Goal: Communication & Community: Answer question/provide support

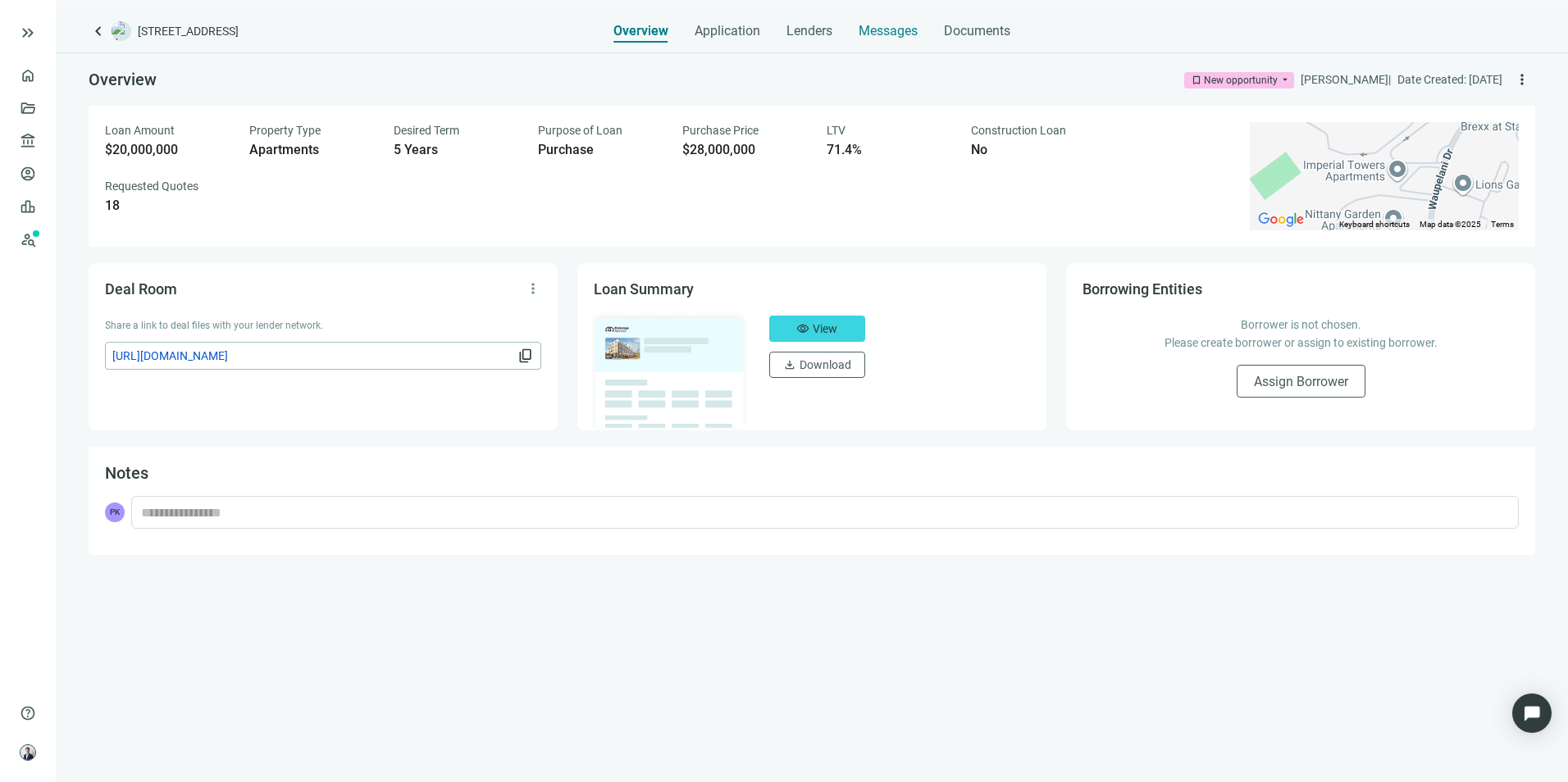
click at [876, 20] on div "Messages" at bounding box center [888, 27] width 59 height 33
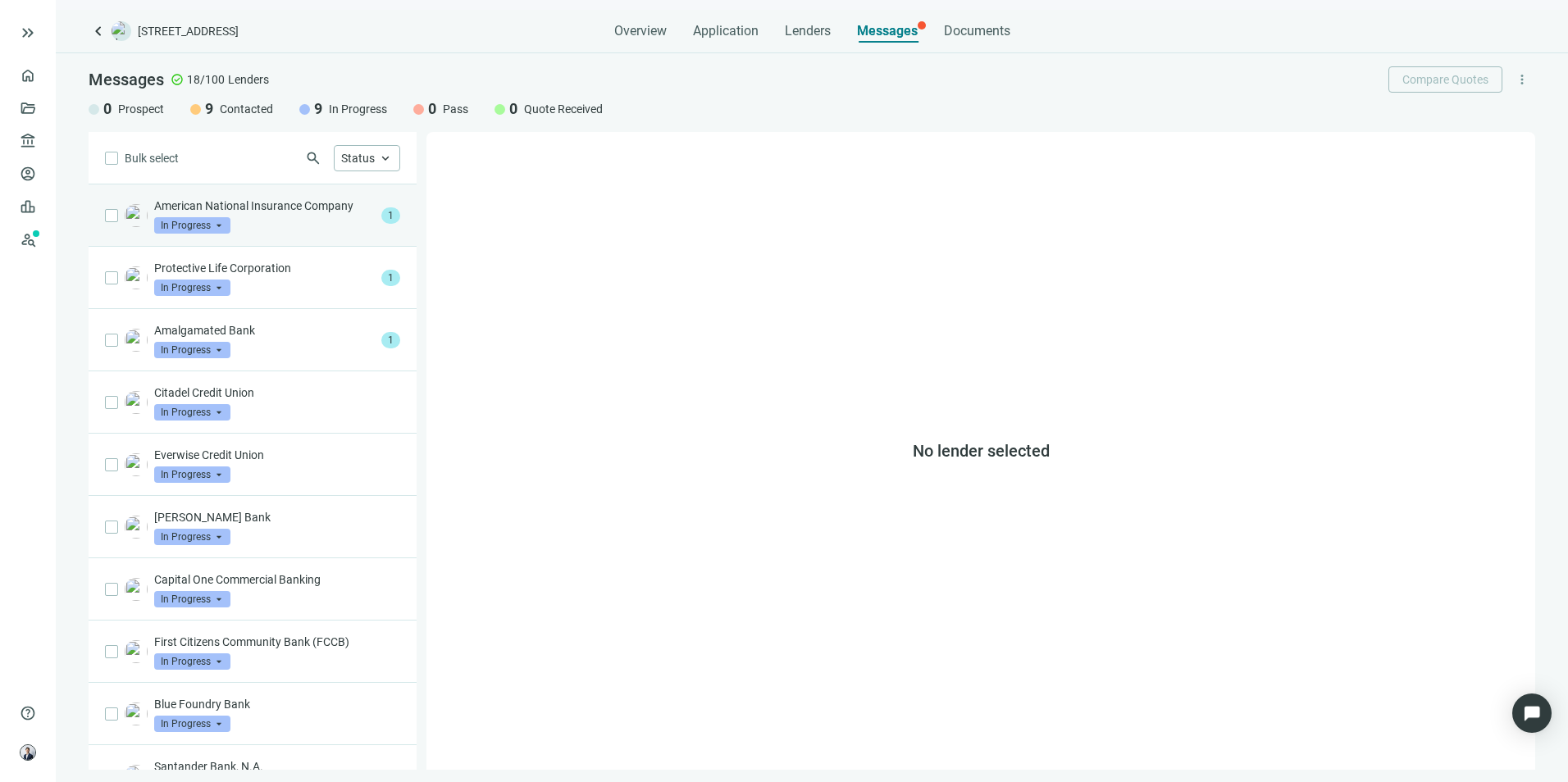
click at [332, 234] on div "American National Insurance Company In Progress arrow_drop_down 1" at bounding box center [253, 215] width 328 height 62
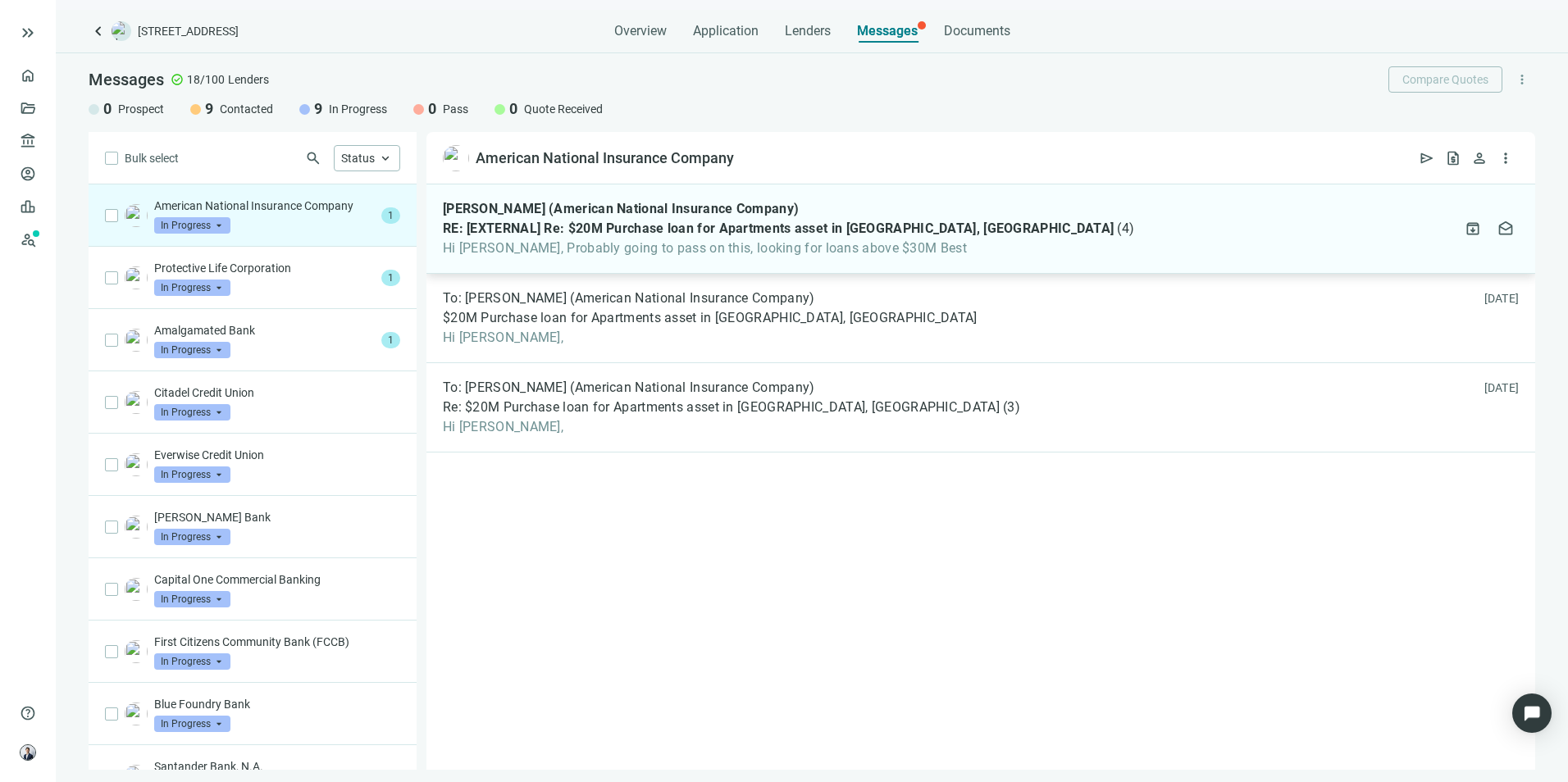
click at [856, 257] on div "[PERSON_NAME] (American National Insurance Company) RE: [EXTERNAL] Re: $20M Pur…" at bounding box center [981, 229] width 1109 height 90
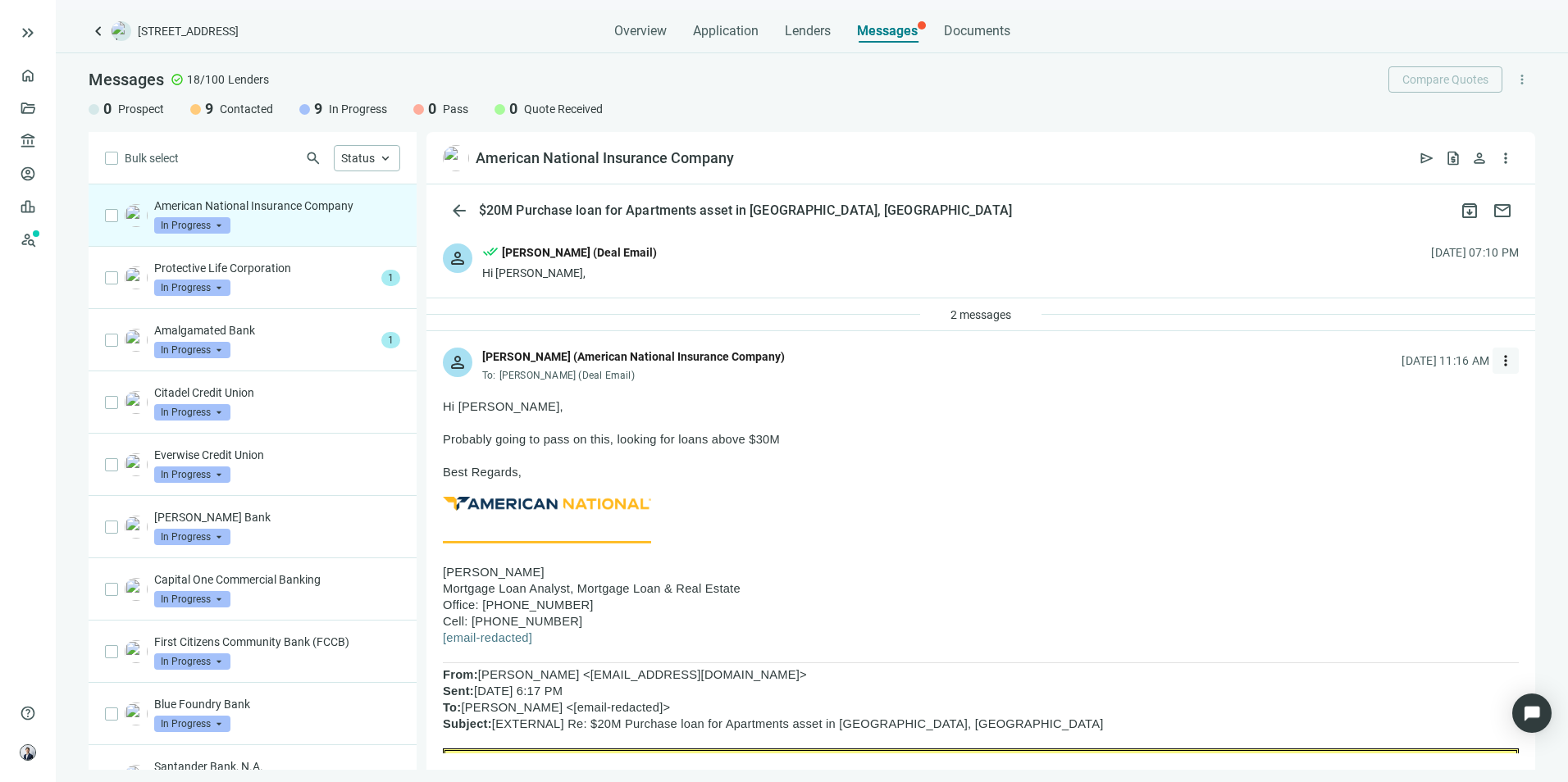
click at [1497, 359] on span "more_vert" at bounding box center [1506, 361] width 16 height 16
click at [1418, 401] on div "reply Reply" at bounding box center [1416, 398] width 174 height 29
type textarea "**********"
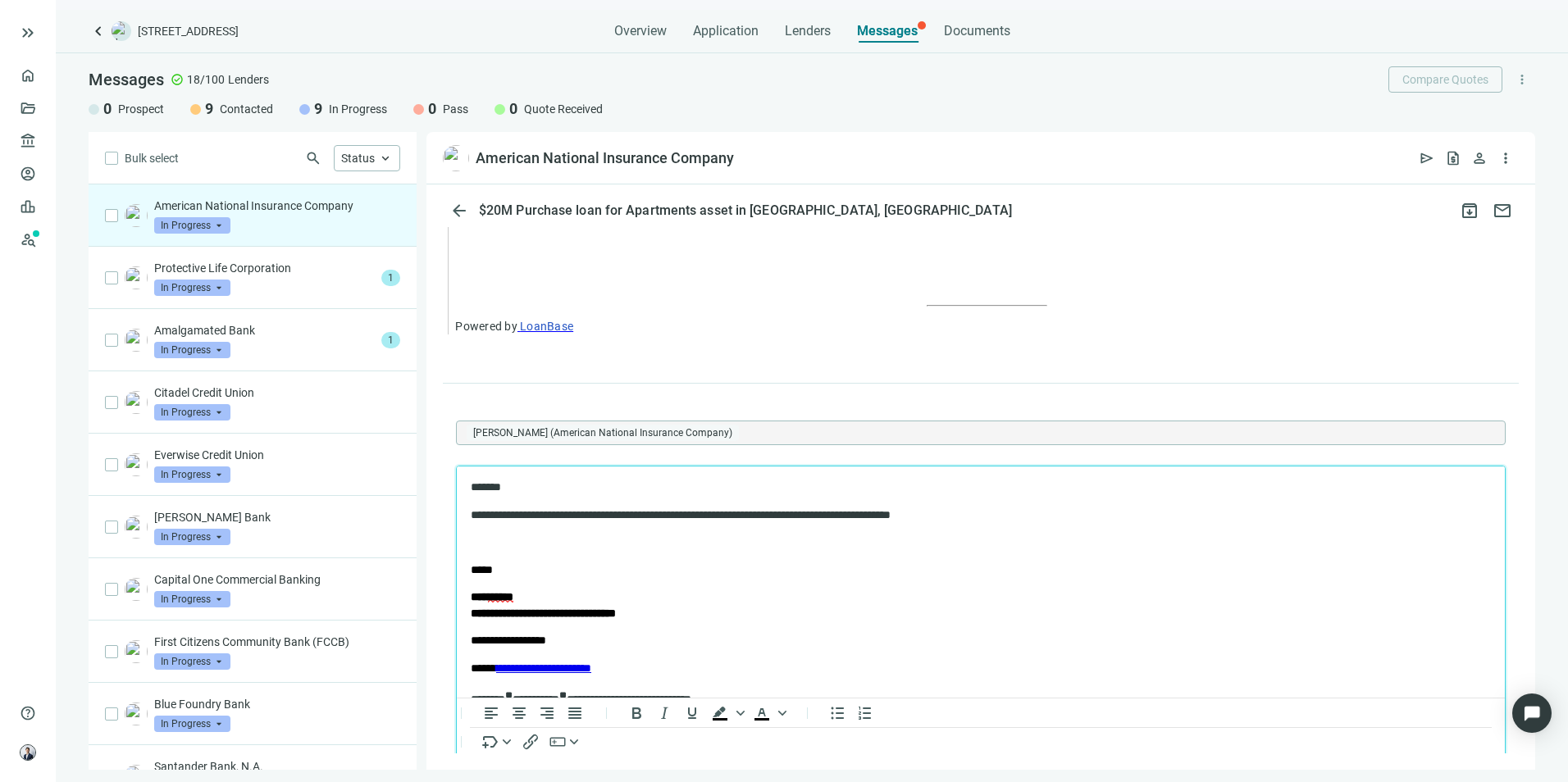
click at [672, 511] on p "**********" at bounding box center [966, 515] width 992 height 16
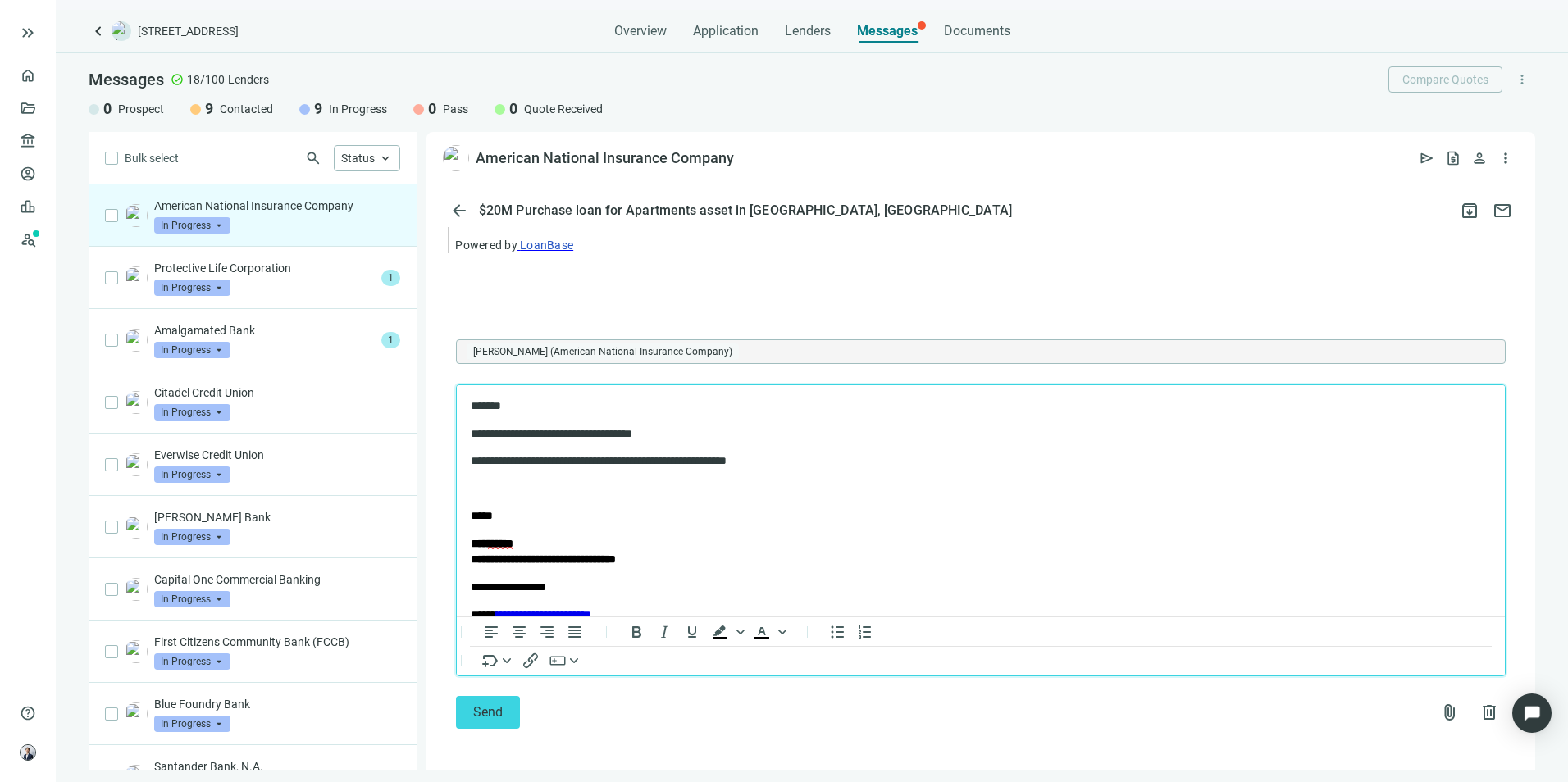
scroll to position [1613, 0]
click at [863, 468] on body "**********" at bounding box center [981, 614] width 1022 height 435
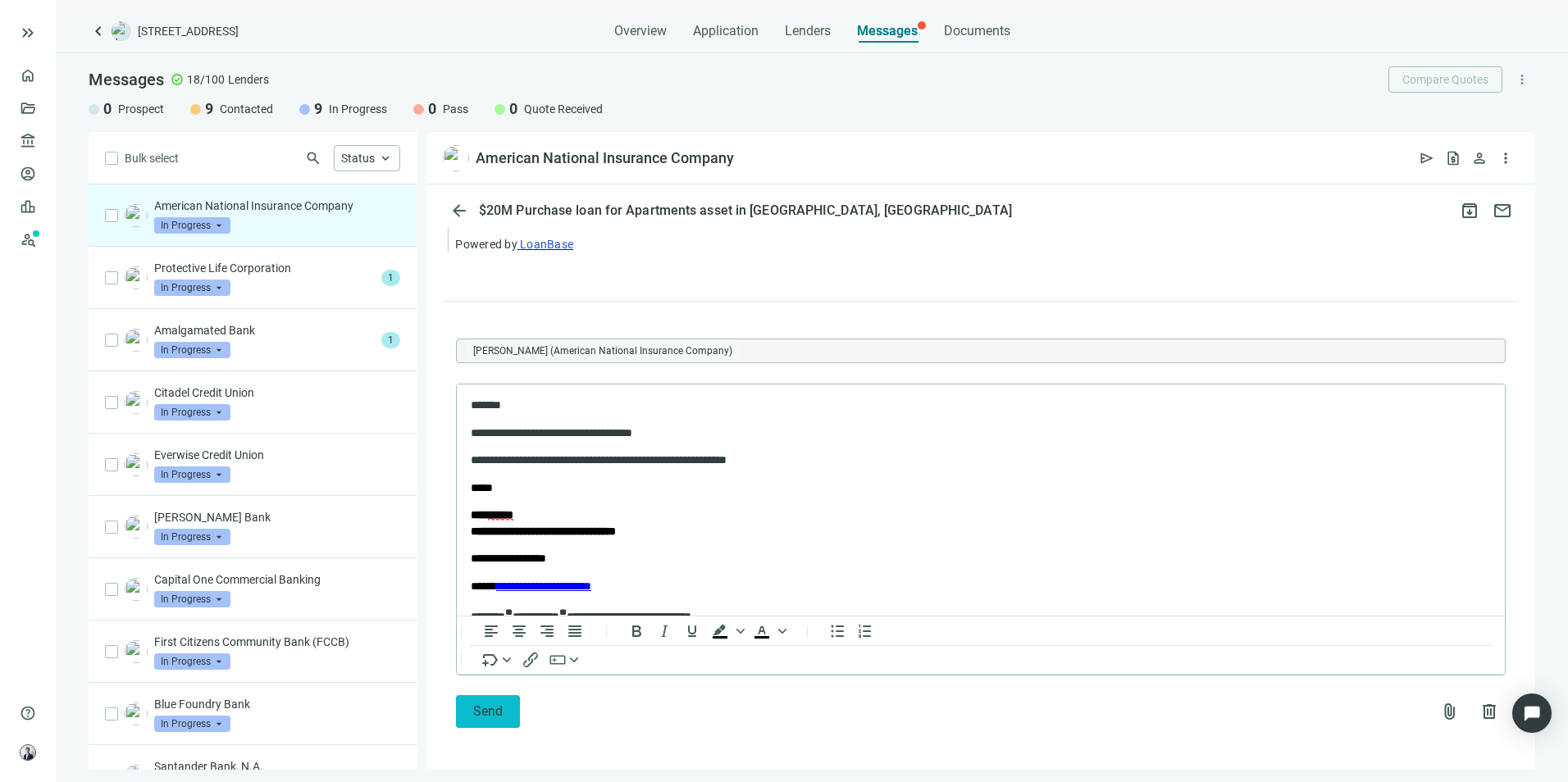
click at [506, 712] on button "Send" at bounding box center [488, 711] width 64 height 33
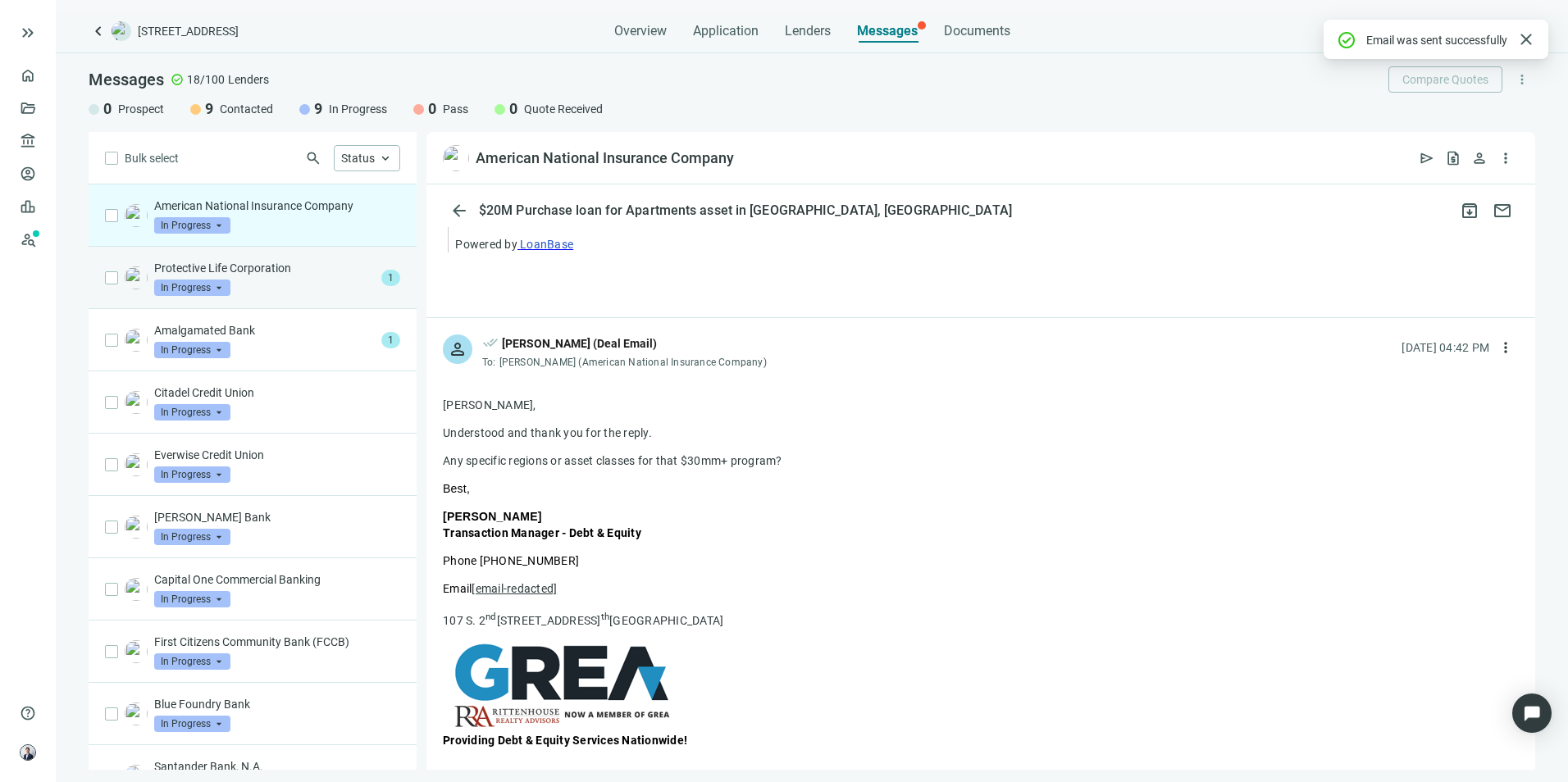
click at [302, 278] on div "Protective Life Corporation In Progress arrow_drop_down" at bounding box center [264, 277] width 221 height 36
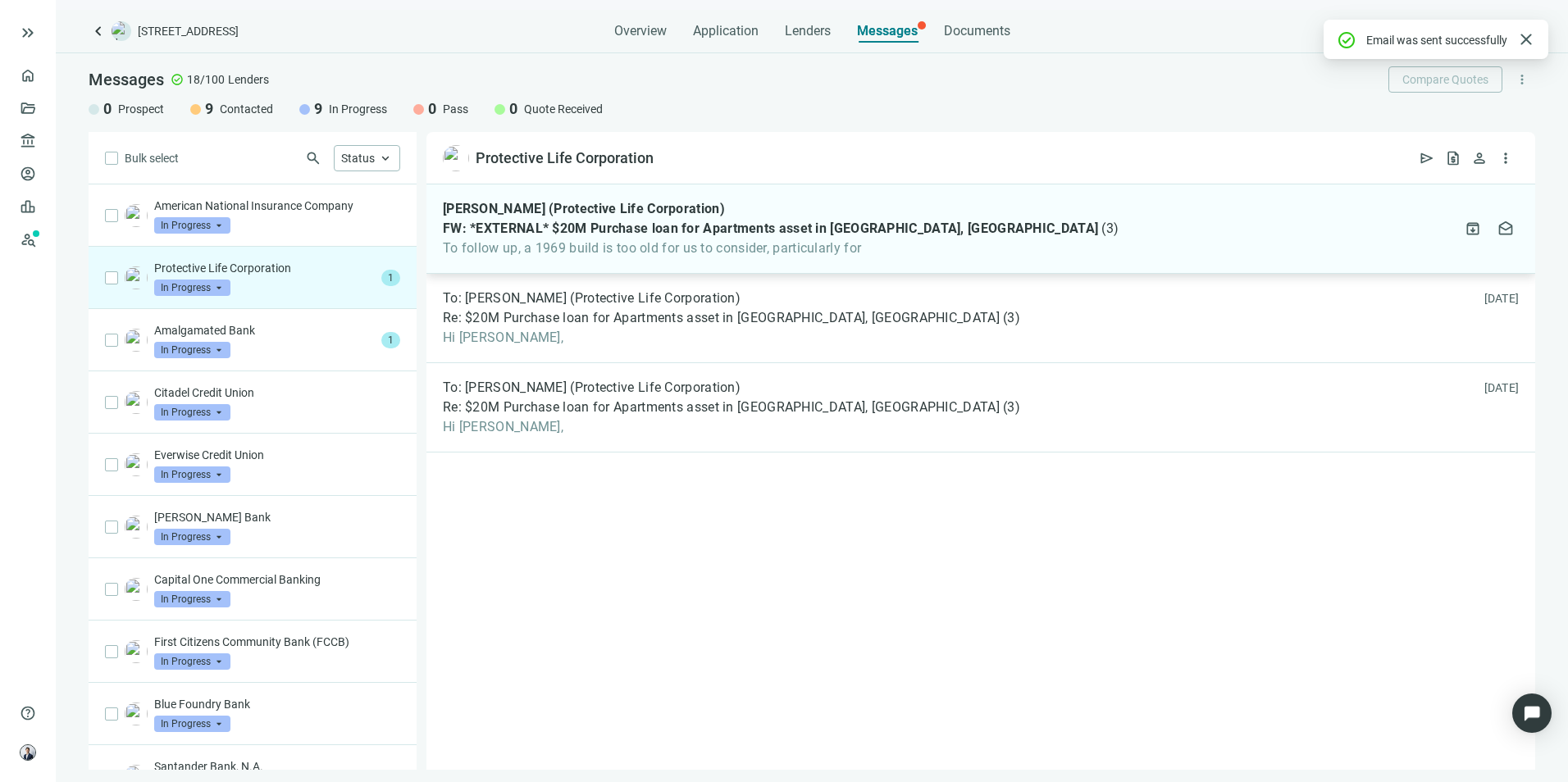
click at [680, 249] on span "To follow up, a 1969 build is too old for us to consider, particularly for" at bounding box center [781, 248] width 676 height 16
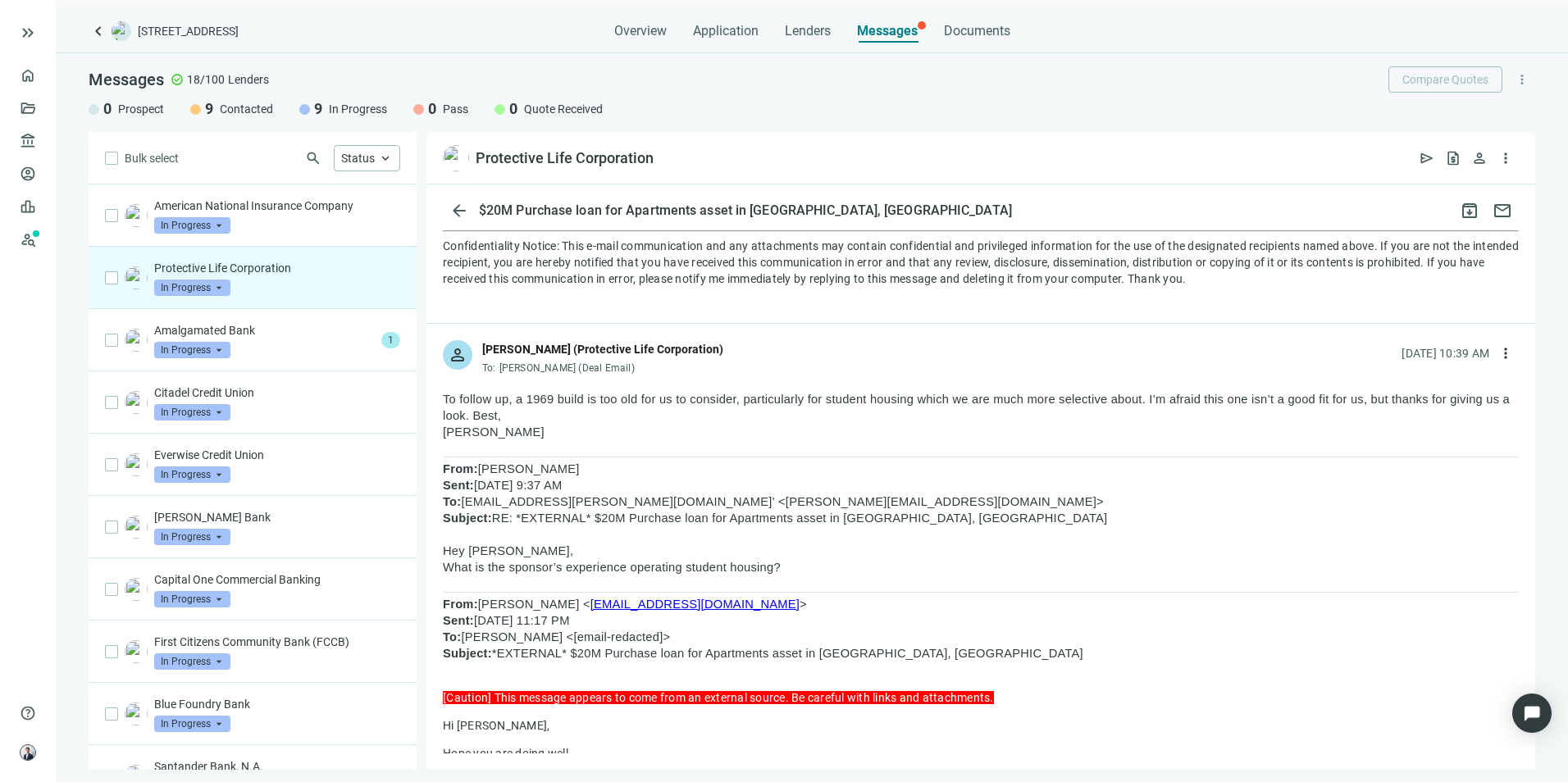
scroll to position [1148, 0]
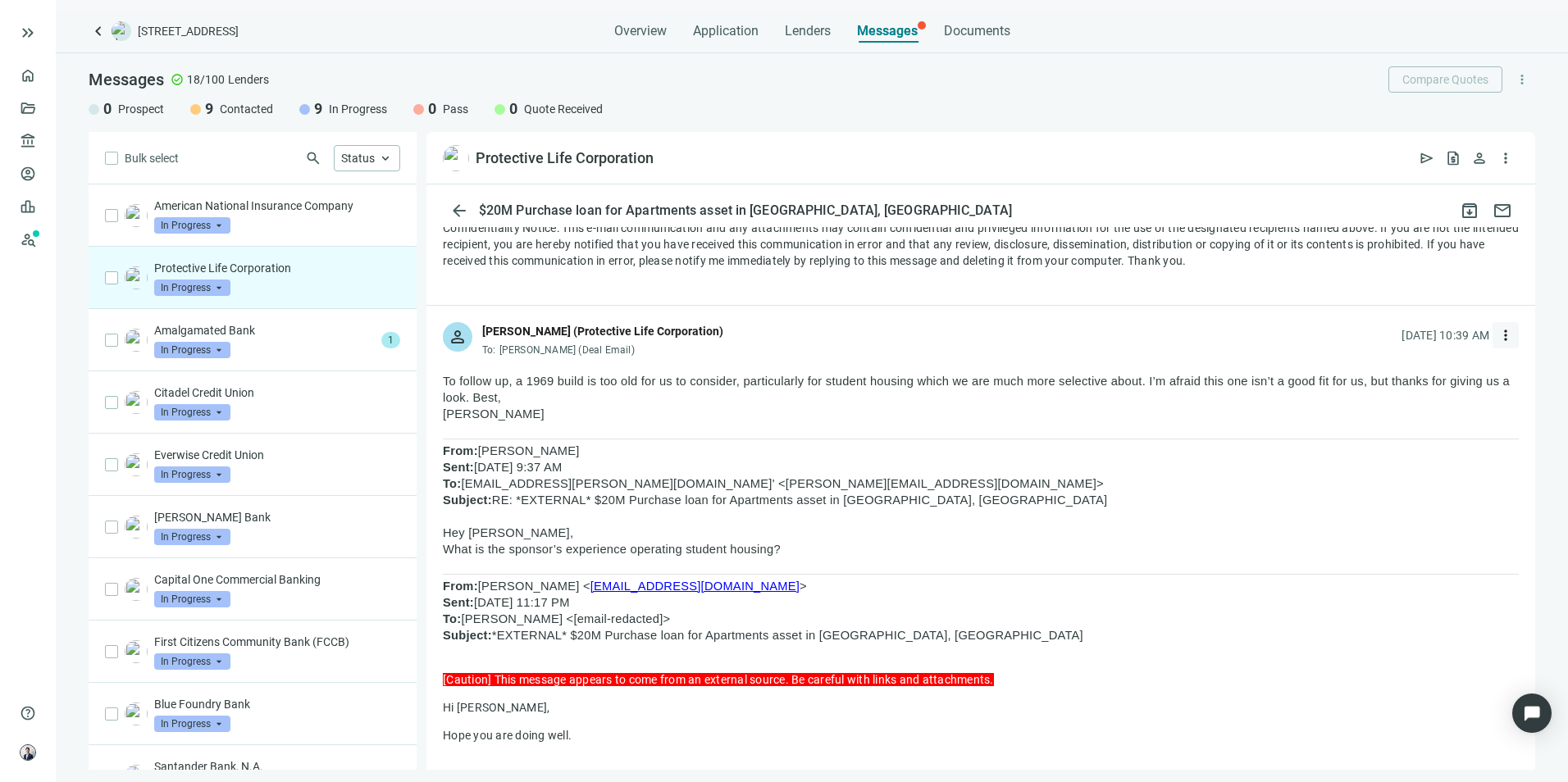
click at [1498, 342] on button "more_vert" at bounding box center [1506, 335] width 27 height 27
click at [1416, 374] on div "reply Reply" at bounding box center [1416, 376] width 174 height 29
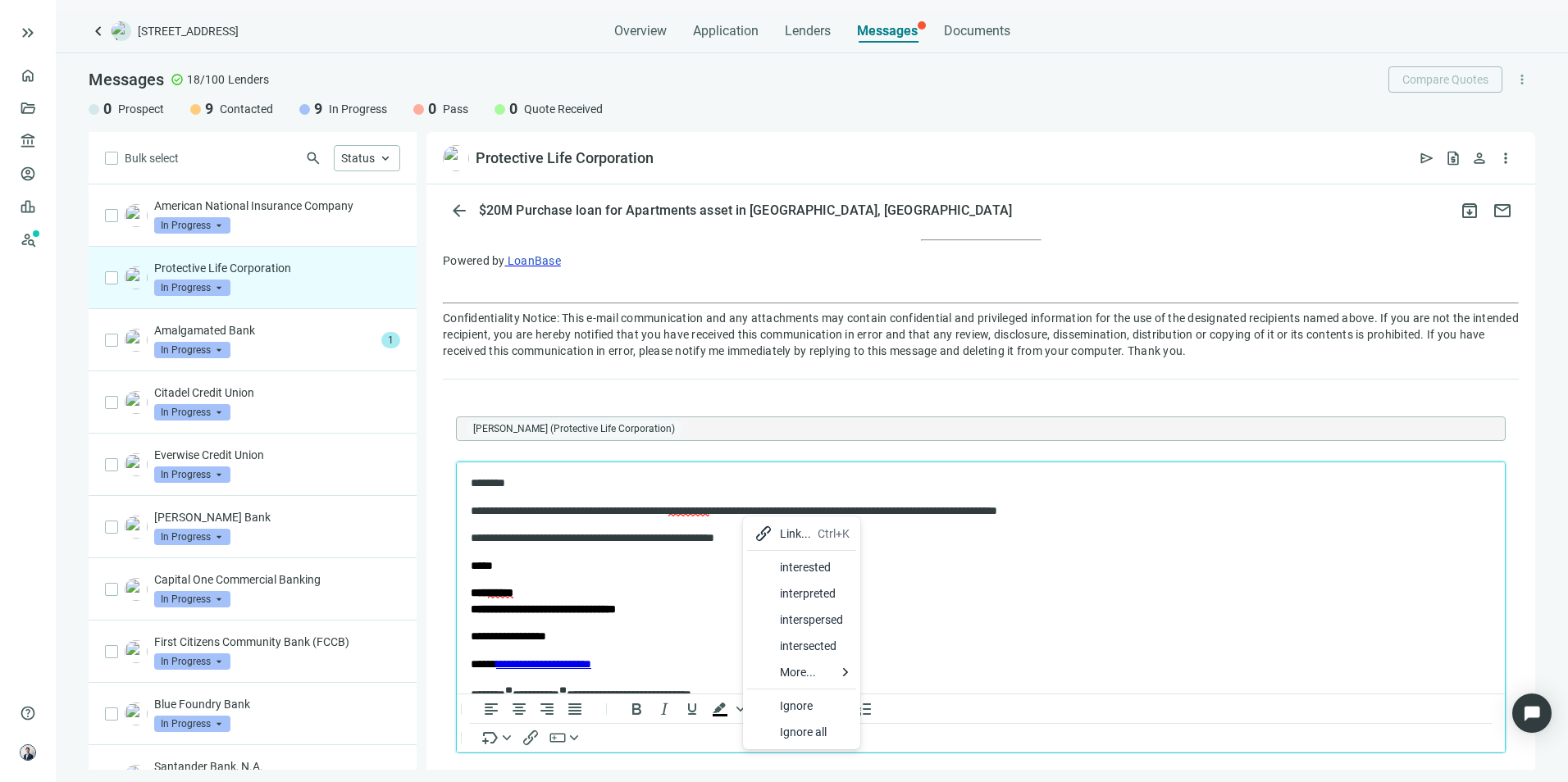
click at [789, 562] on div "interested" at bounding box center [815, 567] width 70 height 19
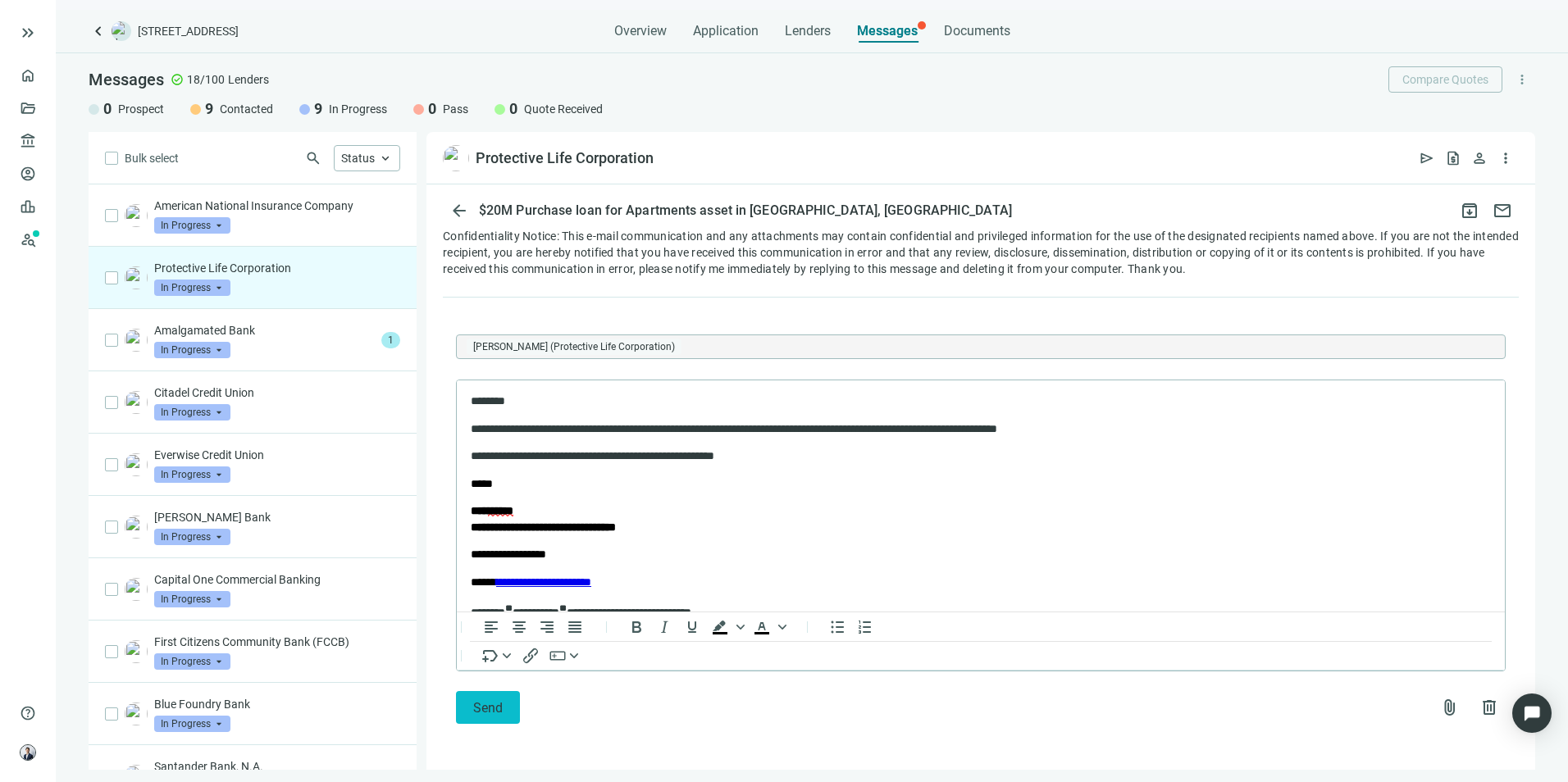
click at [507, 712] on button "Send" at bounding box center [488, 708] width 64 height 33
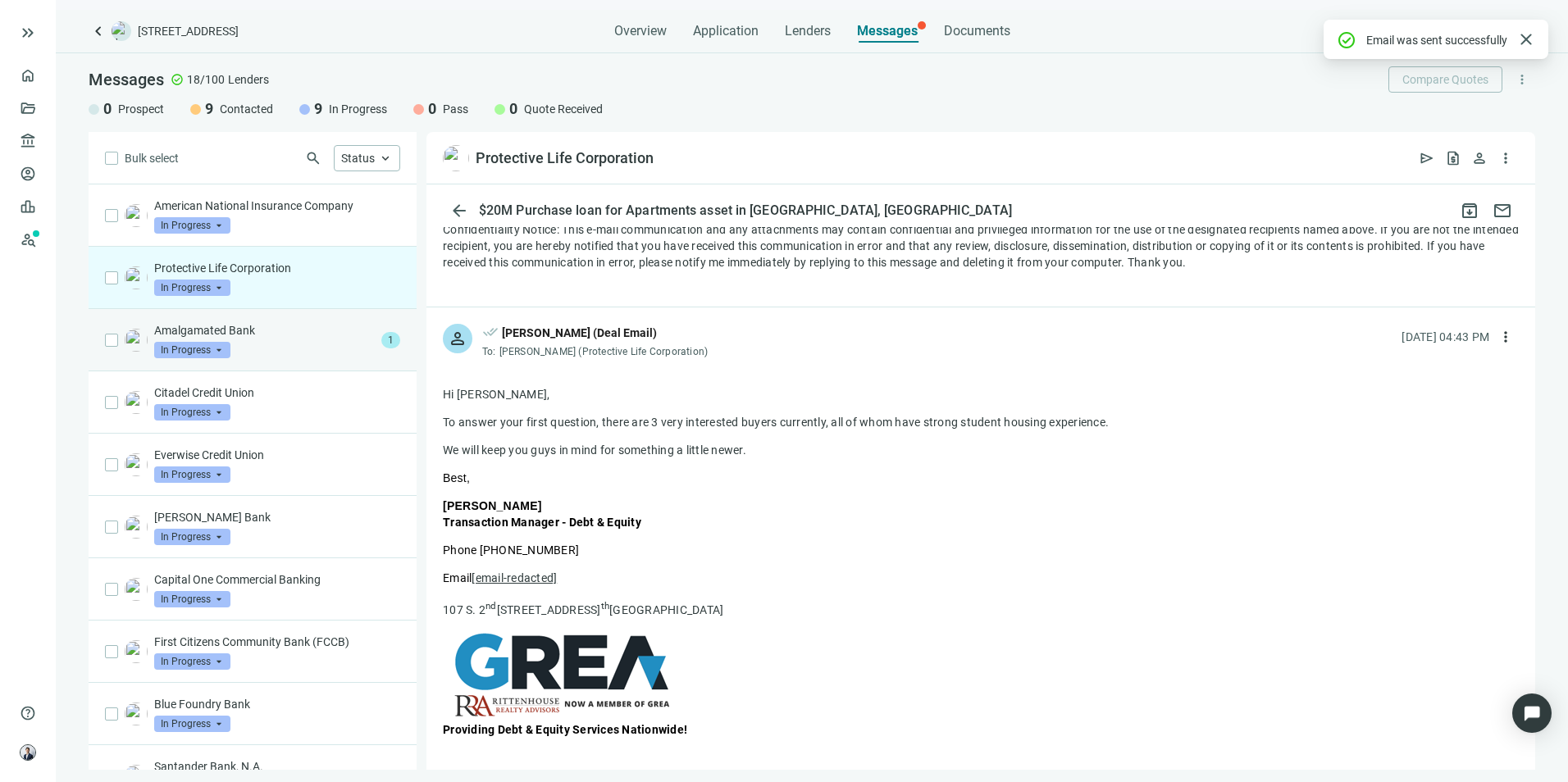
click at [287, 336] on p "Amalgamated Bank" at bounding box center [264, 331] width 221 height 16
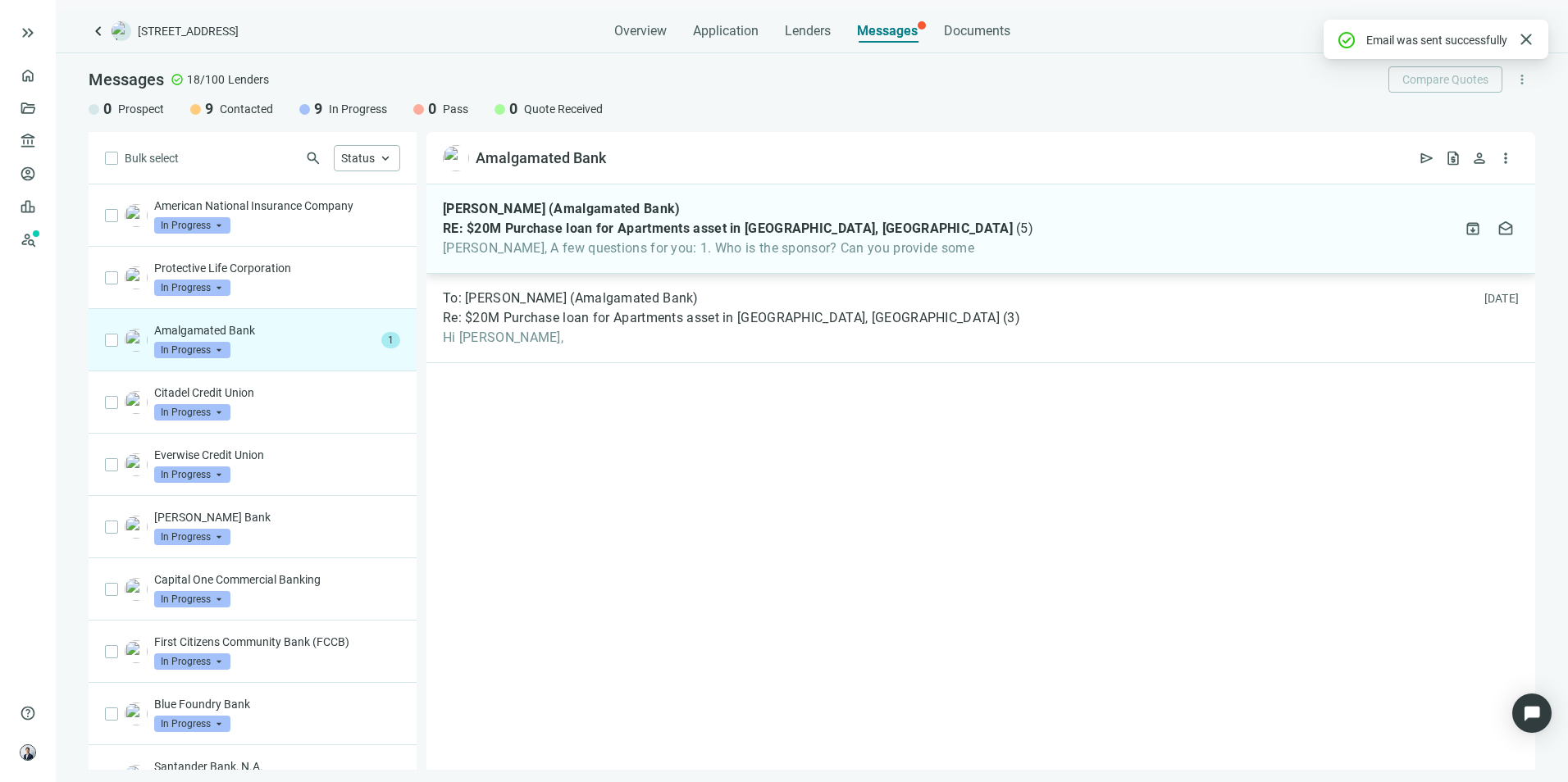
click at [807, 254] on span "[PERSON_NAME], A few questions for you: 1. Who is the sponsor? Can you provide …" at bounding box center [738, 248] width 591 height 16
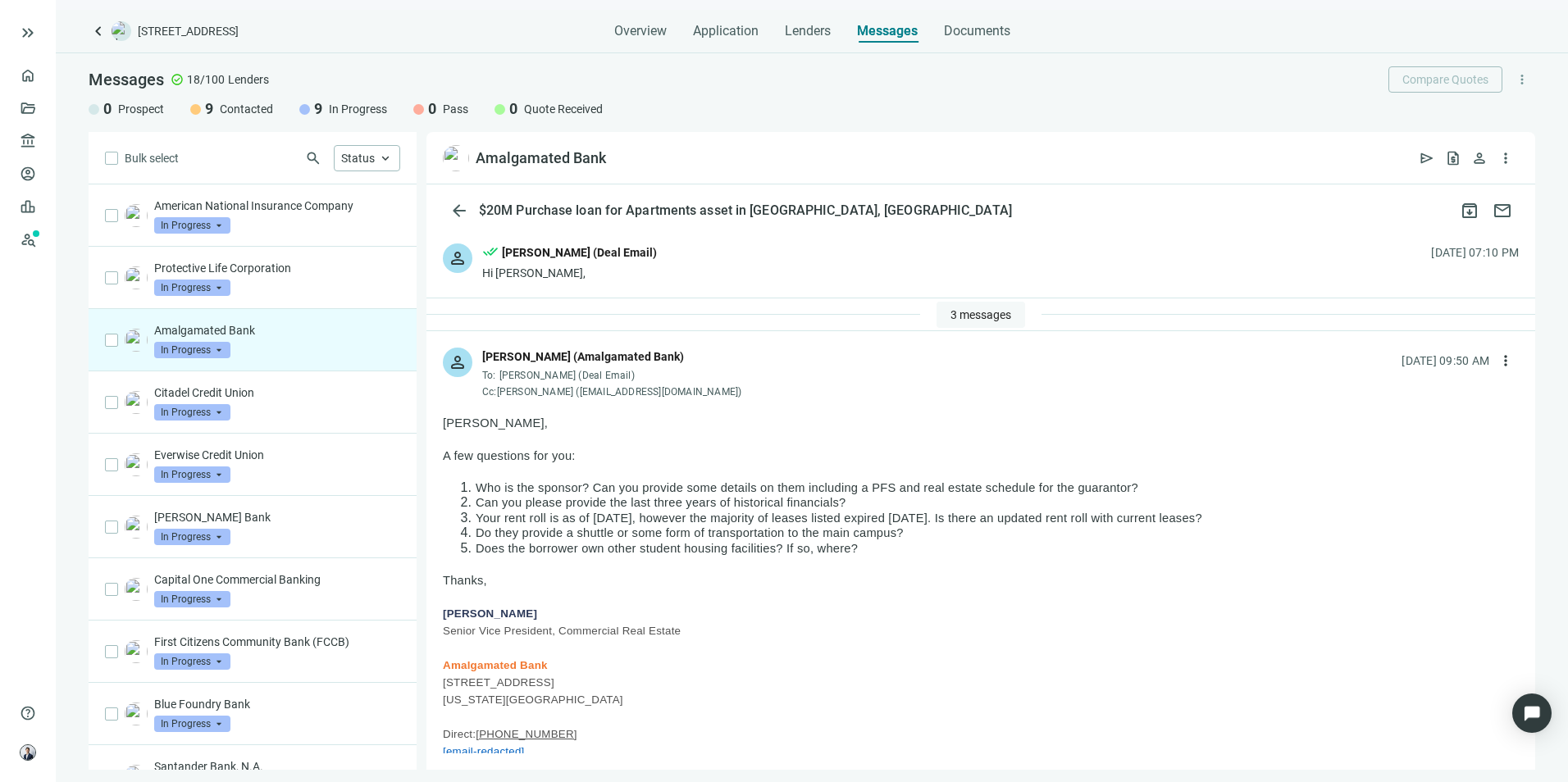
click at [977, 312] on span "3 messages" at bounding box center [981, 315] width 60 height 13
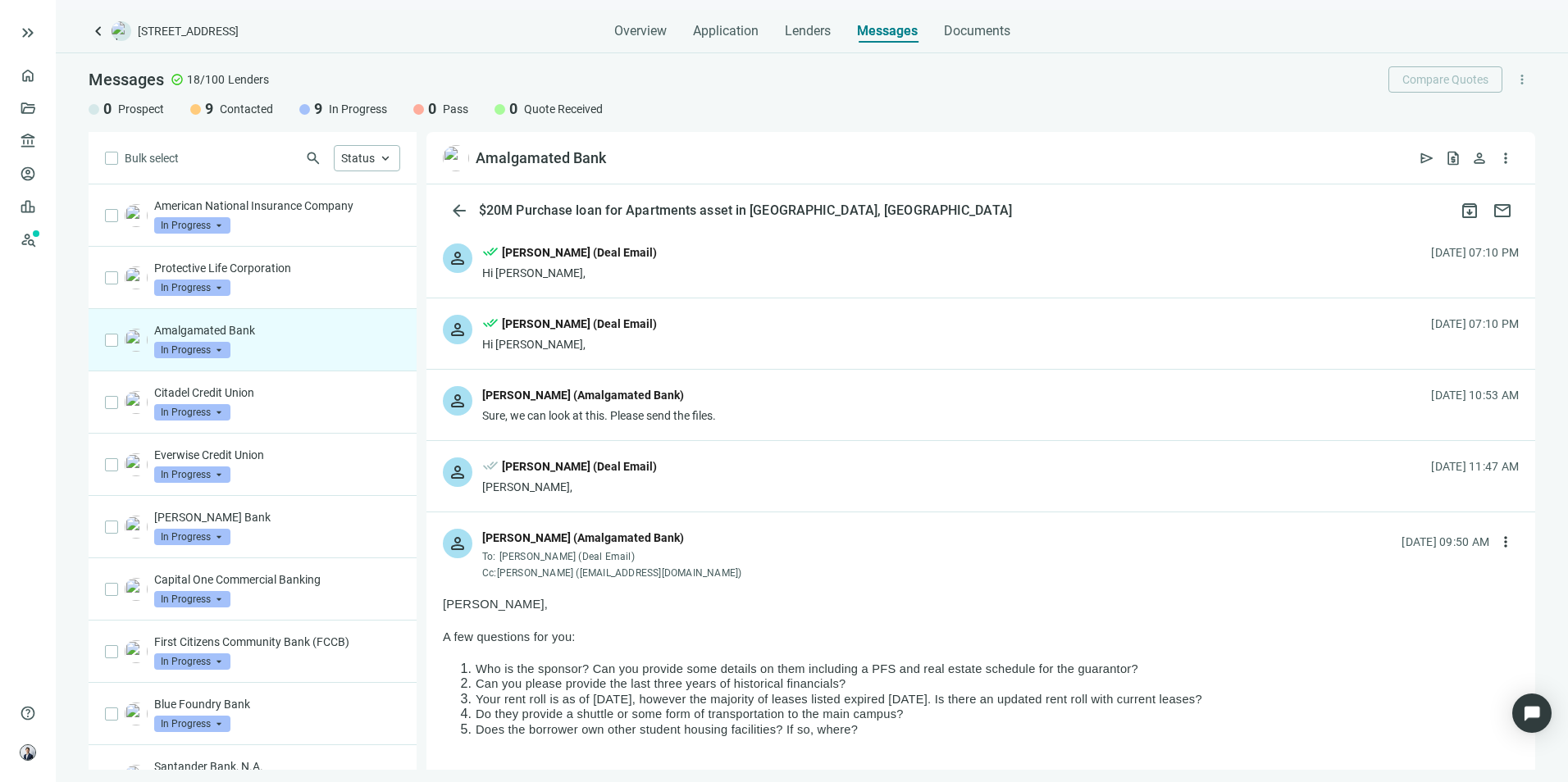
click at [737, 472] on div "person done_all [PERSON_NAME] (Deal Email) [PERSON_NAME], [DATE] 11:47 AM" at bounding box center [981, 476] width 1109 height 71
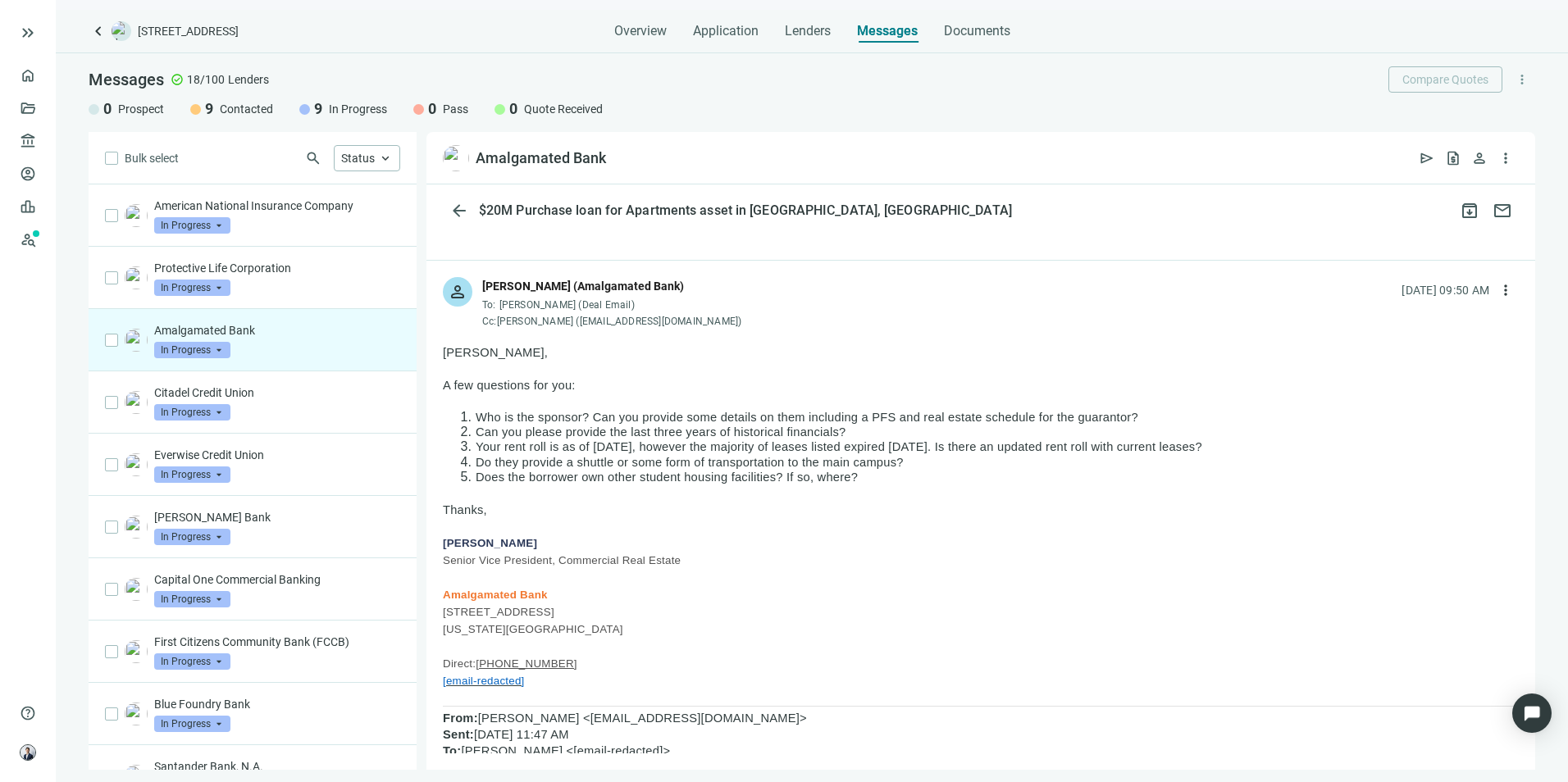
scroll to position [820, 0]
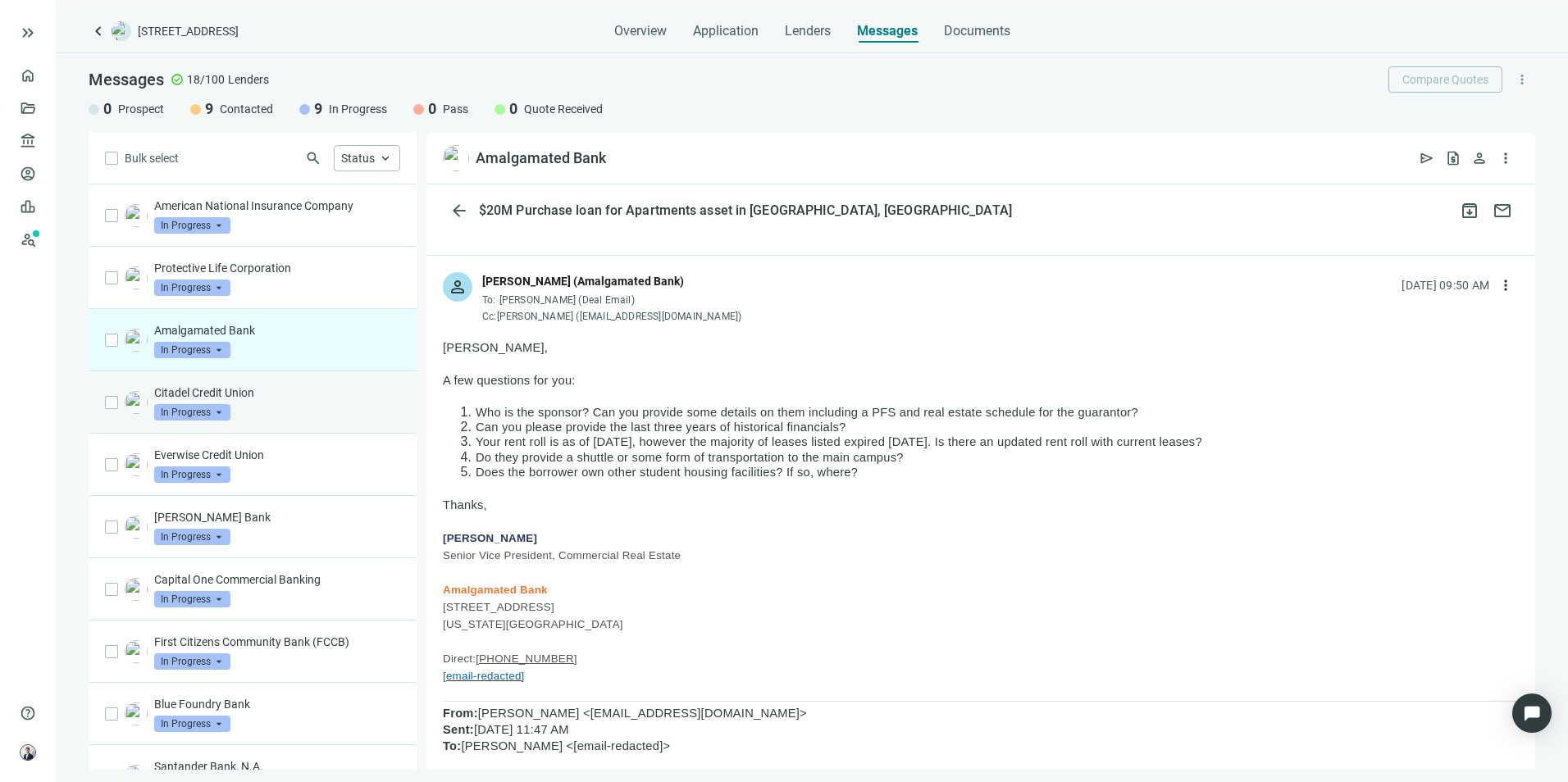
click at [310, 390] on p "Citadel Credit Union" at bounding box center [277, 393] width 246 height 16
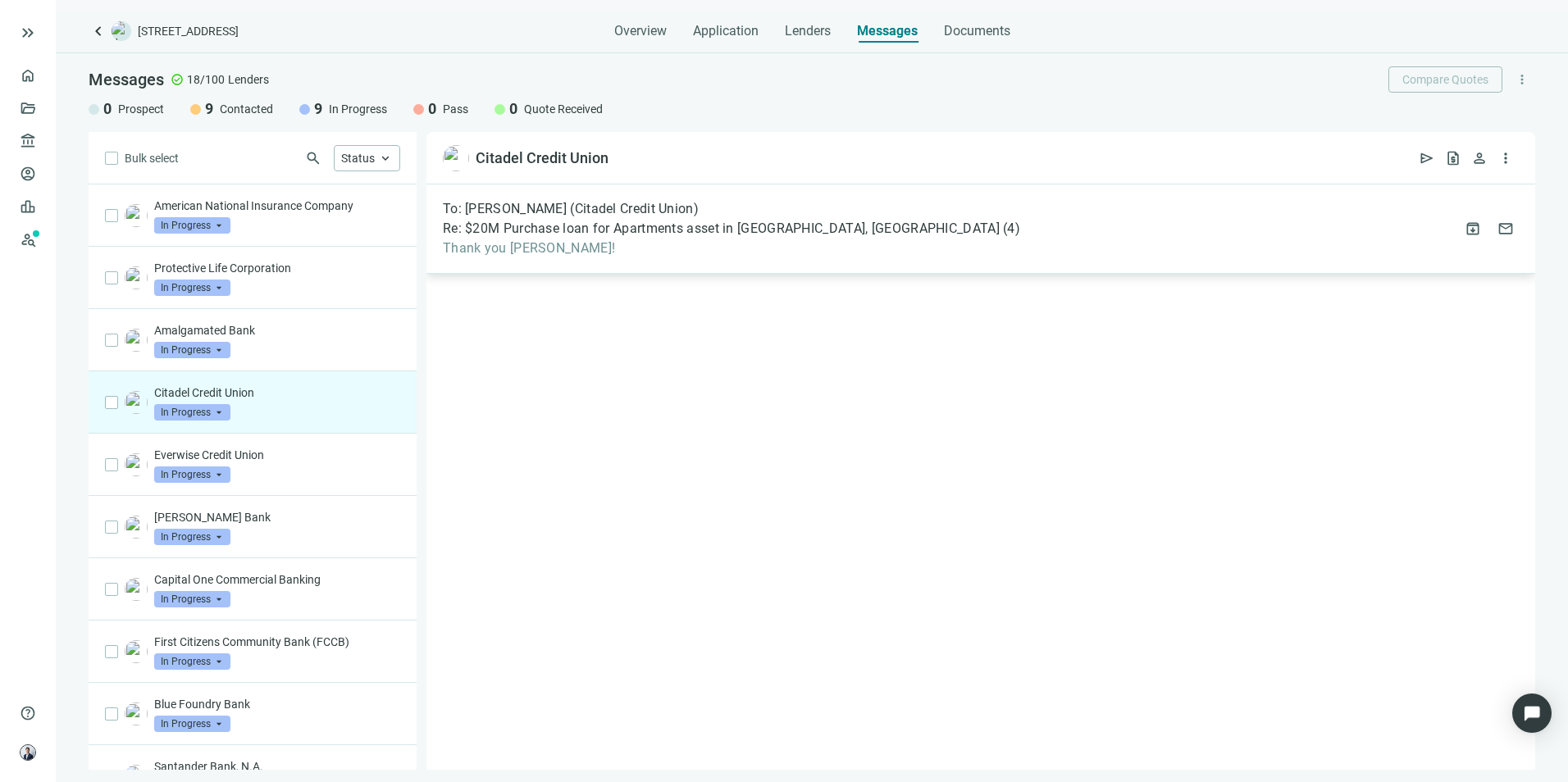
click at [591, 235] on span "Re: $20M Purchase loan for Apartments asset in [GEOGRAPHIC_DATA], [GEOGRAPHIC_D…" at bounding box center [722, 229] width 557 height 16
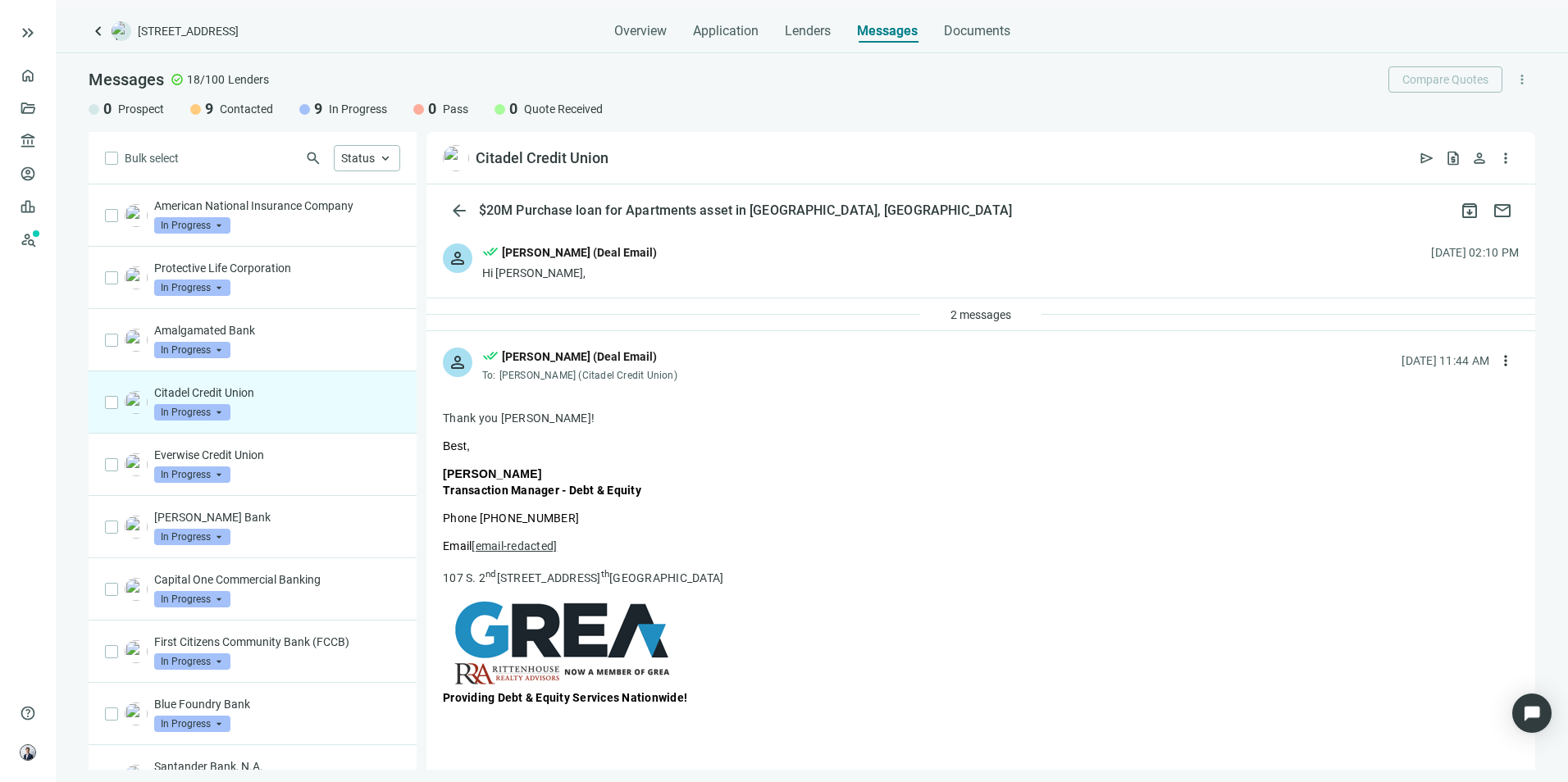
click at [700, 298] on div "person done_all [PERSON_NAME] (Deal Email) Hi [PERSON_NAME], [DATE] 02:10 PM" at bounding box center [981, 263] width 1109 height 71
click at [721, 318] on div "2 messages" at bounding box center [981, 315] width 1109 height 33
click at [865, 306] on div "2 messages" at bounding box center [981, 315] width 1109 height 33
click at [964, 310] on span "2 messages" at bounding box center [981, 315] width 60 height 13
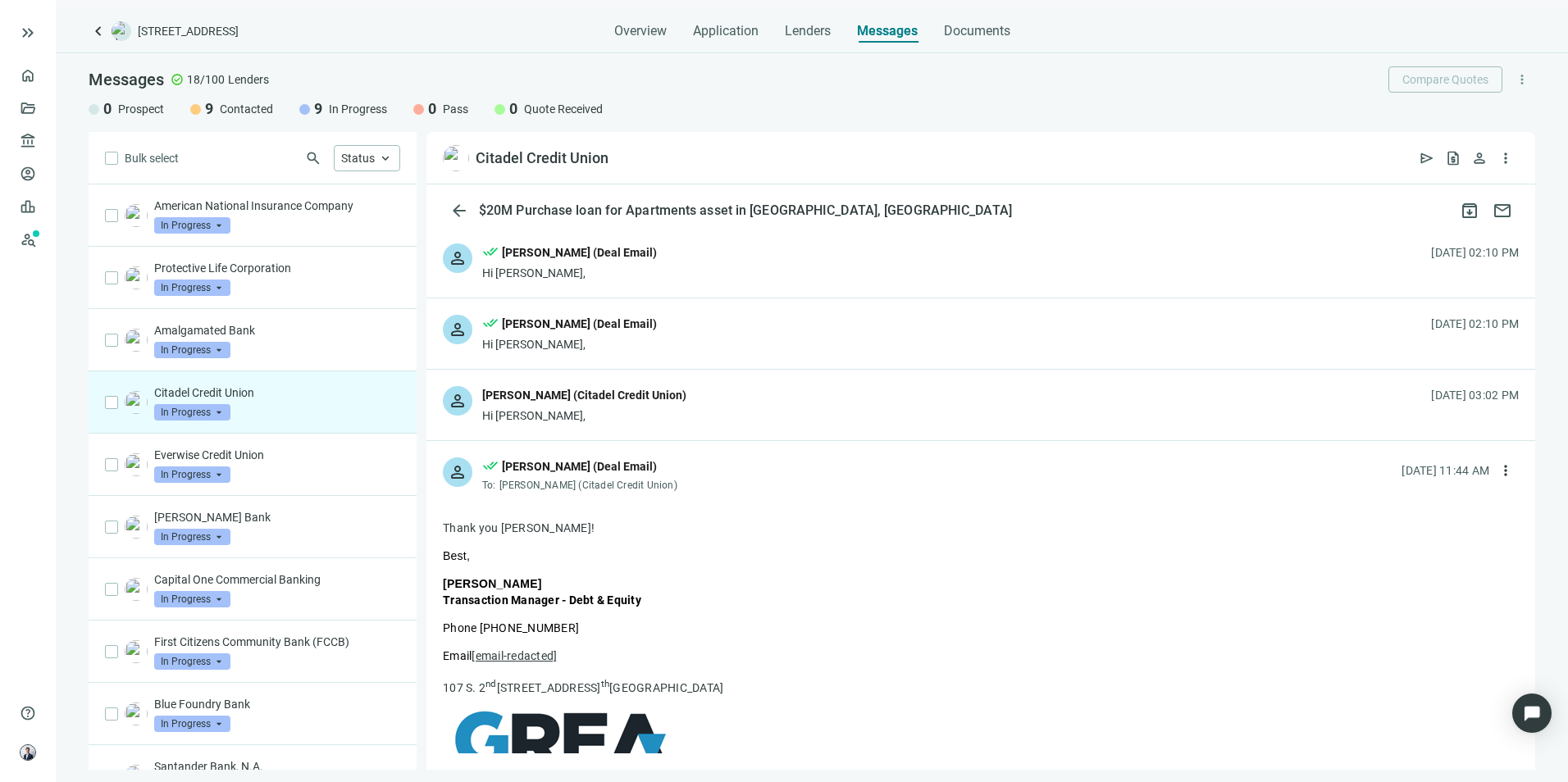
click at [728, 398] on div "person [PERSON_NAME] (Citadel Credit Union) Hi [PERSON_NAME], [DATE] 03:02 PM" at bounding box center [981, 405] width 1109 height 71
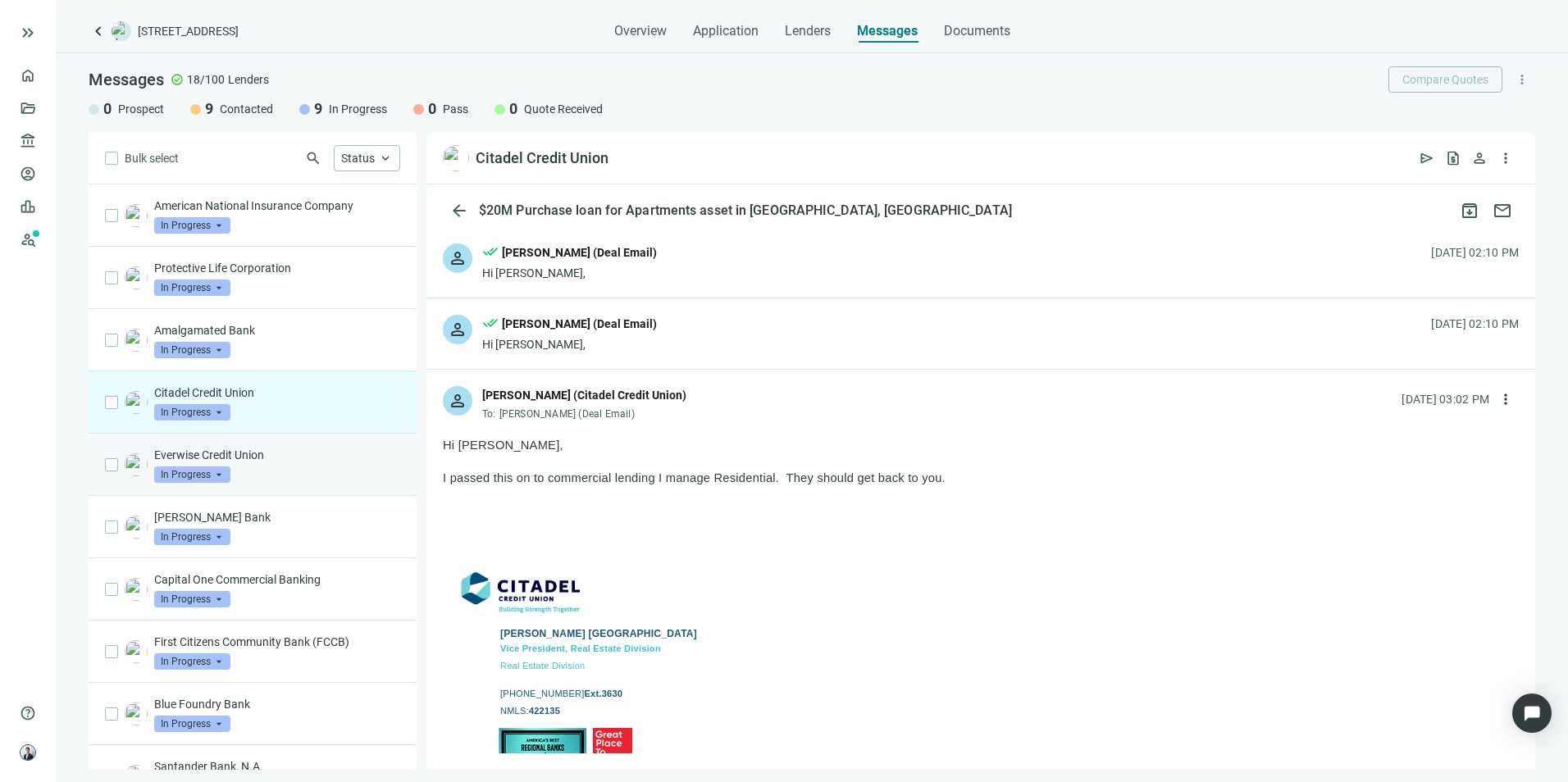
click at [267, 476] on div "Everwise Credit Union In Progress arrow_drop_down" at bounding box center [277, 464] width 246 height 36
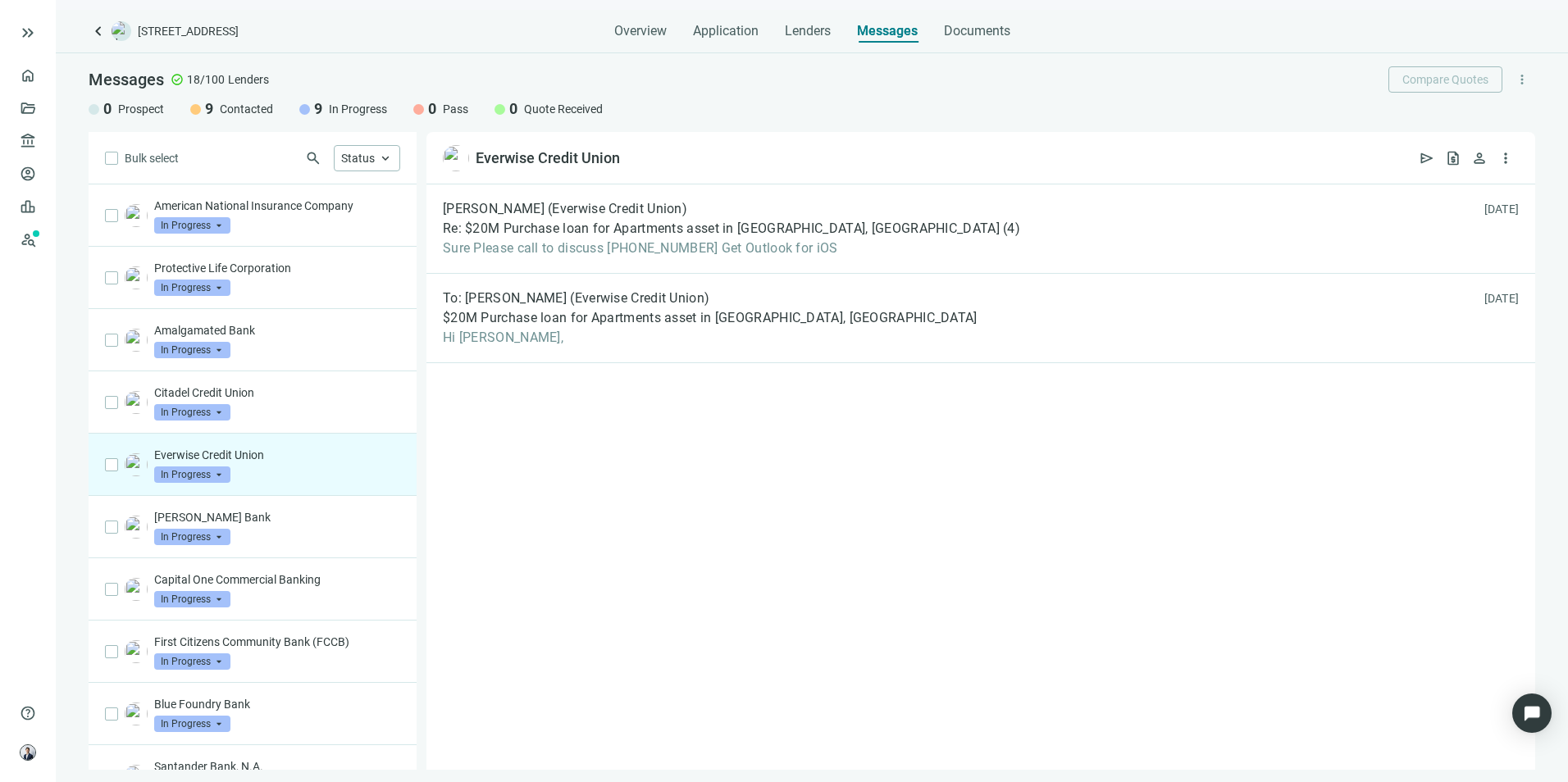
click at [177, 475] on span "In Progress" at bounding box center [191, 475] width 76 height 16
click at [473, 458] on div "[PERSON_NAME] (Everwise Credit Union) Re: $20M Purchase loan for Apartments ass…" at bounding box center [981, 476] width 1109 height 585
click at [295, 530] on div "[PERSON_NAME] Bank In Progress arrow_drop_down" at bounding box center [277, 527] width 246 height 36
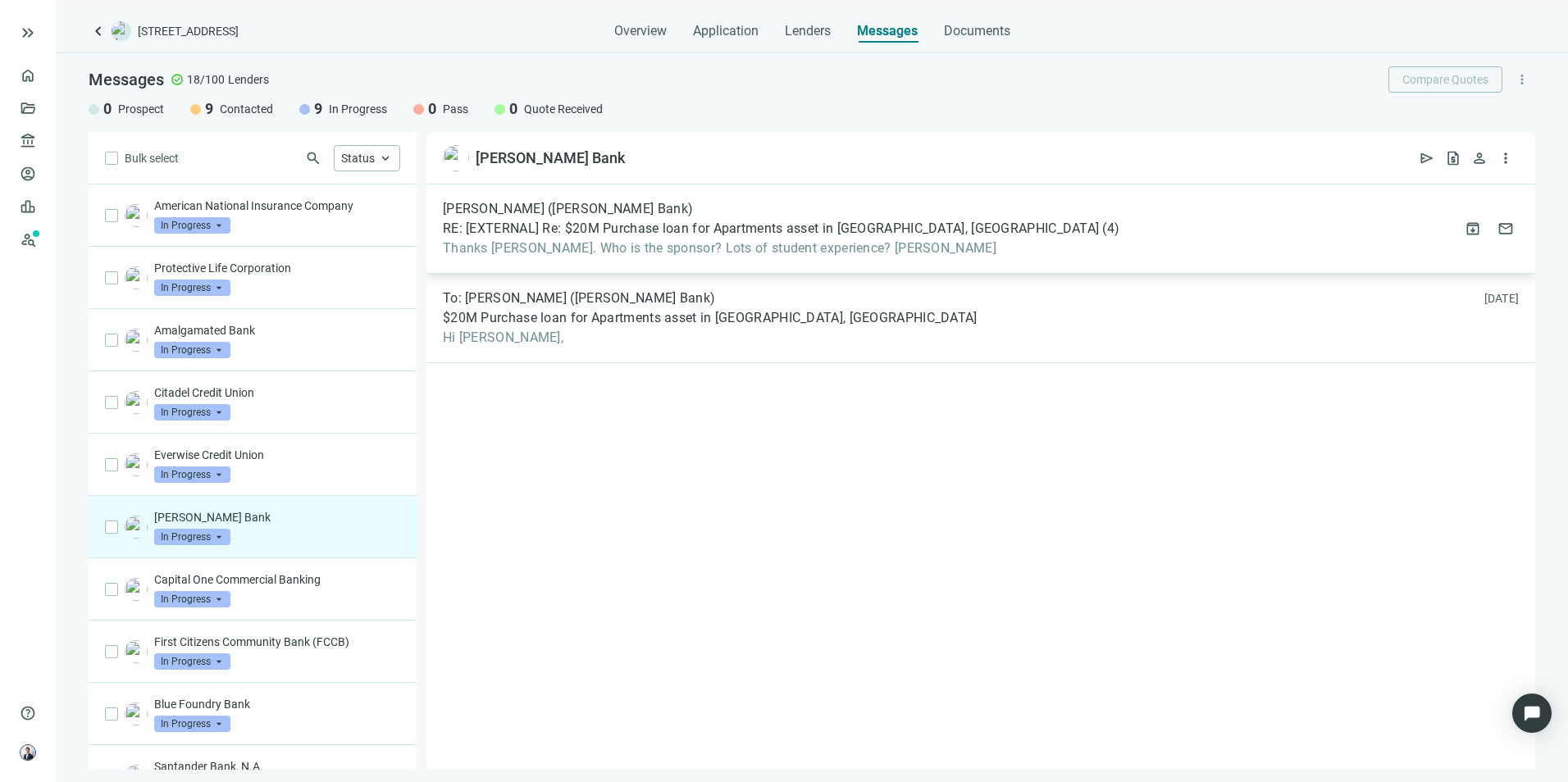
click at [849, 255] on span "Thanks [PERSON_NAME]. Who is the sponsor? Lots of student experience? [PERSON_N…" at bounding box center [781, 248] width 677 height 16
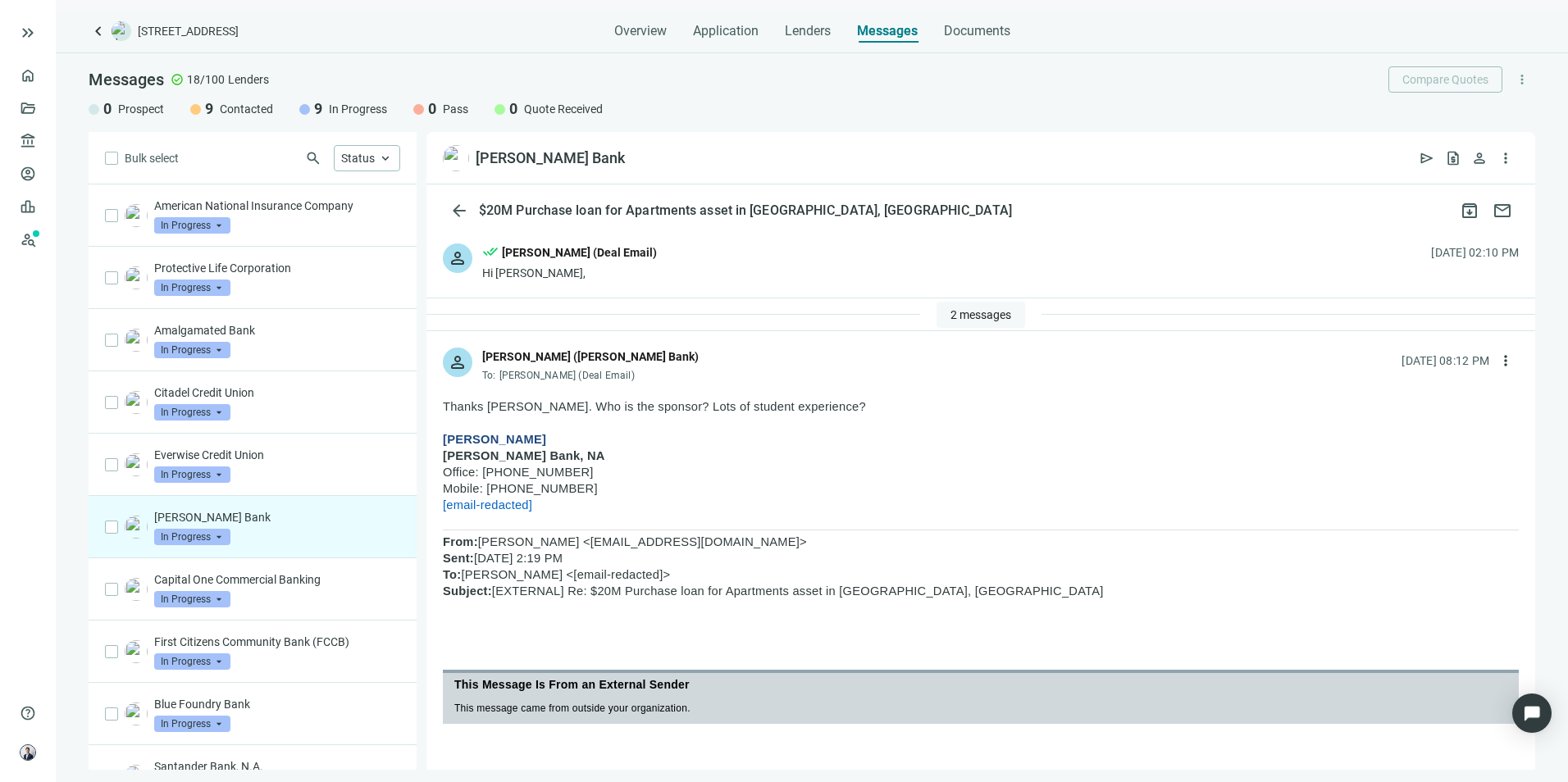
click at [977, 305] on button "2 messages" at bounding box center [981, 315] width 89 height 27
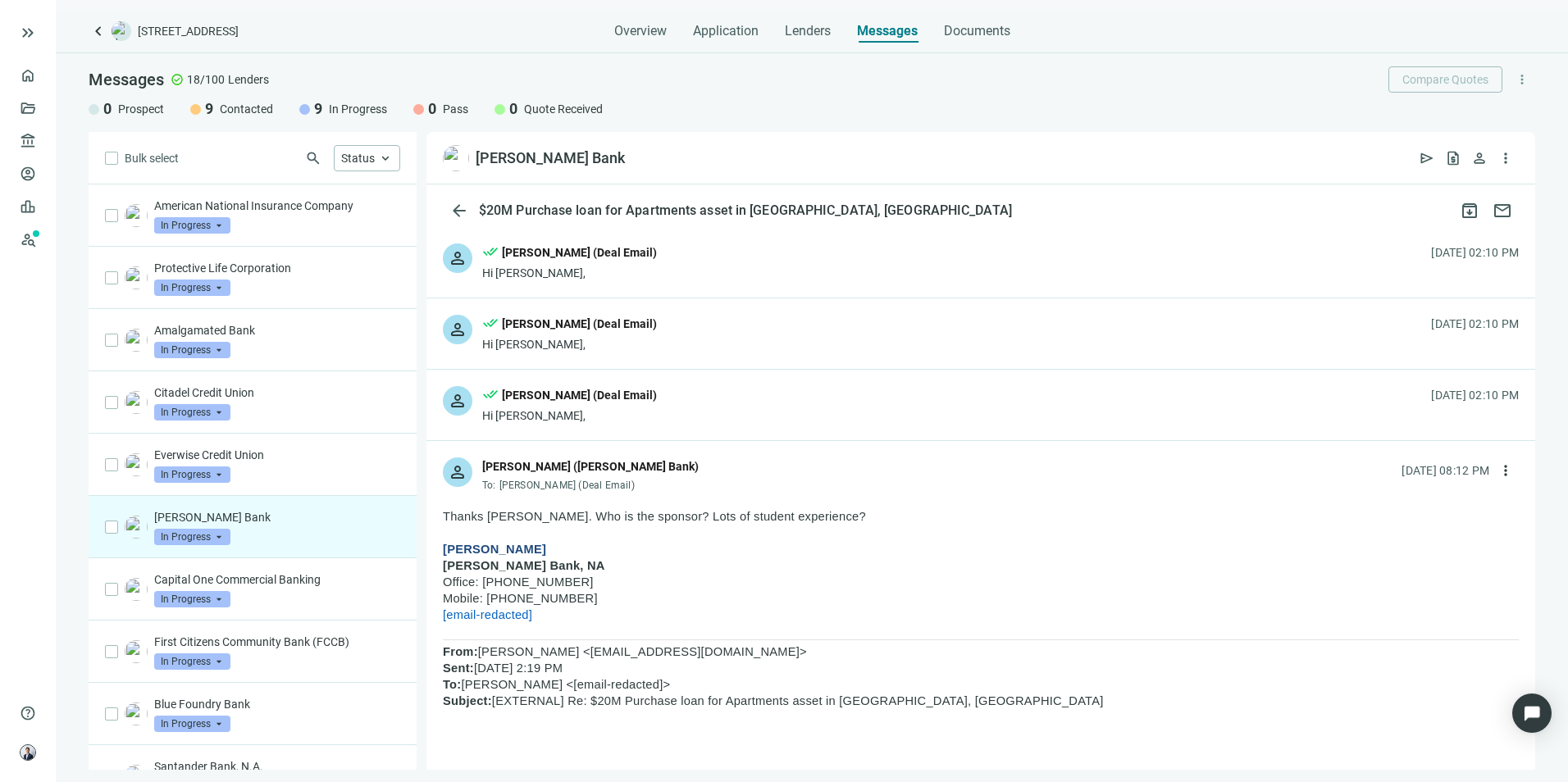
click at [704, 407] on div "person done_all [PERSON_NAME] (Deal Email) Hi [PERSON_NAME], [DATE] 02:10 PM" at bounding box center [981, 405] width 1109 height 71
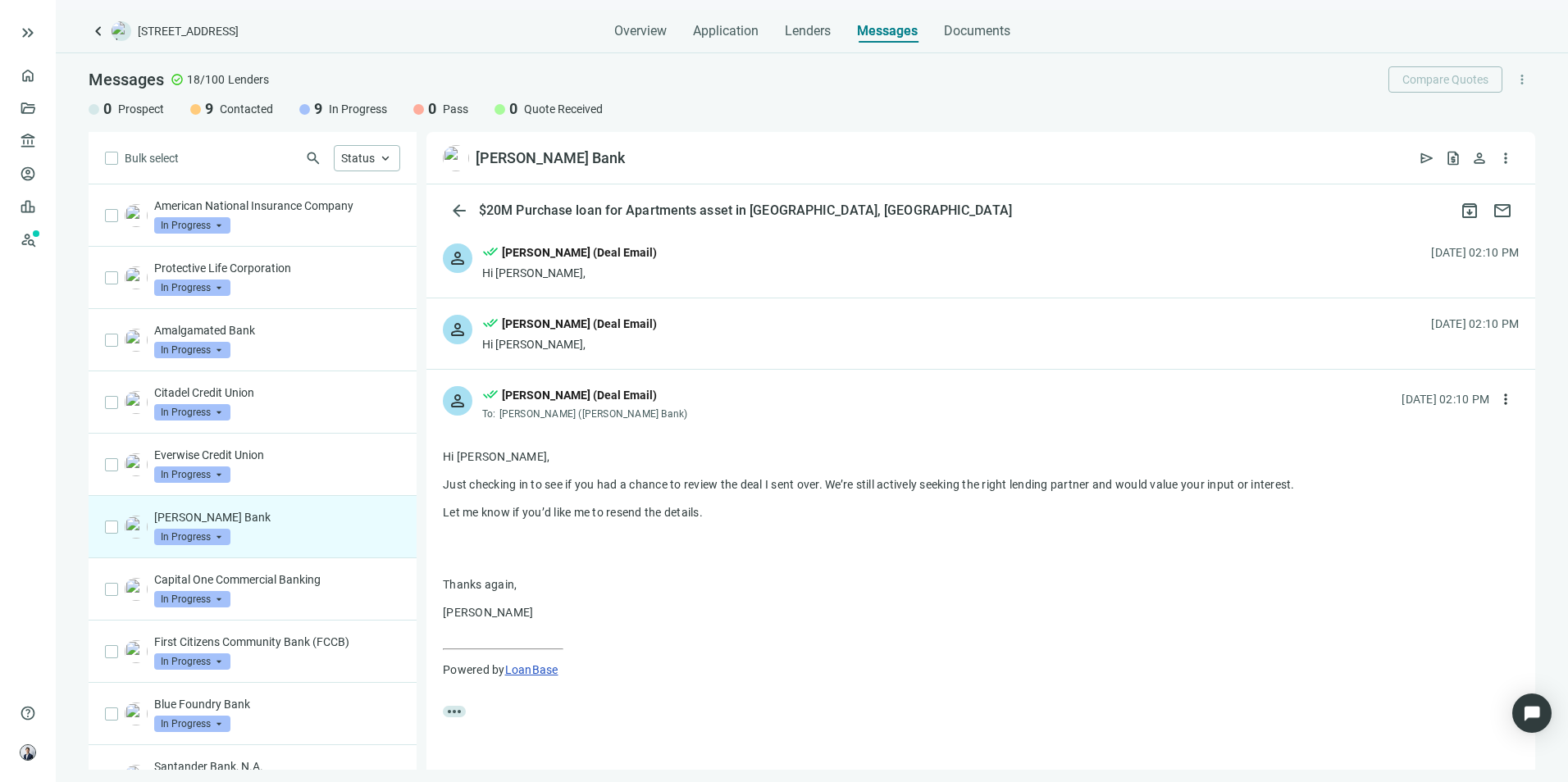
click at [704, 407] on div "person done_all [PERSON_NAME] (Deal Email) To: [PERSON_NAME] ([PERSON_NAME] Ban…" at bounding box center [981, 396] width 1109 height 54
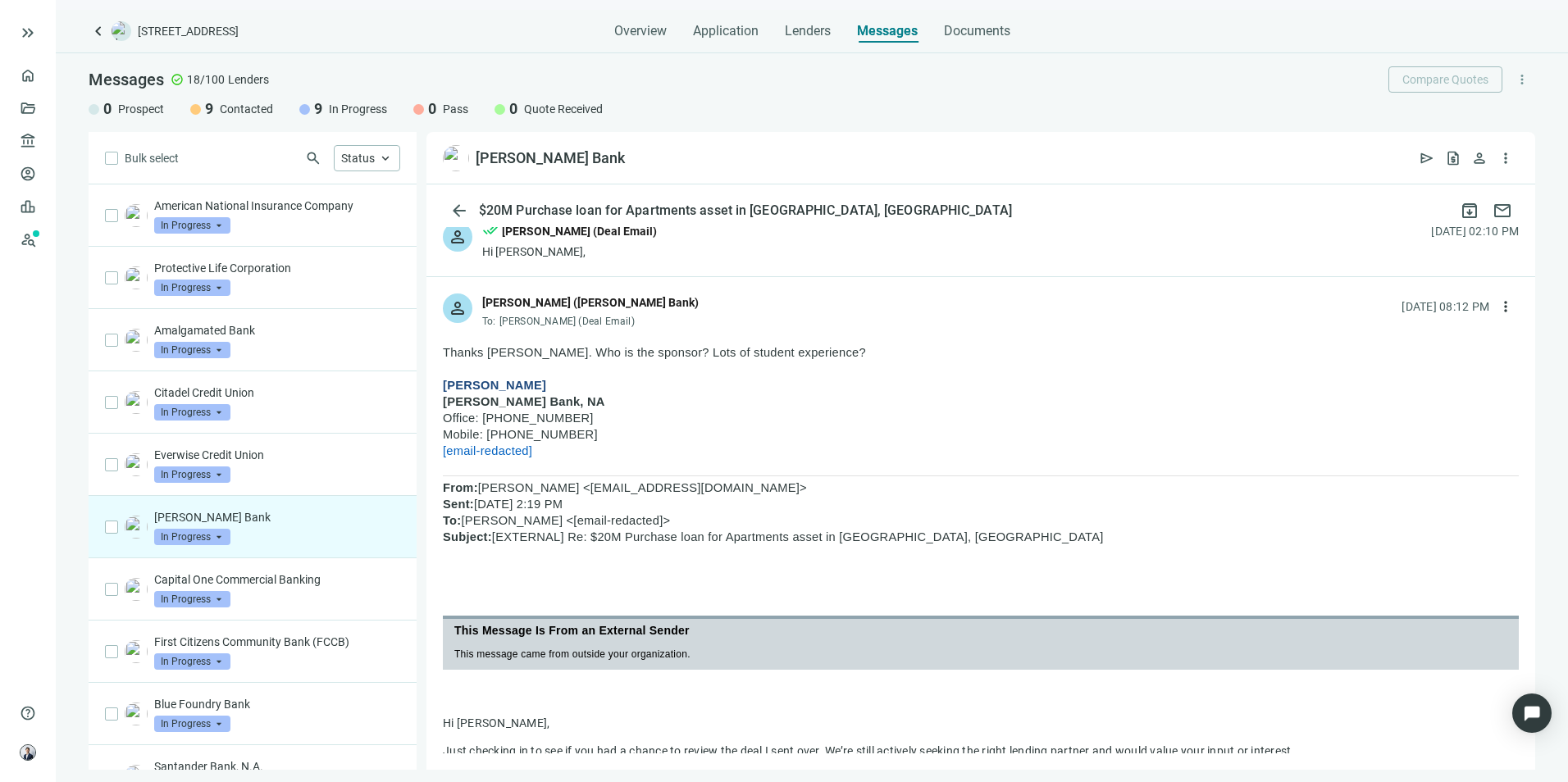
scroll to position [82, 0]
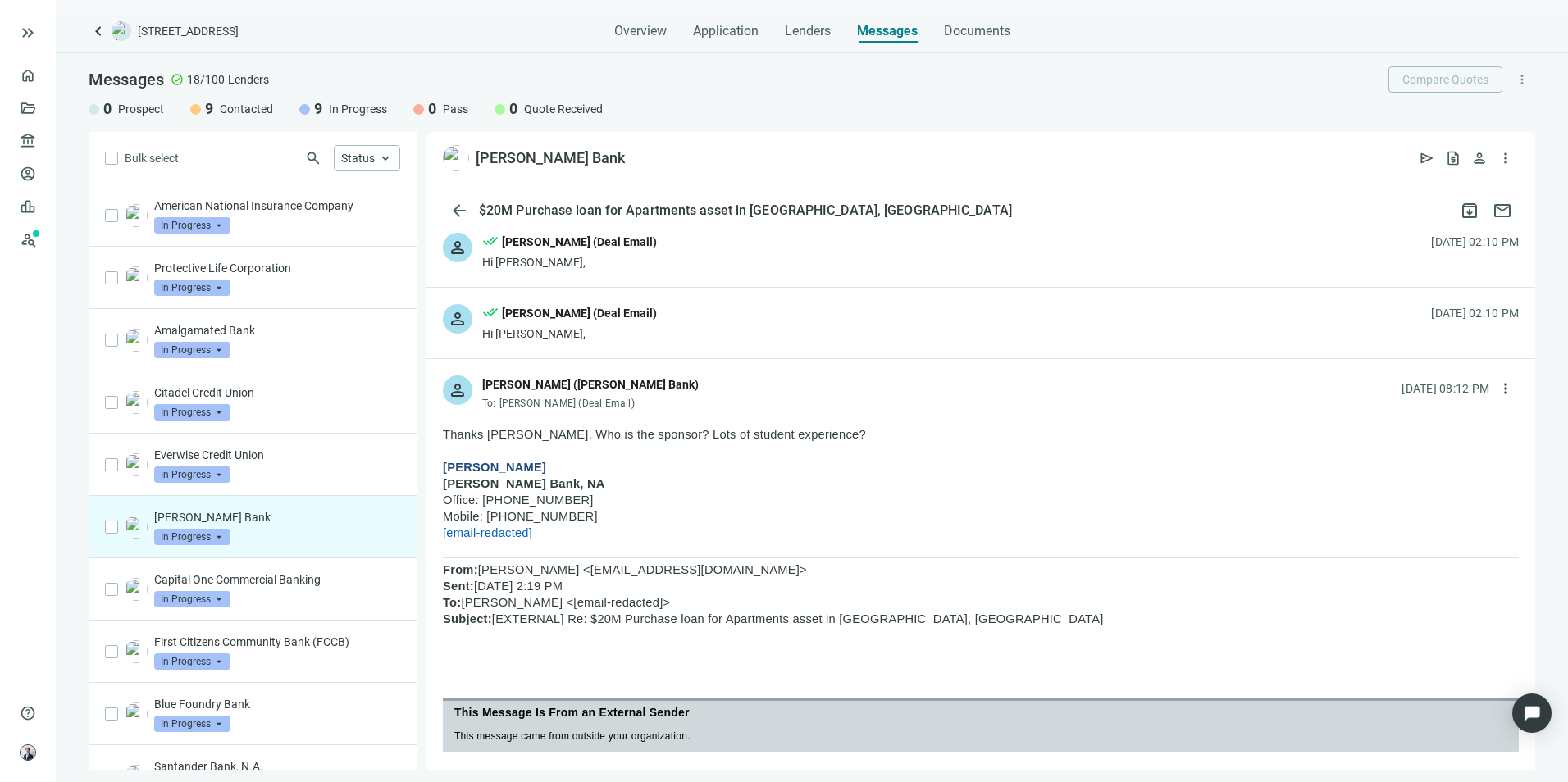
click at [1036, 322] on div "person done_all [PERSON_NAME] (Deal Email) Hi [PERSON_NAME], [DATE] 02:10 PM" at bounding box center [981, 322] width 1109 height 71
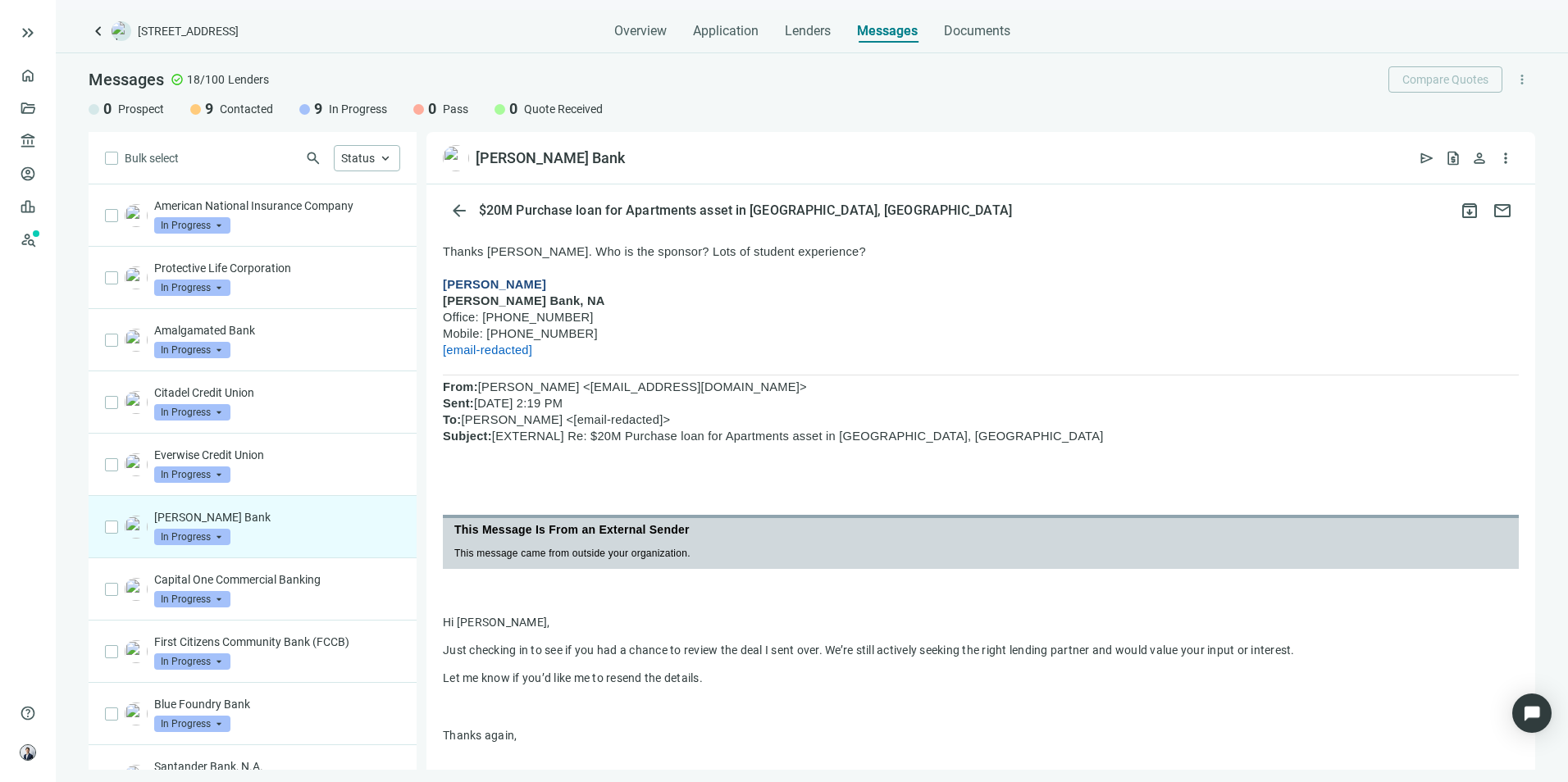
scroll to position [531, 0]
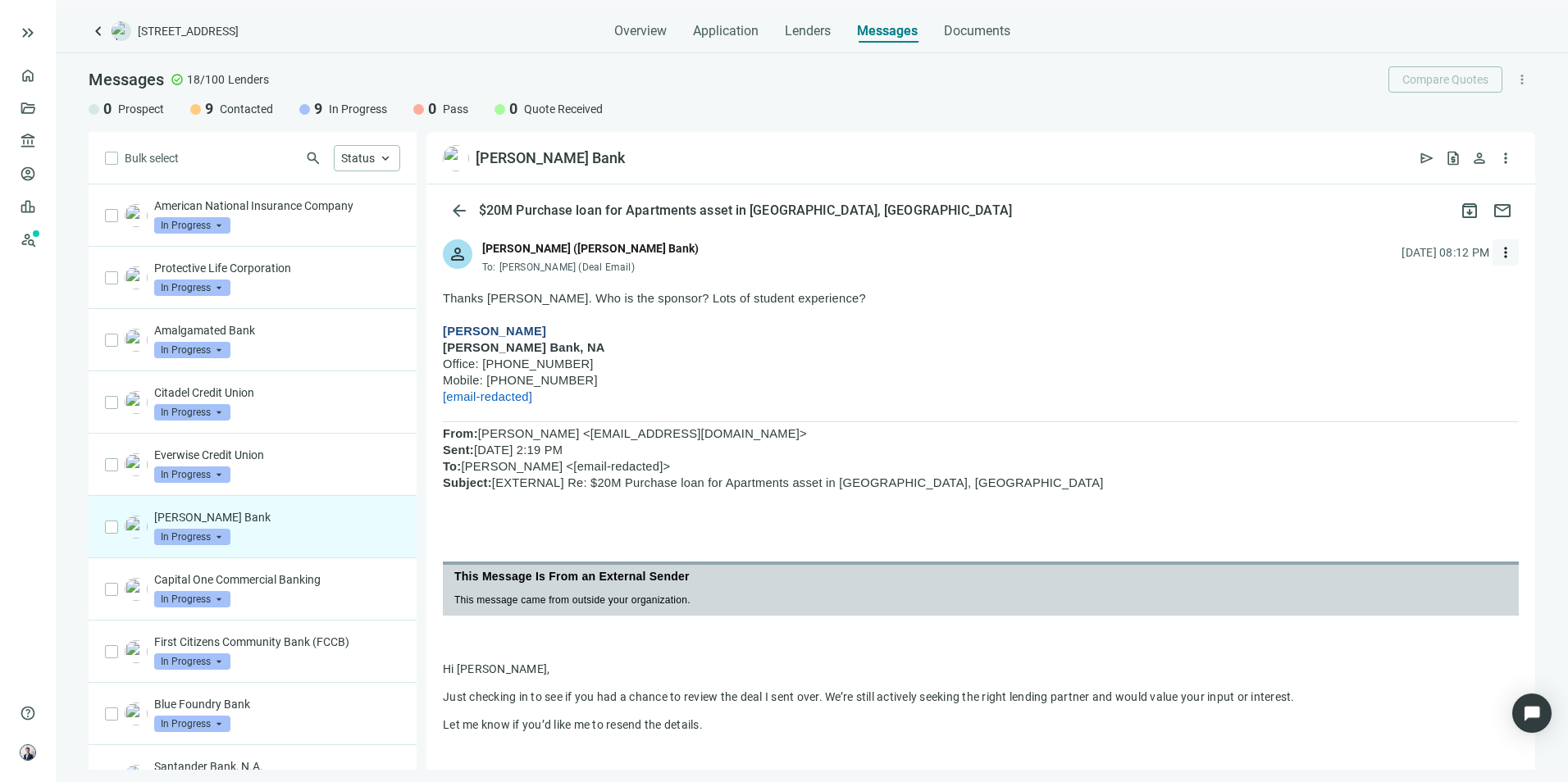
click at [1497, 255] on span "more_vert" at bounding box center [1506, 253] width 16 height 16
click at [1382, 296] on span "Reply" at bounding box center [1384, 290] width 27 height 13
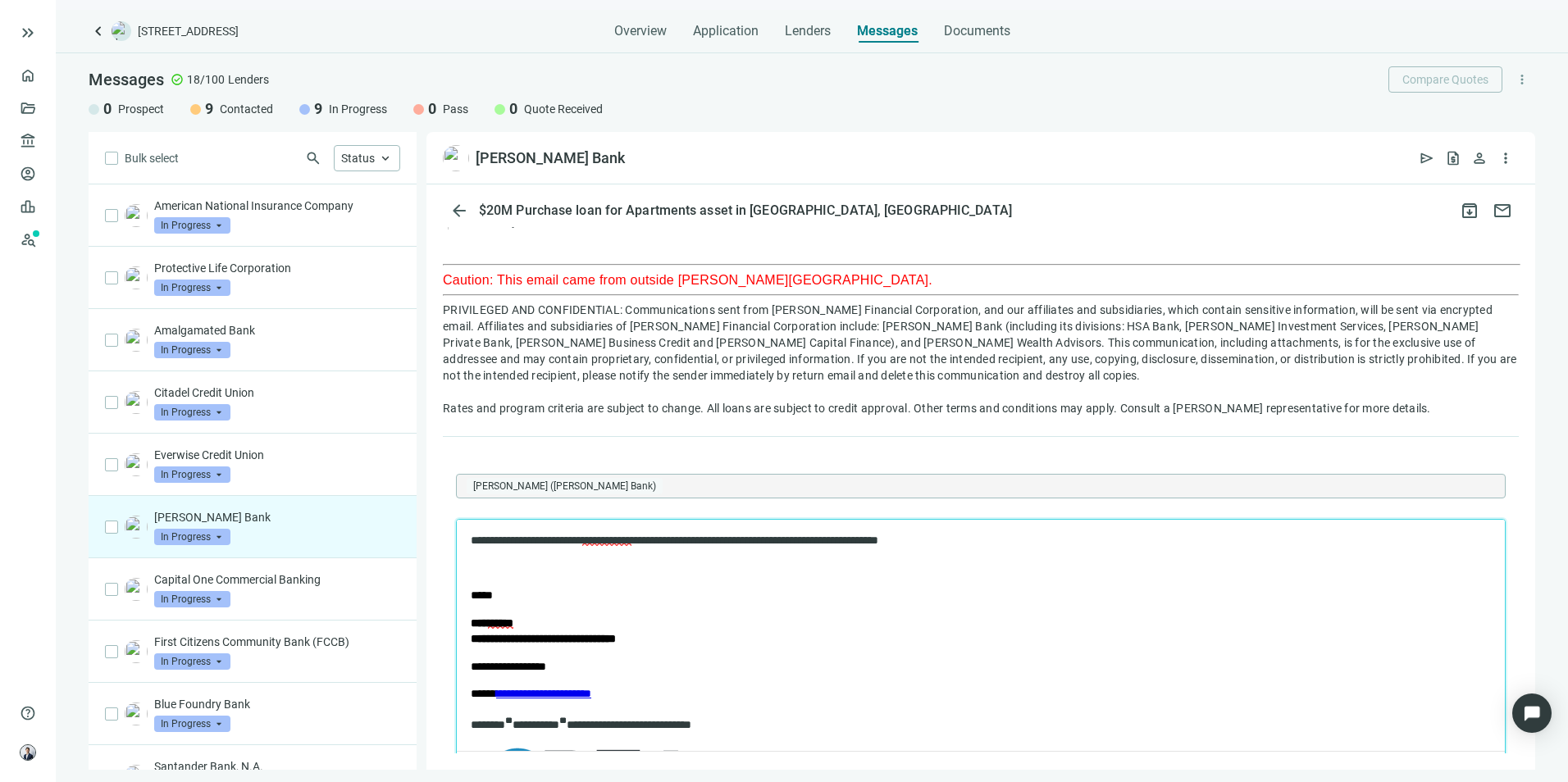
scroll to position [1998, 0]
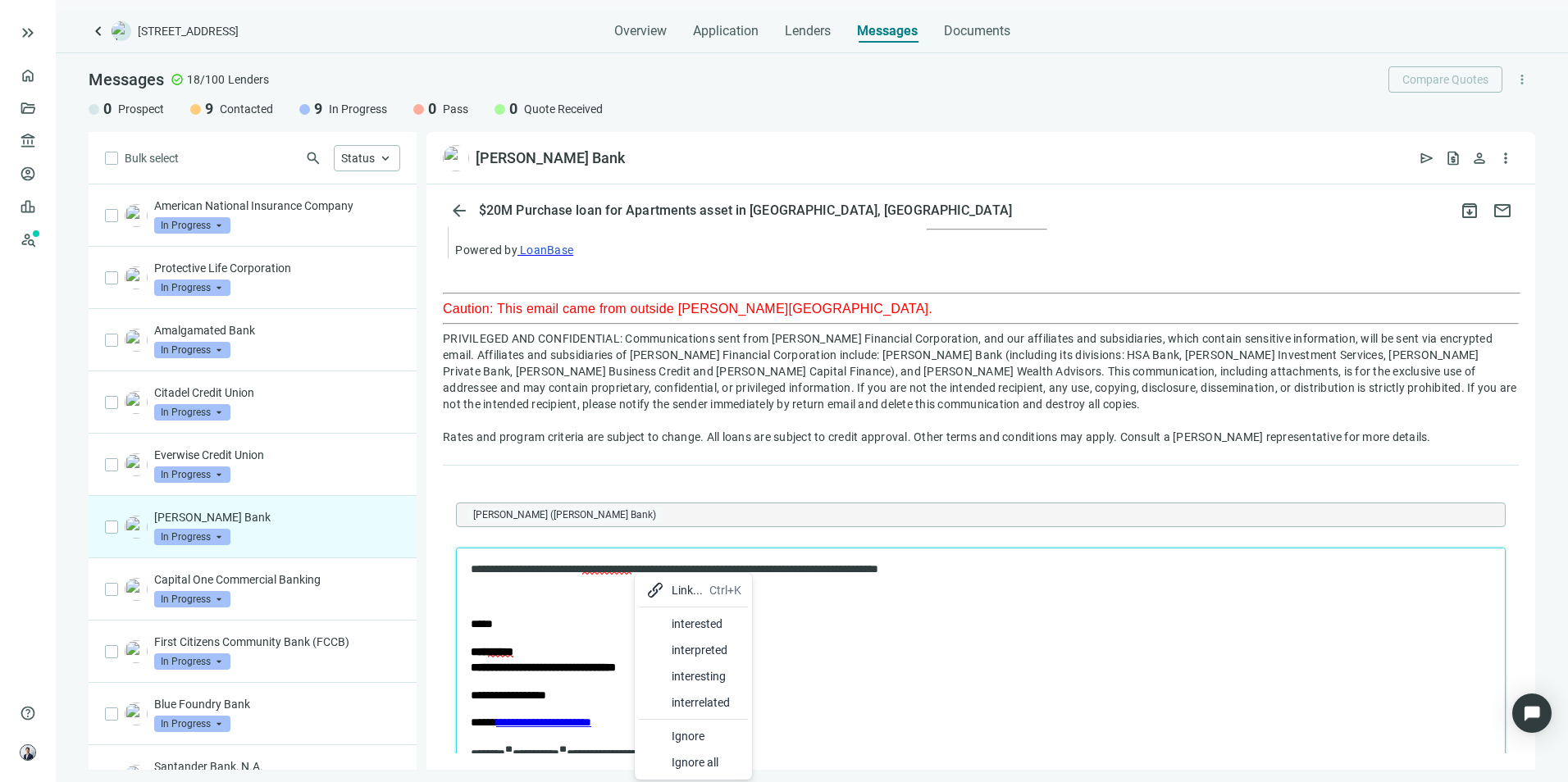
click at [694, 622] on div "interested" at bounding box center [706, 624] width 70 height 19
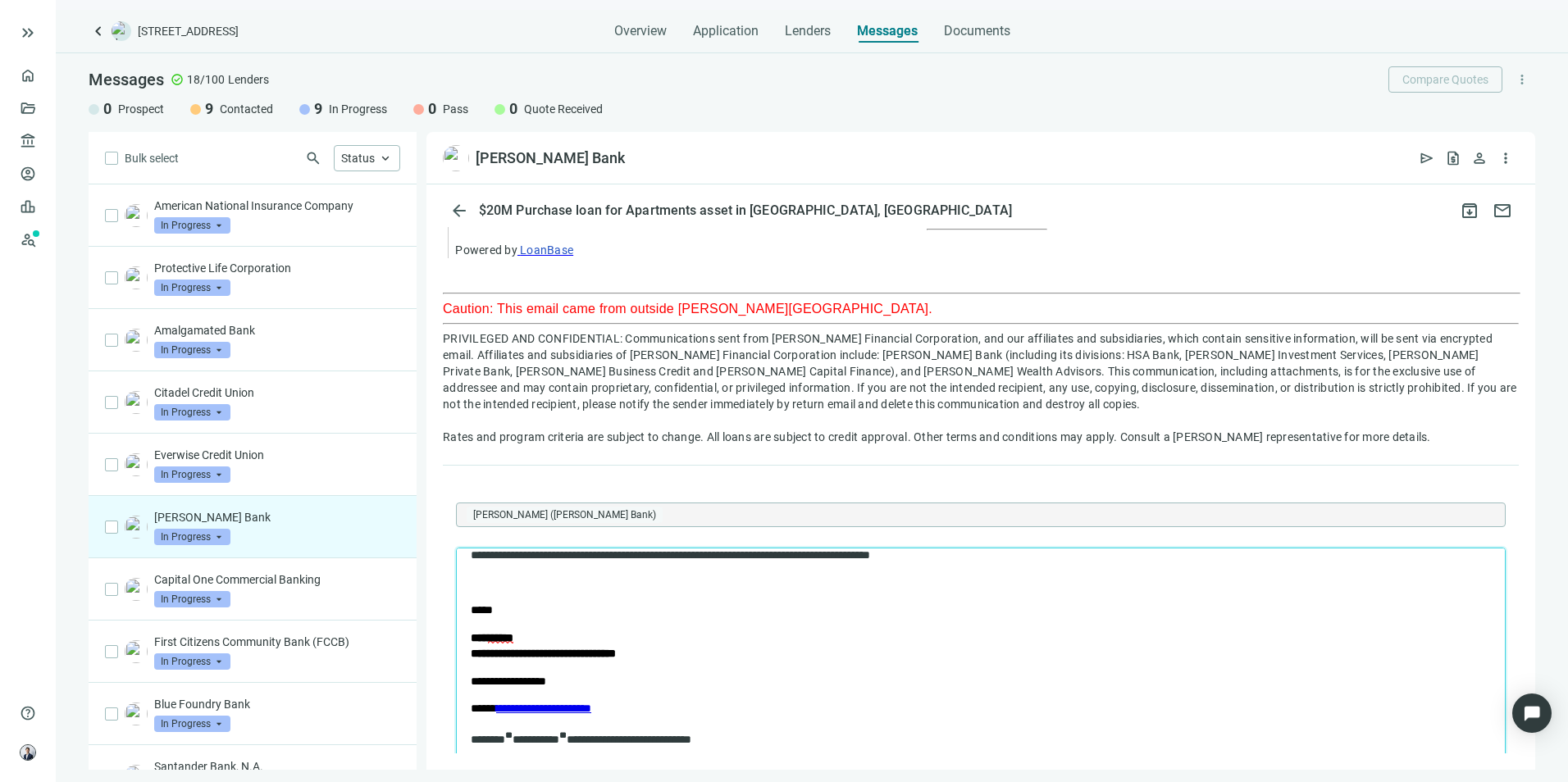
scroll to position [0, 0]
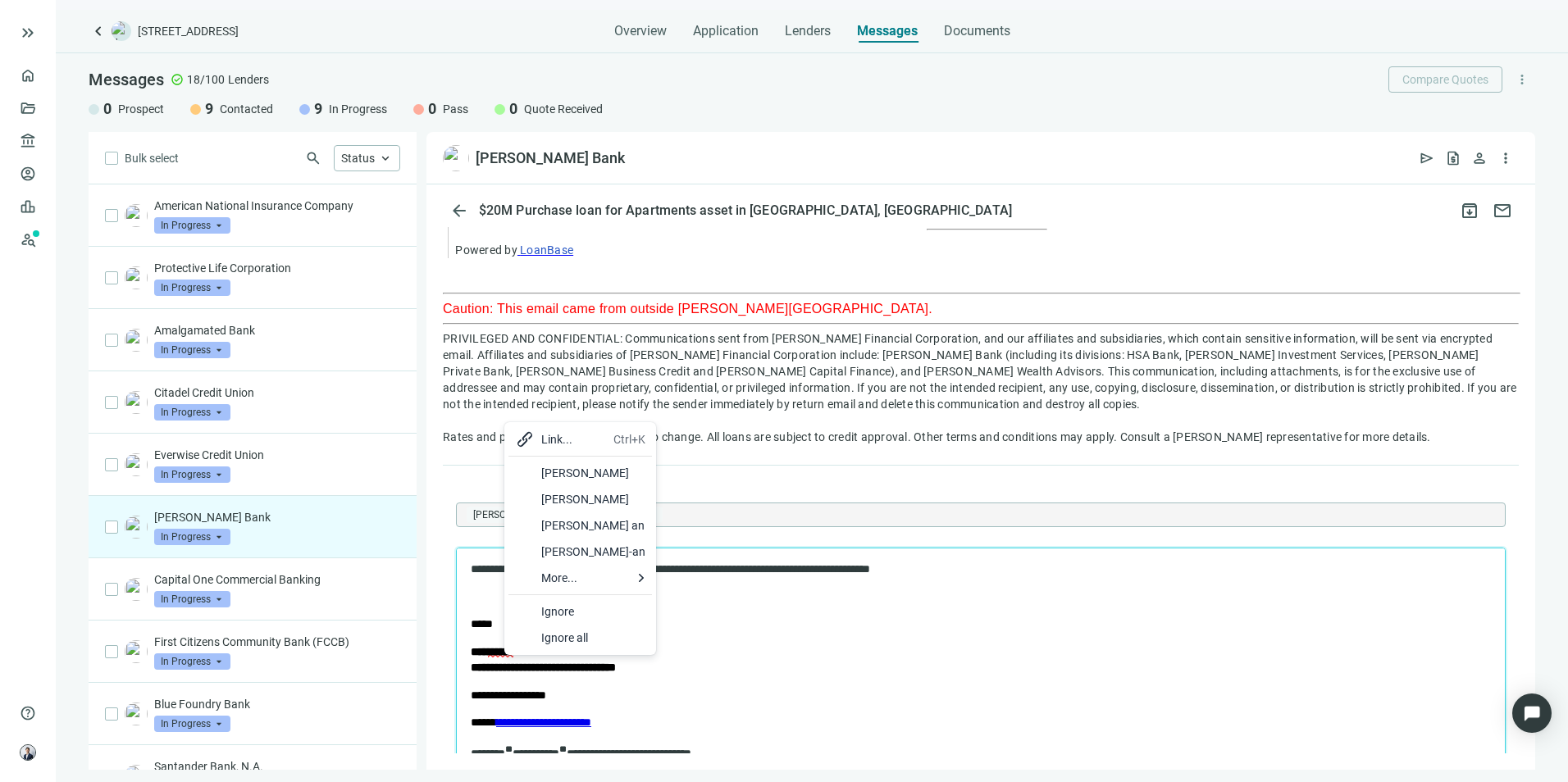
click at [573, 620] on div "Ignore" at bounding box center [593, 611] width 104 height 19
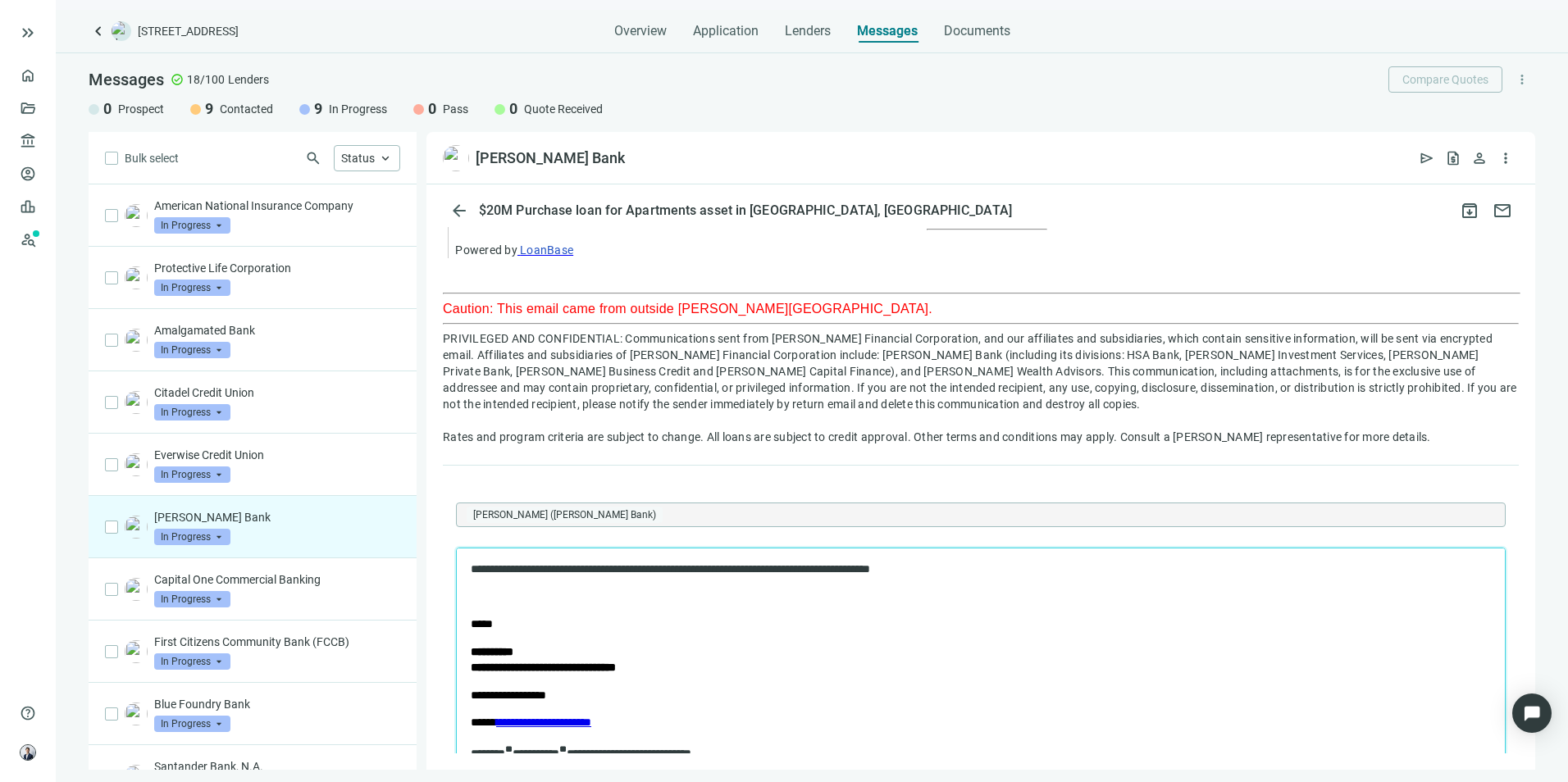
click at [987, 570] on p "**********" at bounding box center [966, 570] width 992 height 16
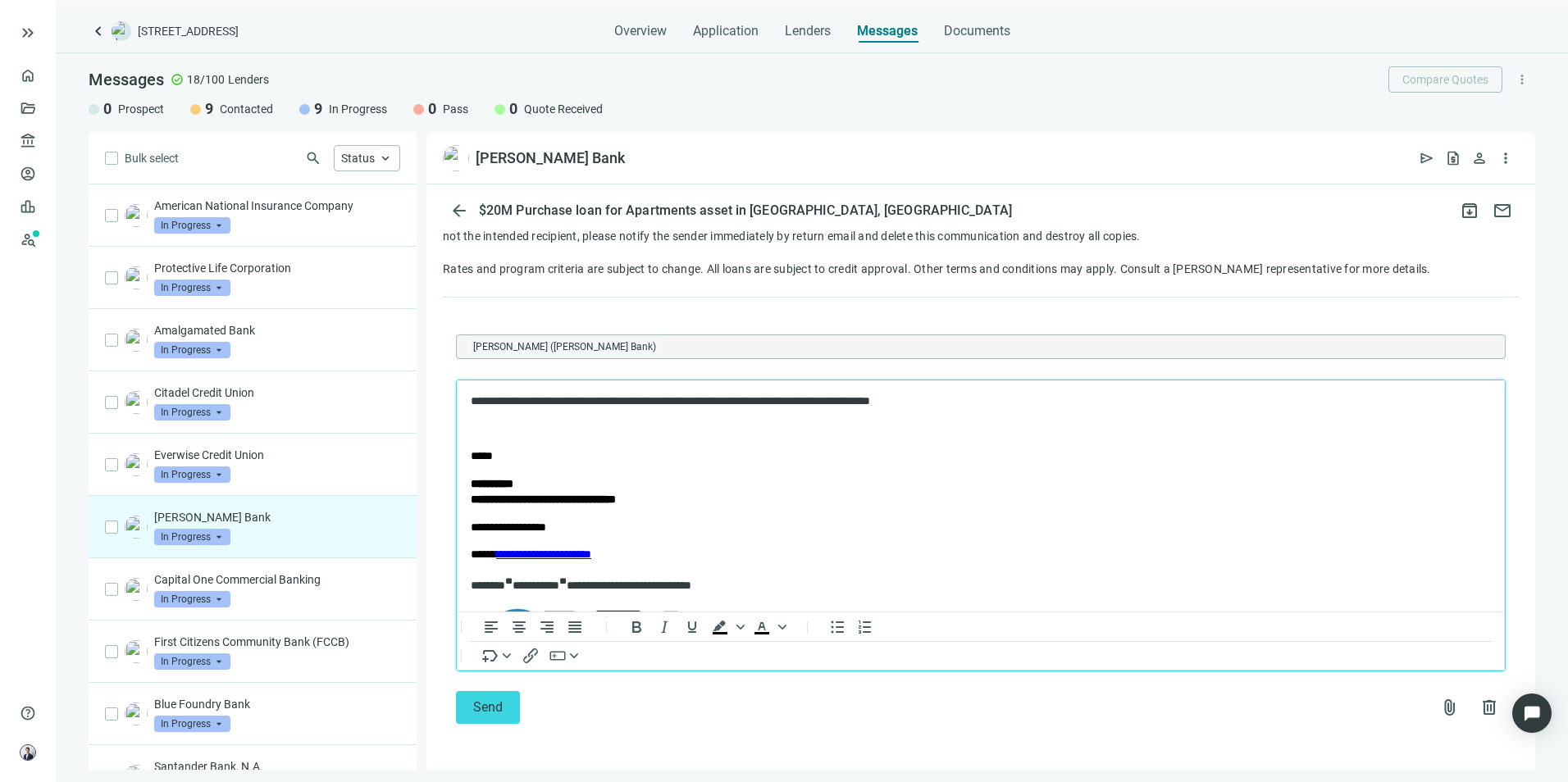
scroll to position [2169, 0]
click at [567, 659] on icon "button" at bounding box center [557, 655] width 19 height 19
drag, startPoint x: 207, startPoint y: 199, endPoint x: 662, endPoint y: 579, distance: 592.8
click at [662, 579] on div "Deal Room button" at bounding box center [643, 575] width 169 height 19
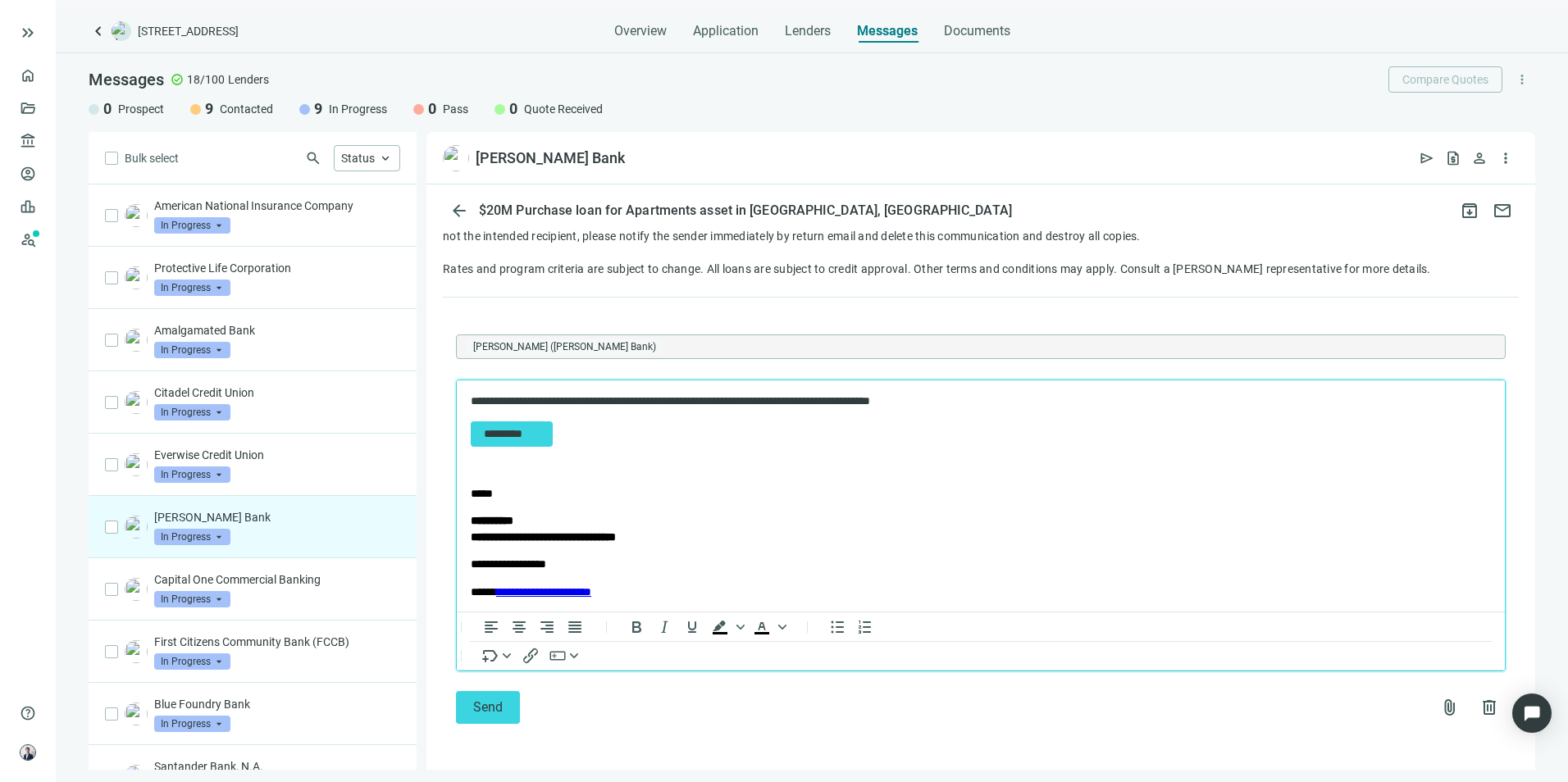
click at [605, 460] on p "Rich Text Area. Press ALT-0 for help." at bounding box center [981, 466] width 1020 height 16
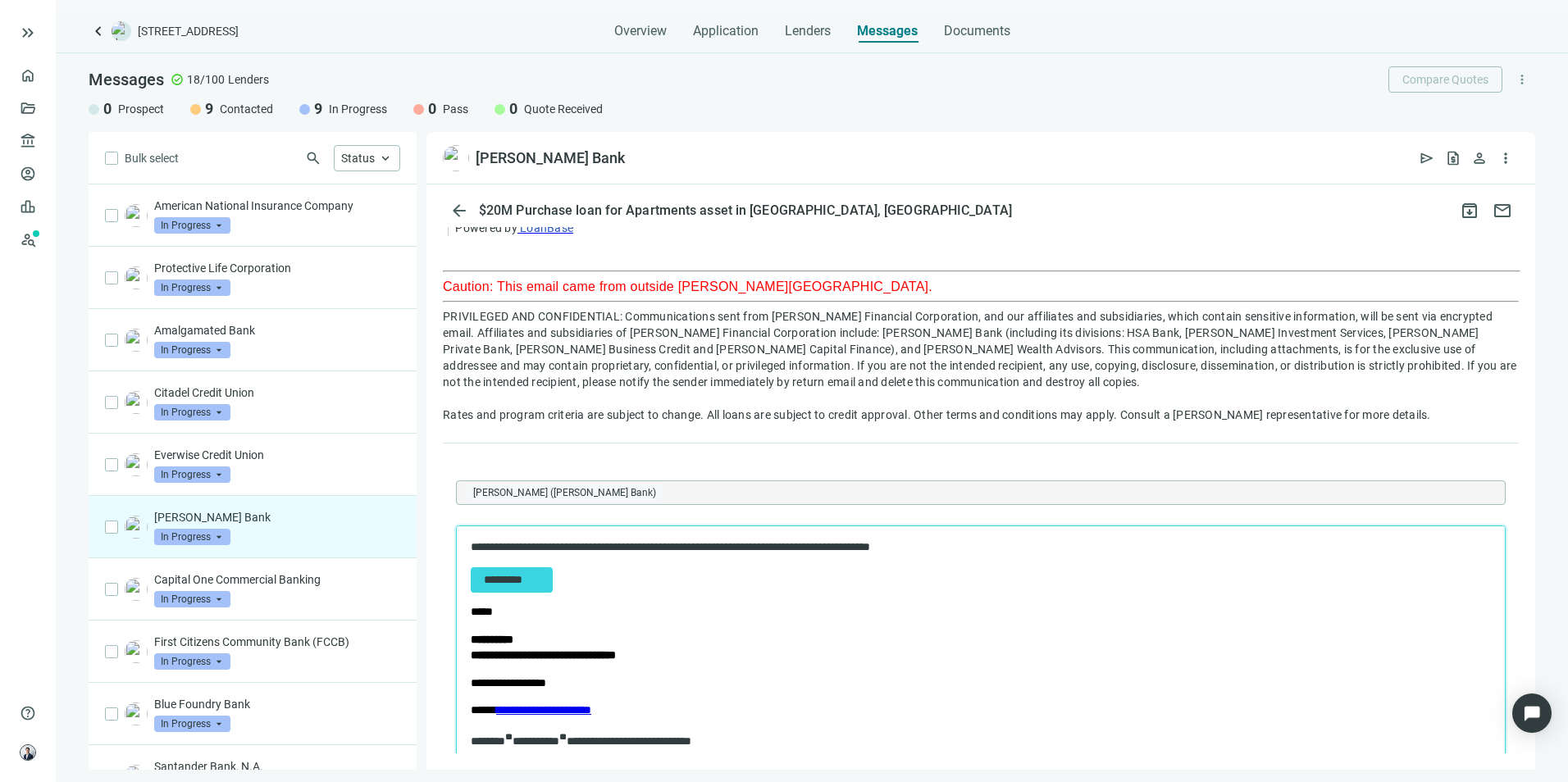
scroll to position [2005, 0]
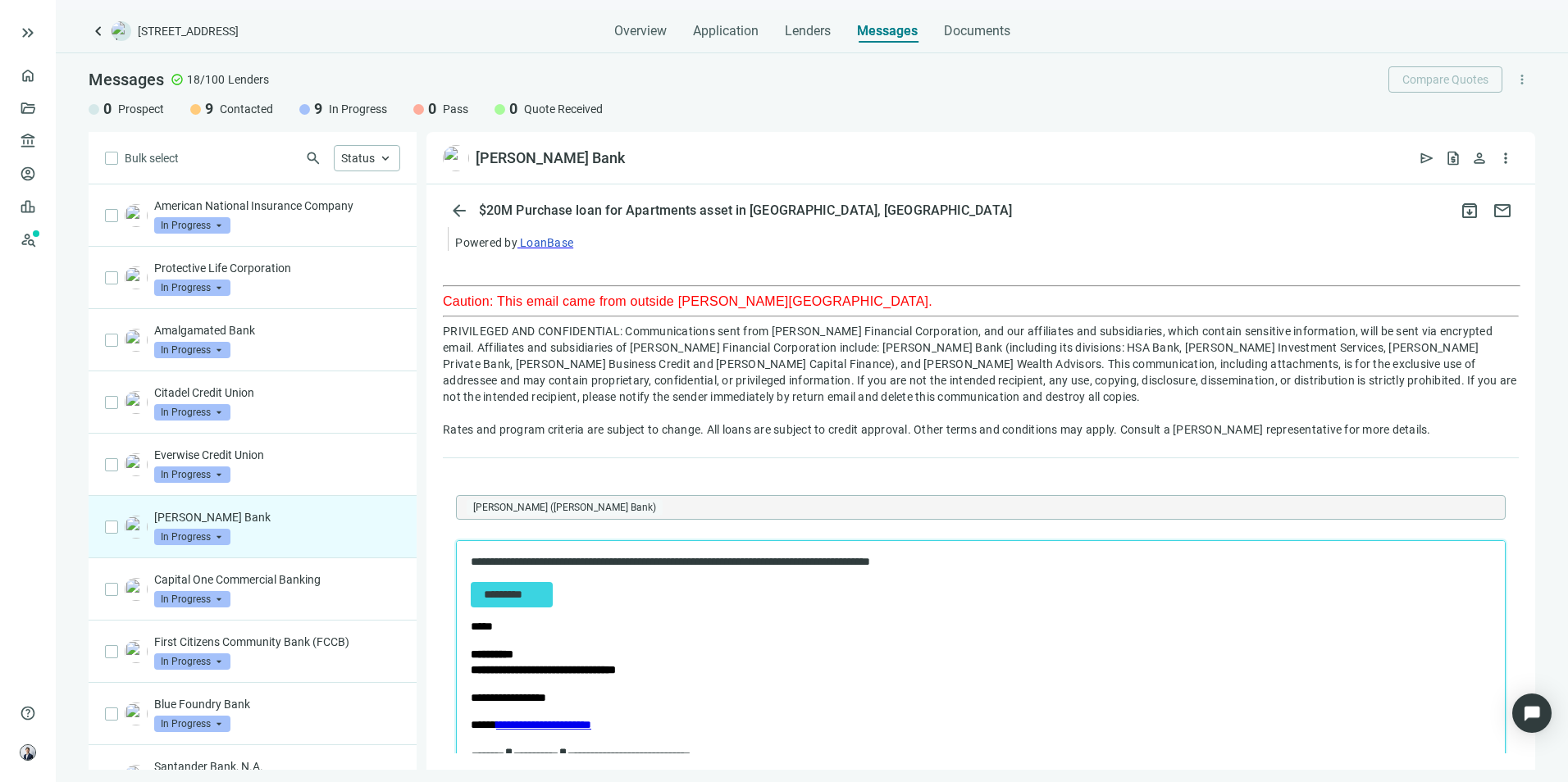
click at [474, 561] on p "**********" at bounding box center [966, 561] width 992 height 16
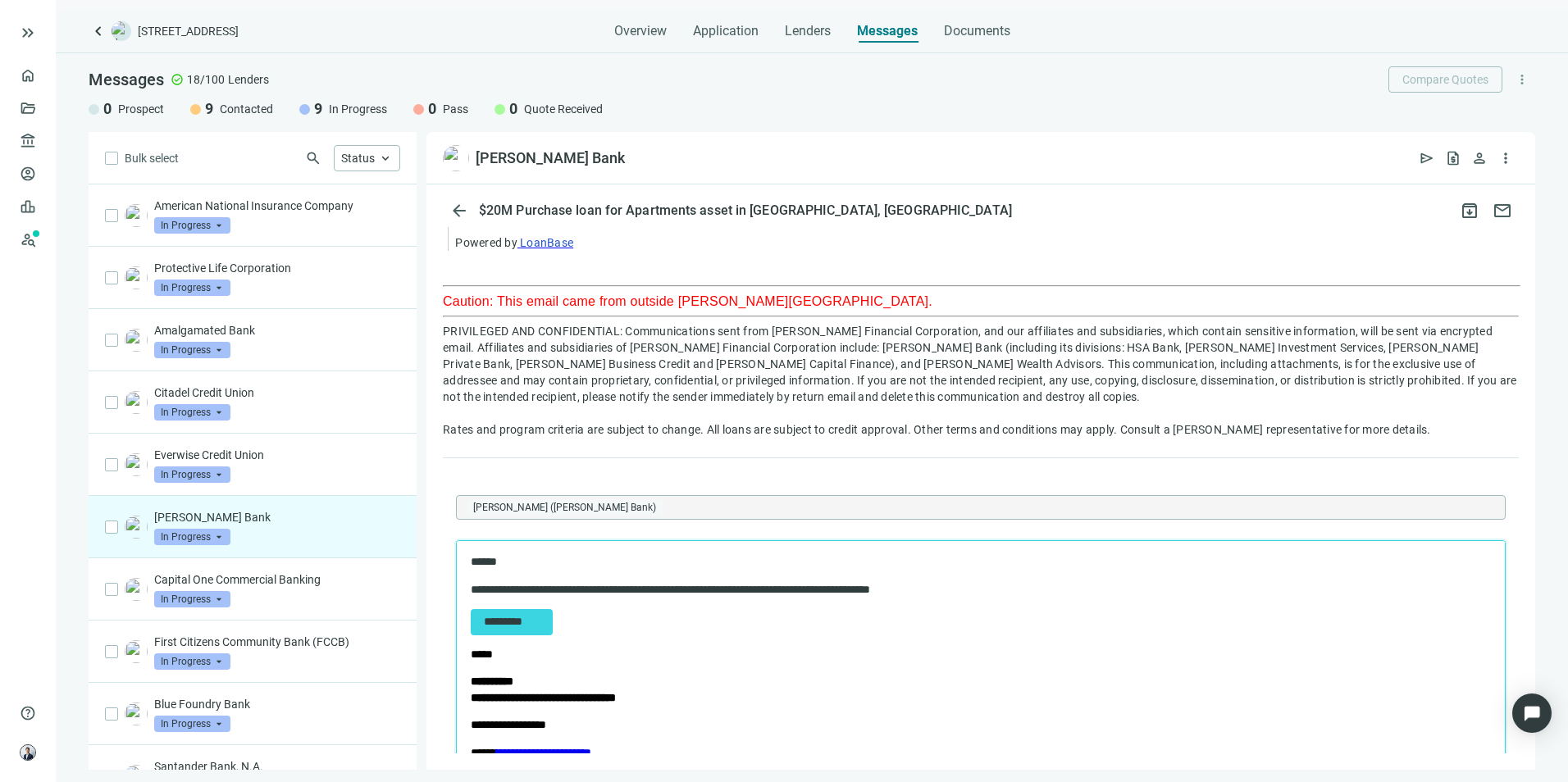
scroll to position [2169, 0]
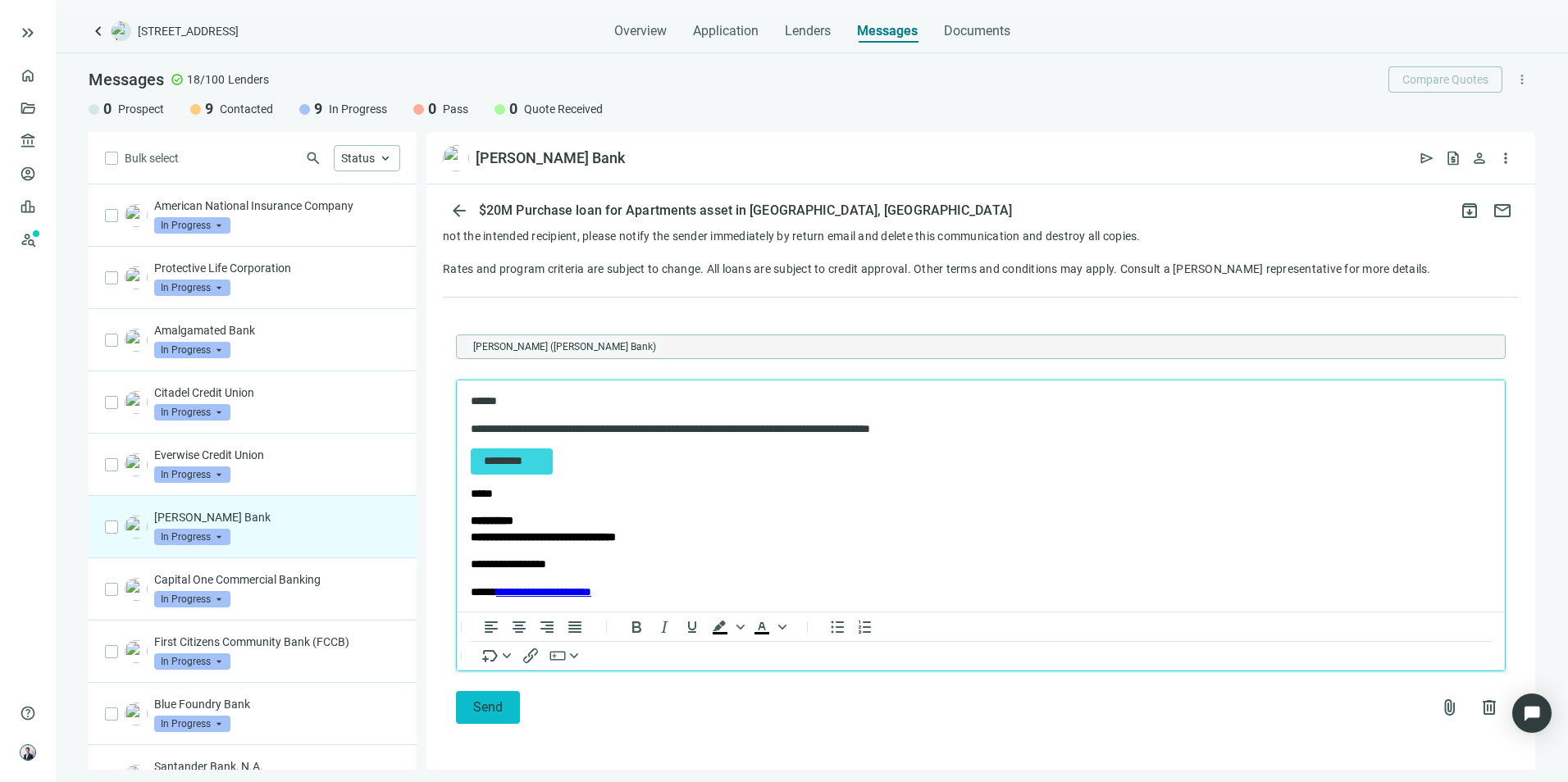
click at [501, 703] on span "Send" at bounding box center [488, 707] width 29 height 16
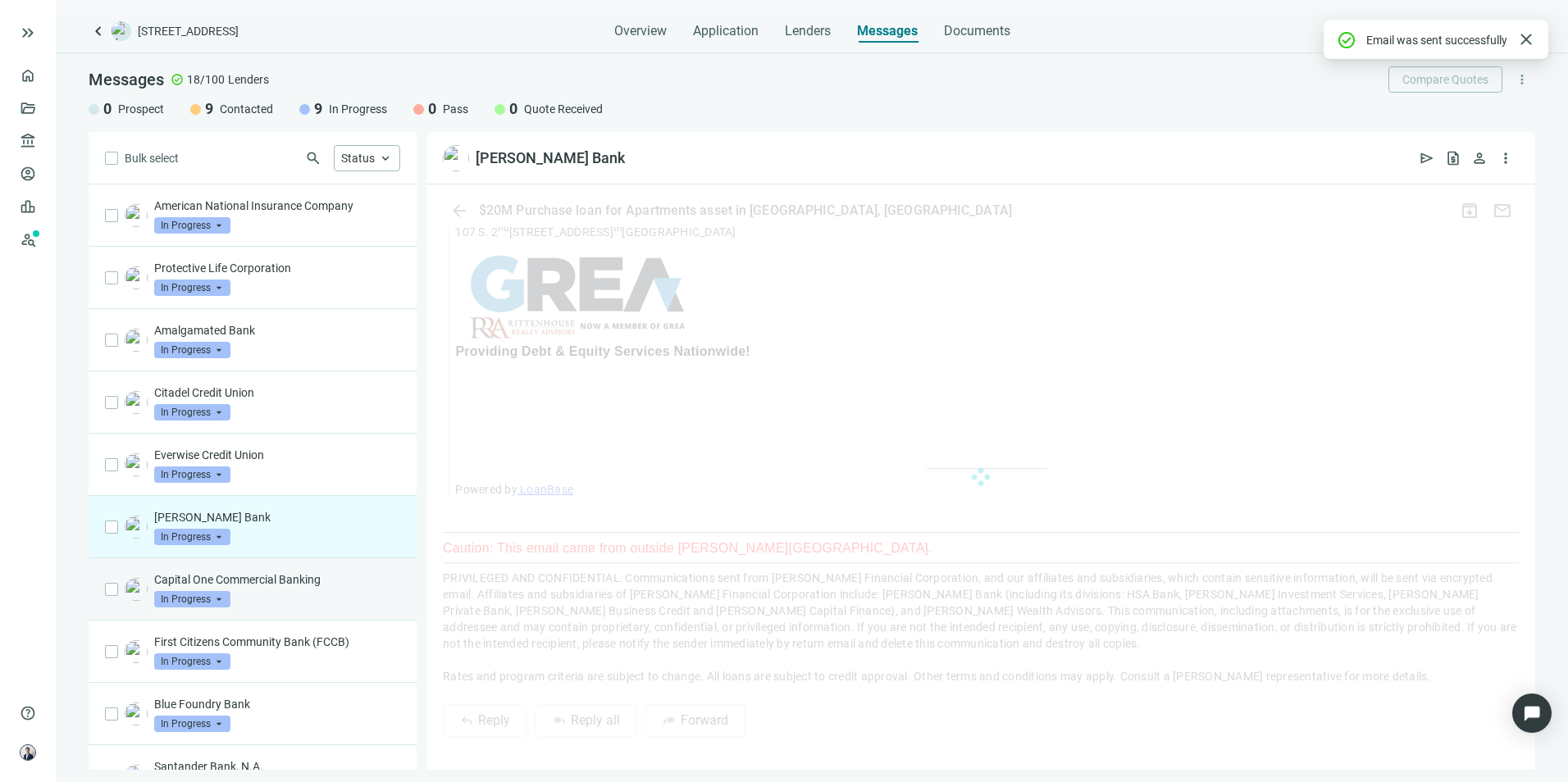
click at [310, 583] on p "Capital One Commercial Banking" at bounding box center [277, 580] width 246 height 16
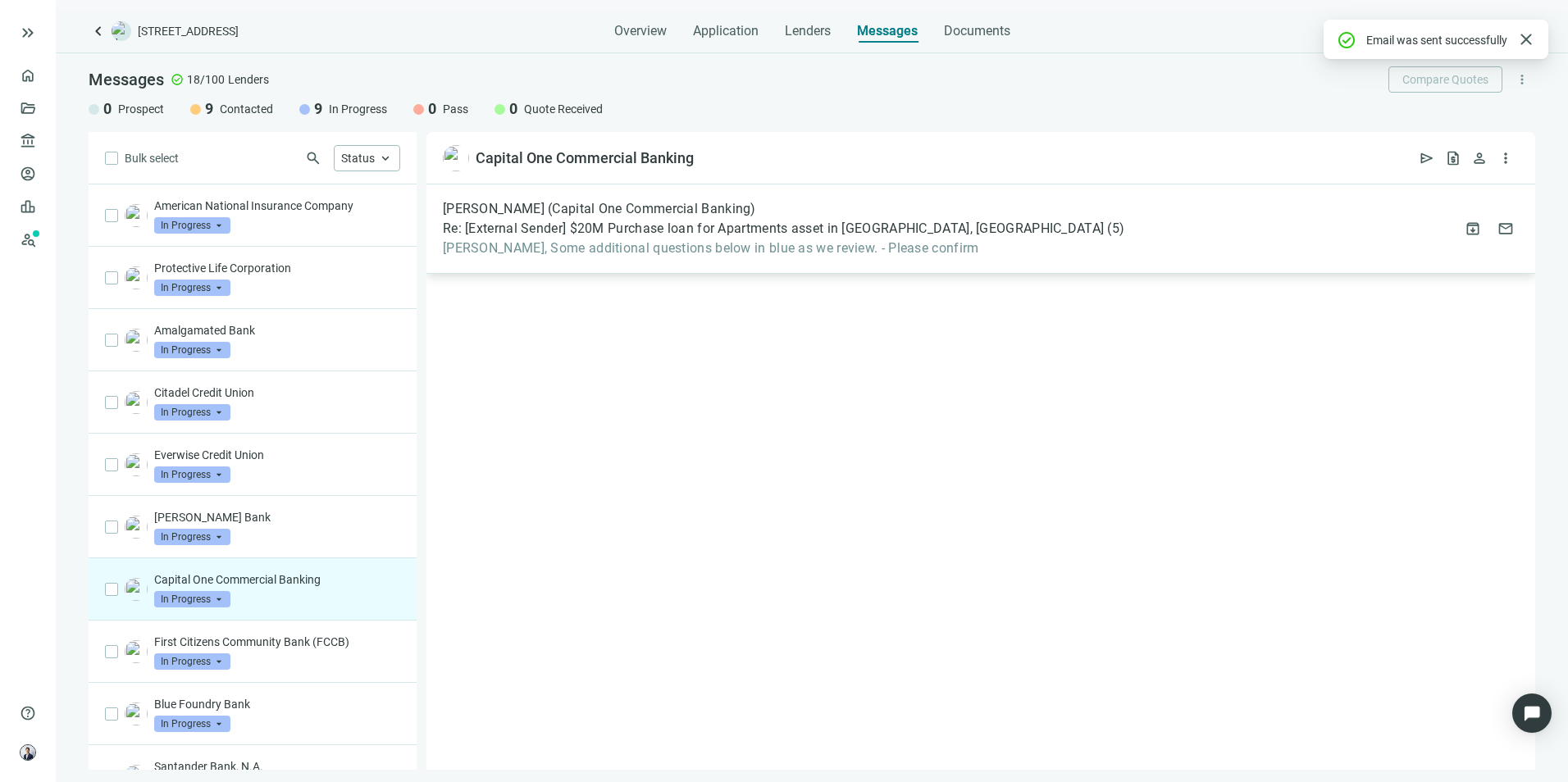
click at [723, 249] on span "[PERSON_NAME], Some additional questions below in blue as we review. - Please c…" at bounding box center [784, 248] width 681 height 16
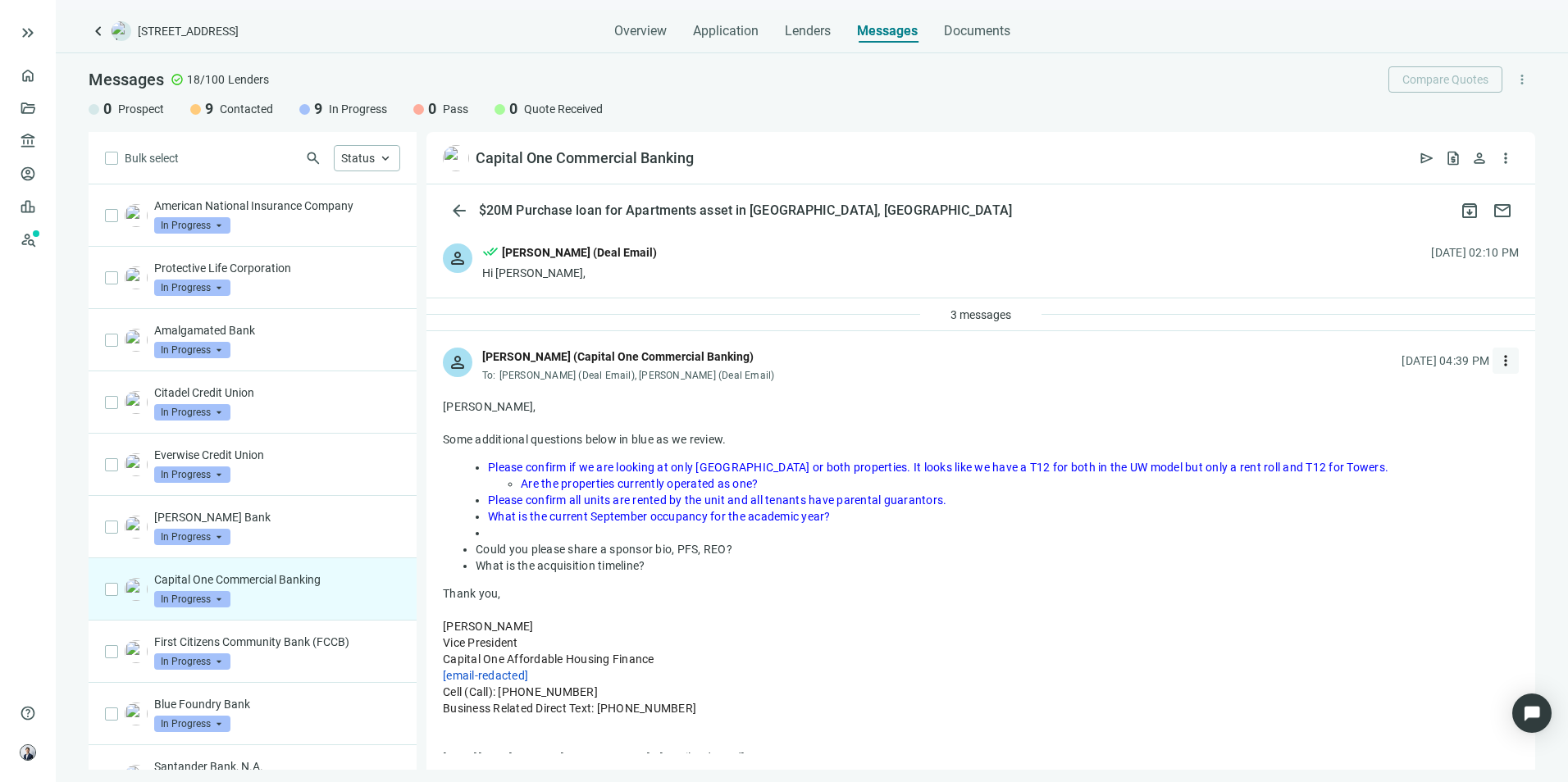
click at [1497, 365] on span "more_vert" at bounding box center [1506, 361] width 16 height 16
click at [1440, 398] on div "reply Reply" at bounding box center [1416, 398] width 174 height 29
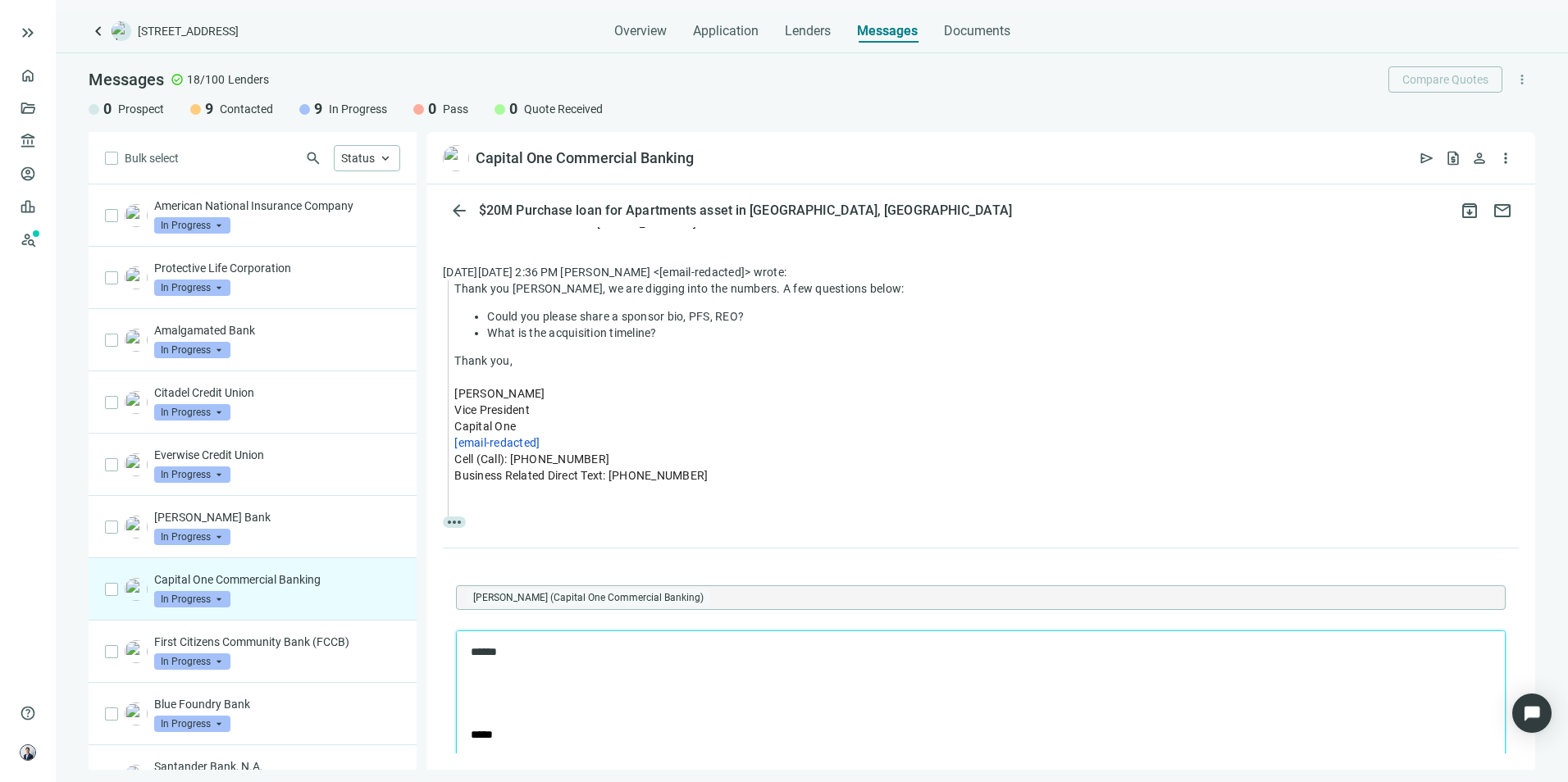
scroll to position [566, 0]
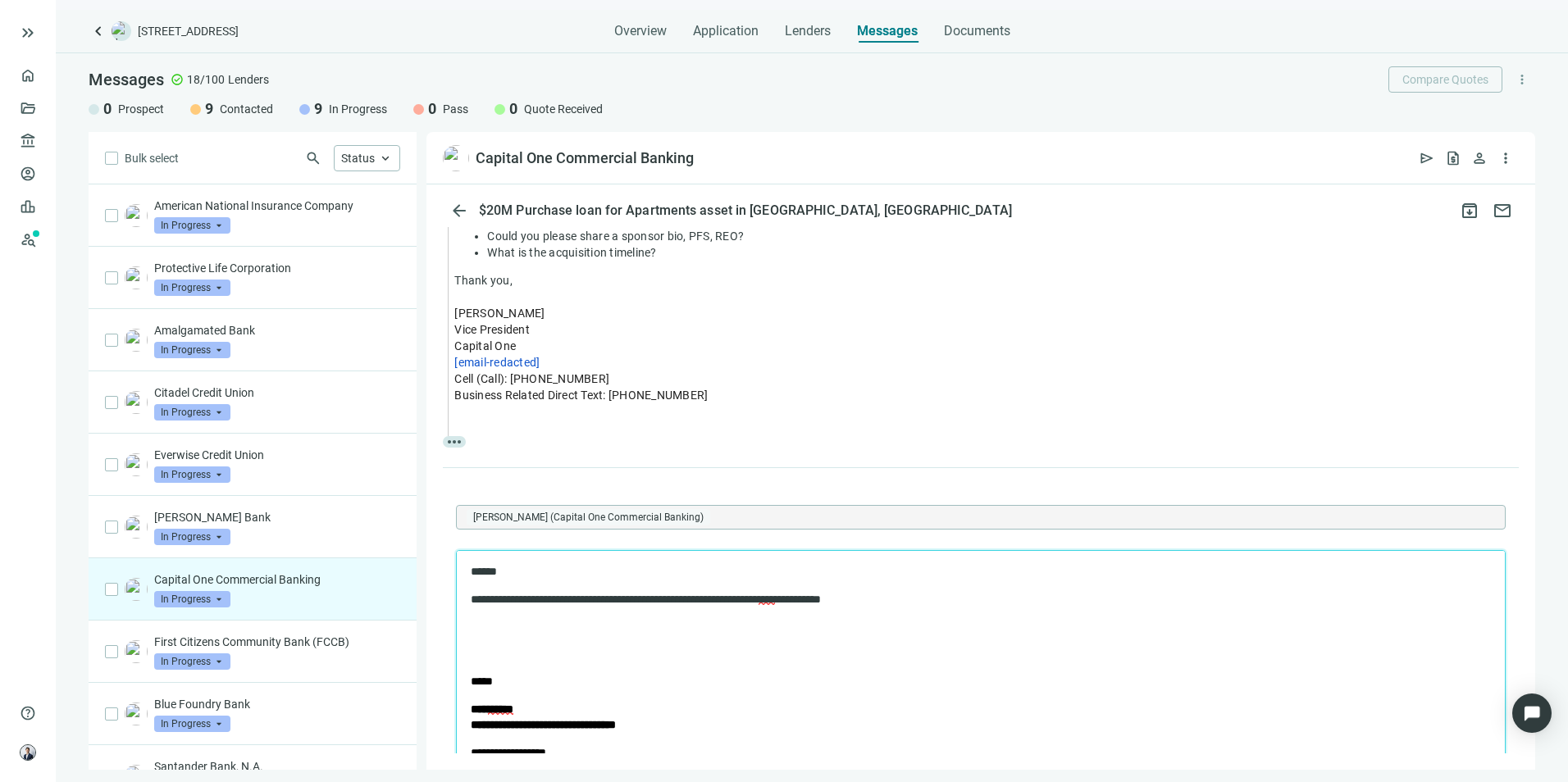
click at [617, 596] on p "**********" at bounding box center [966, 601] width 992 height 16
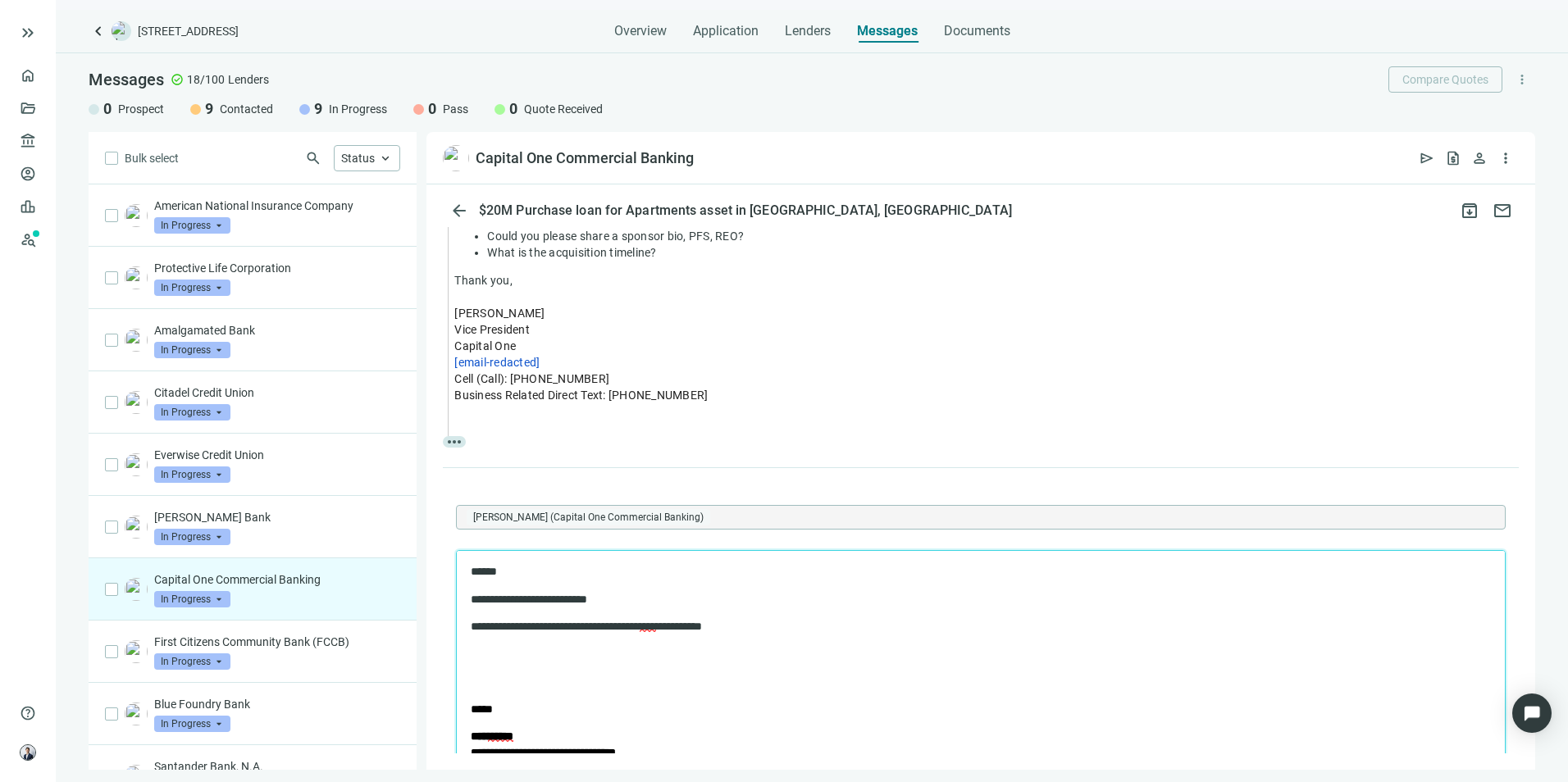
click at [781, 622] on p "**********" at bounding box center [966, 627] width 992 height 16
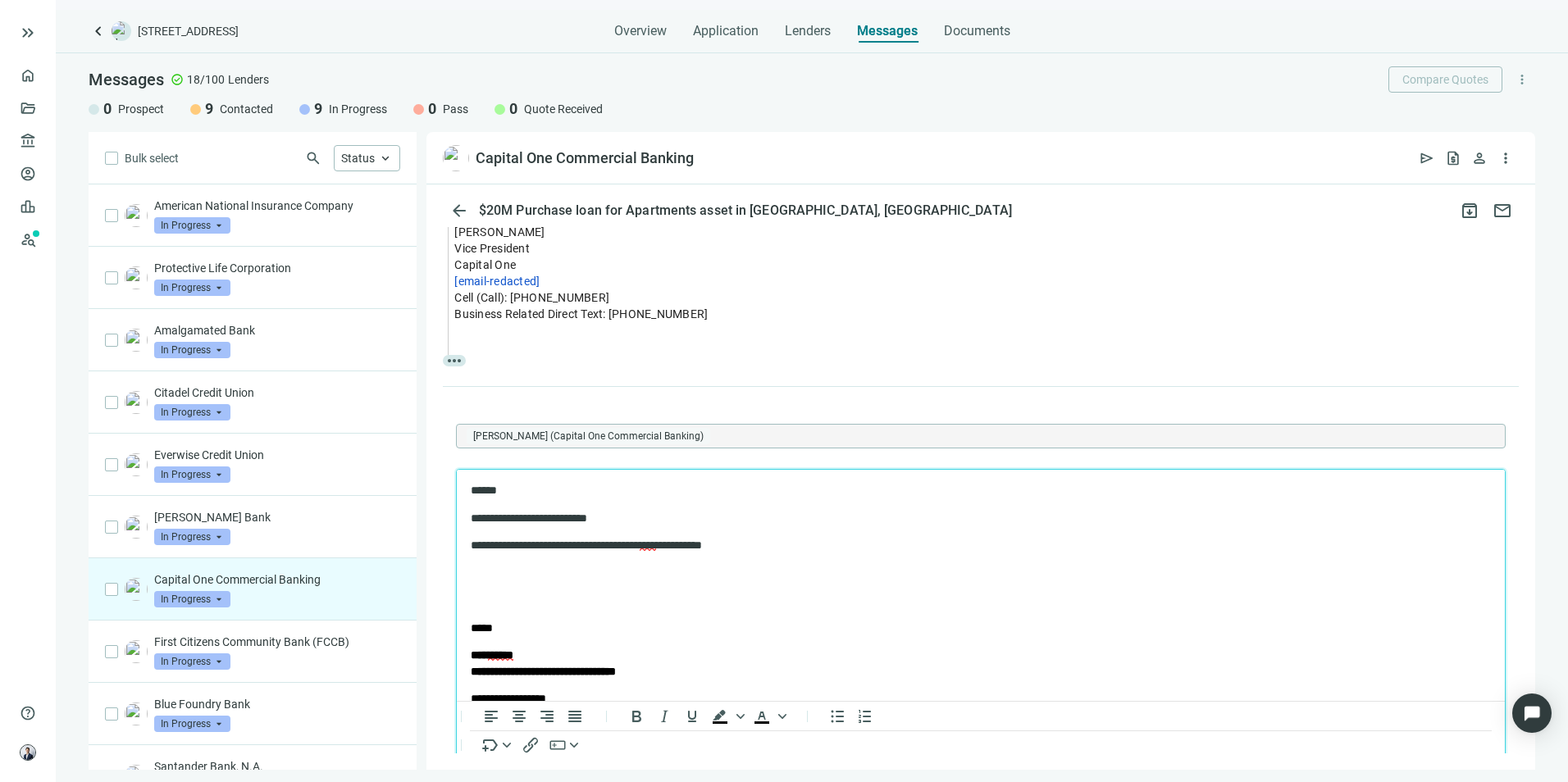
scroll to position [647, 0]
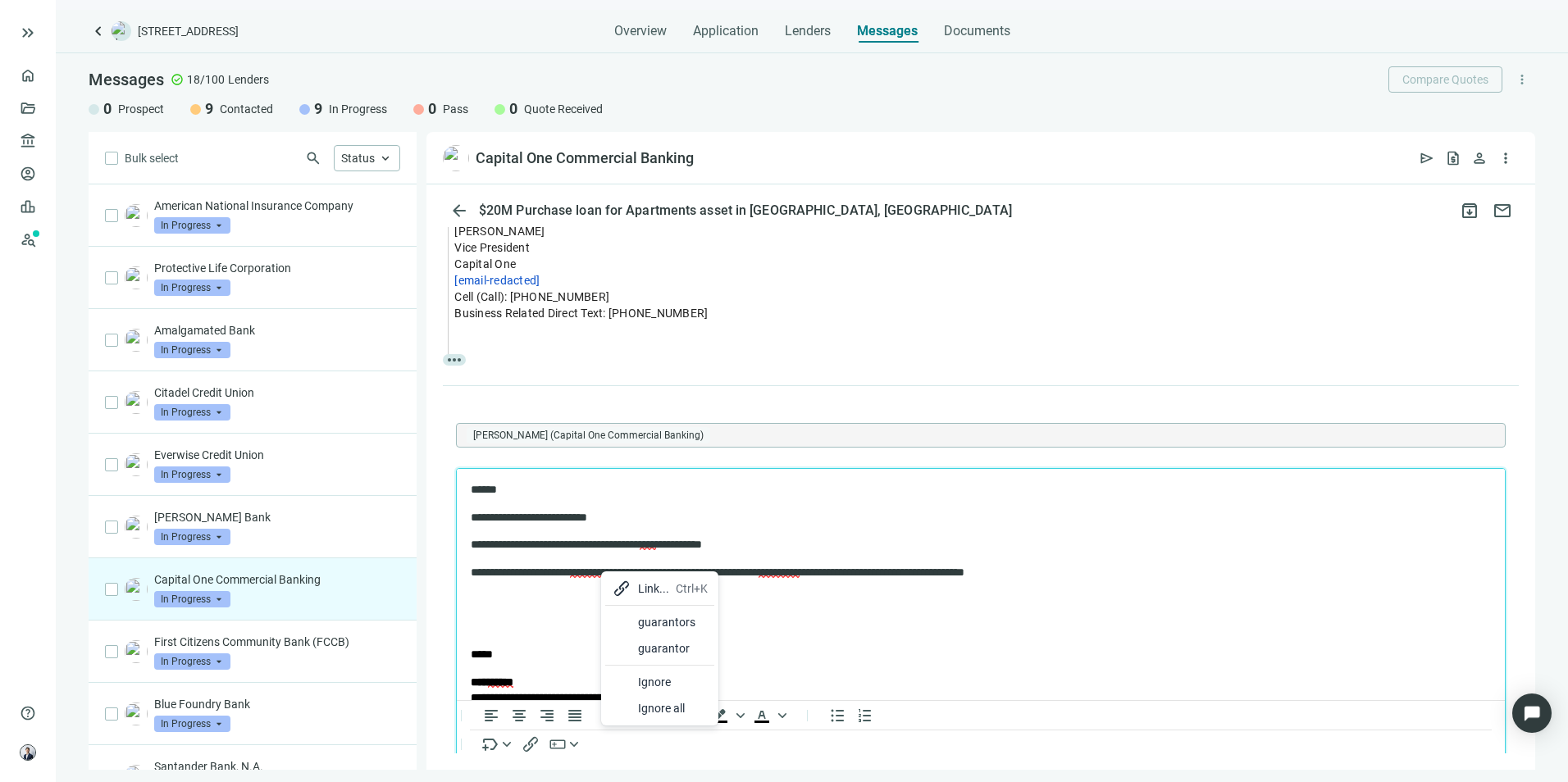
click at [659, 628] on div "guarantors" at bounding box center [673, 622] width 70 height 19
click at [893, 634] on div "financial" at bounding box center [915, 629] width 70 height 19
click at [1073, 579] on p "**********" at bounding box center [966, 573] width 992 height 16
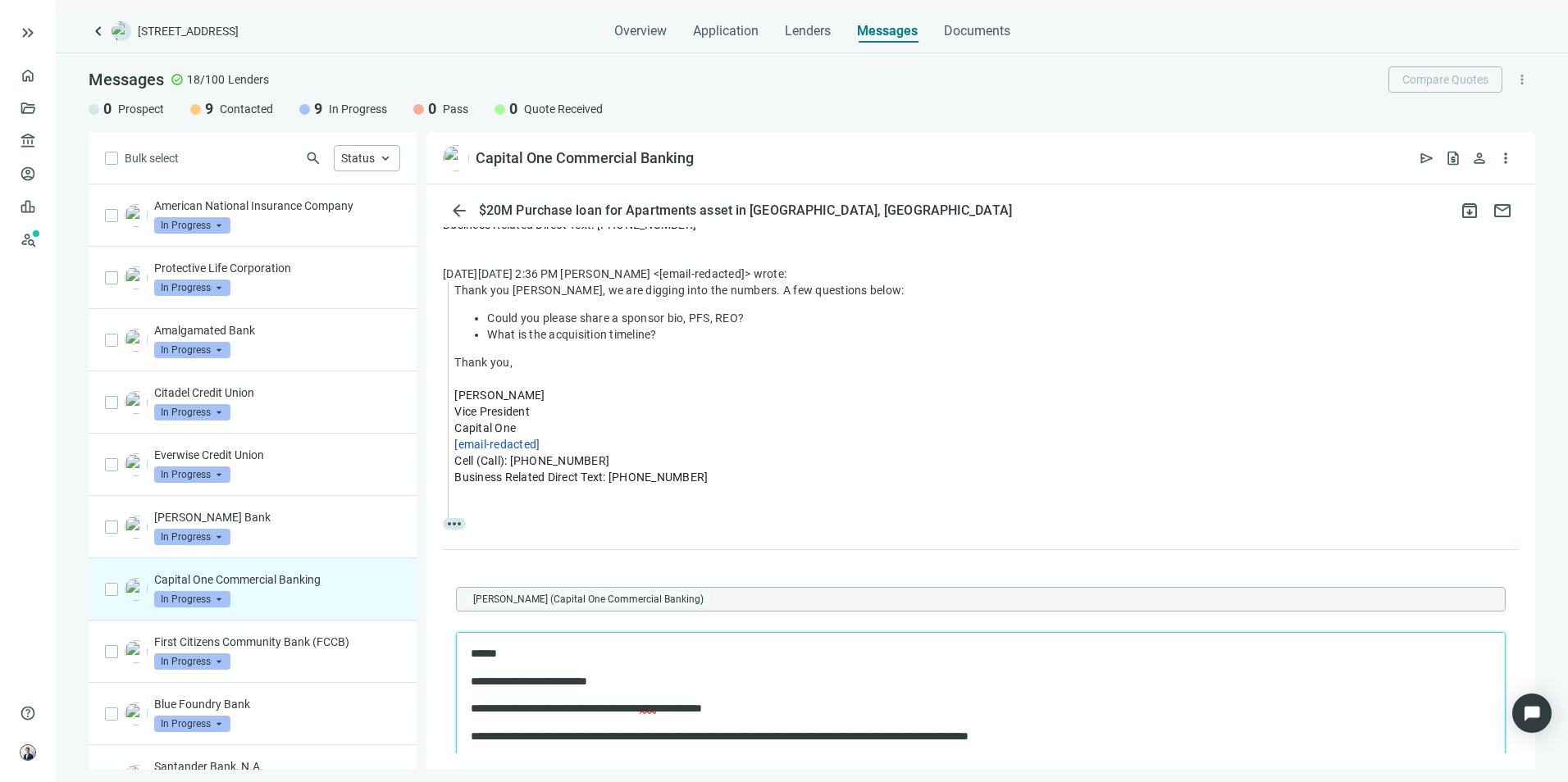
scroll to position [82, 0]
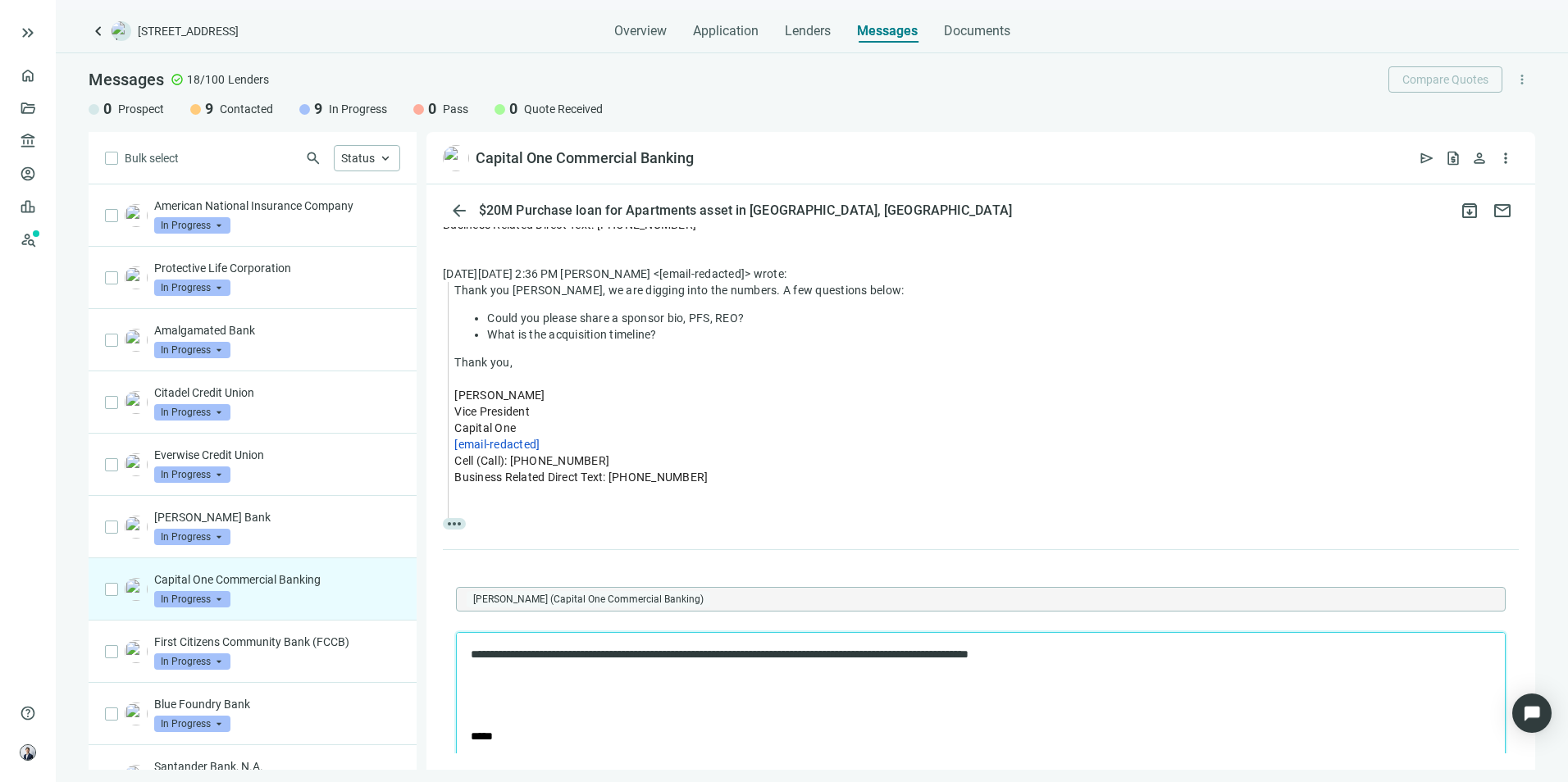
click at [1107, 652] on p "**********" at bounding box center [966, 656] width 992 height 16
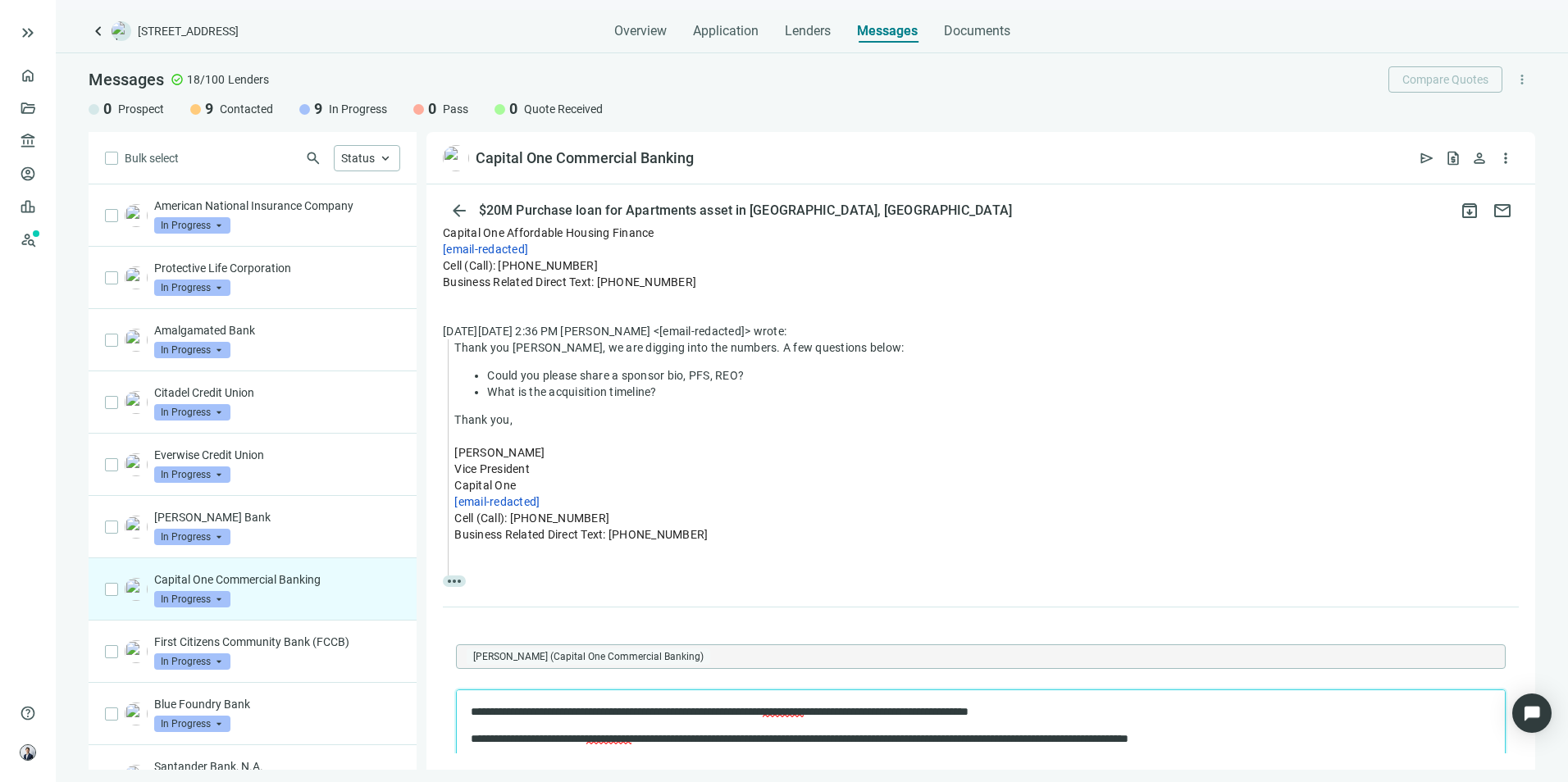
scroll to position [566, 0]
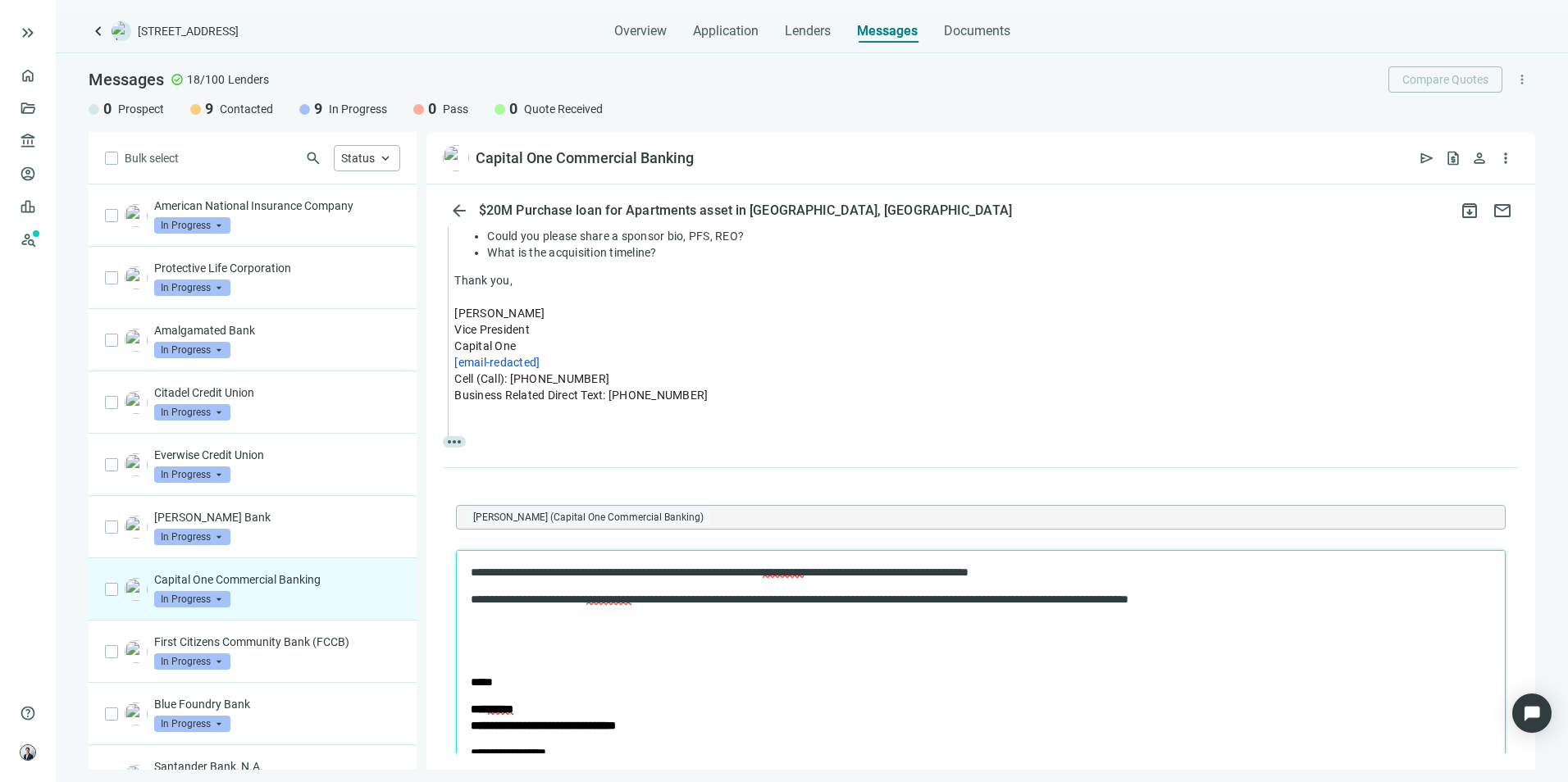
click at [632, 594] on span "**********" at bounding box center [608, 599] width 45 height 12
click at [632, 603] on span "**********" at bounding box center [608, 599] width 45 height 12
click at [730, 425] on div "interested" at bounding box center [716, 420] width 70 height 19
click at [1227, 579] on p "**********" at bounding box center [966, 573] width 992 height 16
click at [1295, 594] on p "**********" at bounding box center [966, 601] width 992 height 16
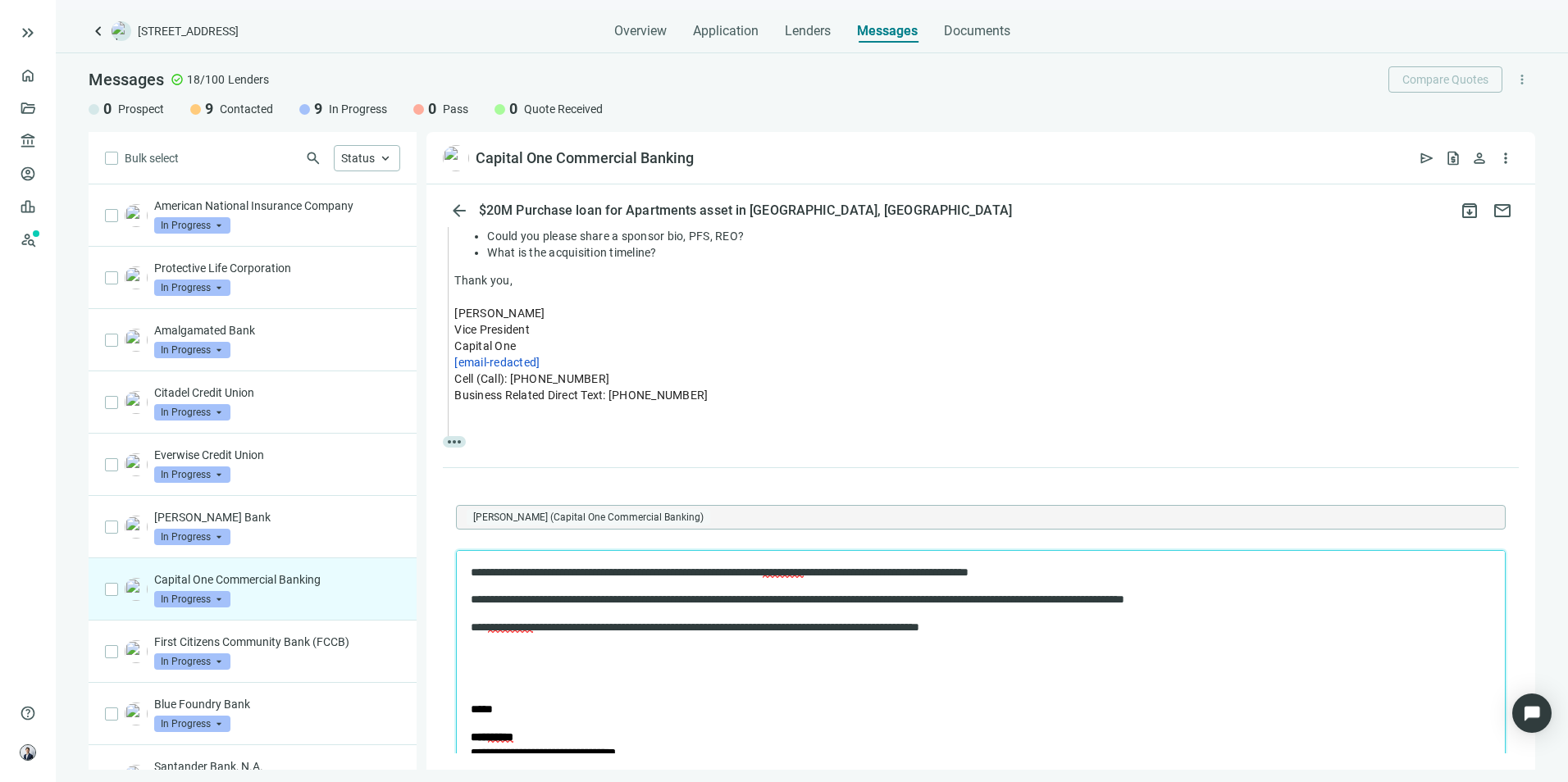
click at [522, 630] on span "**********" at bounding box center [510, 627] width 45 height 12
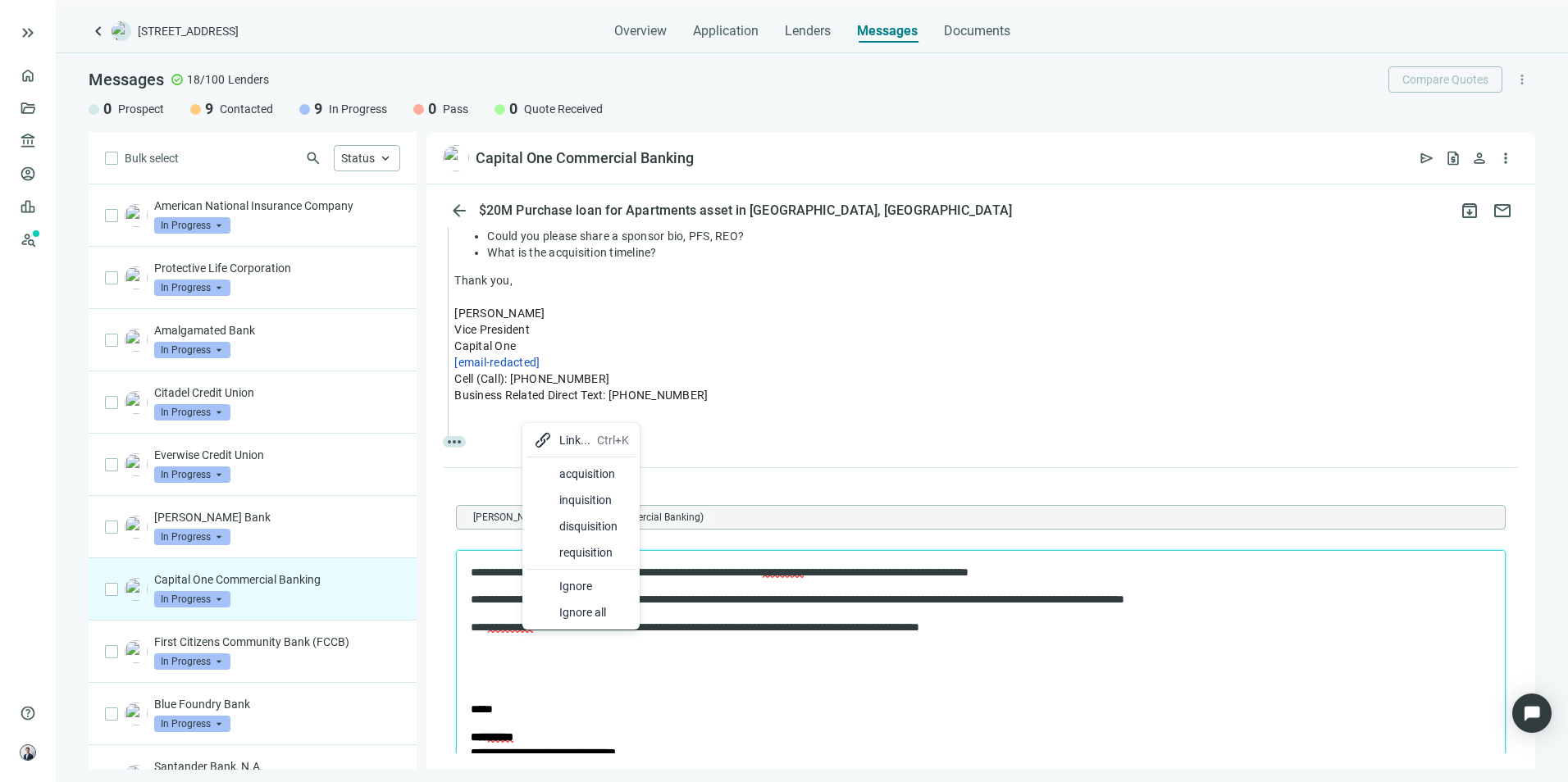
click at [613, 480] on div "acquisition" at bounding box center [594, 473] width 70 height 19
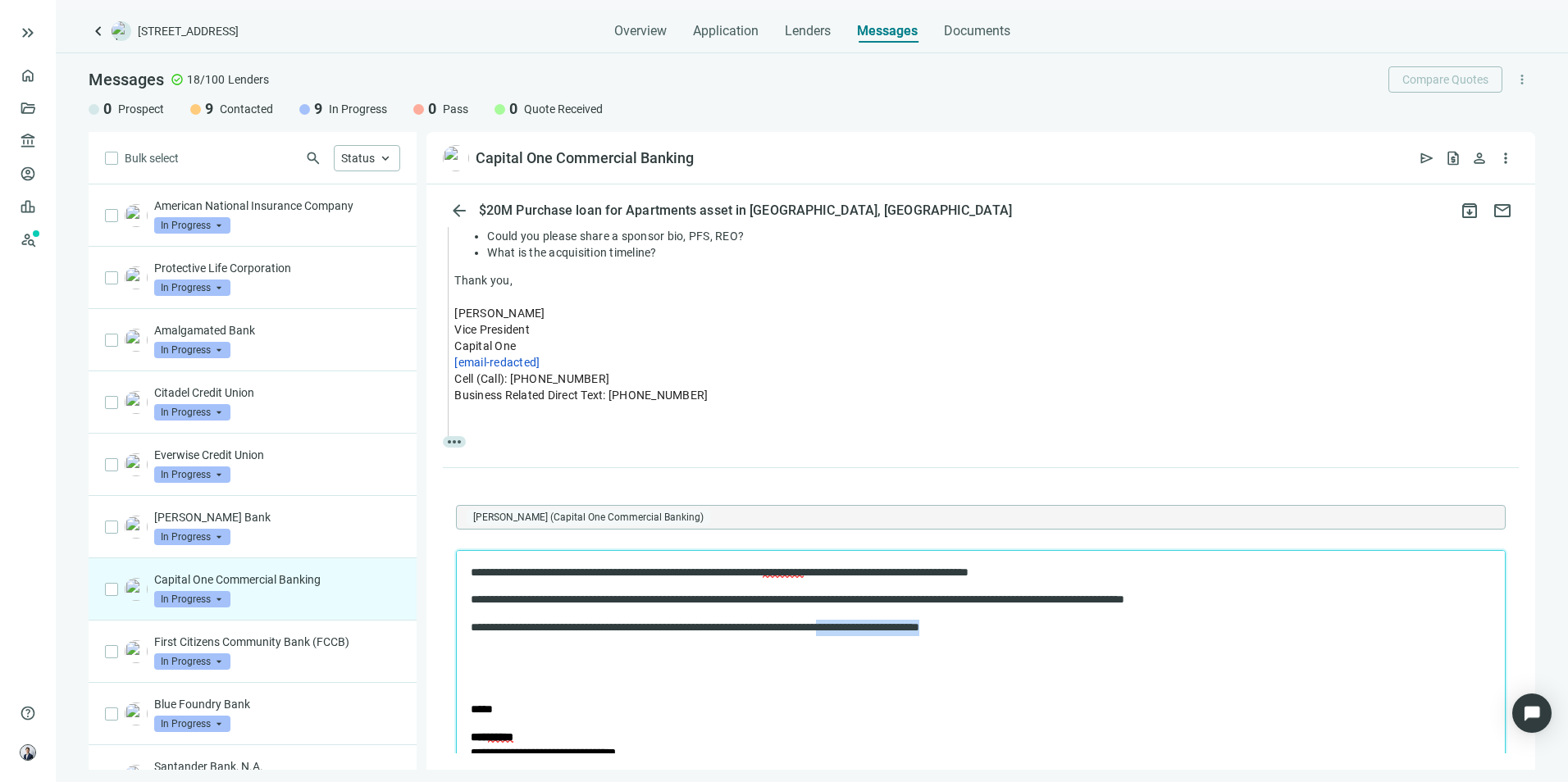
drag, startPoint x: 935, startPoint y: 625, endPoint x: 900, endPoint y: 625, distance: 35.0
click at [900, 625] on p "**********" at bounding box center [966, 628] width 992 height 16
click at [474, 570] on p "**********" at bounding box center [966, 573] width 992 height 16
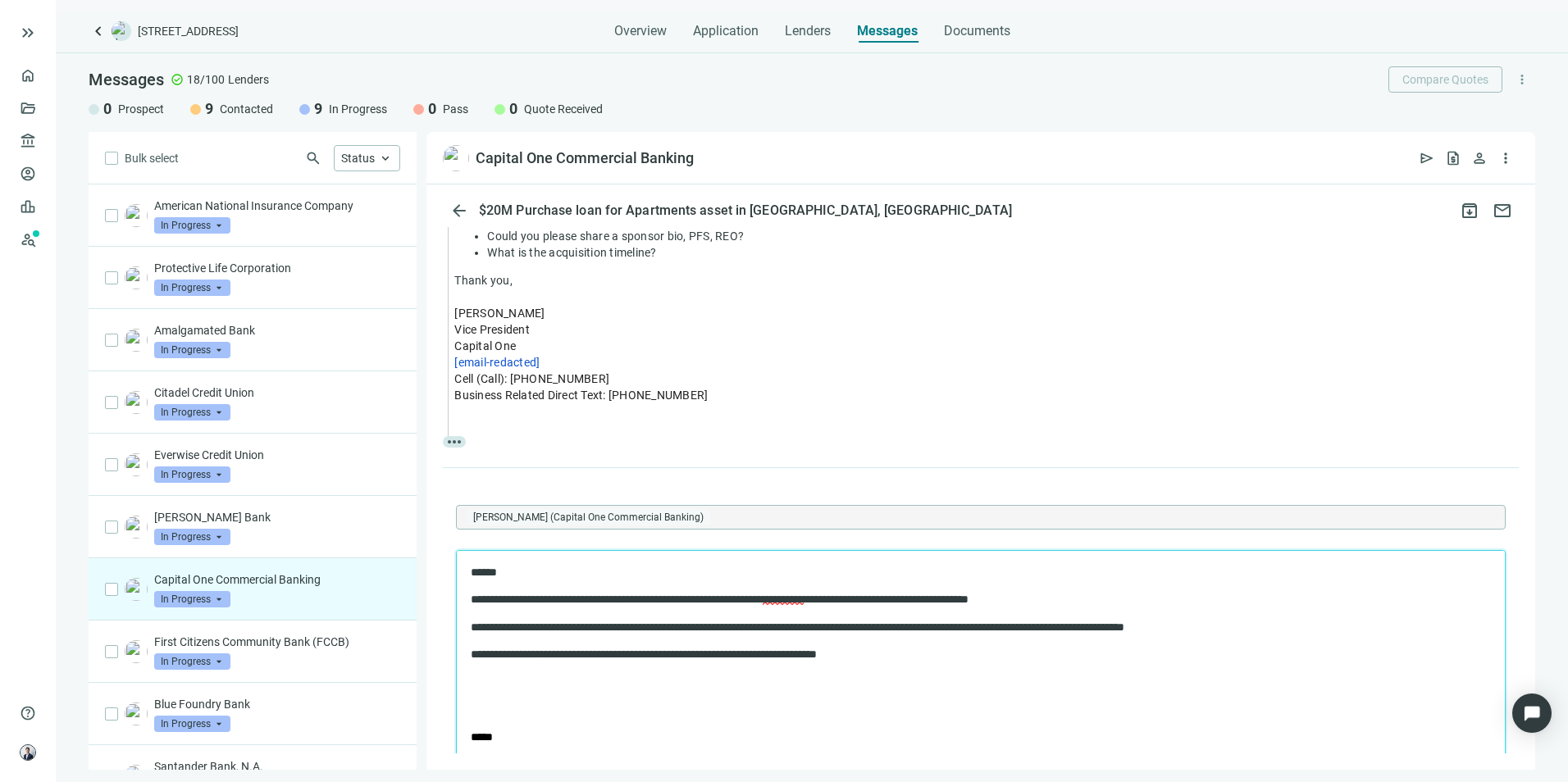
click at [515, 603] on p "**********" at bounding box center [966, 601] width 992 height 16
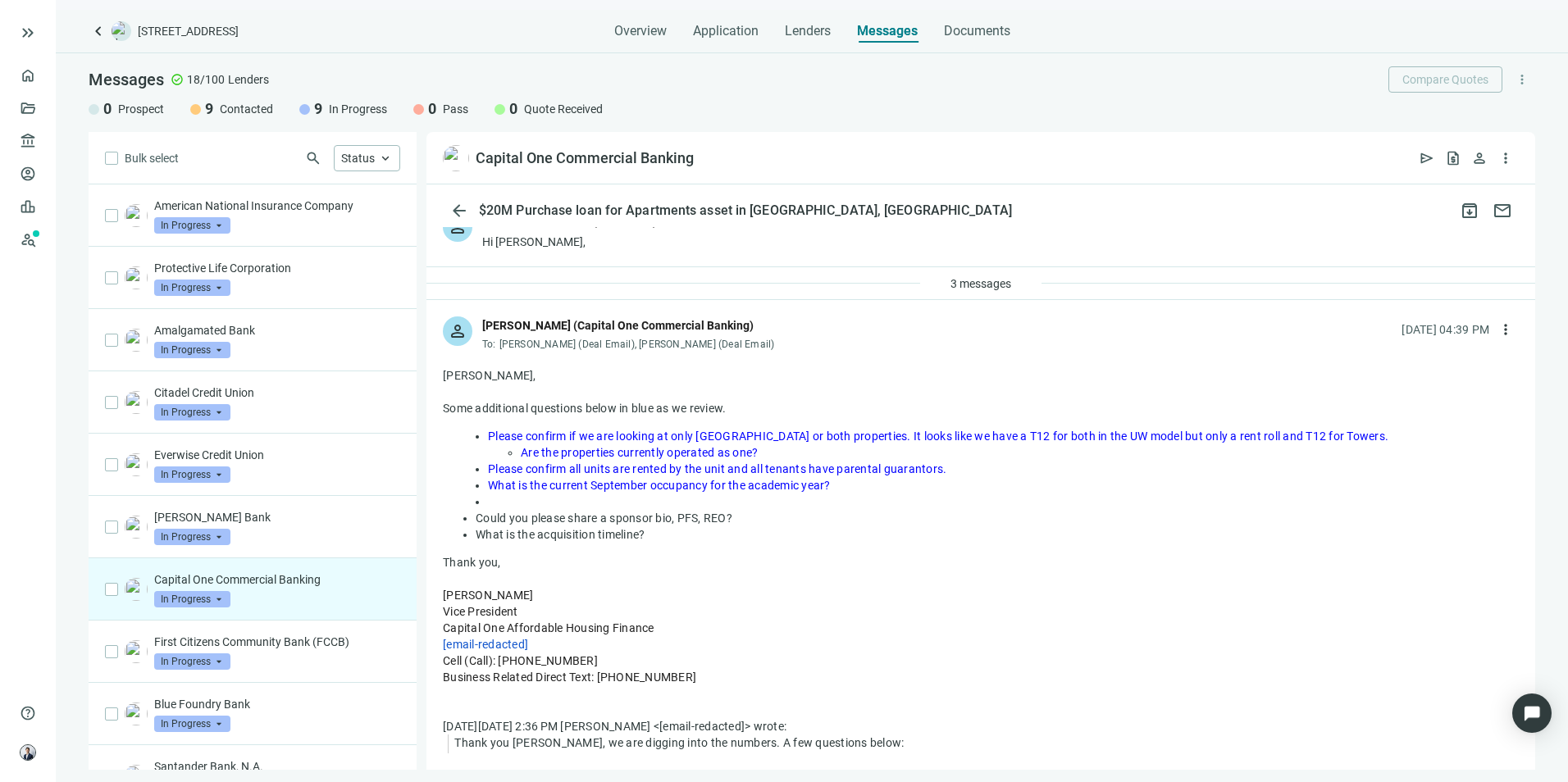
scroll to position [0, 0]
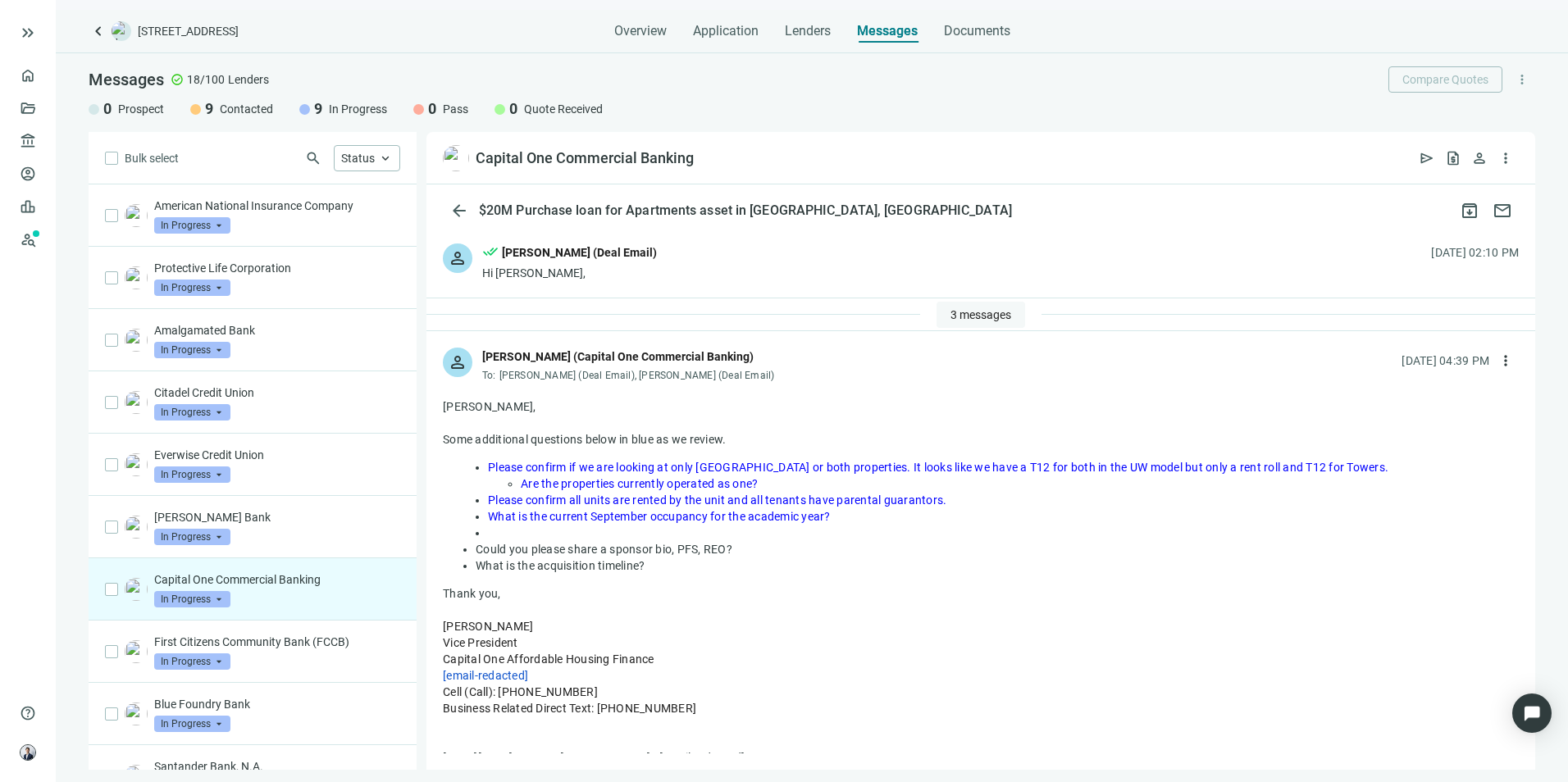
click at [975, 309] on span "3 messages" at bounding box center [981, 315] width 60 height 13
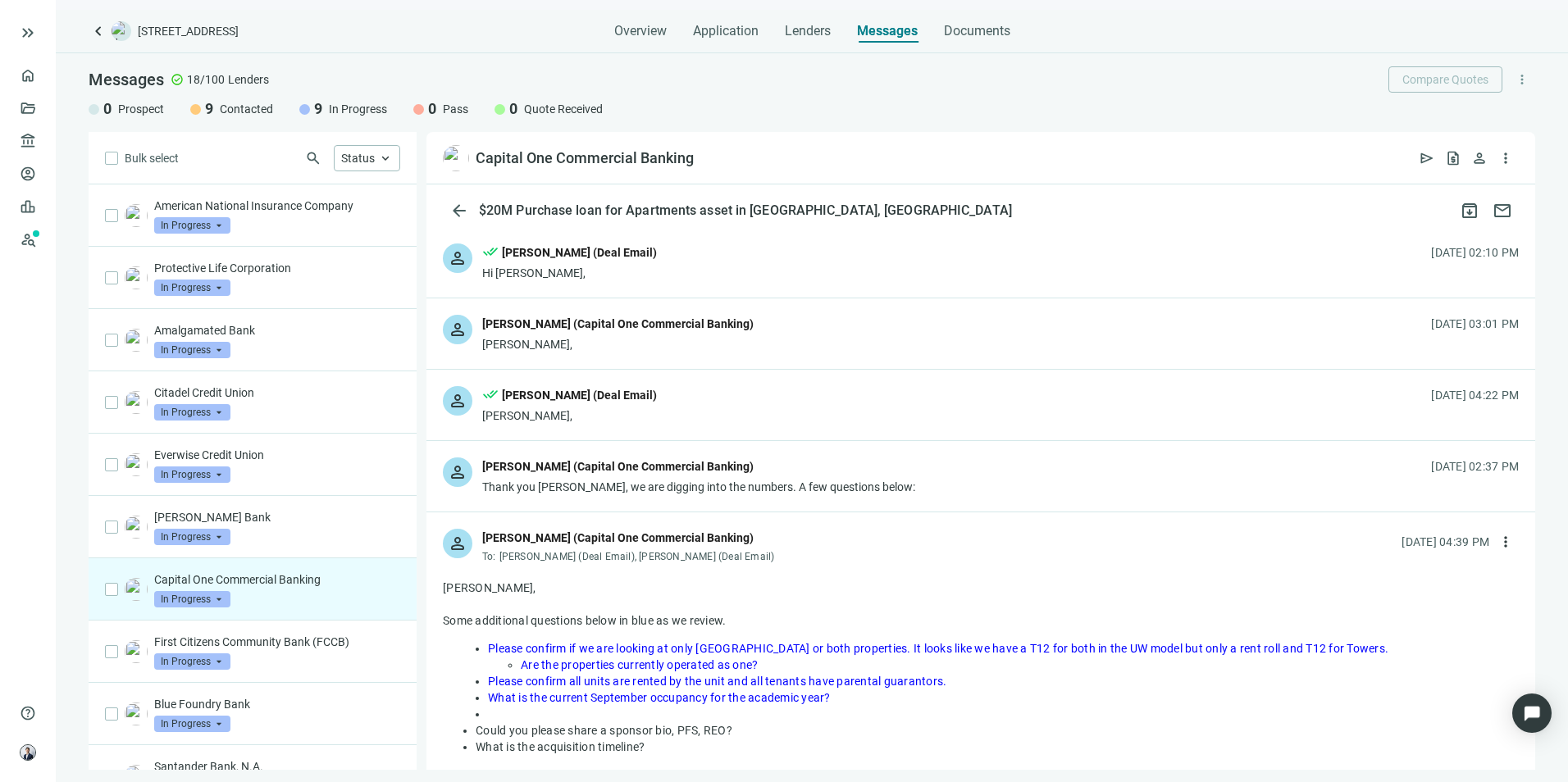
click at [584, 413] on div "[PERSON_NAME]," at bounding box center [570, 416] width 175 height 16
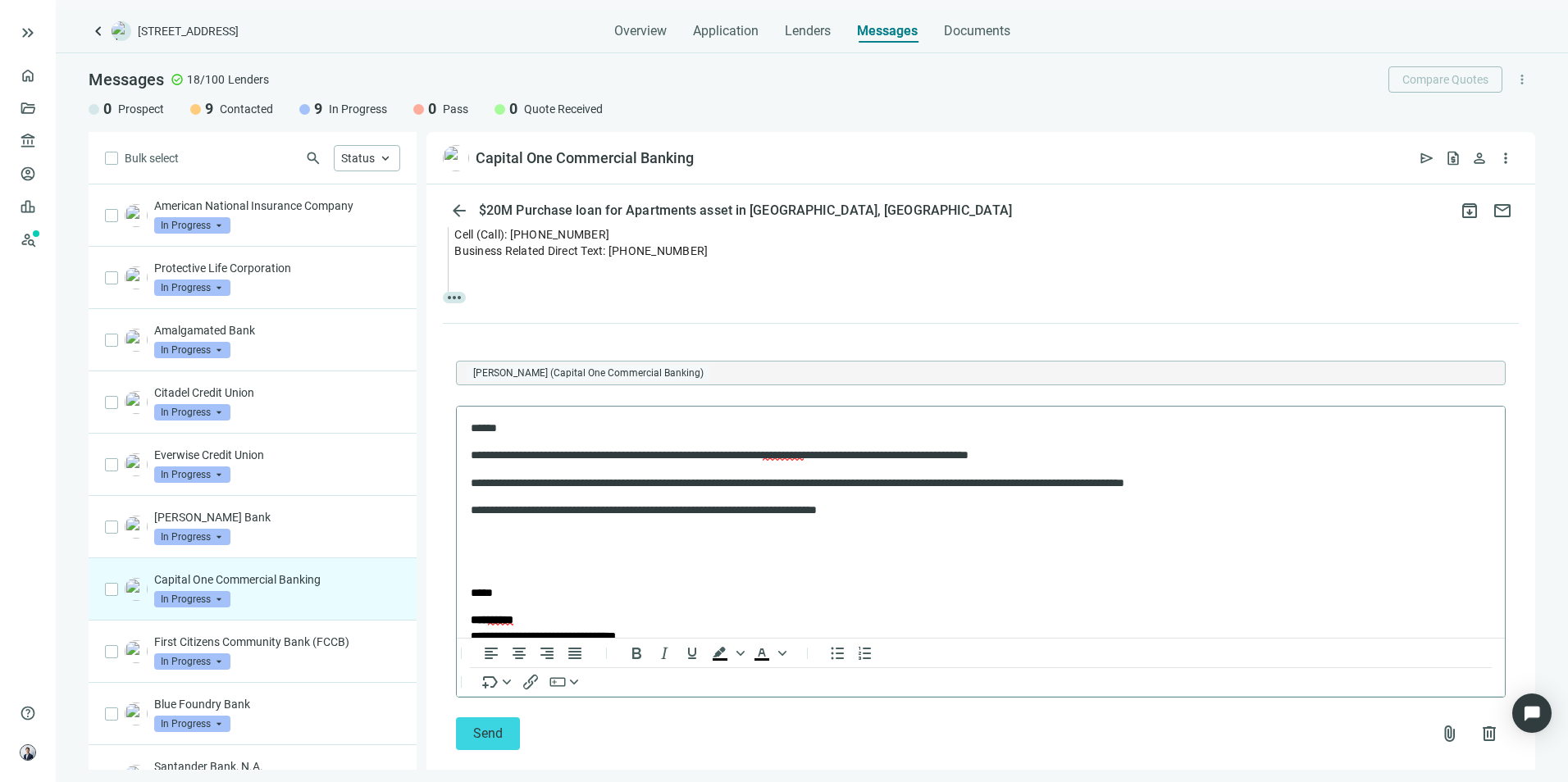
scroll to position [1476, 0]
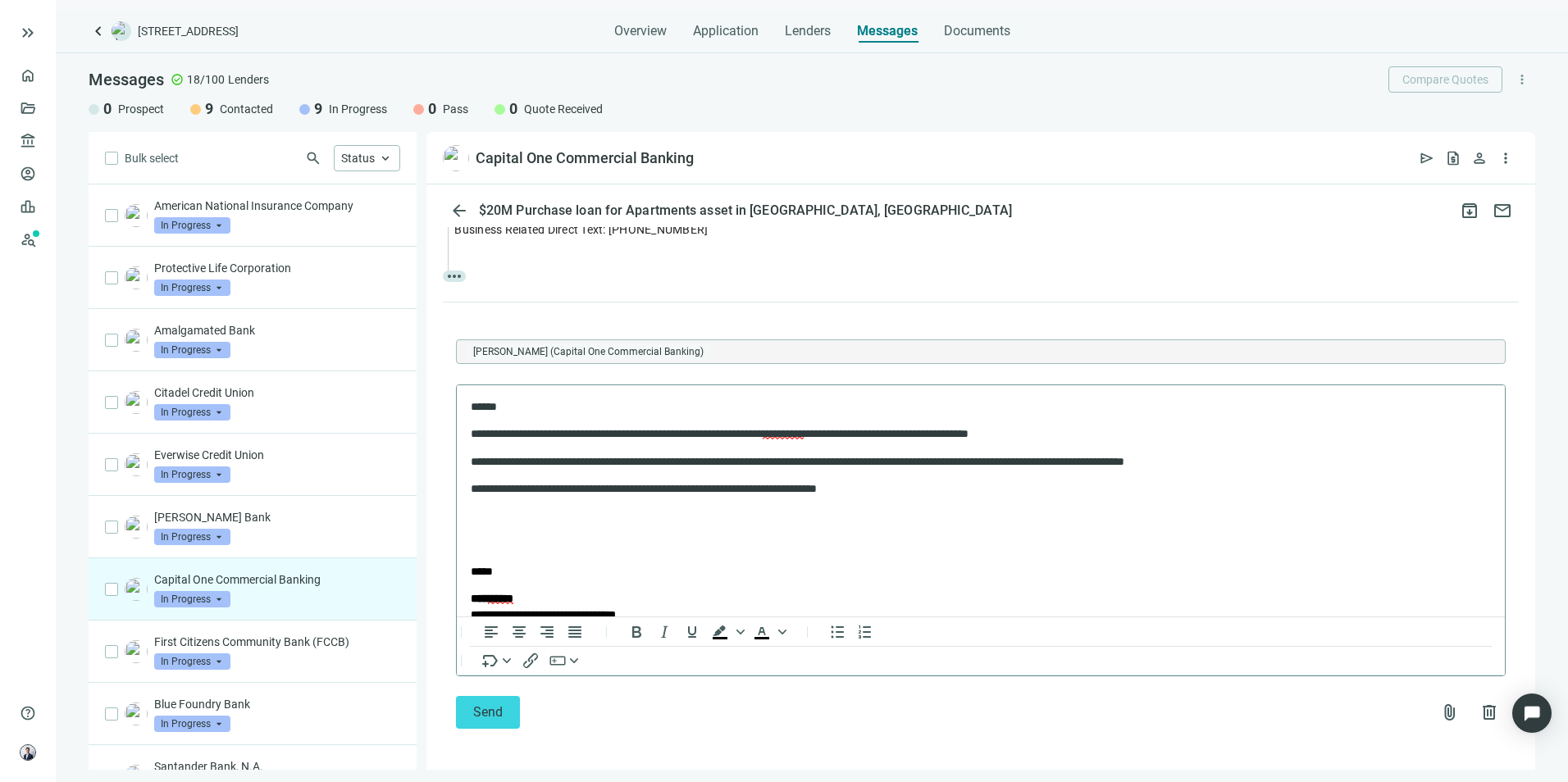
click at [804, 434] on span "**********" at bounding box center [783, 433] width 41 height 12
drag, startPoint x: 883, startPoint y: 581, endPoint x: 426, endPoint y: 186, distance: 604.0
click at [883, 581] on div "Ignore" at bounding box center [904, 575] width 70 height 19
click at [965, 479] on body "**********" at bounding box center [981, 602] width 1022 height 572
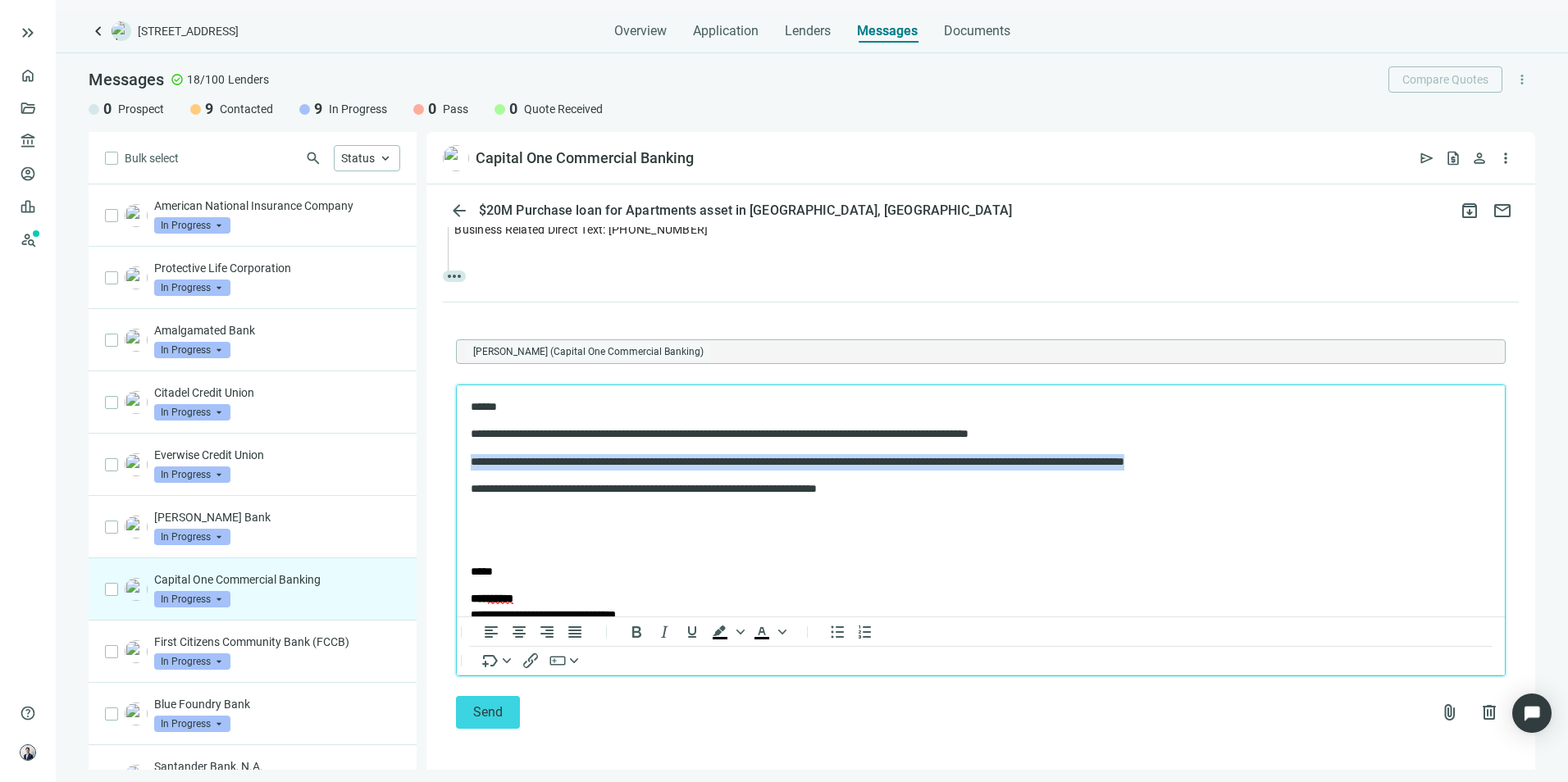
drag, startPoint x: 1297, startPoint y: 461, endPoint x: 908, endPoint y: 858, distance: 555.8
click at [457, 468] on html "**********" at bounding box center [981, 602] width 1049 height 599
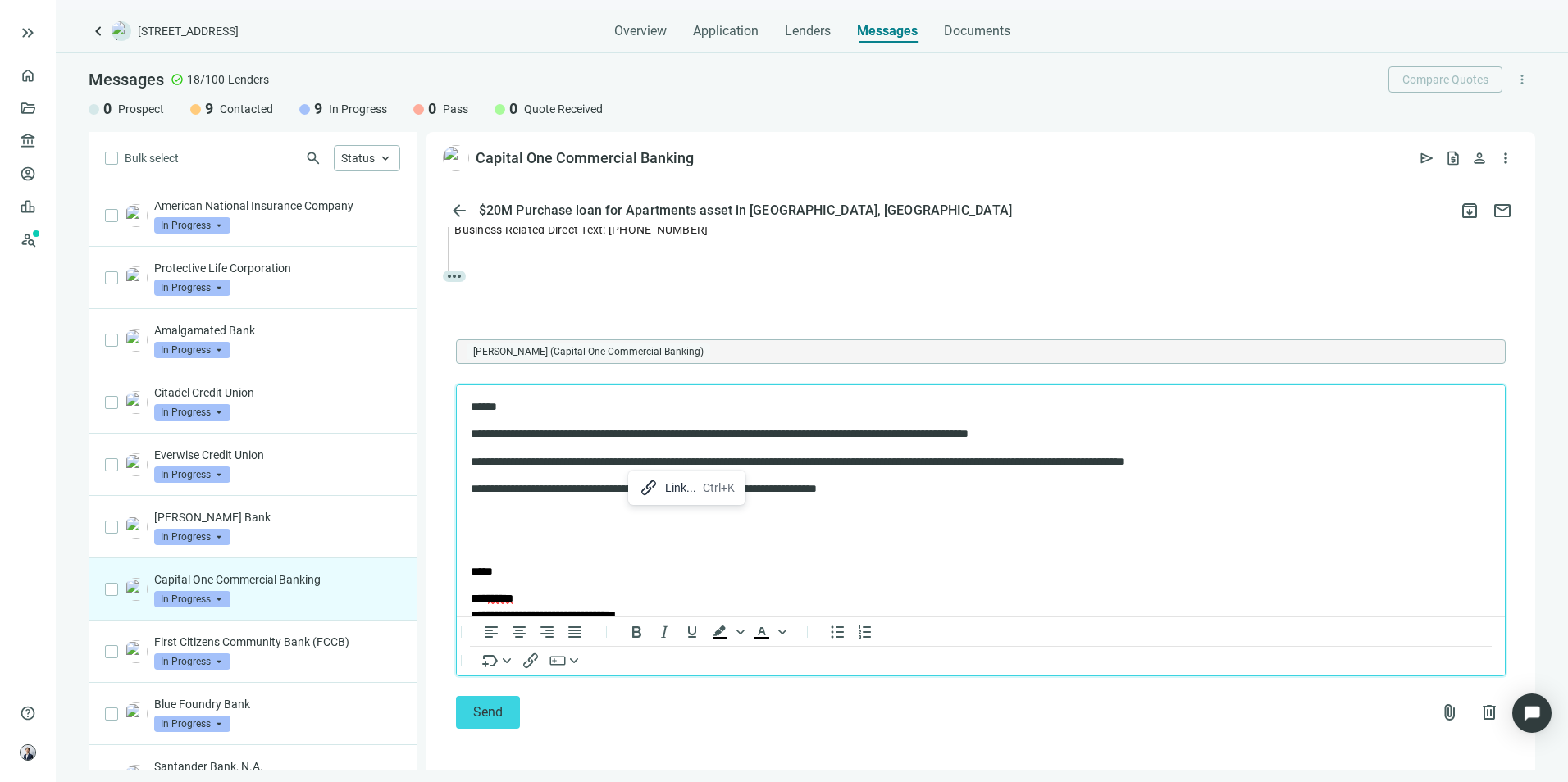
click at [567, 472] on body "**********" at bounding box center [981, 602] width 1022 height 572
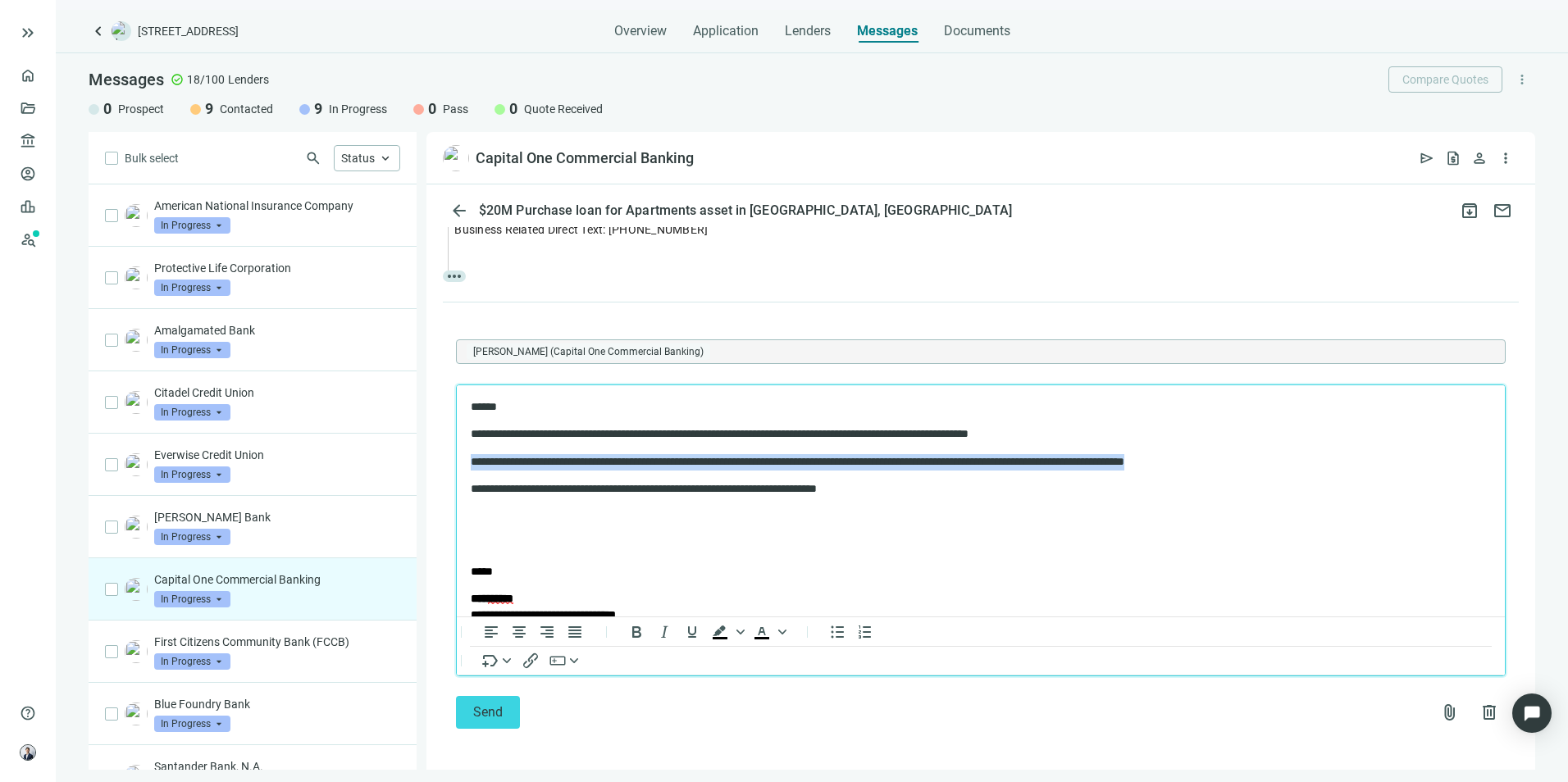
drag, startPoint x: 472, startPoint y: 460, endPoint x: 1306, endPoint y: 463, distance: 834.0
click at [1306, 463] on p "**********" at bounding box center [966, 462] width 992 height 16
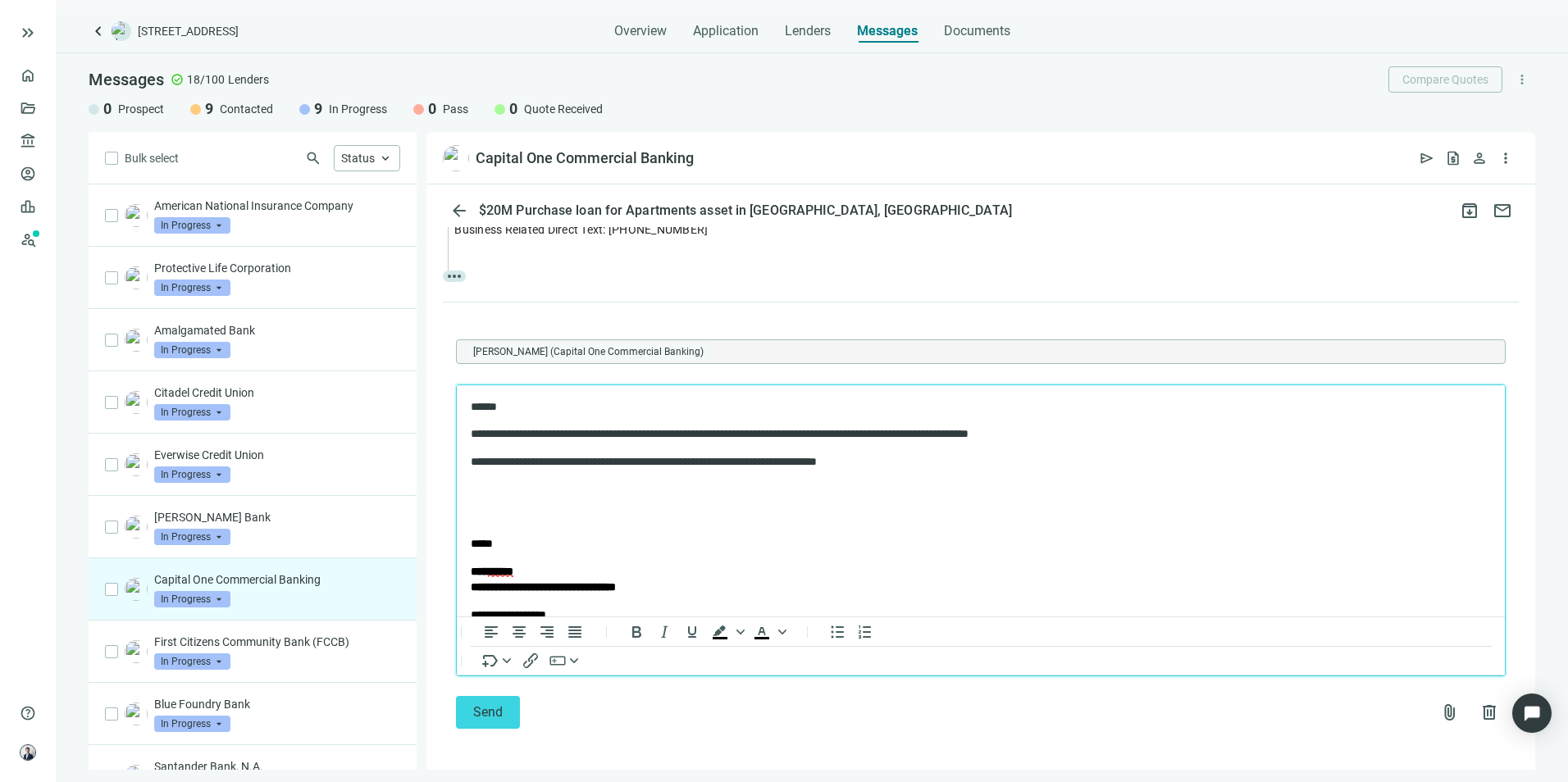
click at [474, 439] on p "**********" at bounding box center [966, 434] width 992 height 16
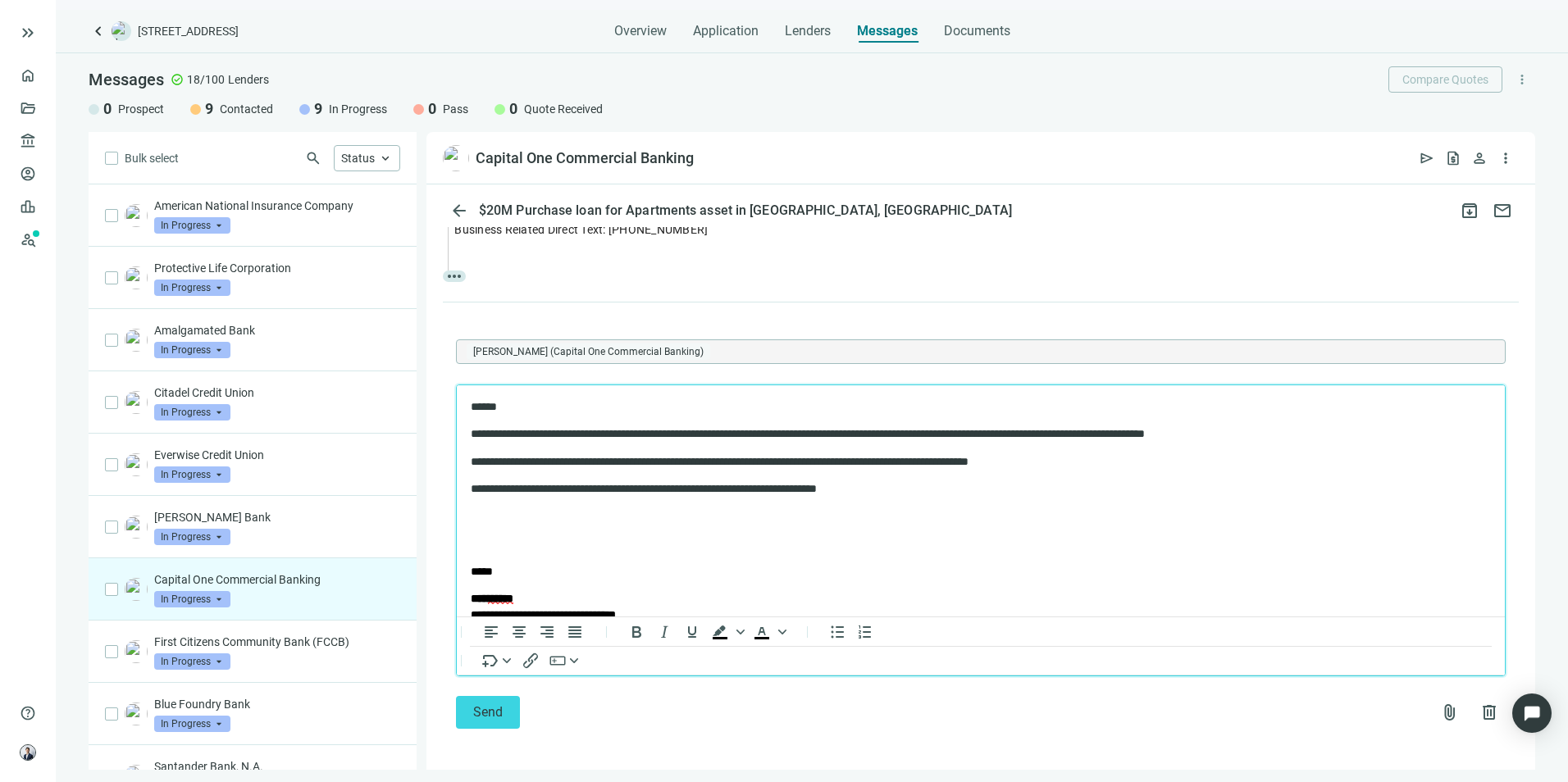
click at [520, 521] on p "Rich Text Area. Press ALT-0 for help." at bounding box center [981, 516] width 1020 height 16
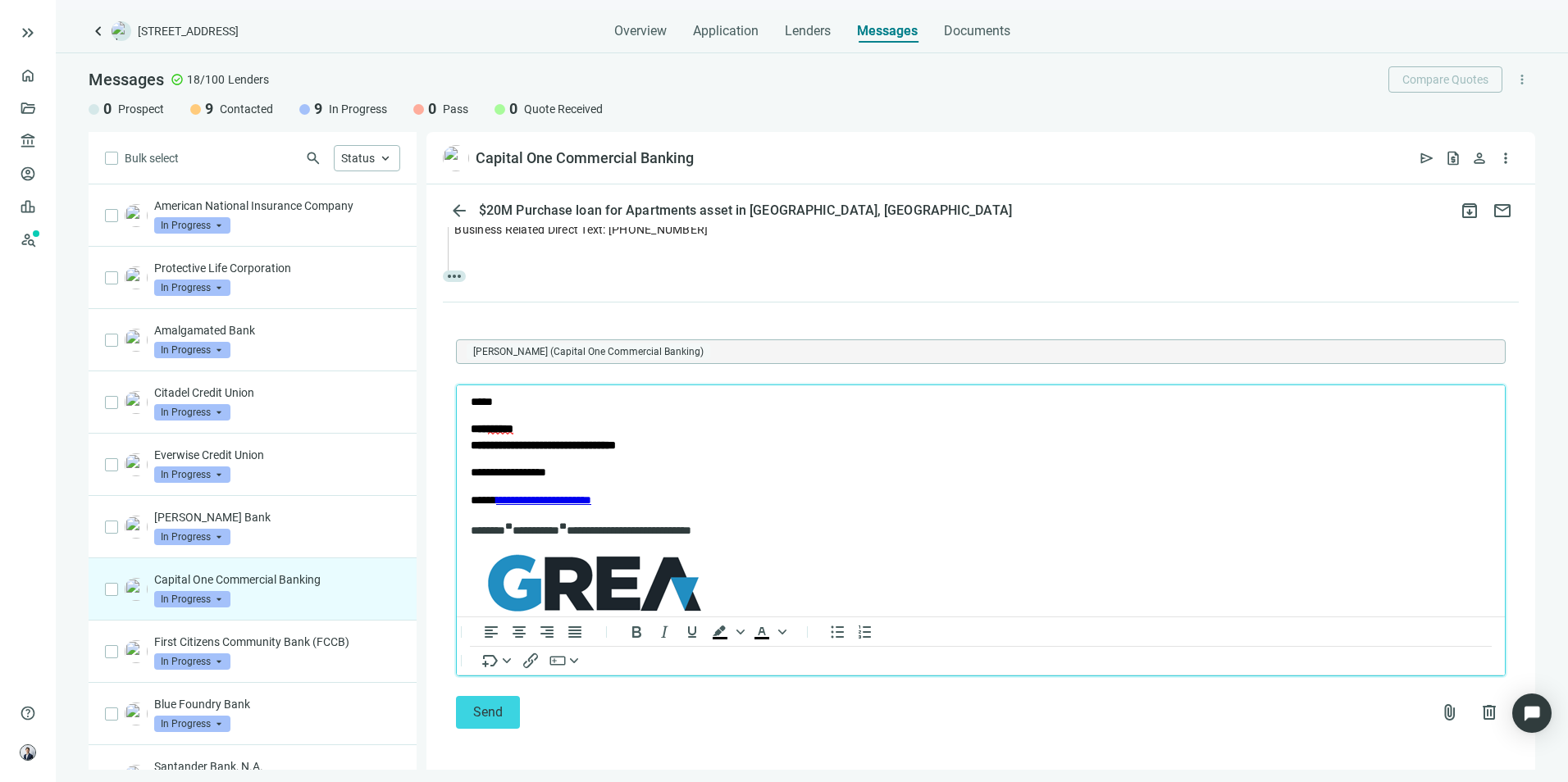
scroll to position [312, 0]
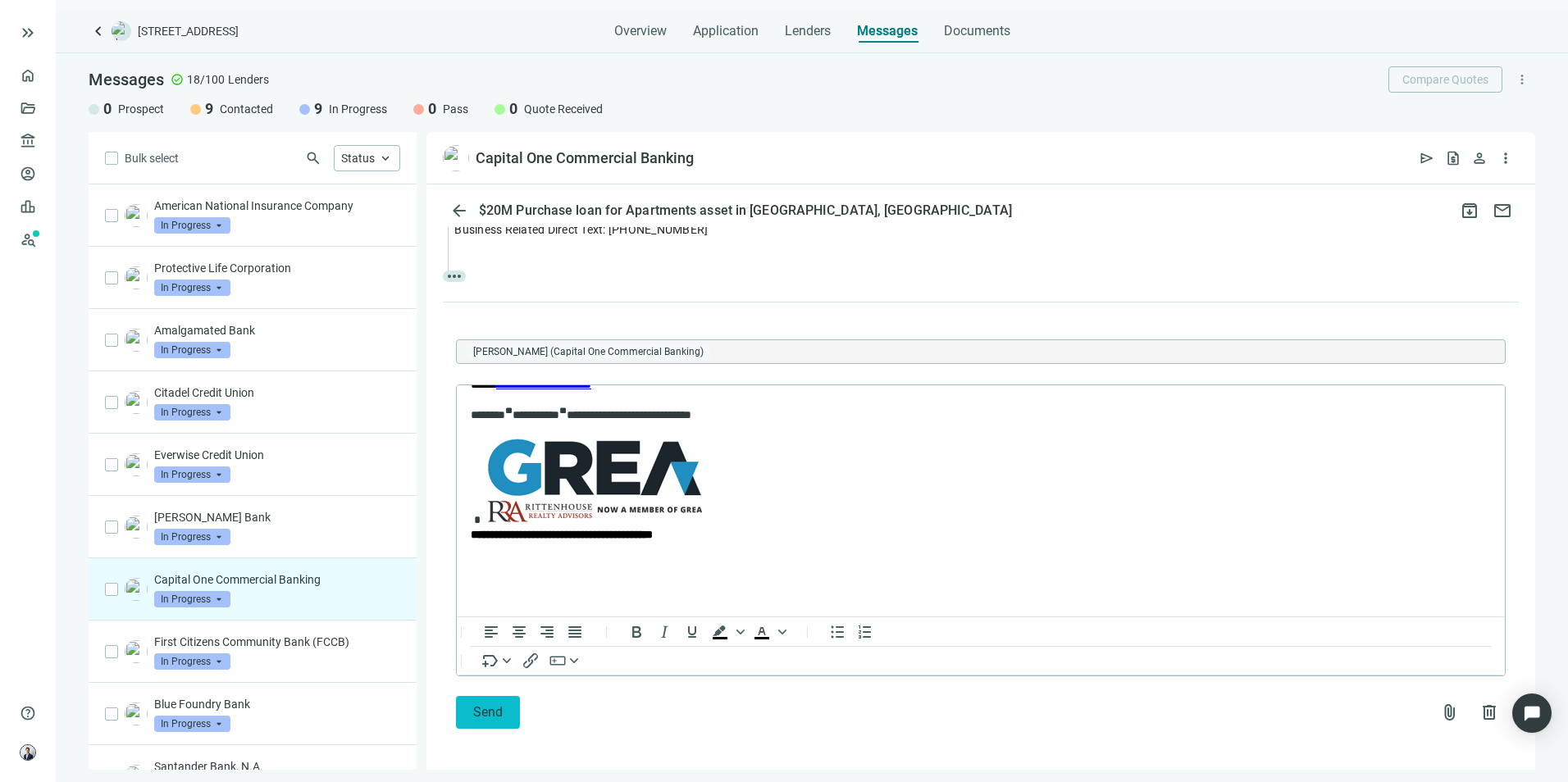
click at [481, 718] on span "Send" at bounding box center [488, 711] width 29 height 16
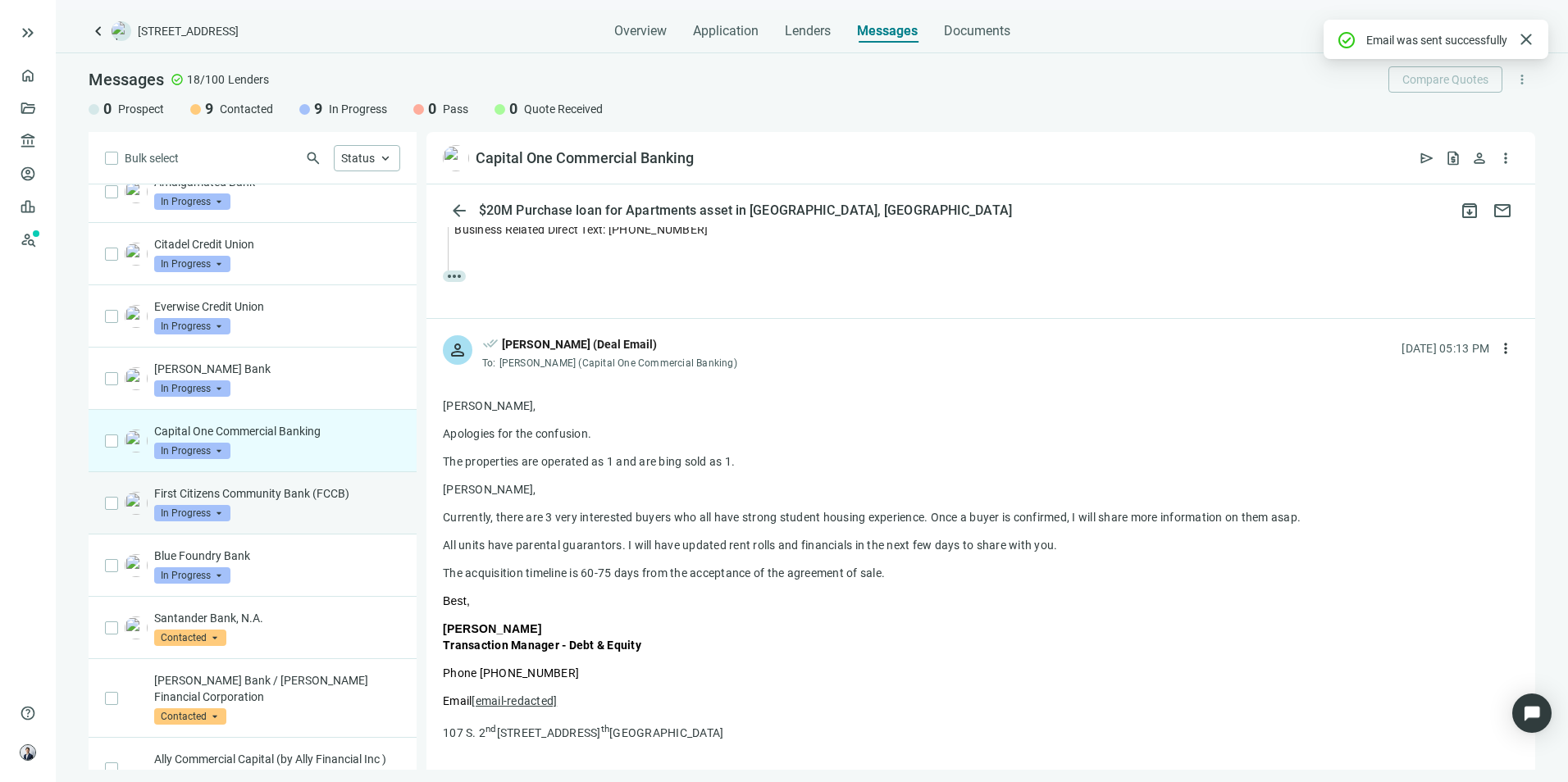
scroll to position [164, 0]
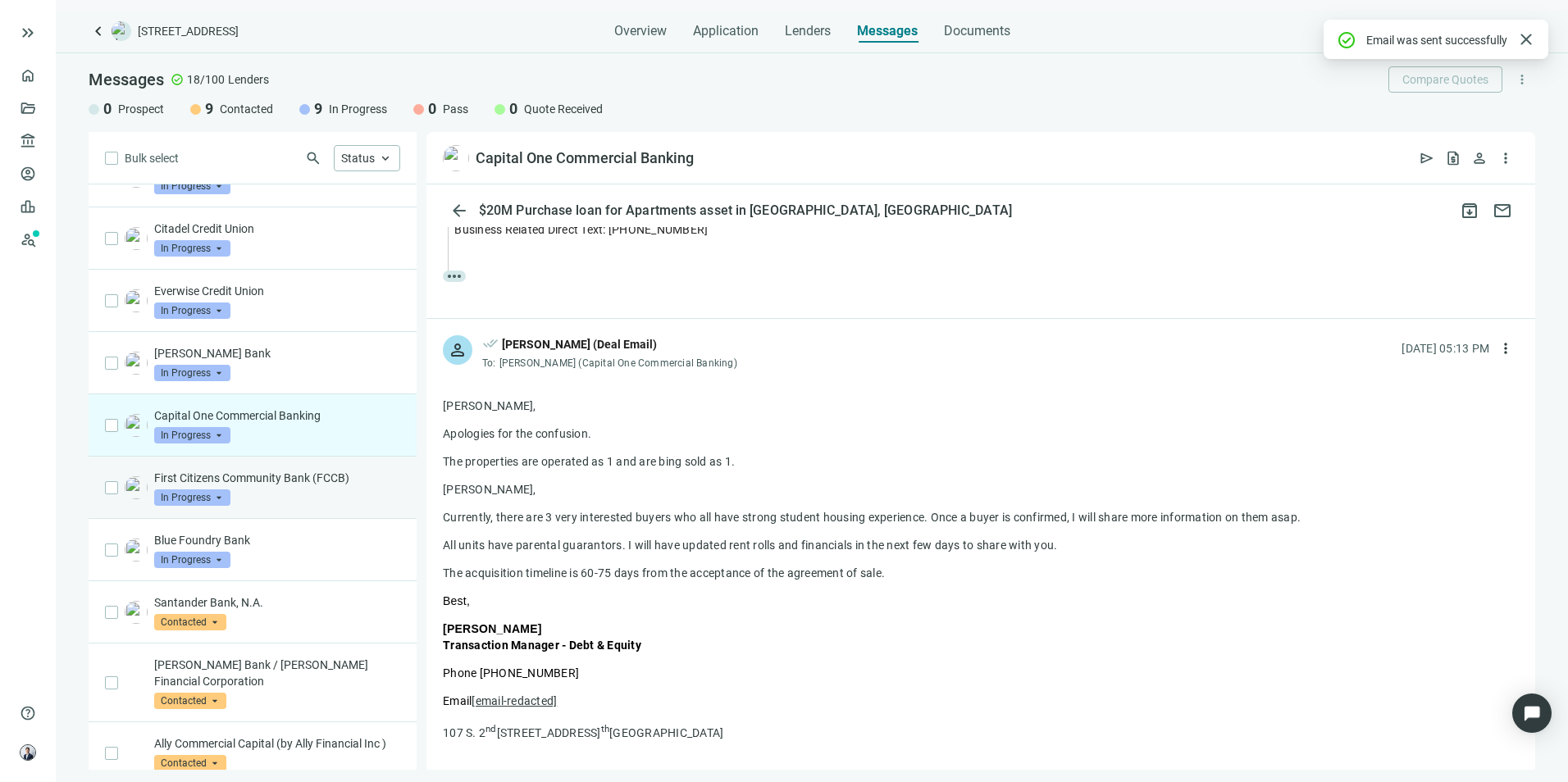
click at [326, 501] on div "First Citizens Community Bank (FCCB) In Progress arrow_drop_down" at bounding box center [277, 487] width 246 height 36
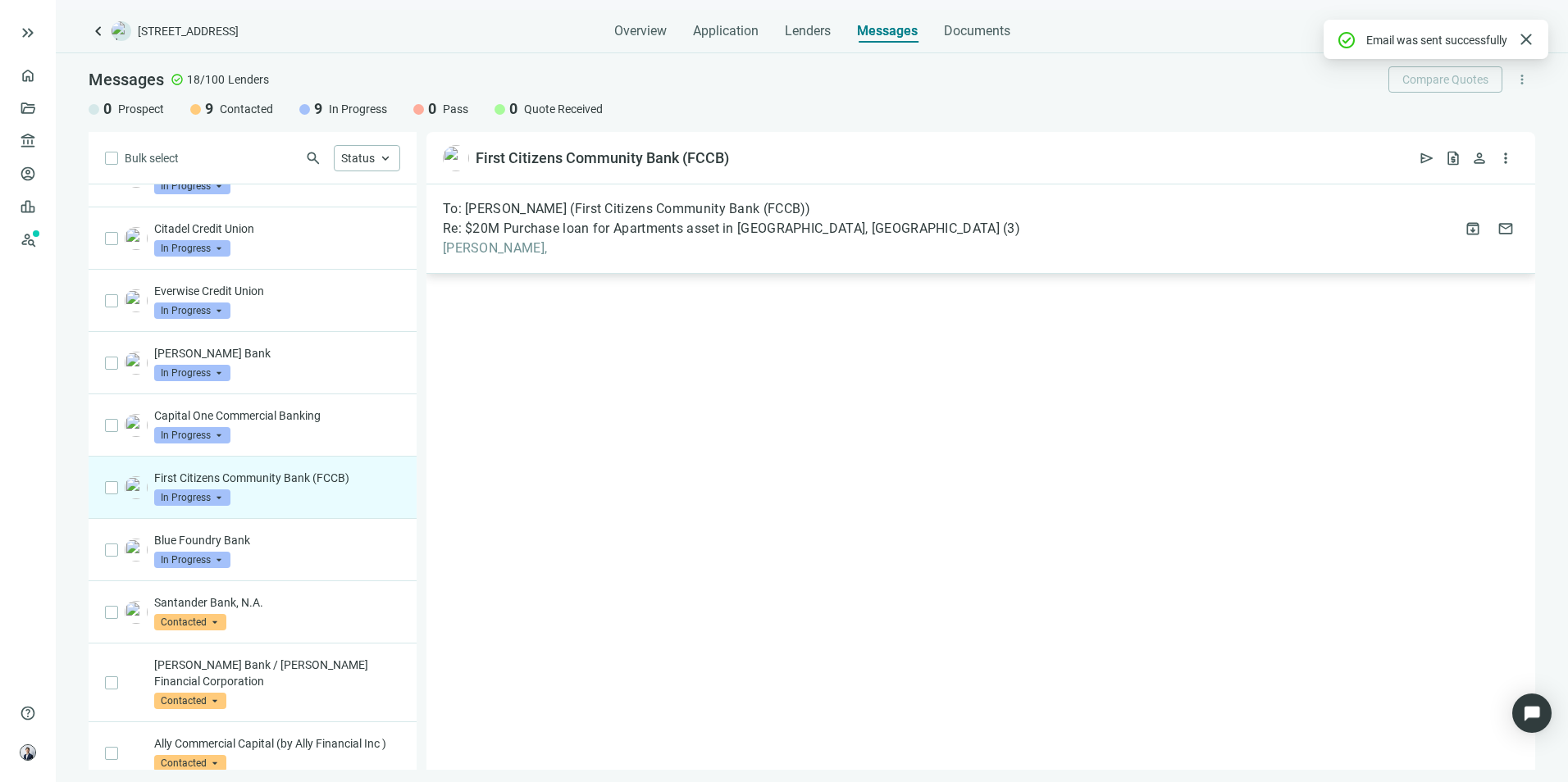
click at [713, 239] on div "To: [PERSON_NAME] (First Citizens Community Bank (FCCB)) Re: $20M Purchase loan…" at bounding box center [732, 228] width 577 height 56
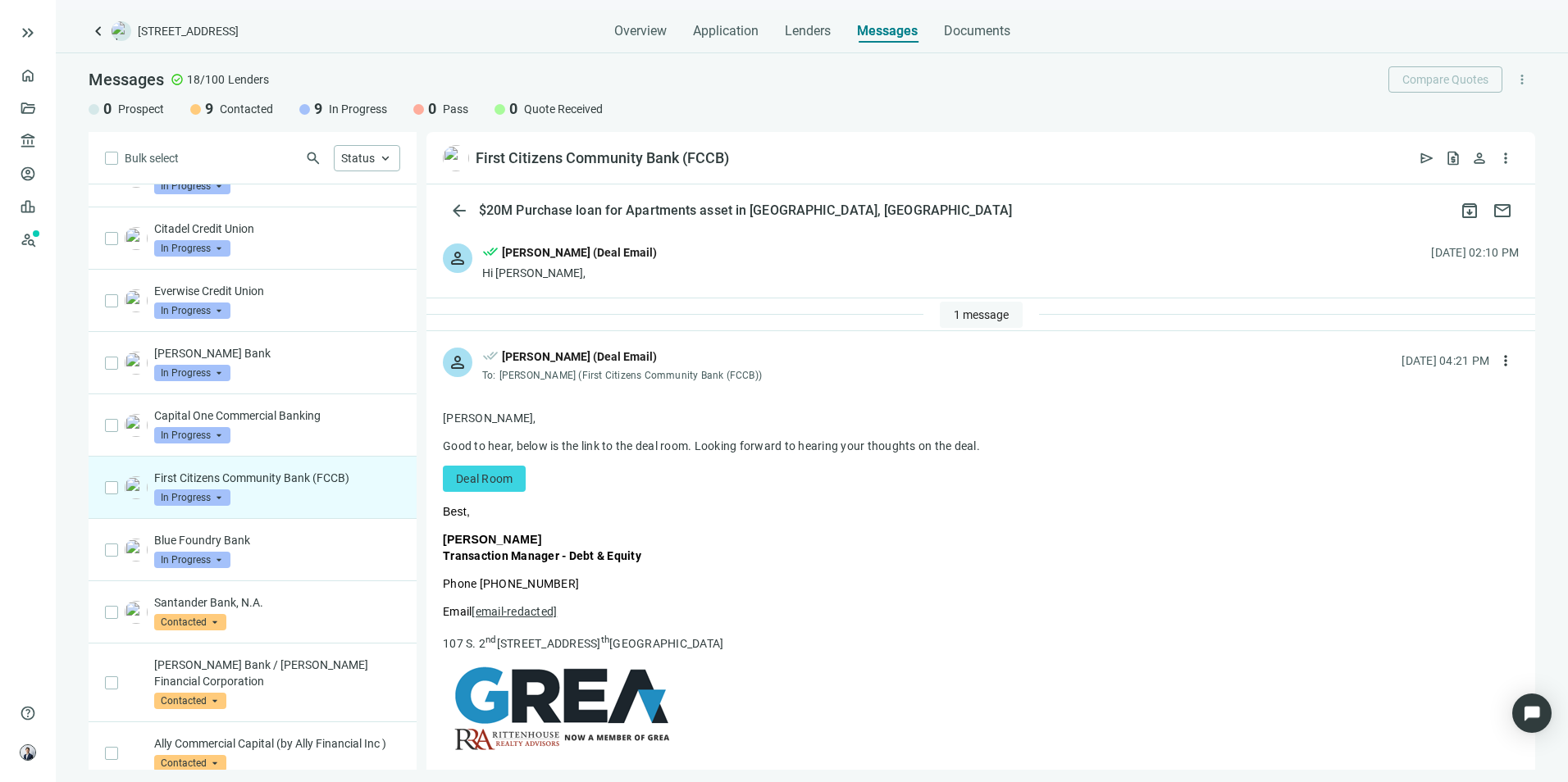
click at [959, 311] on span "1 message" at bounding box center [982, 315] width 55 height 13
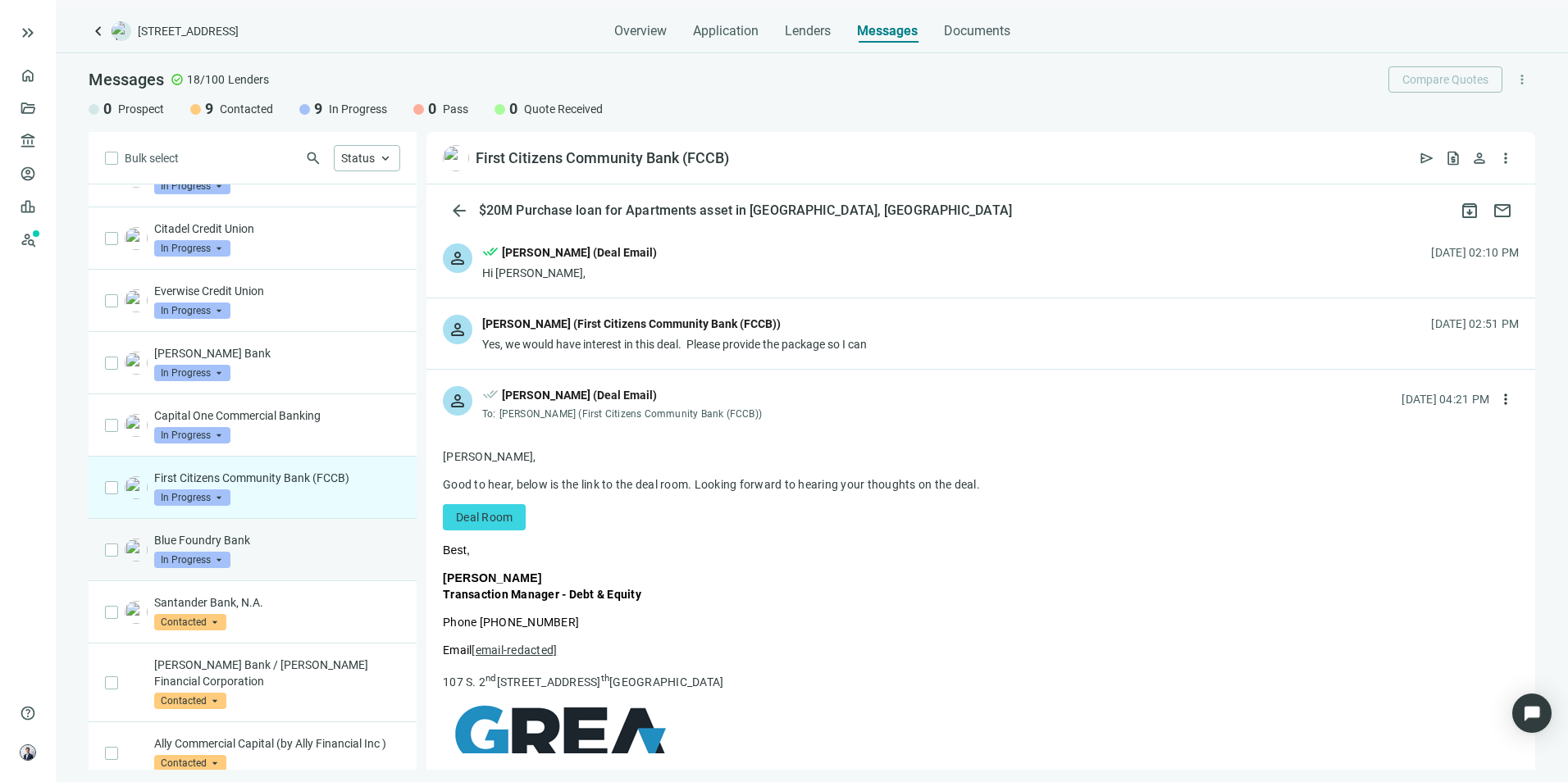
click at [298, 538] on p "Blue Foundry Bank" at bounding box center [277, 540] width 246 height 16
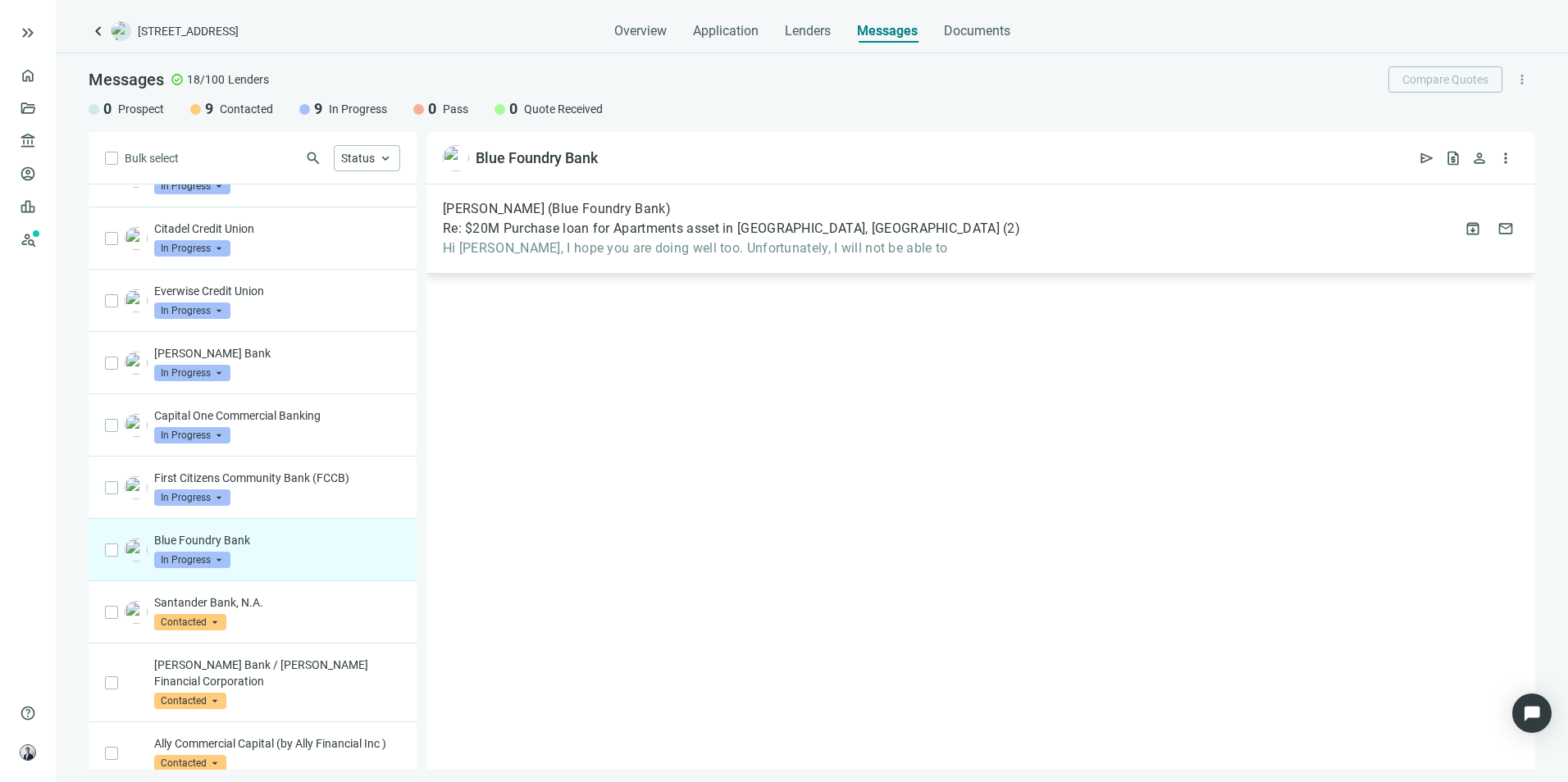
click at [816, 245] on span "Hi [PERSON_NAME], I hope you are doing well too. Unfortunately, I will not be a…" at bounding box center [732, 248] width 577 height 16
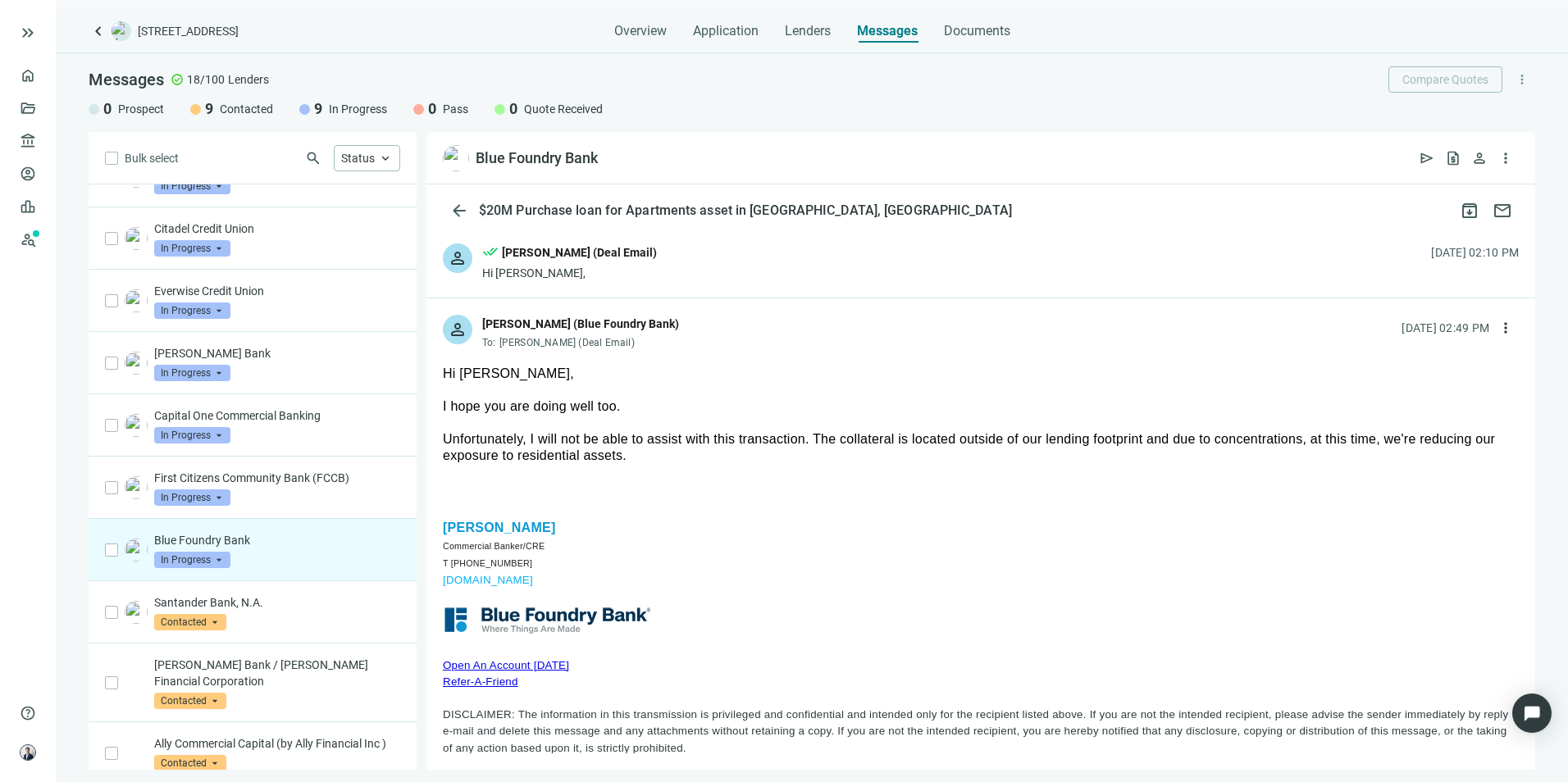
click at [701, 271] on div "person done_all [PERSON_NAME] (Deal Email) Hi [PERSON_NAME], [DATE] 02:10 PM" at bounding box center [981, 262] width 1109 height 71
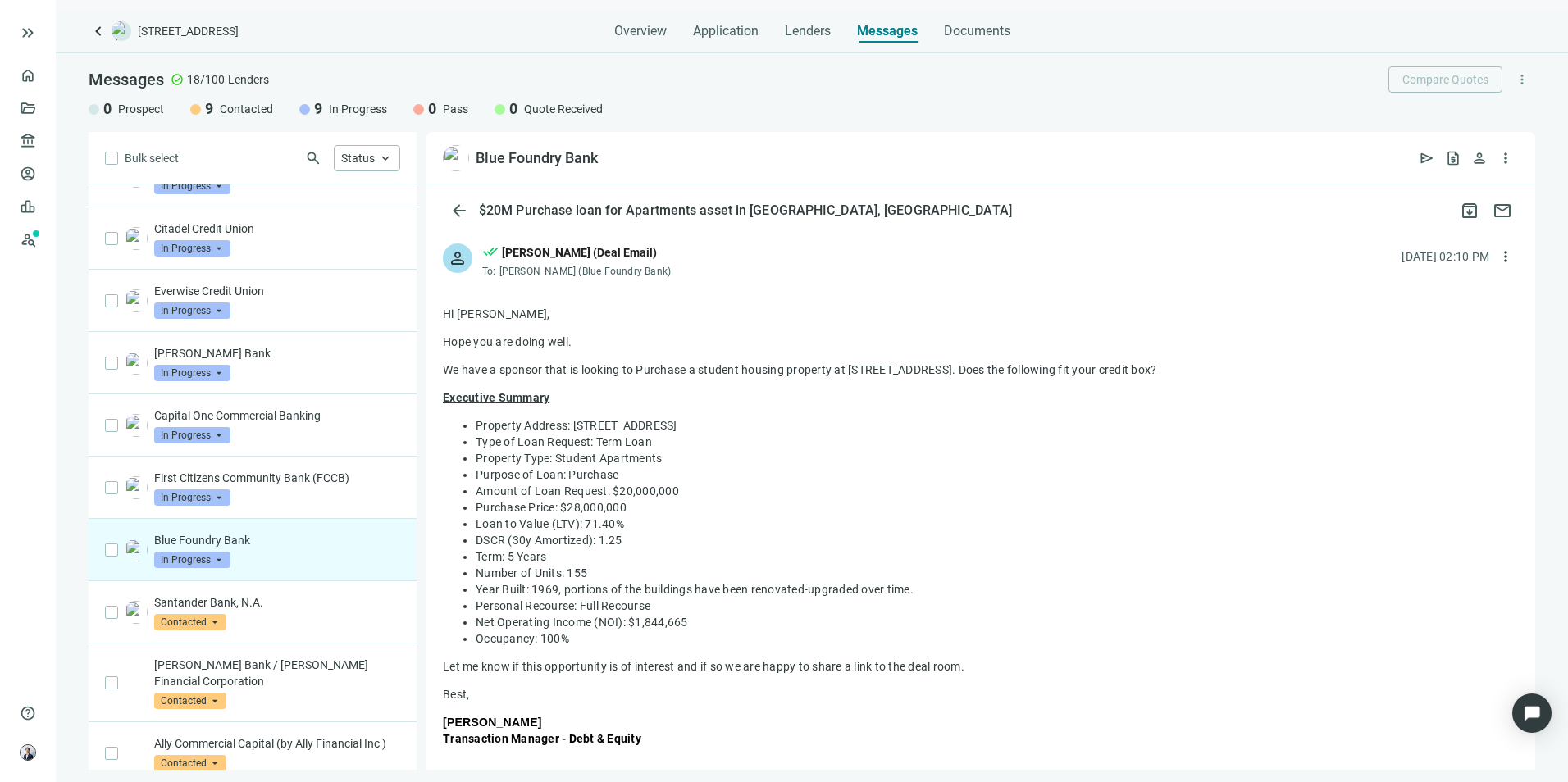
click at [701, 271] on div "person done_all [PERSON_NAME] (Deal Email) To: [PERSON_NAME] (Blue Foundry Bank…" at bounding box center [981, 254] width 1109 height 54
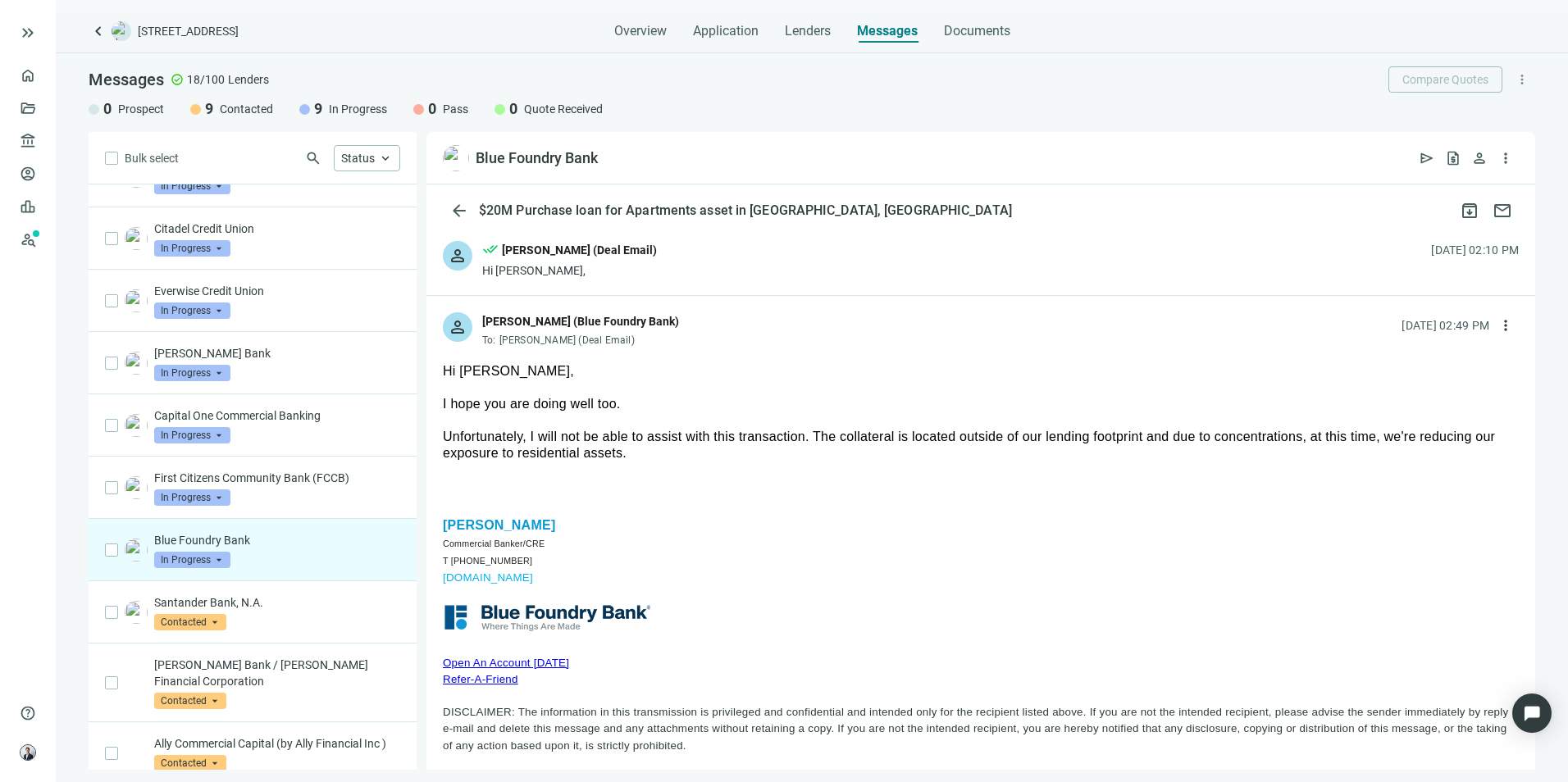
scroll to position [1, 0]
click at [1497, 326] on span "more_vert" at bounding box center [1506, 327] width 16 height 16
click at [1426, 356] on div "reply Reply" at bounding box center [1416, 364] width 174 height 29
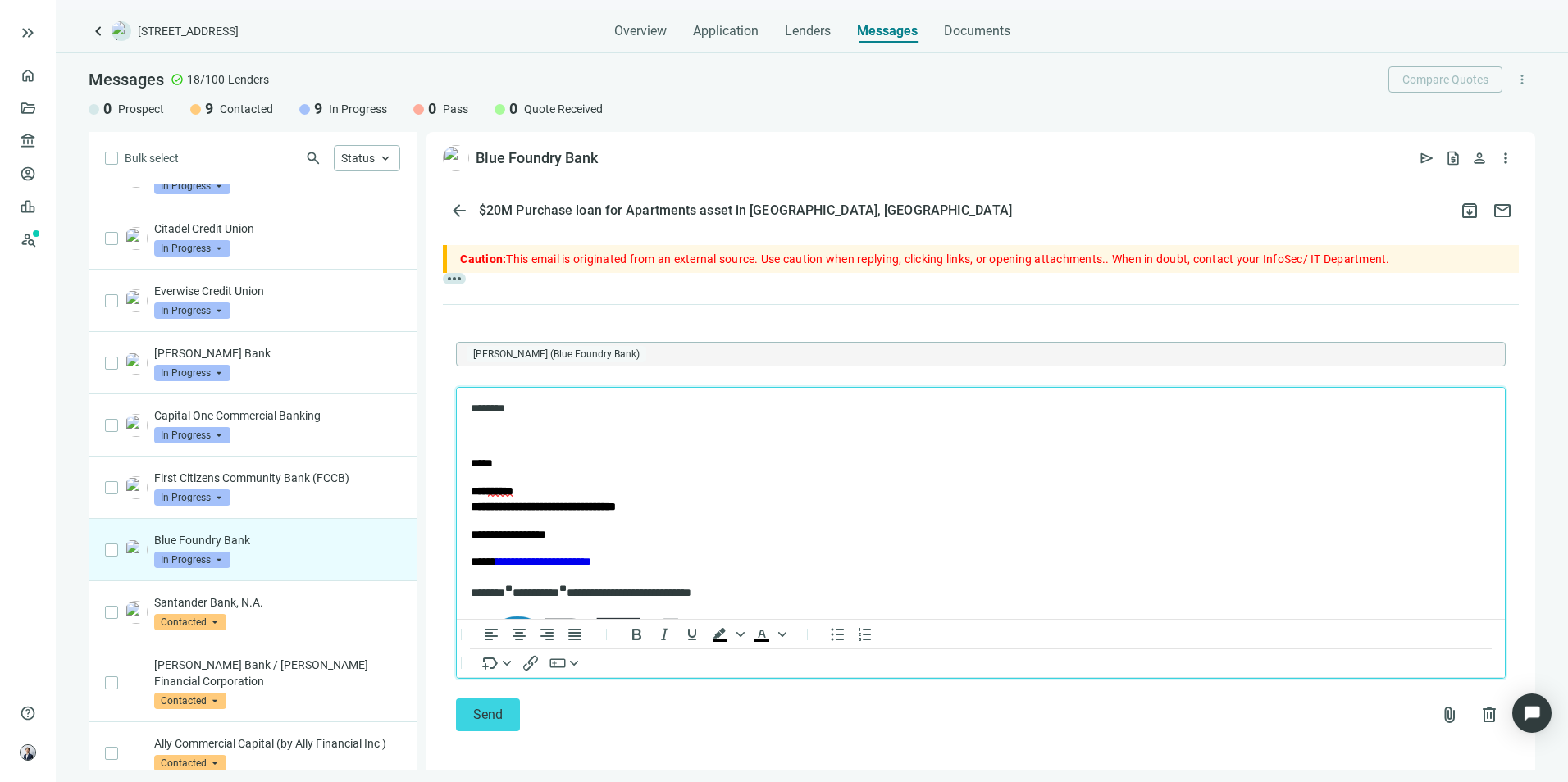
scroll to position [736, 0]
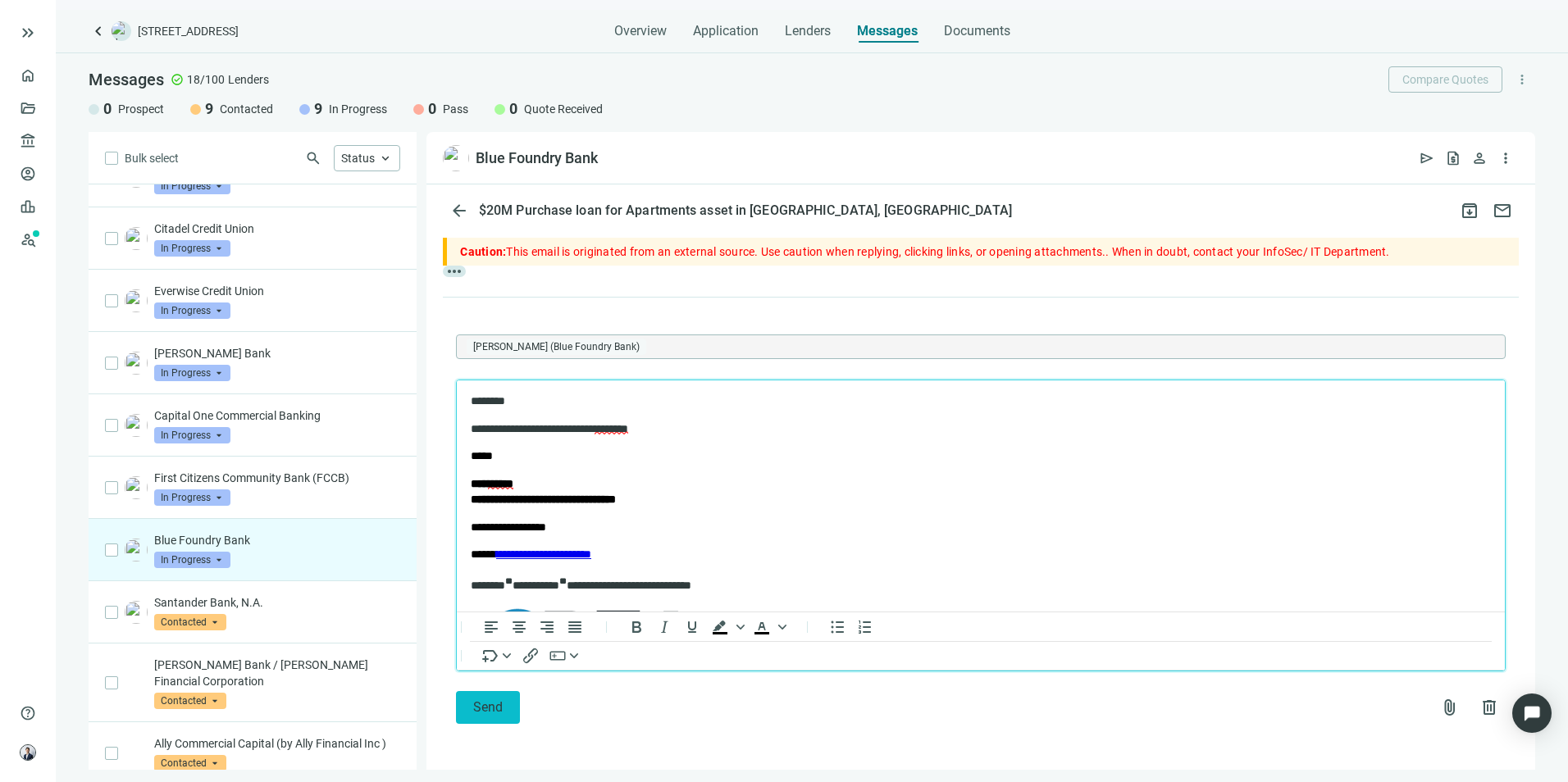
click at [505, 718] on button "Send" at bounding box center [488, 708] width 64 height 33
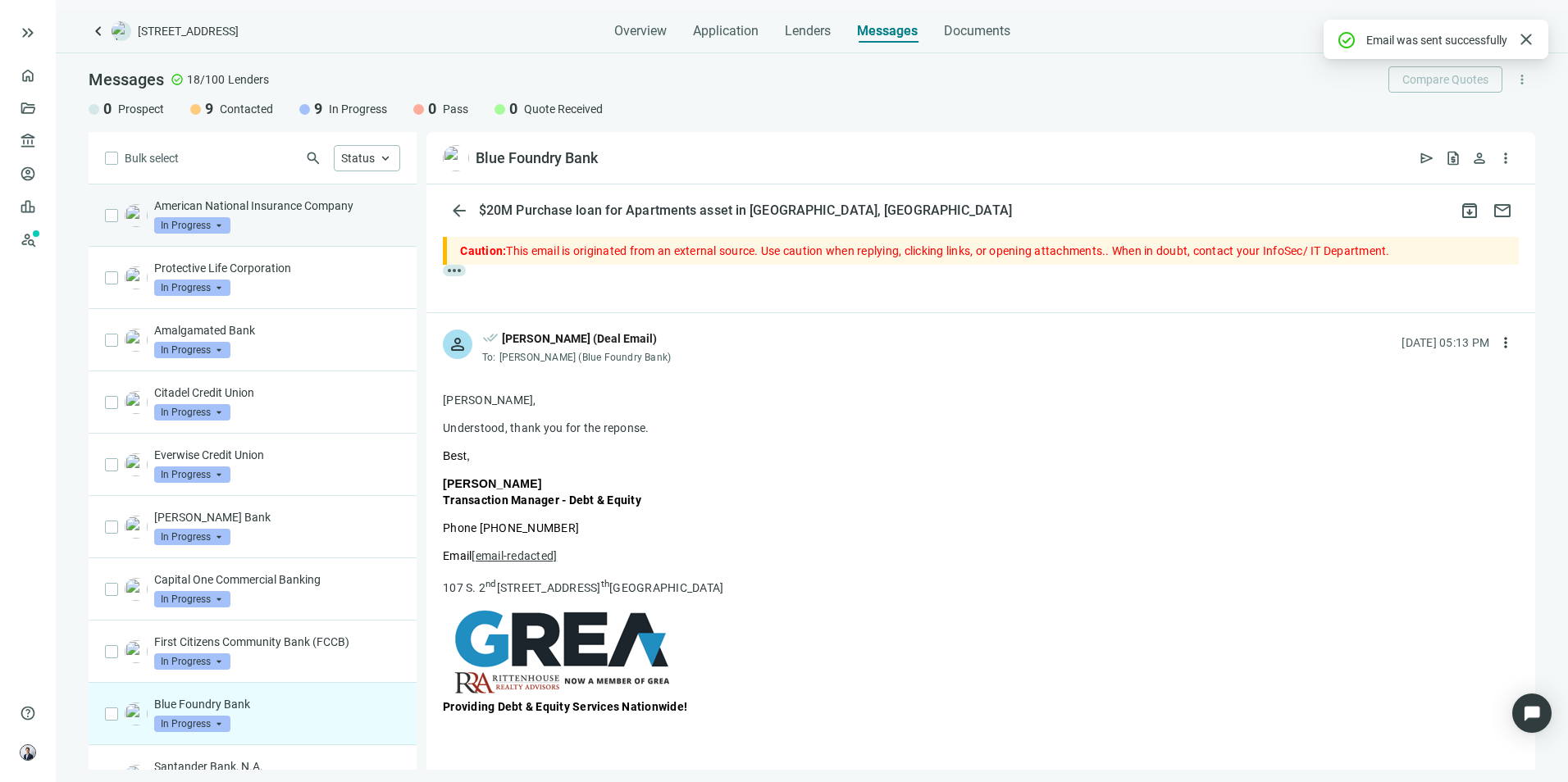
click at [298, 214] on div "American National Insurance Company In Progress arrow_drop_down" at bounding box center [277, 215] width 246 height 36
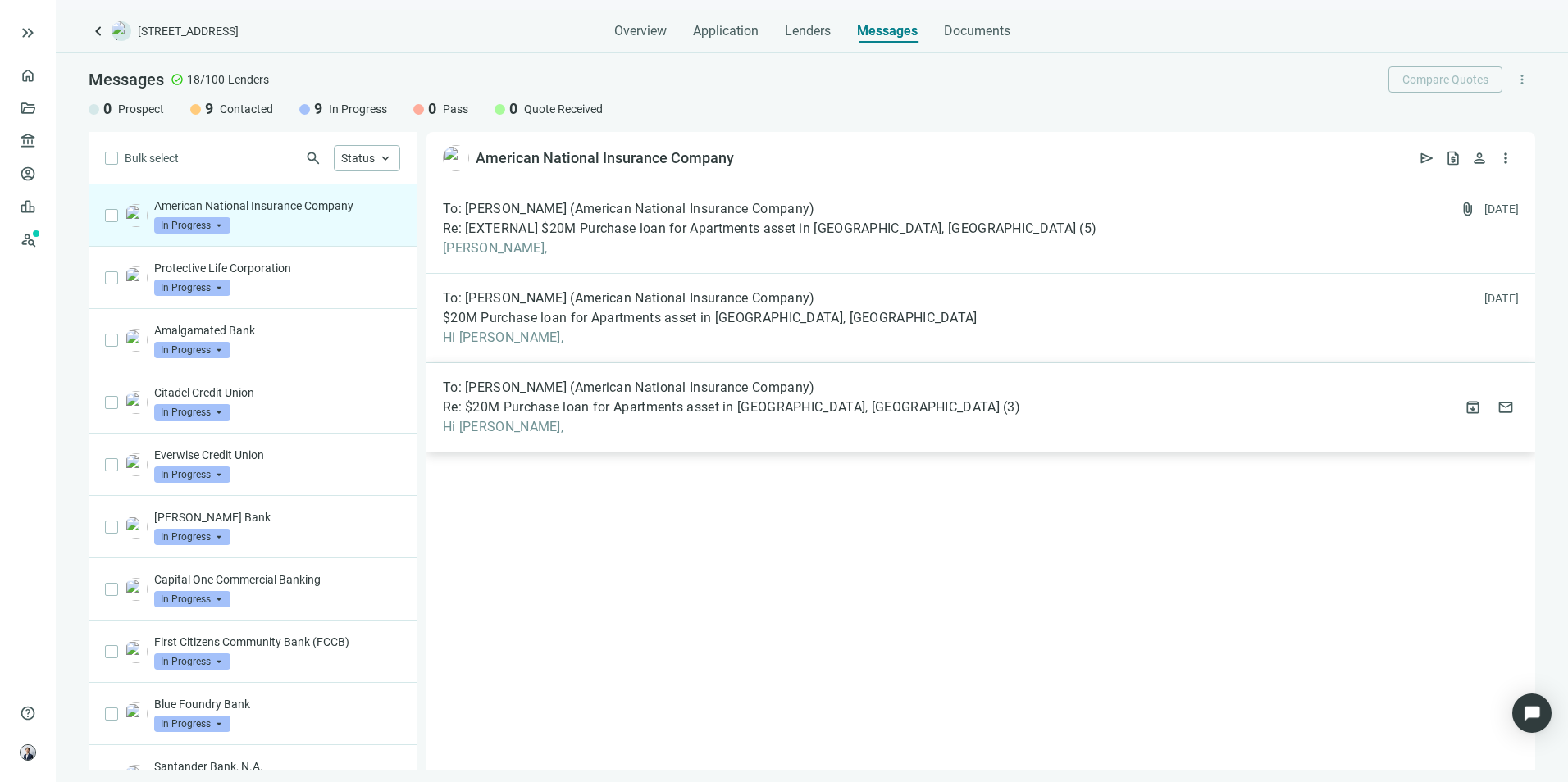
click at [812, 388] on span "To: [PERSON_NAME] (American National Insurance Company)" at bounding box center [629, 388] width 373 height 16
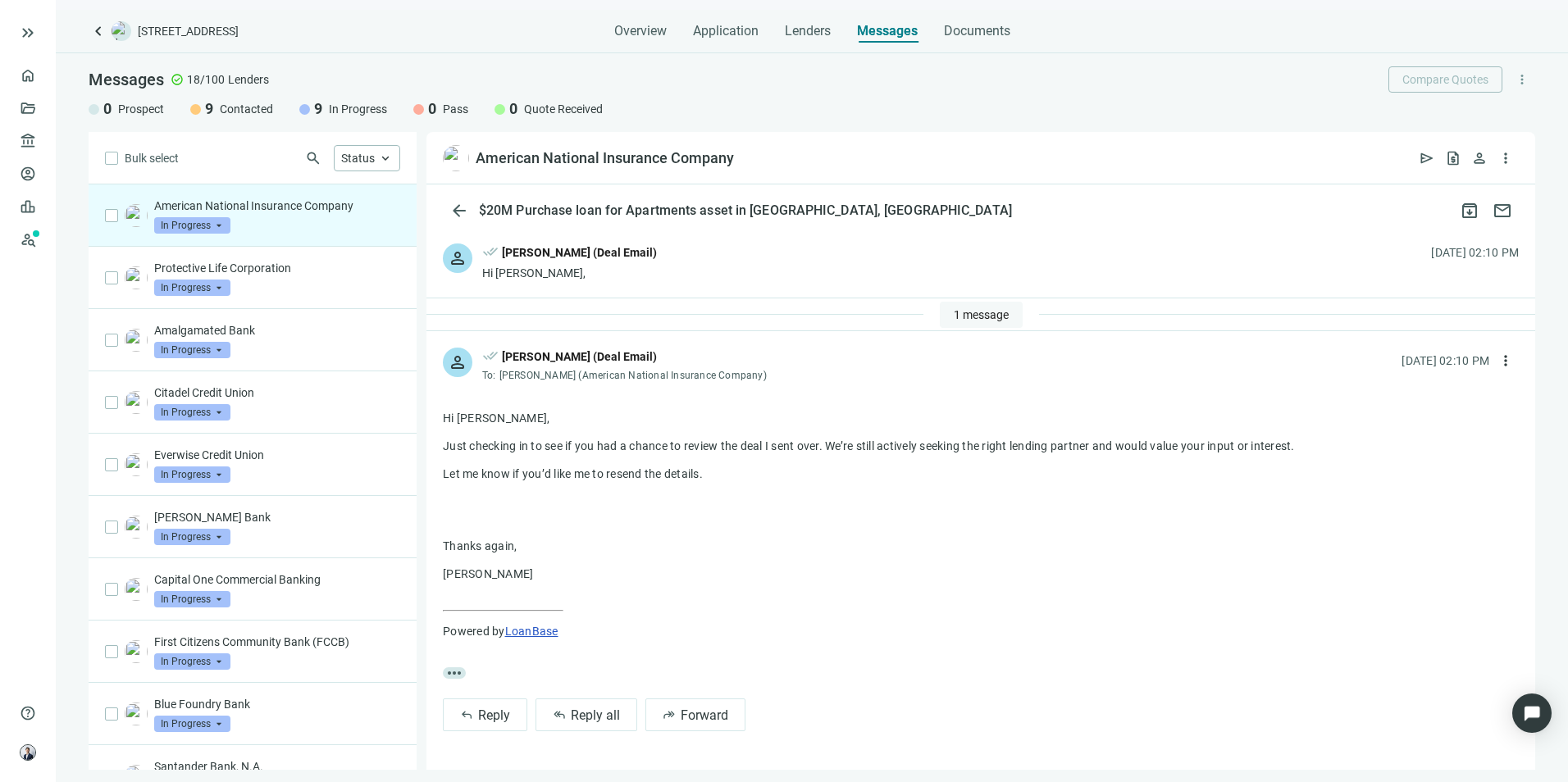
click at [966, 319] on span "1 message" at bounding box center [982, 315] width 55 height 13
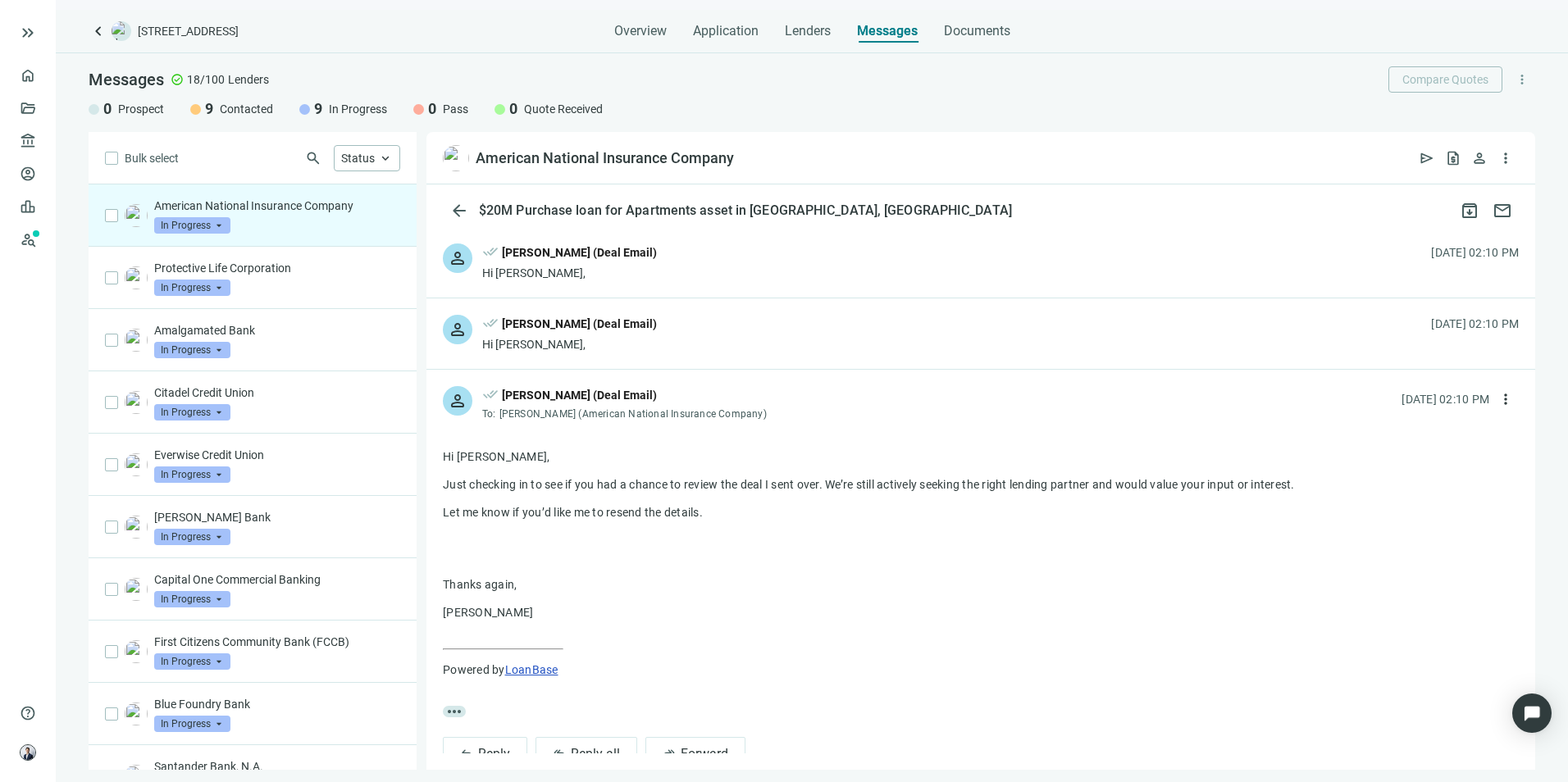
click at [775, 402] on div "person done_all [PERSON_NAME] (Deal Email) To: [PERSON_NAME] (American National…" at bounding box center [981, 396] width 1109 height 54
click at [629, 405] on div "done_all [PERSON_NAME] (Deal Email)" at bounding box center [626, 396] width 289 height 21
click at [646, 321] on div "person done_all [PERSON_NAME] (Deal Email) Hi [PERSON_NAME], [DATE] 02:10 PM" at bounding box center [981, 333] width 1109 height 71
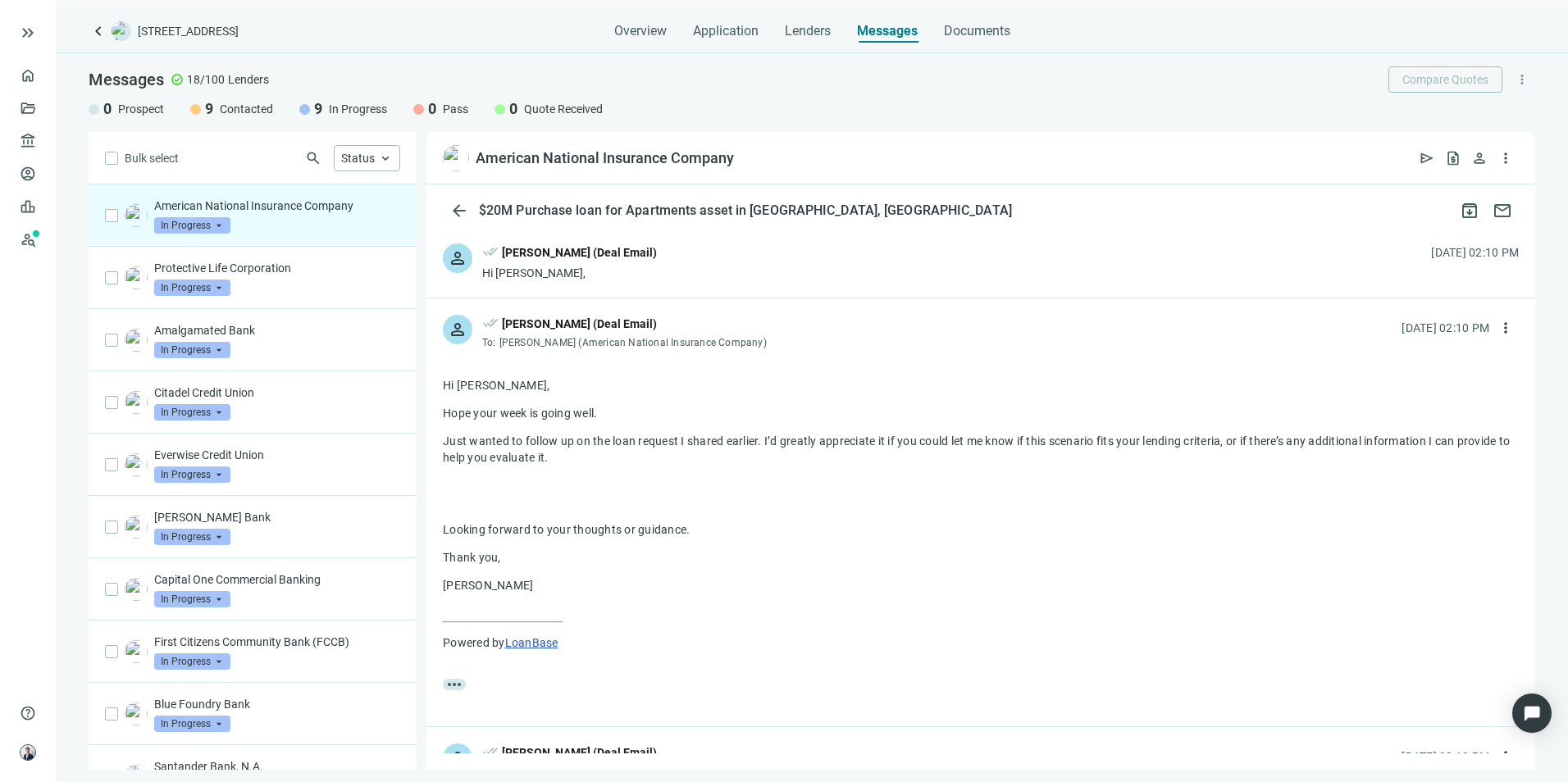
click at [647, 281] on div "person done_all [PERSON_NAME] (Deal Email) Hi [PERSON_NAME], [DATE] 02:10 PM" at bounding box center [981, 262] width 1109 height 71
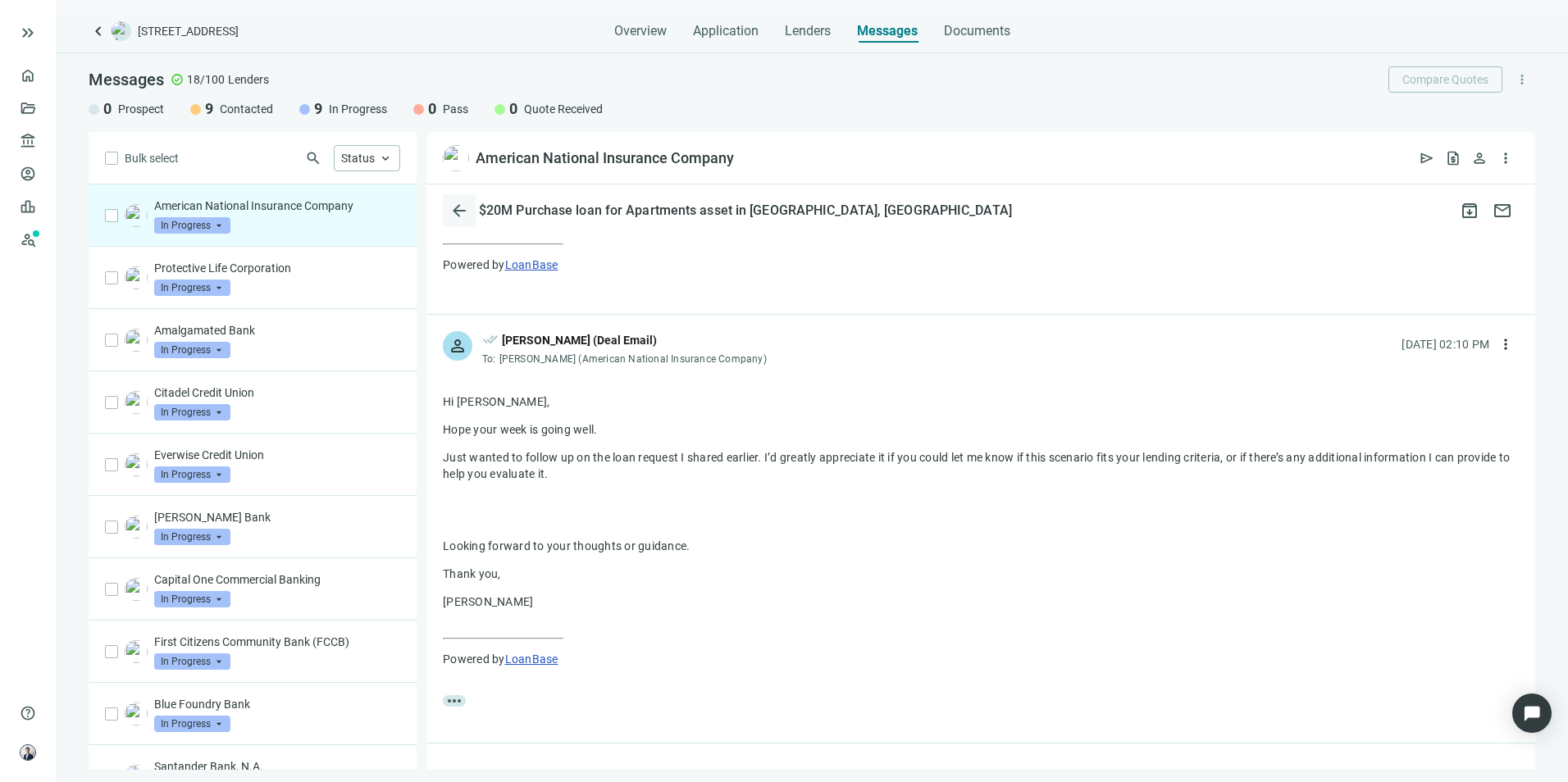
click at [464, 216] on span "arrow_back" at bounding box center [459, 210] width 19 height 19
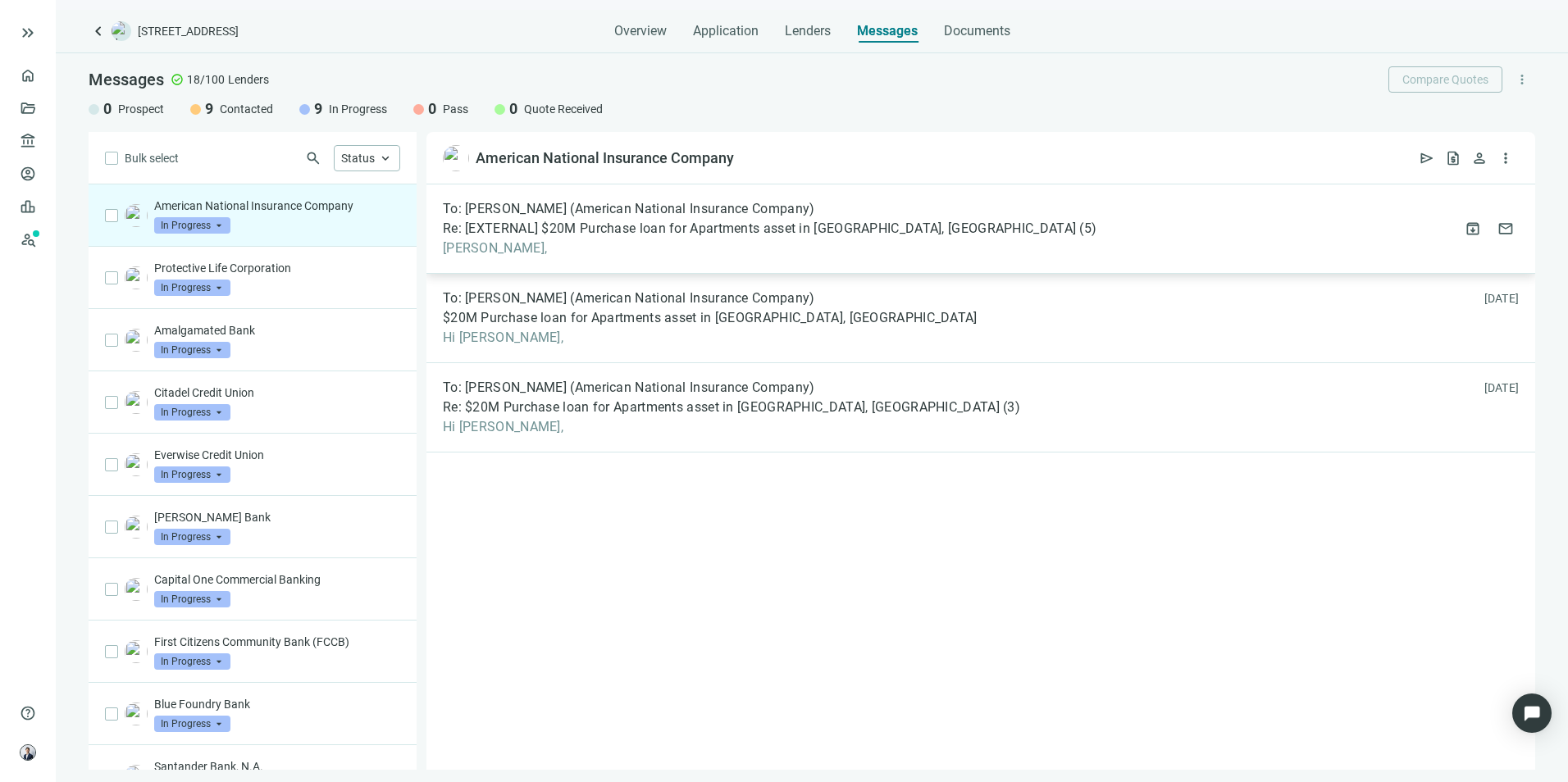
click at [939, 212] on div "To: [PERSON_NAME] (American National Insurance Company)" at bounding box center [770, 209] width 654 height 16
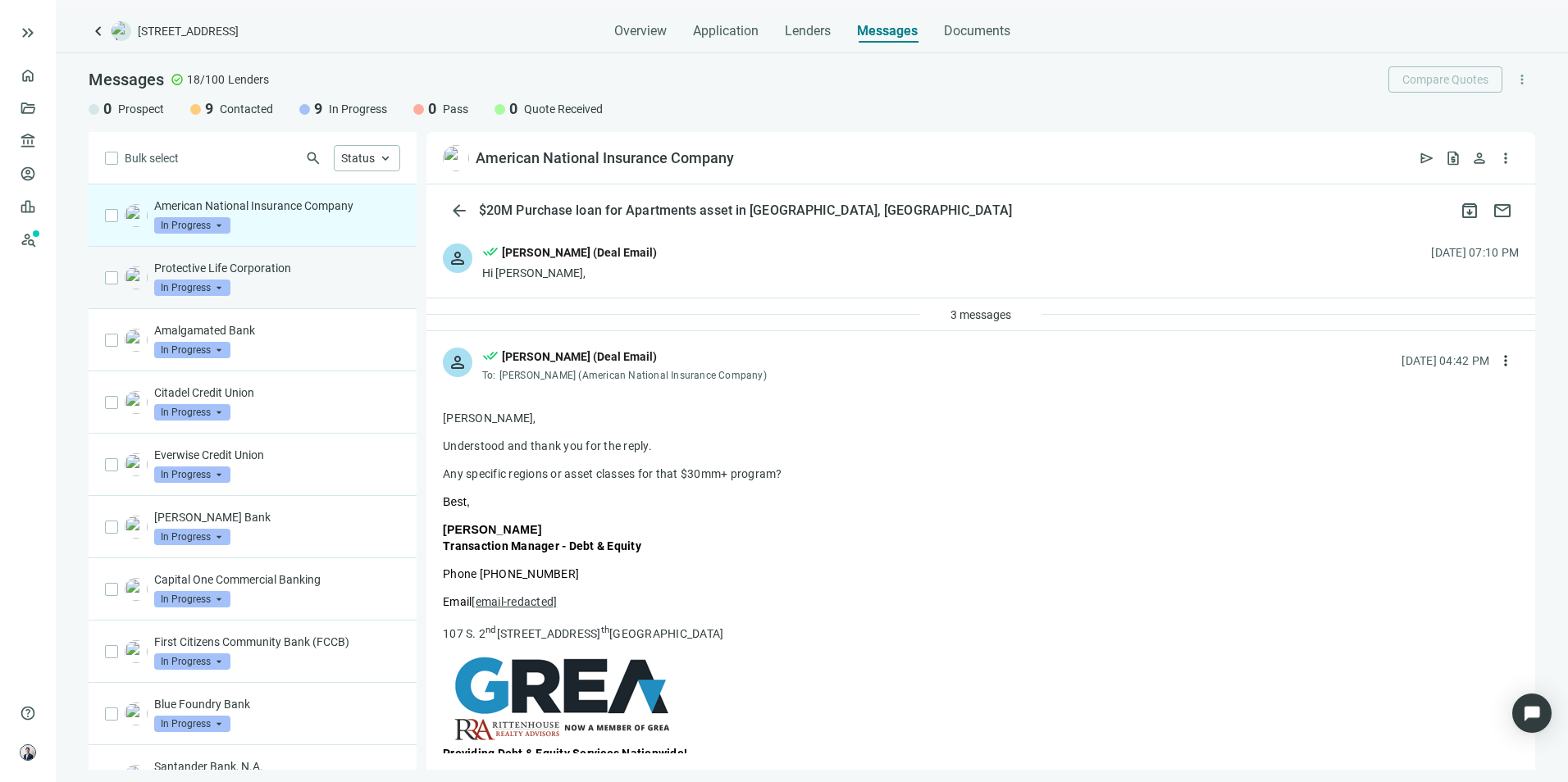
click at [302, 272] on p "Protective Life Corporation" at bounding box center [277, 268] width 246 height 16
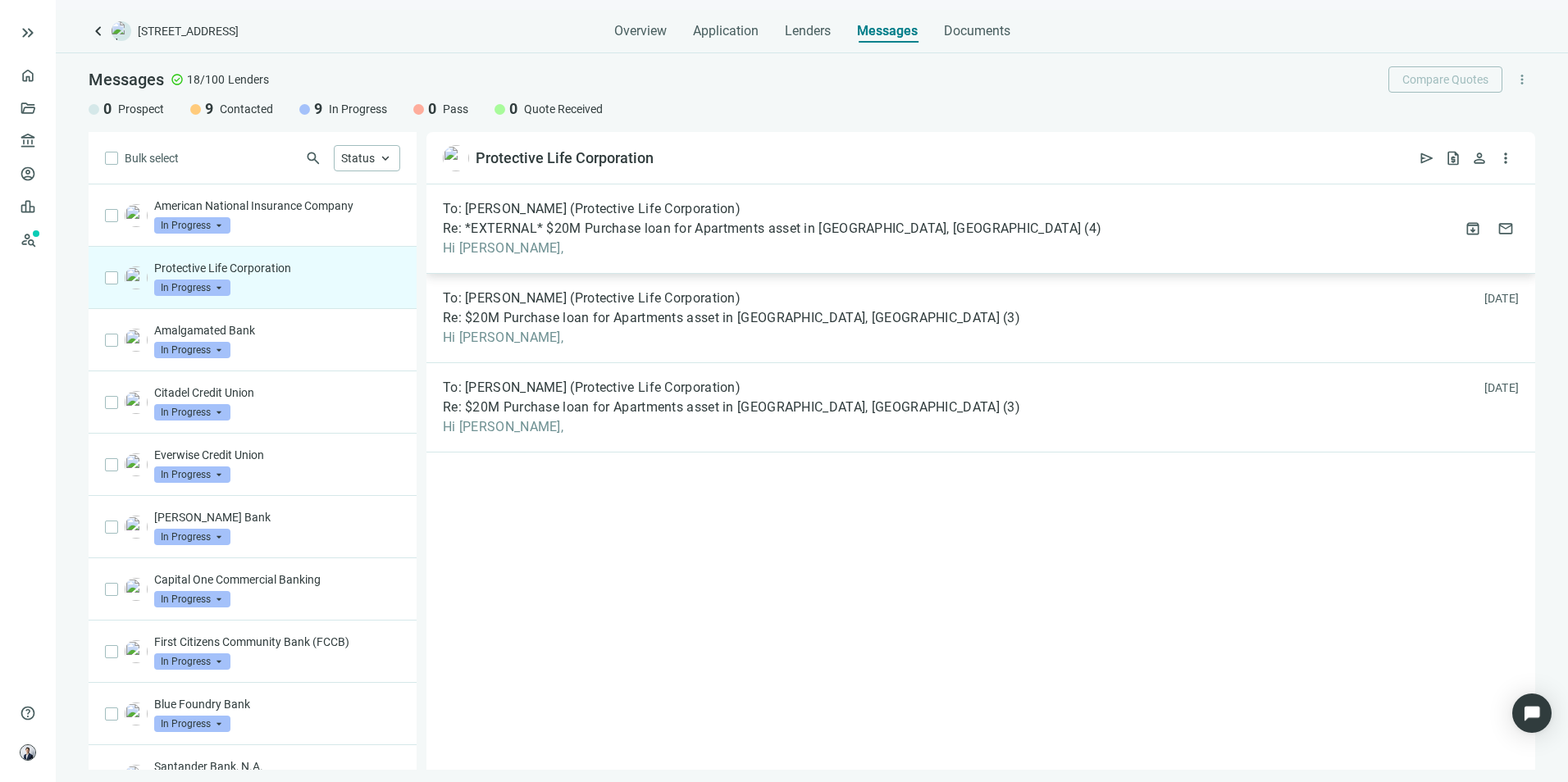
click at [804, 247] on span "Hi [PERSON_NAME]," at bounding box center [772, 248] width 659 height 16
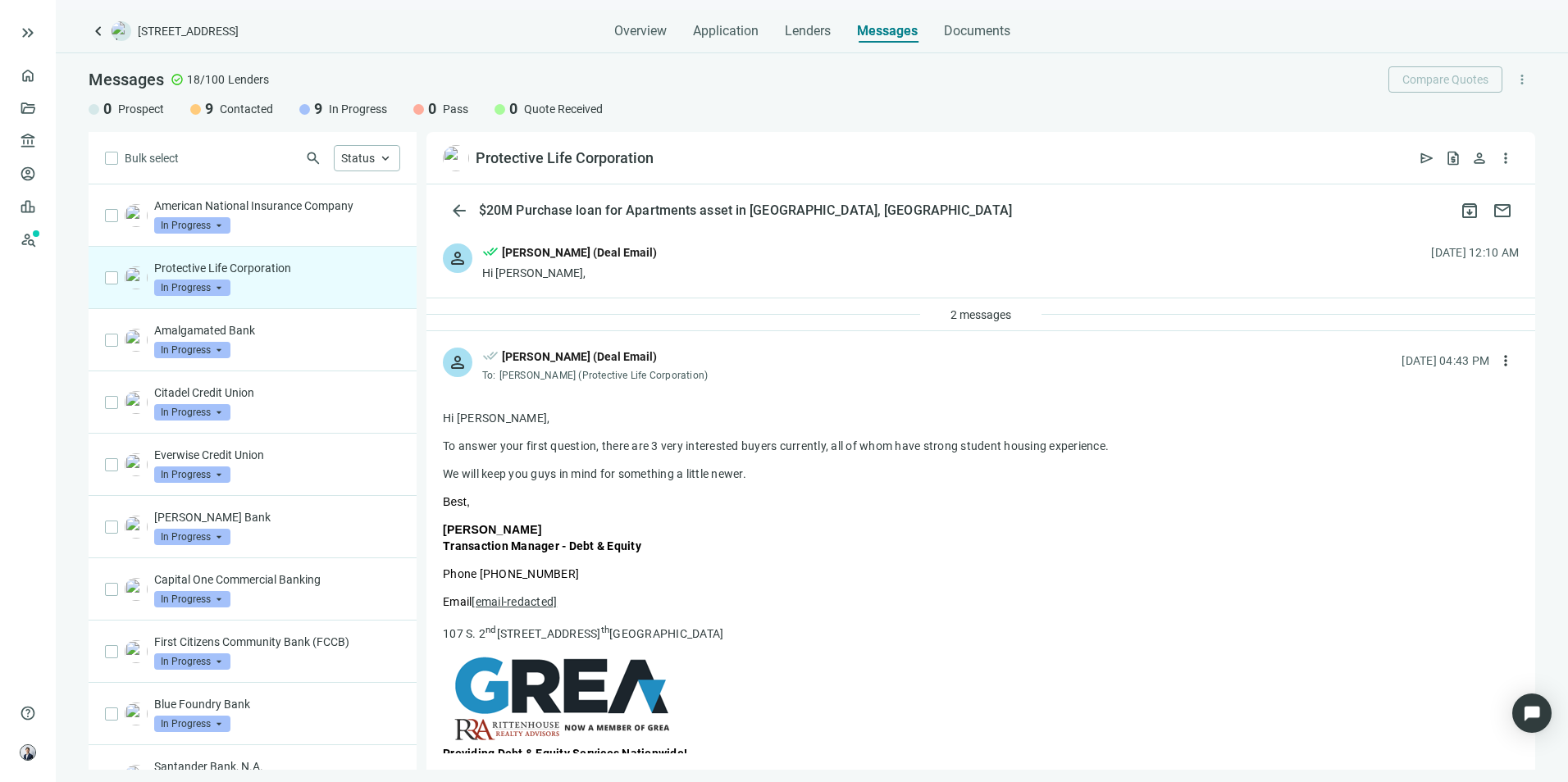
click at [99, 24] on span "keyboard_arrow_left" at bounding box center [98, 30] width 19 height 19
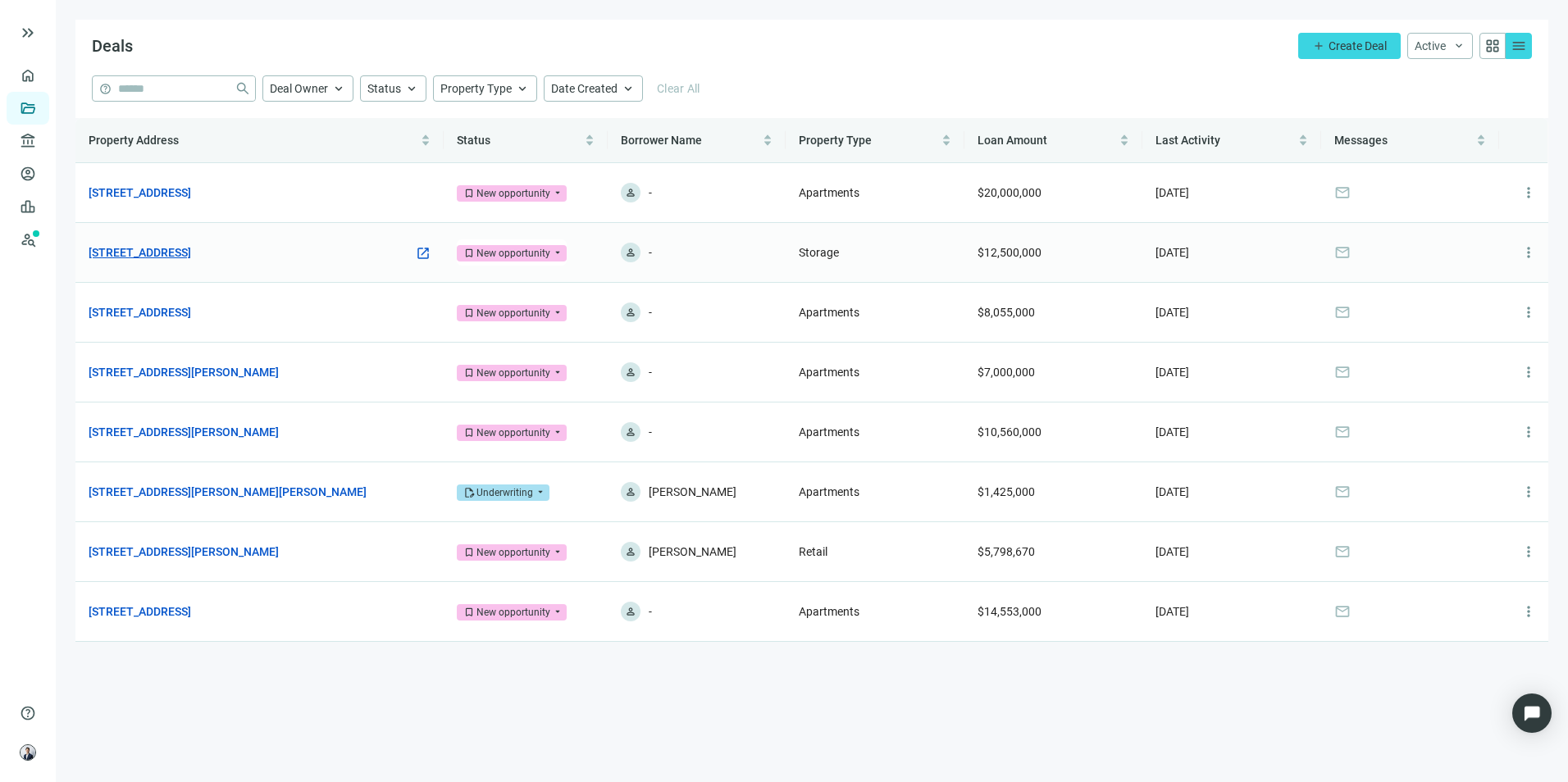
click at [191, 248] on link "[STREET_ADDRESS]" at bounding box center [140, 253] width 103 height 18
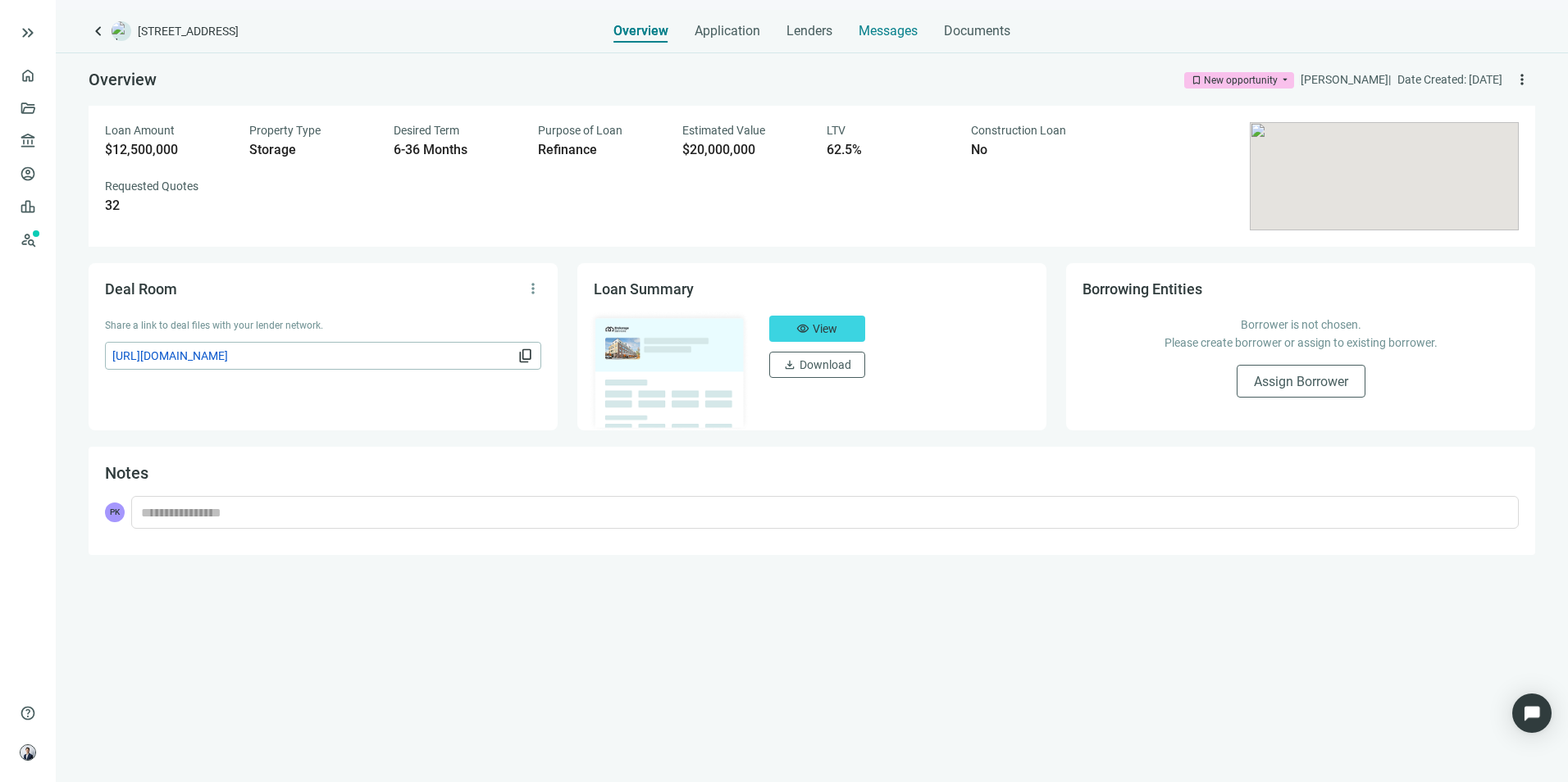
click at [874, 17] on div "Messages" at bounding box center [888, 27] width 59 height 33
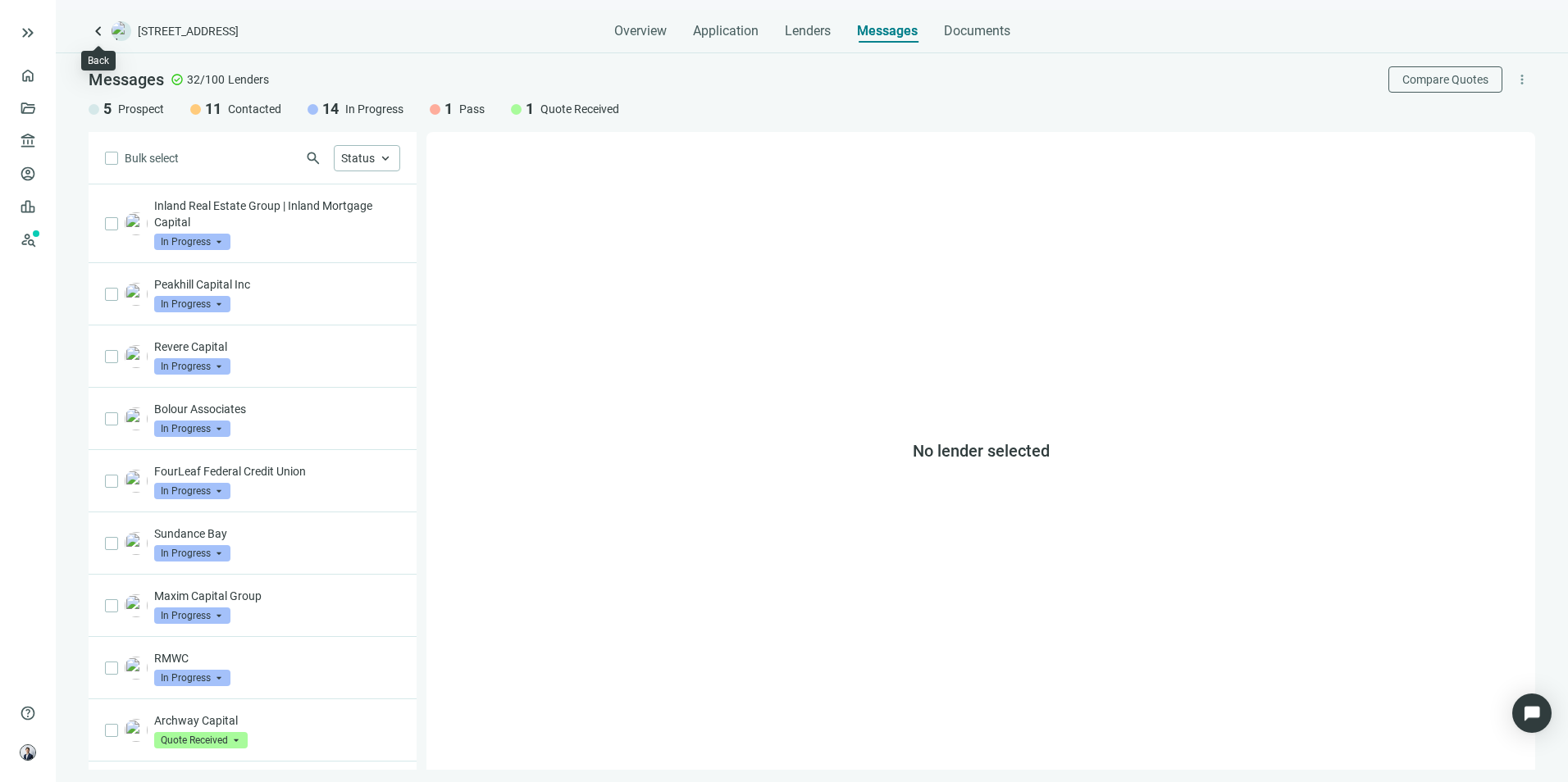
click at [92, 29] on span "keyboard_arrow_left" at bounding box center [98, 30] width 19 height 19
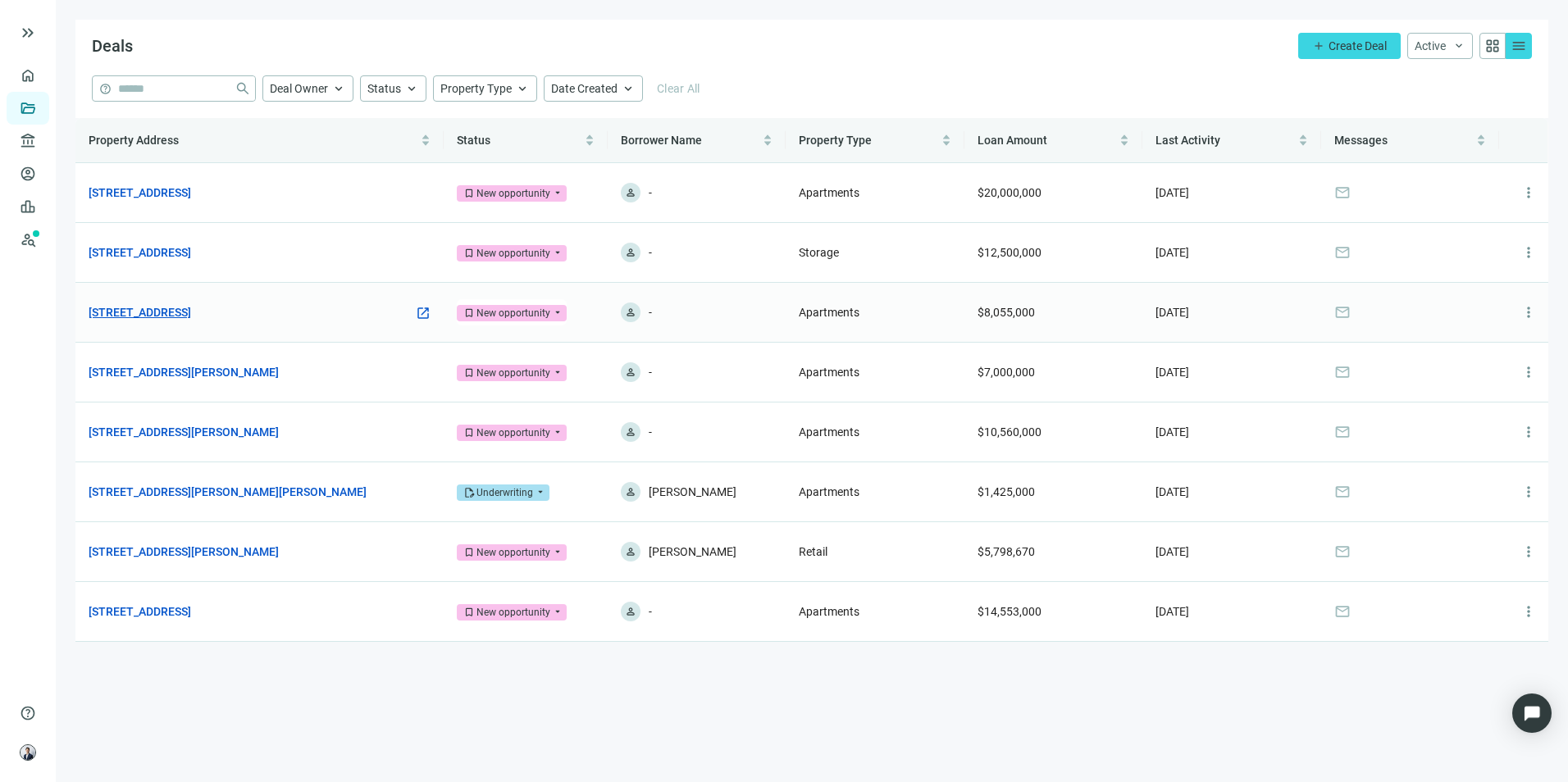
click at [191, 314] on link "[STREET_ADDRESS]" at bounding box center [140, 312] width 103 height 18
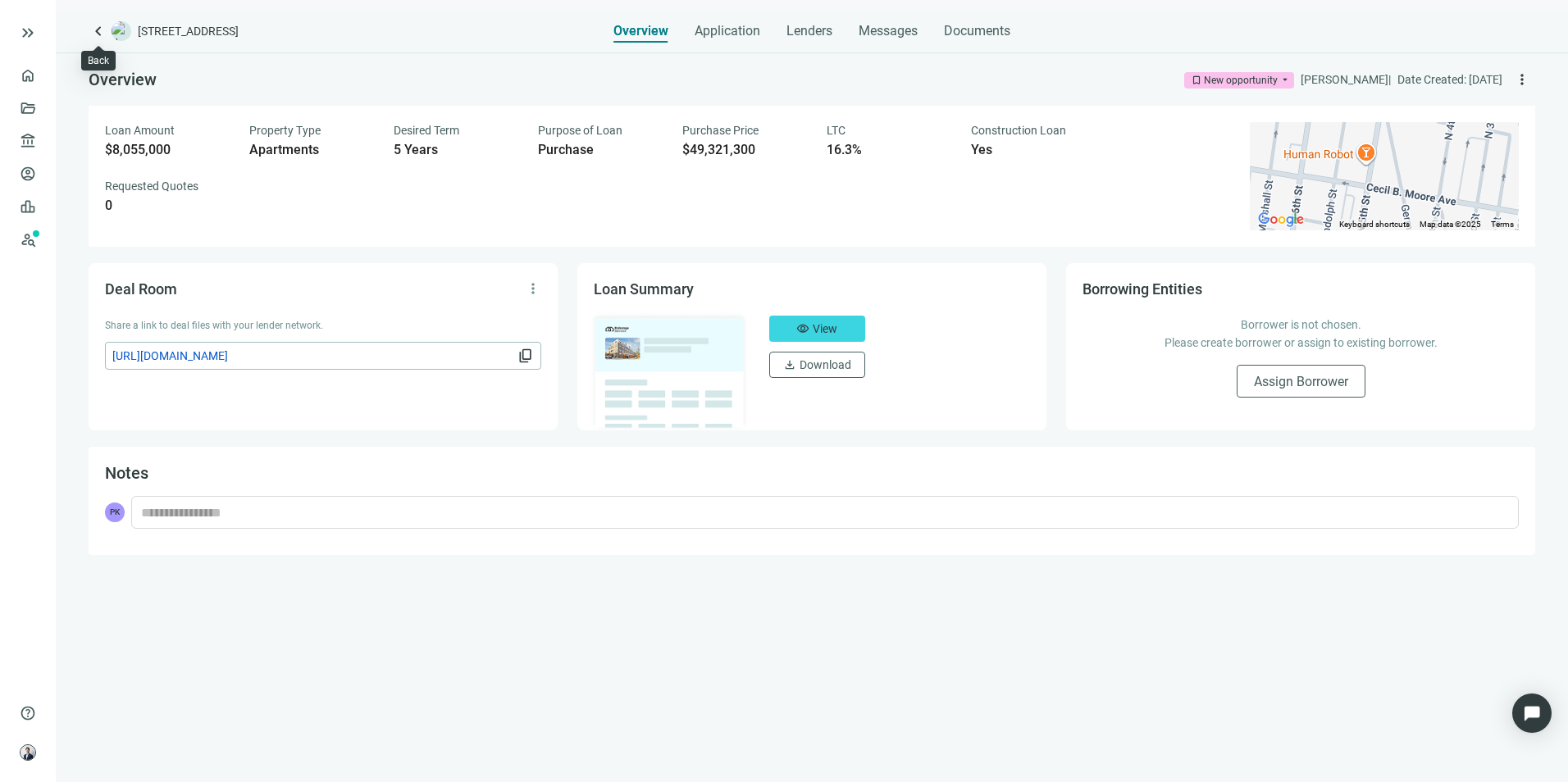
click at [91, 33] on span "keyboard_arrow_left" at bounding box center [98, 30] width 19 height 19
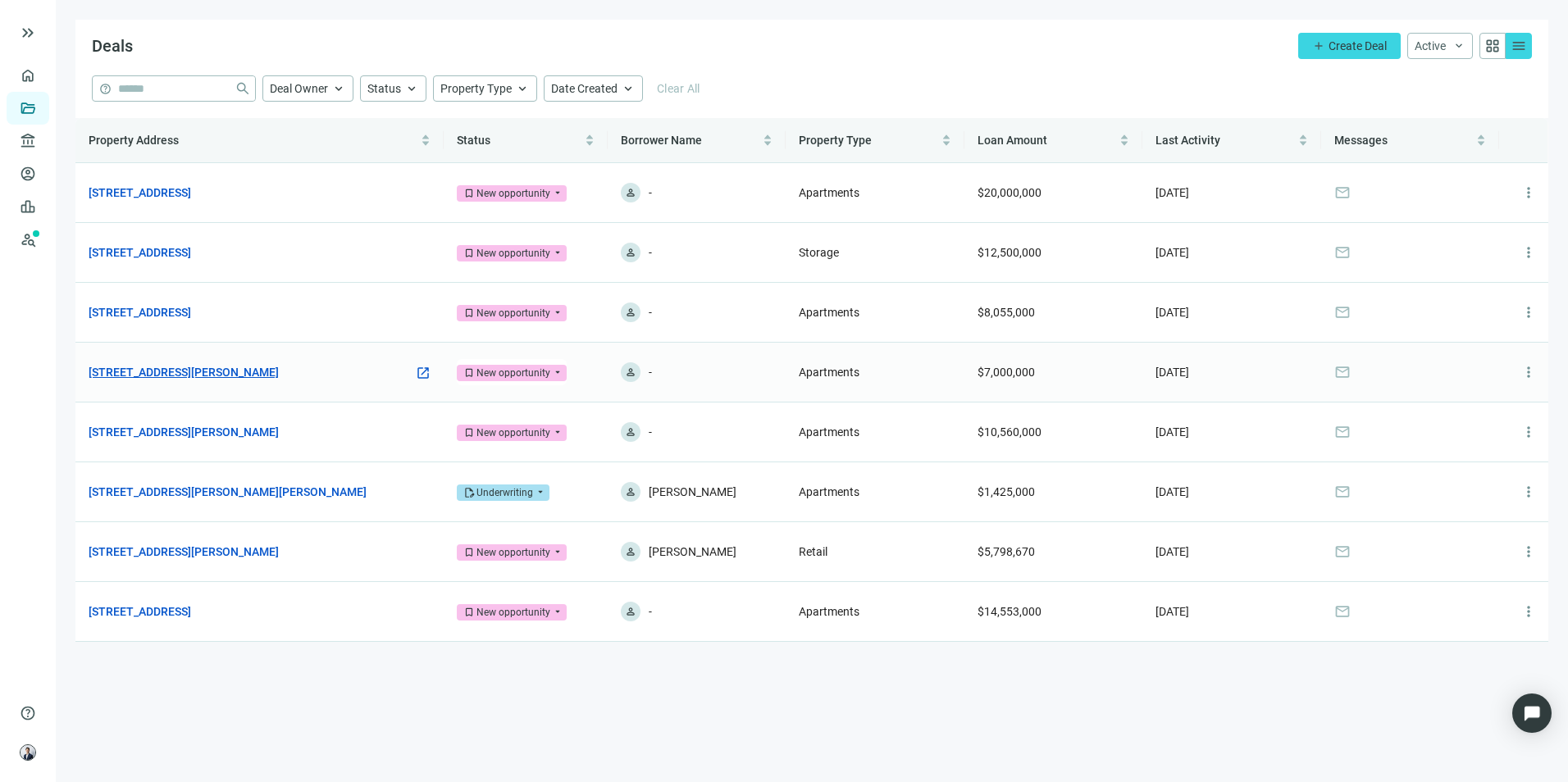
click at [227, 372] on link "[STREET_ADDRESS][PERSON_NAME]" at bounding box center [184, 373] width 191 height 18
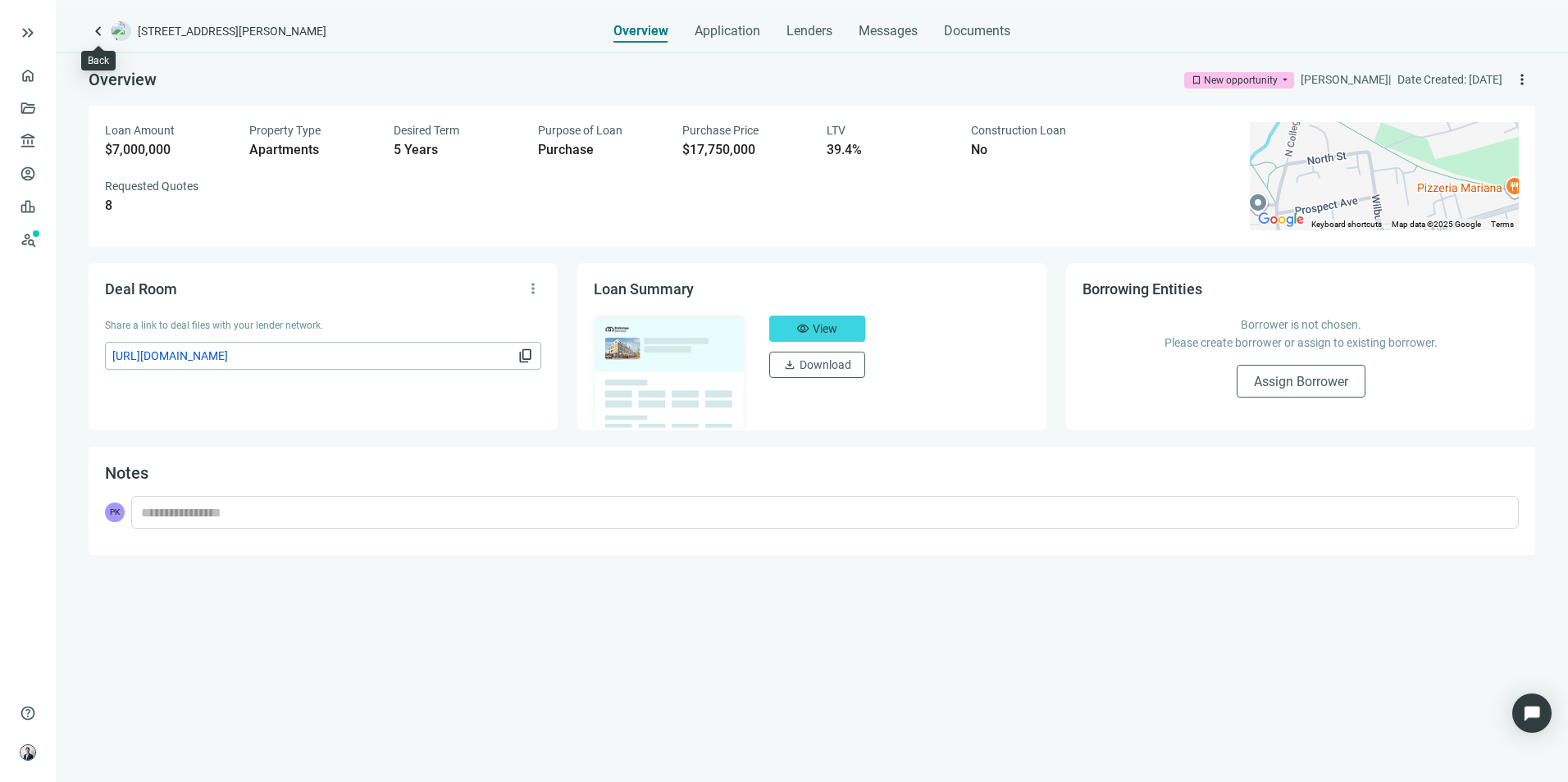
click at [89, 26] on span "keyboard_arrow_left" at bounding box center [98, 30] width 19 height 19
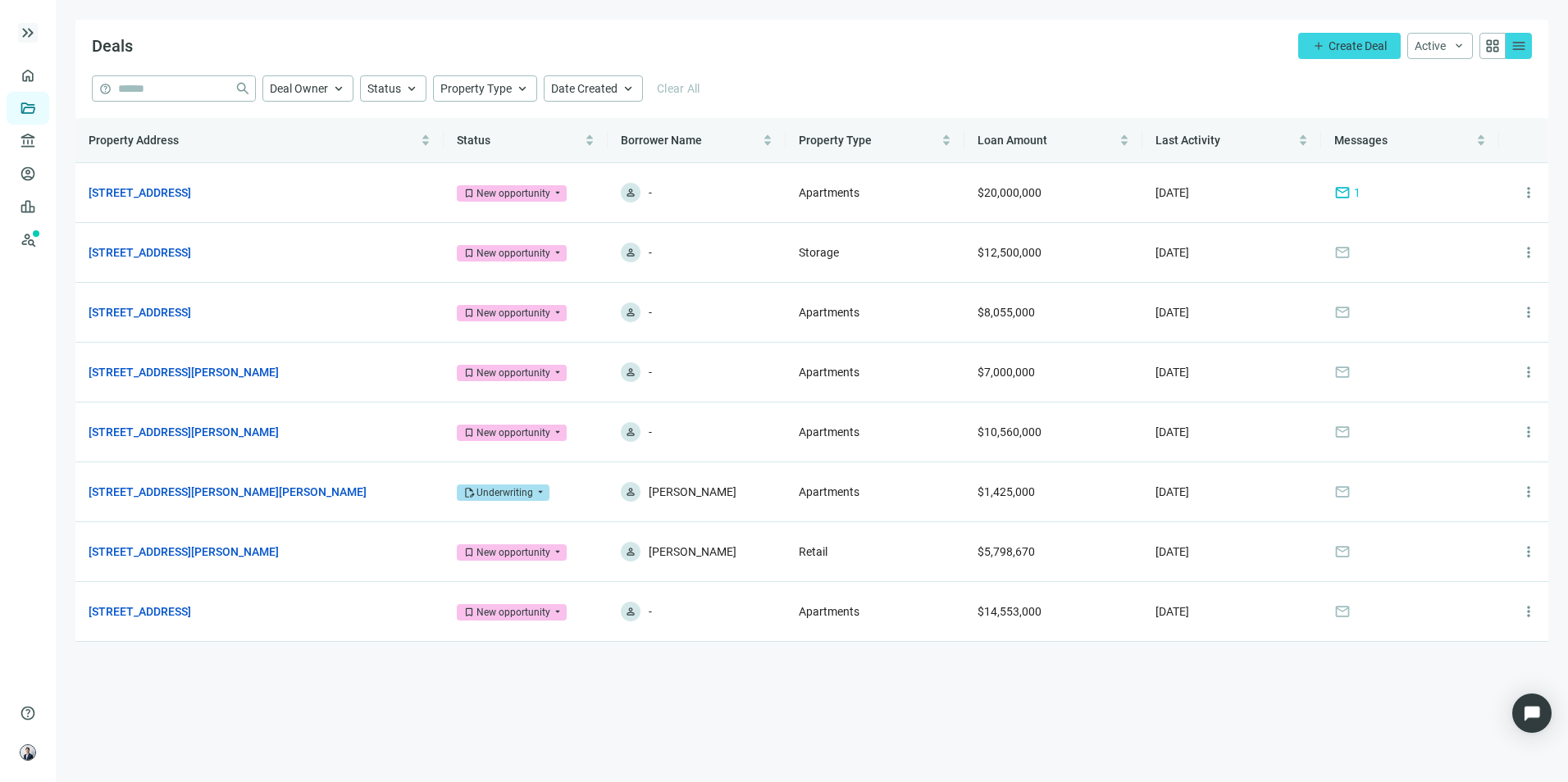
click at [32, 33] on span "keyboard_double_arrow_right" at bounding box center [27, 32] width 19 height 19
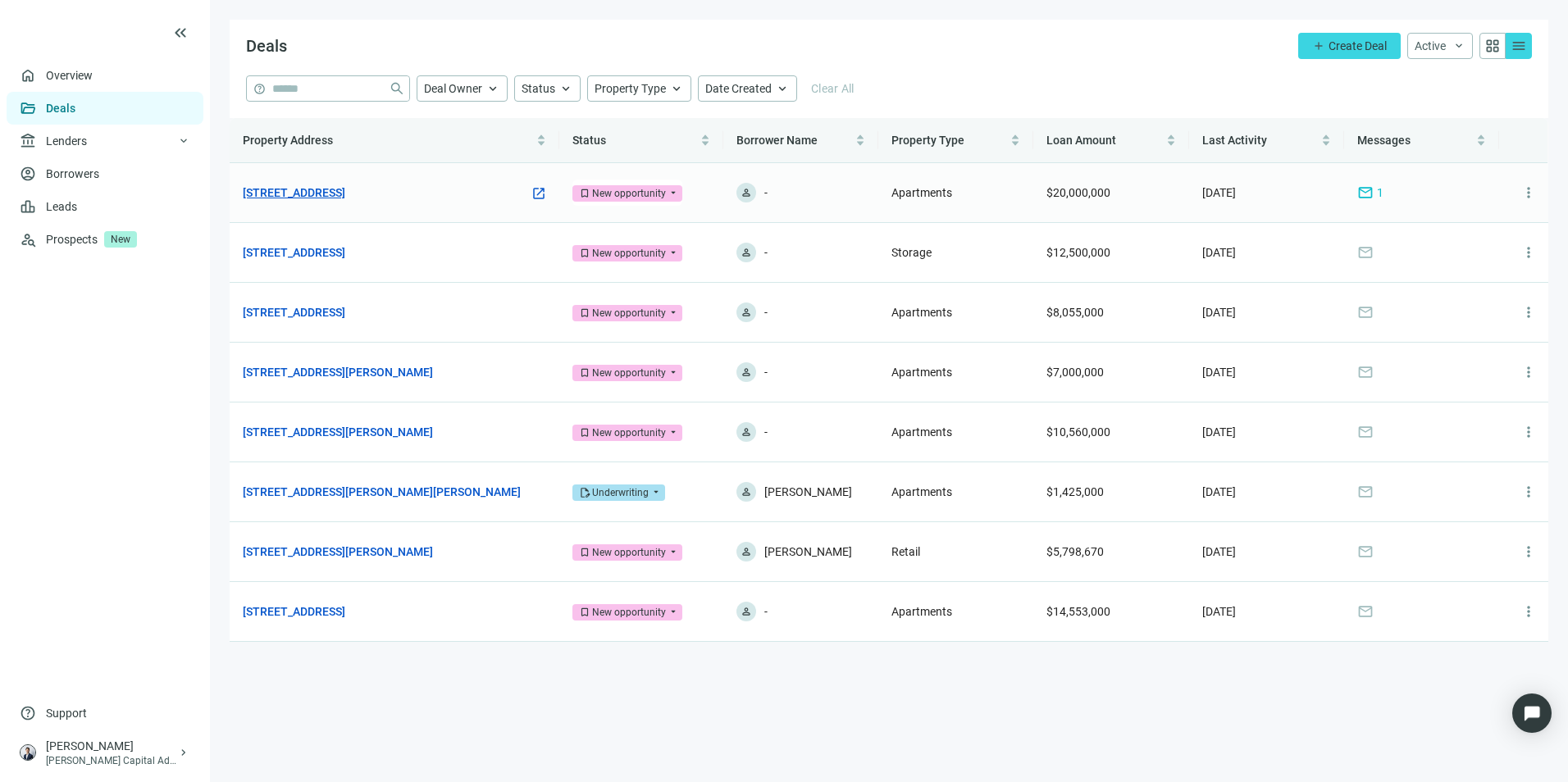
click at [345, 186] on link "[STREET_ADDRESS]" at bounding box center [294, 193] width 103 height 18
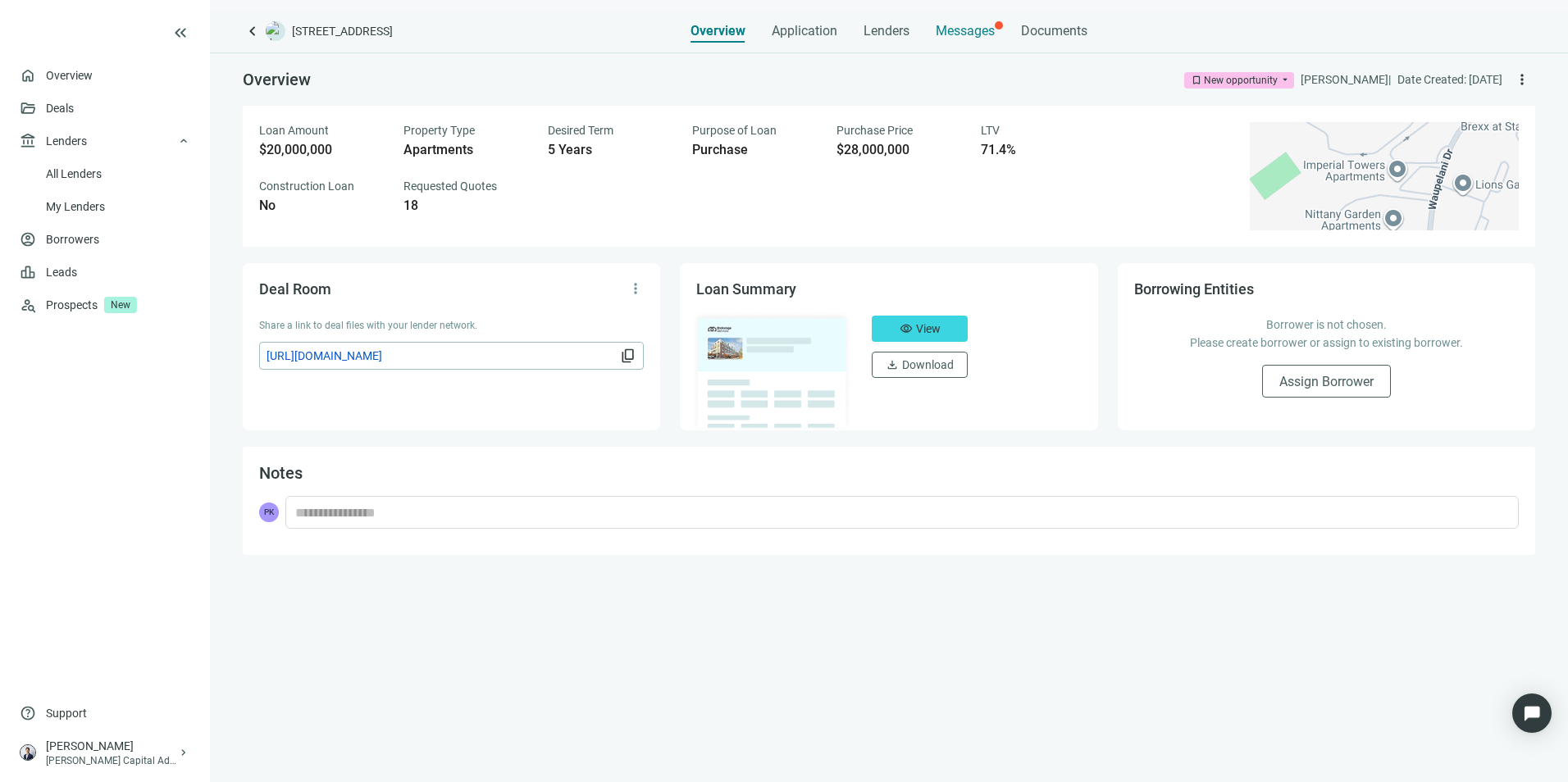
click at [962, 24] on span "Messages" at bounding box center [965, 30] width 59 height 16
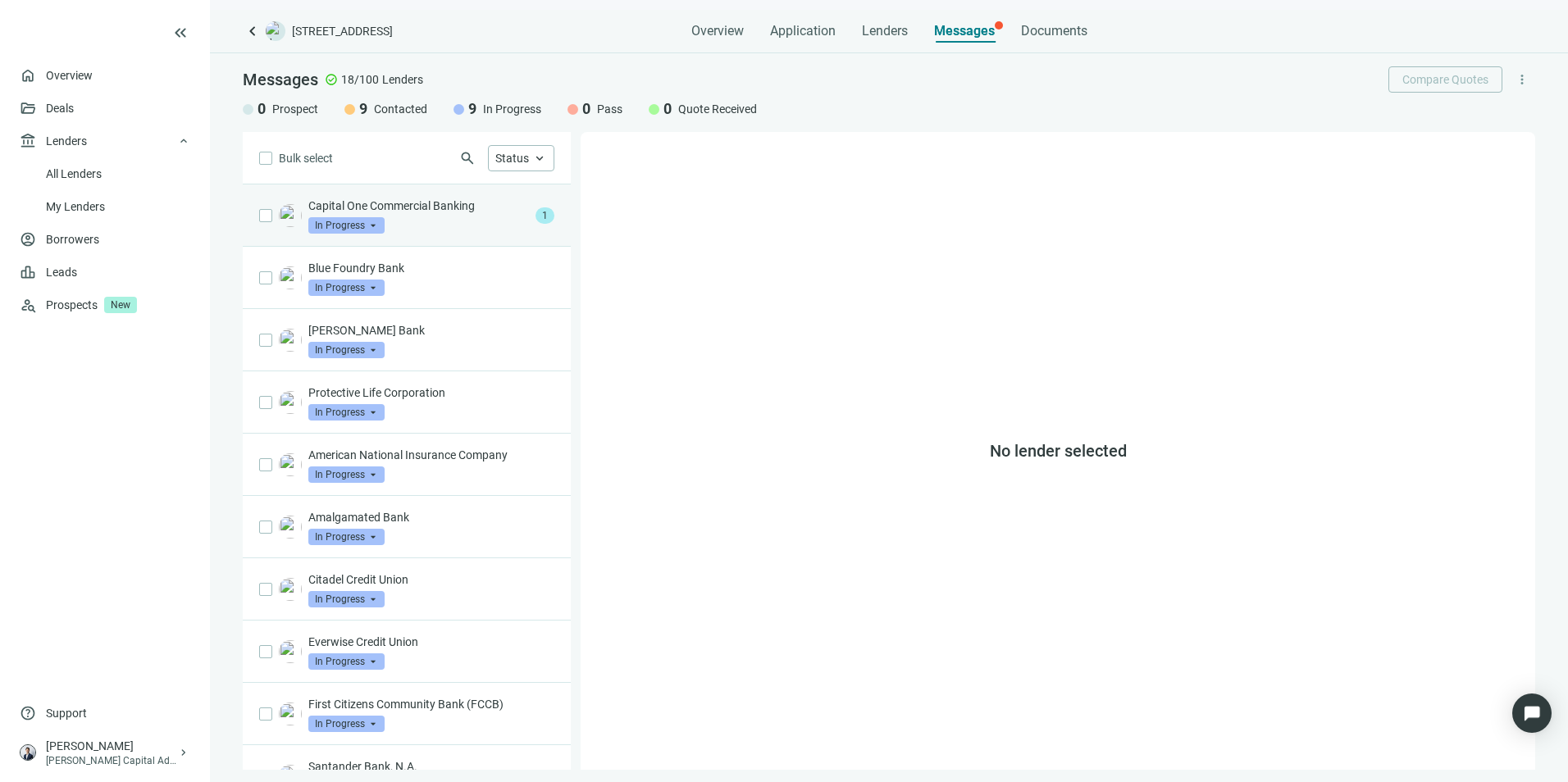
click at [428, 225] on div "Capital One Commercial Banking In Progress arrow_drop_down" at bounding box center [419, 215] width 221 height 36
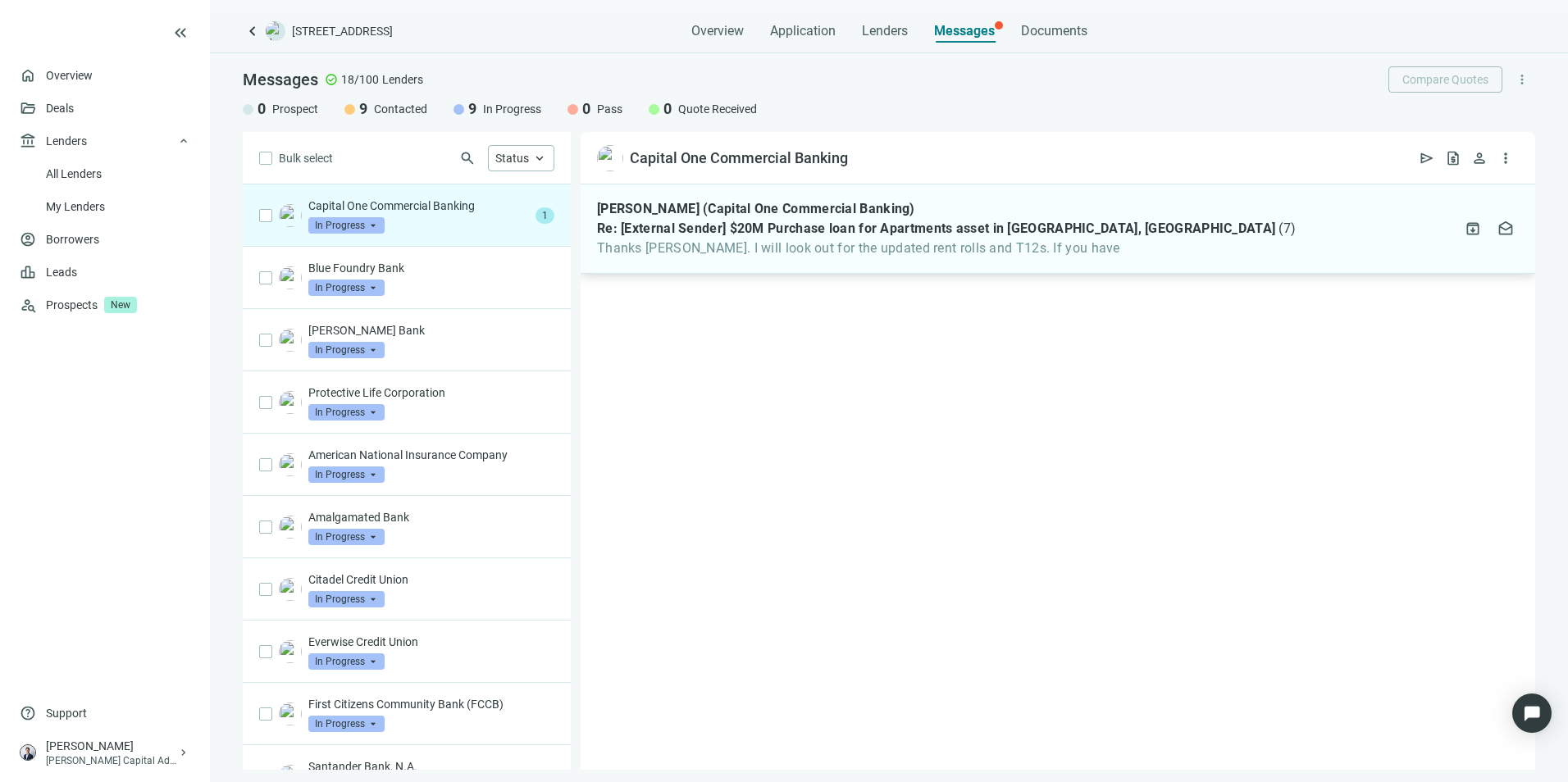
click at [998, 254] on span "Thanks [PERSON_NAME]. I will look out for the updated rent rolls and T12s. If y…" at bounding box center [946, 248] width 699 height 16
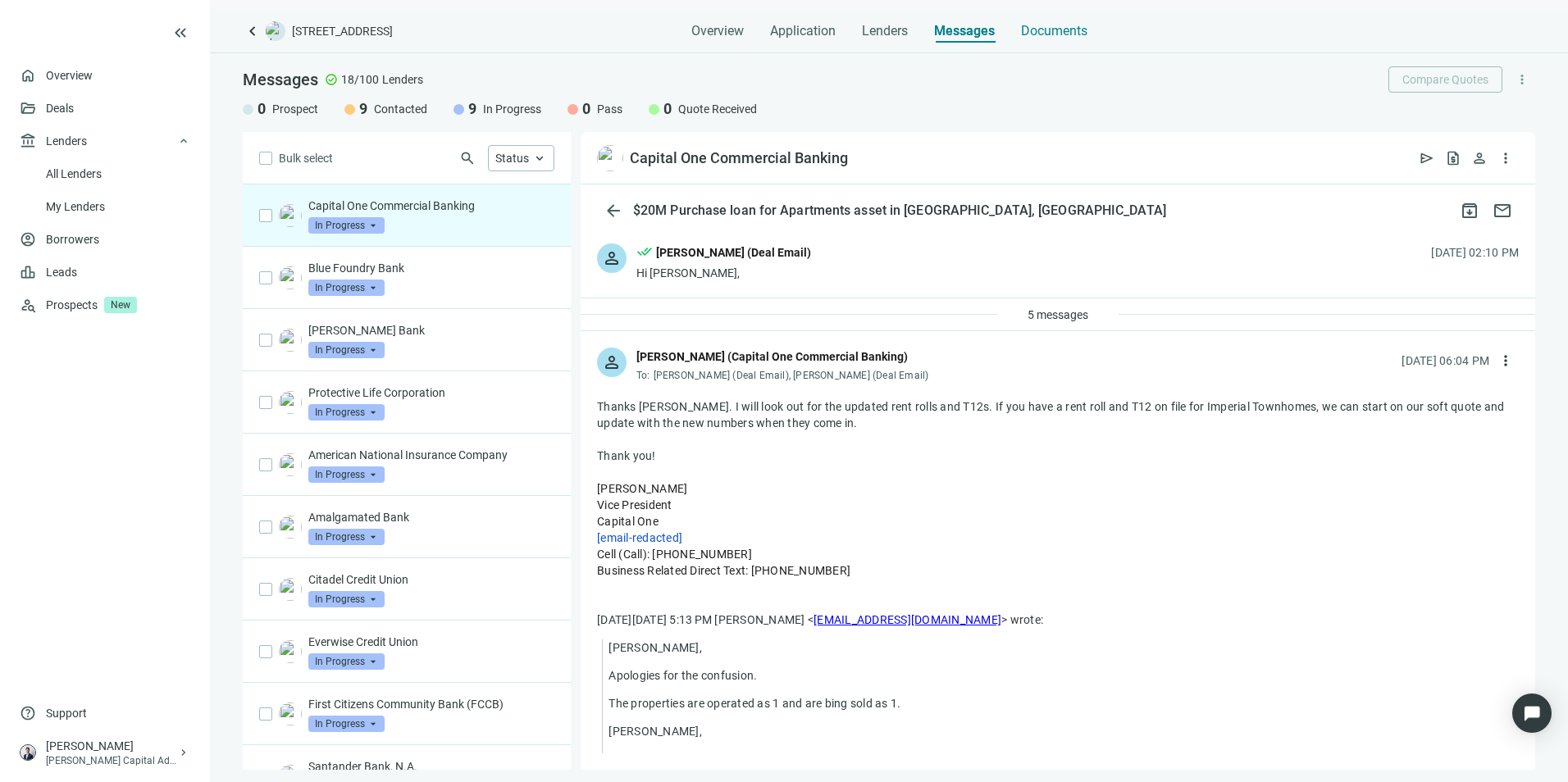
click at [1062, 26] on span "Documents" at bounding box center [1054, 31] width 67 height 16
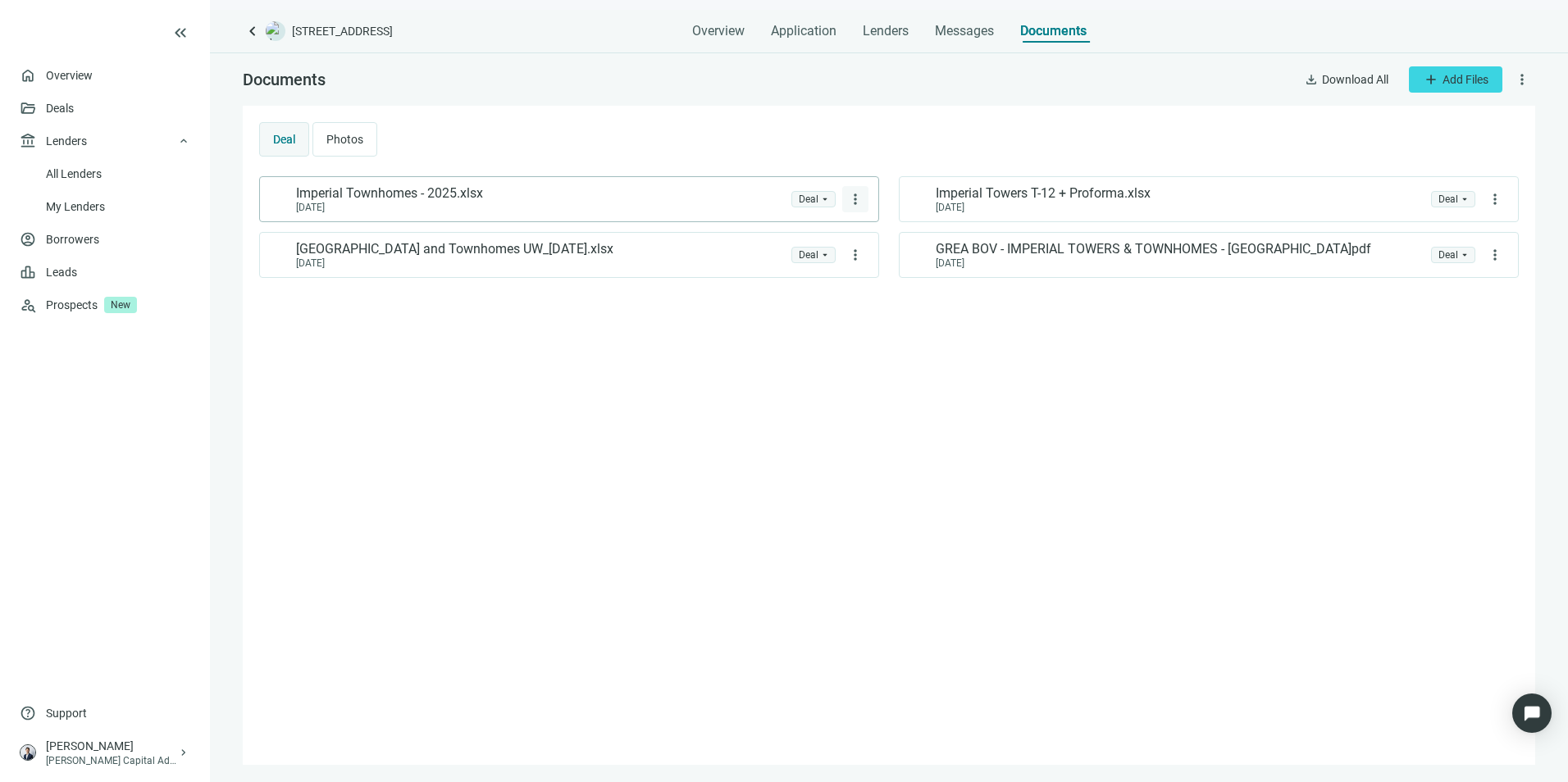
click at [855, 201] on span "more_vert" at bounding box center [855, 200] width 16 height 16
click at [830, 264] on span "Delete" at bounding box center [816, 266] width 31 height 13
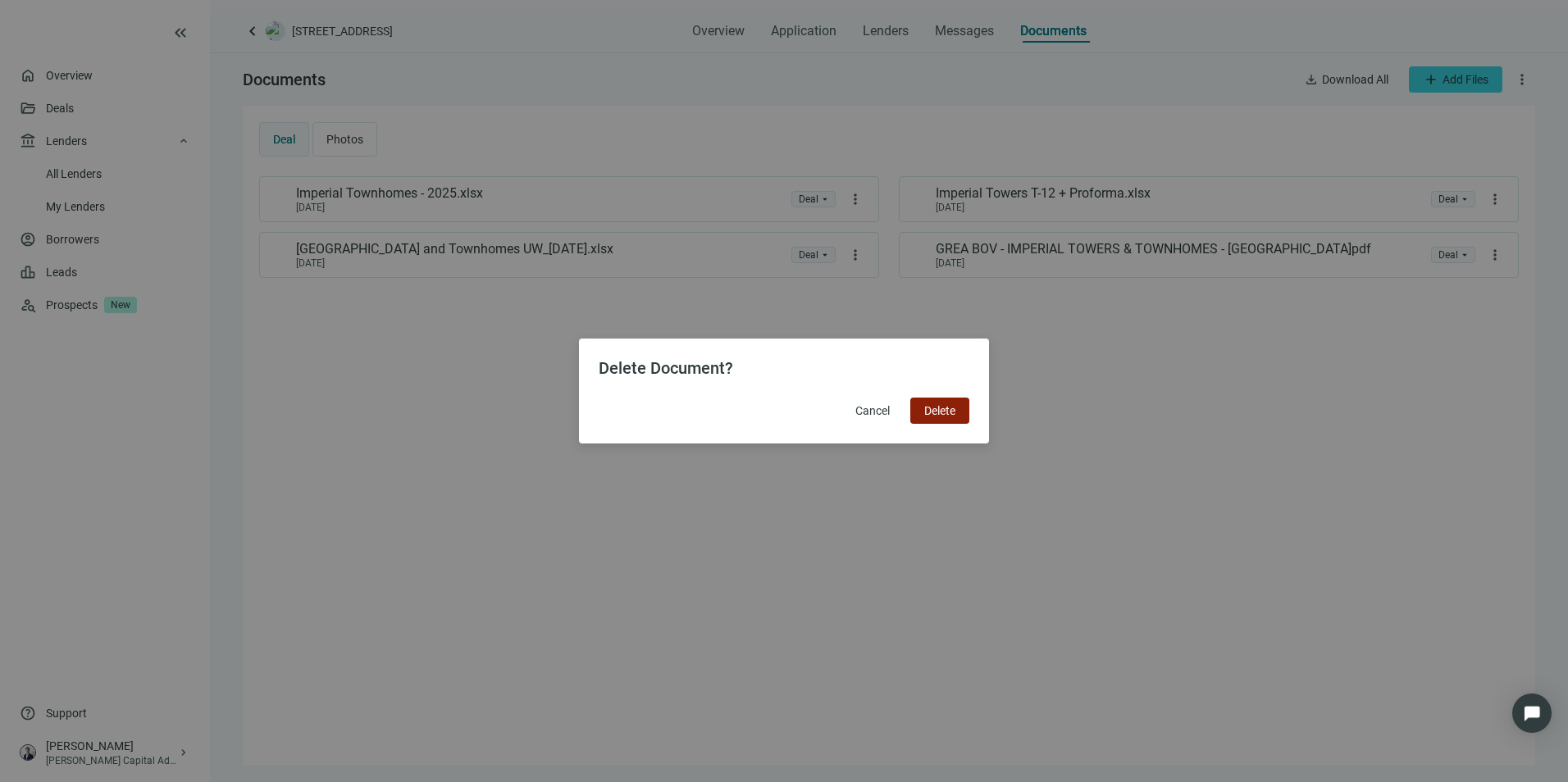
click at [935, 410] on span "Delete" at bounding box center [940, 411] width 31 height 13
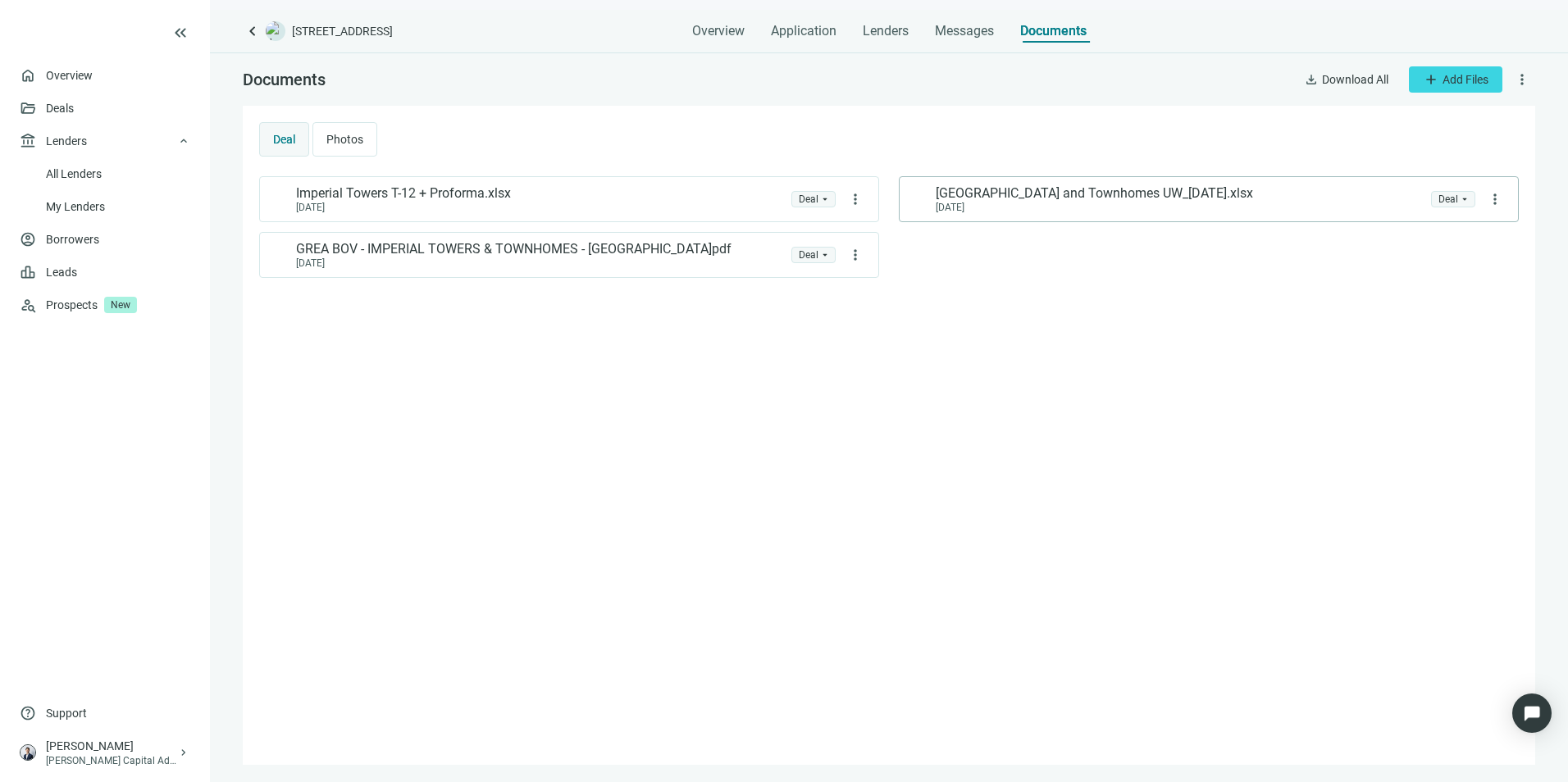
click at [1132, 201] on div "[DATE]" at bounding box center [1094, 207] width 318 height 12
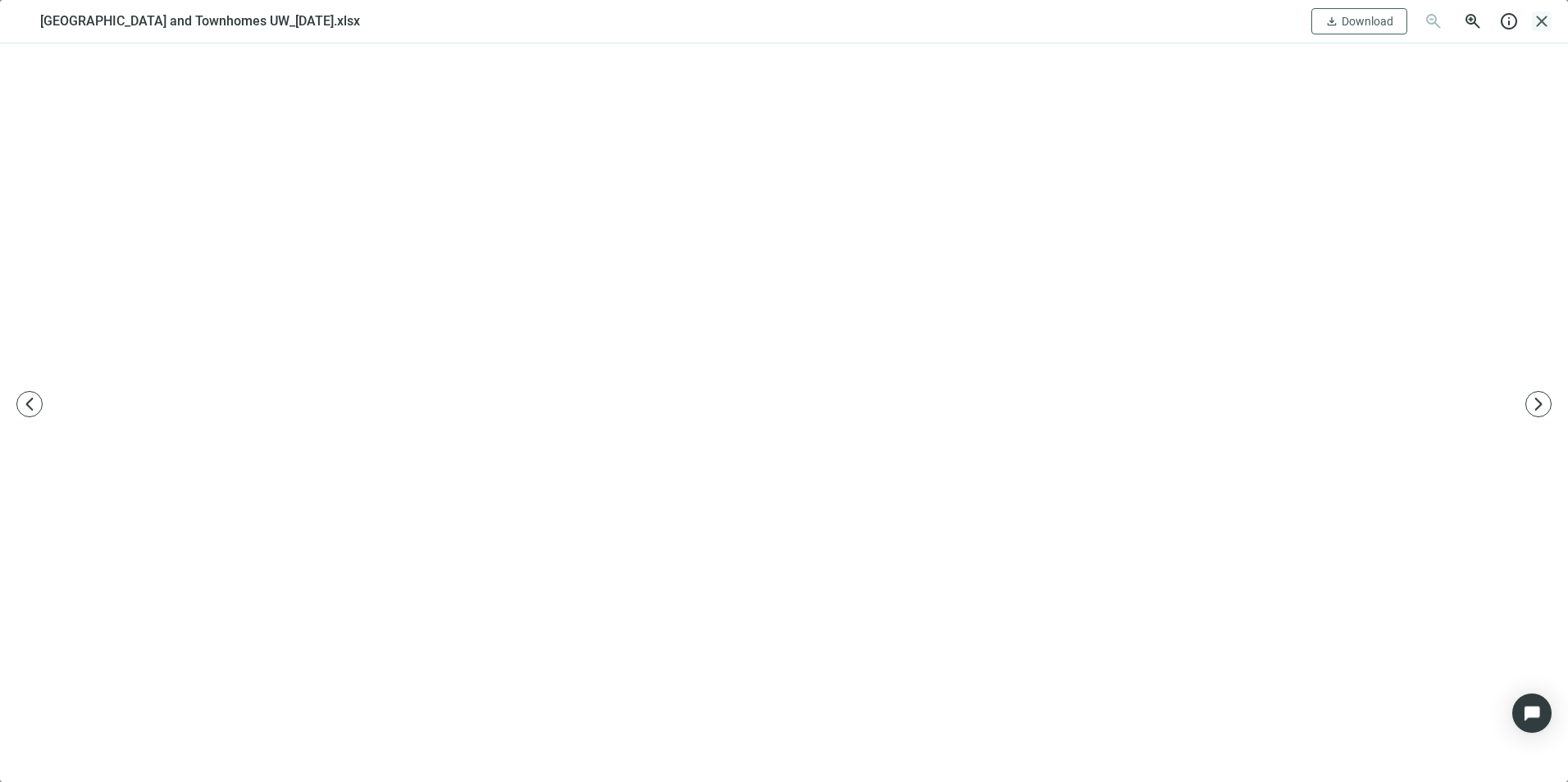
click at [1551, 23] on span "close" at bounding box center [1541, 21] width 19 height 19
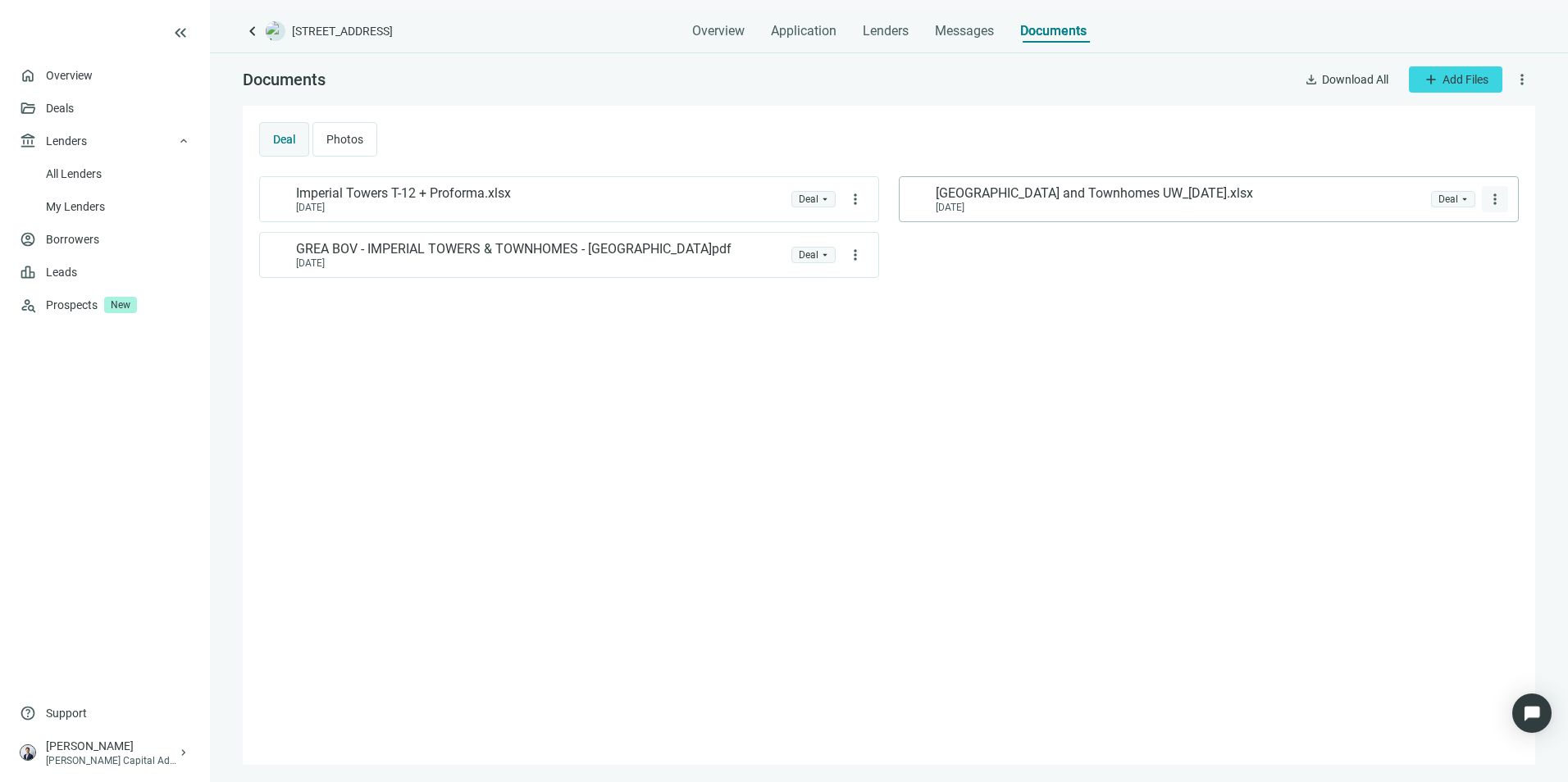
click at [1494, 201] on span "more_vert" at bounding box center [1496, 200] width 16 height 16
click at [1465, 266] on span "Delete" at bounding box center [1456, 266] width 31 height 13
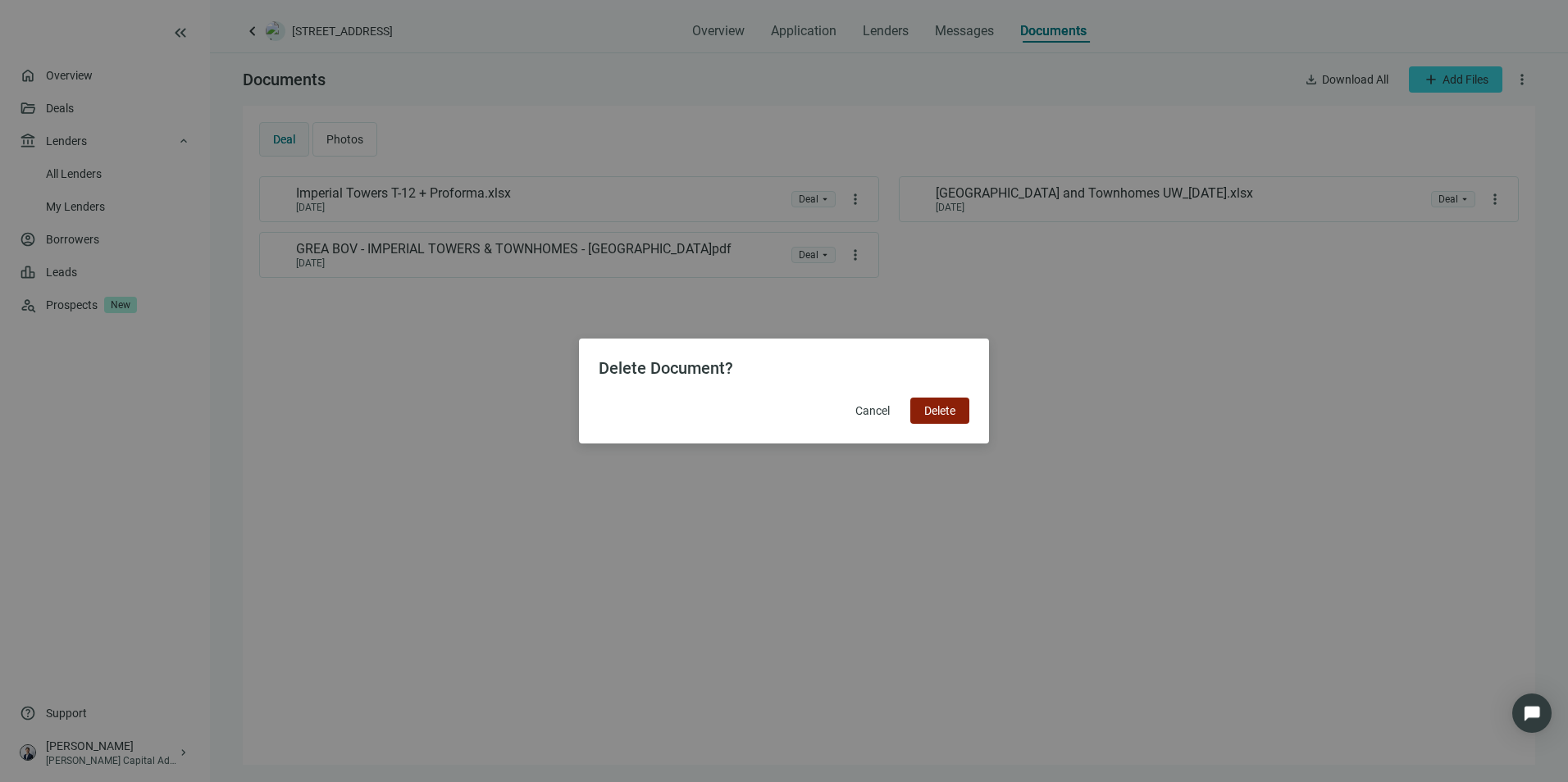
click at [941, 413] on span "Delete" at bounding box center [940, 411] width 31 height 13
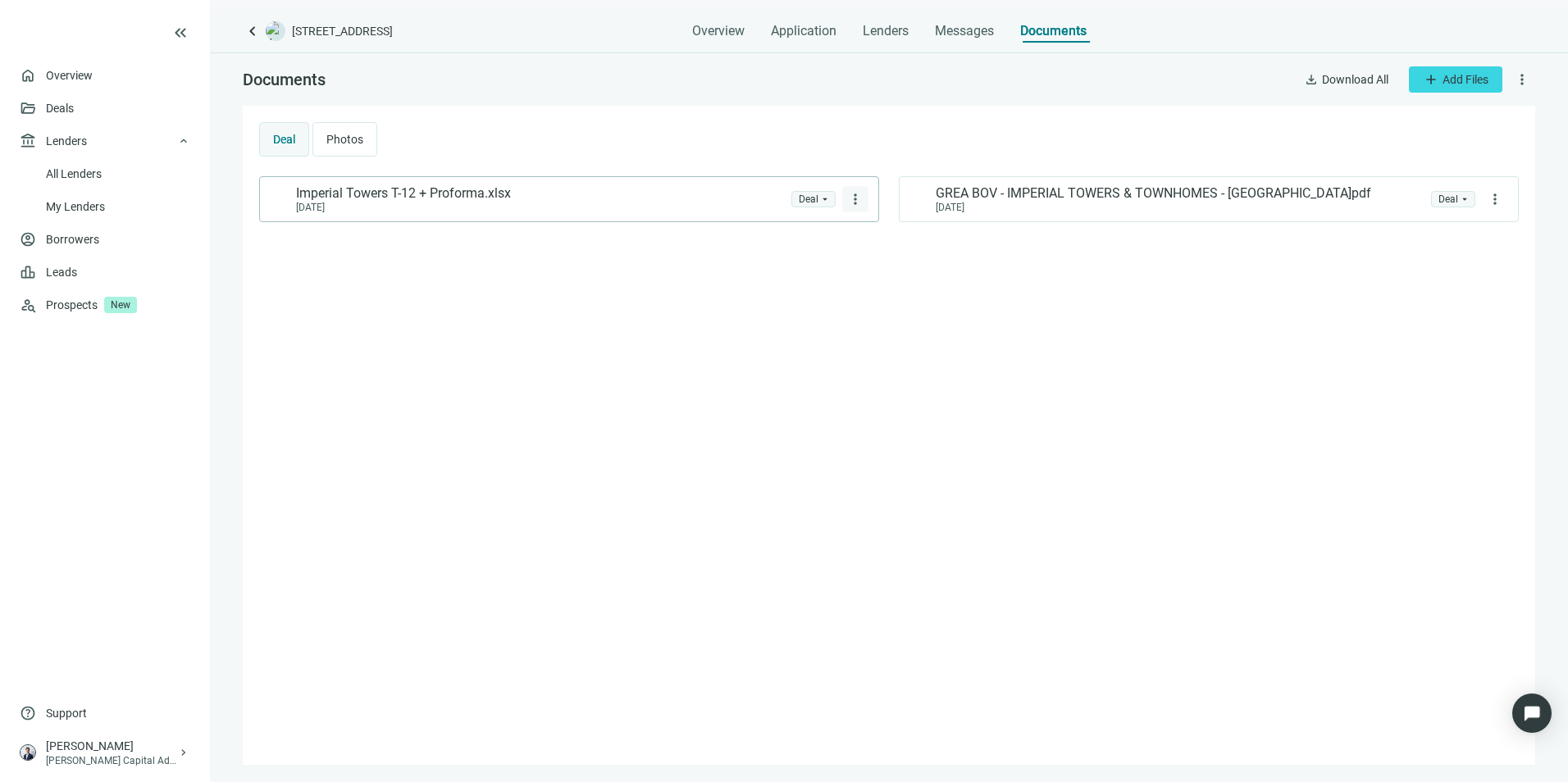
click at [866, 199] on button "more_vert" at bounding box center [855, 199] width 27 height 27
click at [821, 264] on span "Delete" at bounding box center [816, 266] width 31 height 13
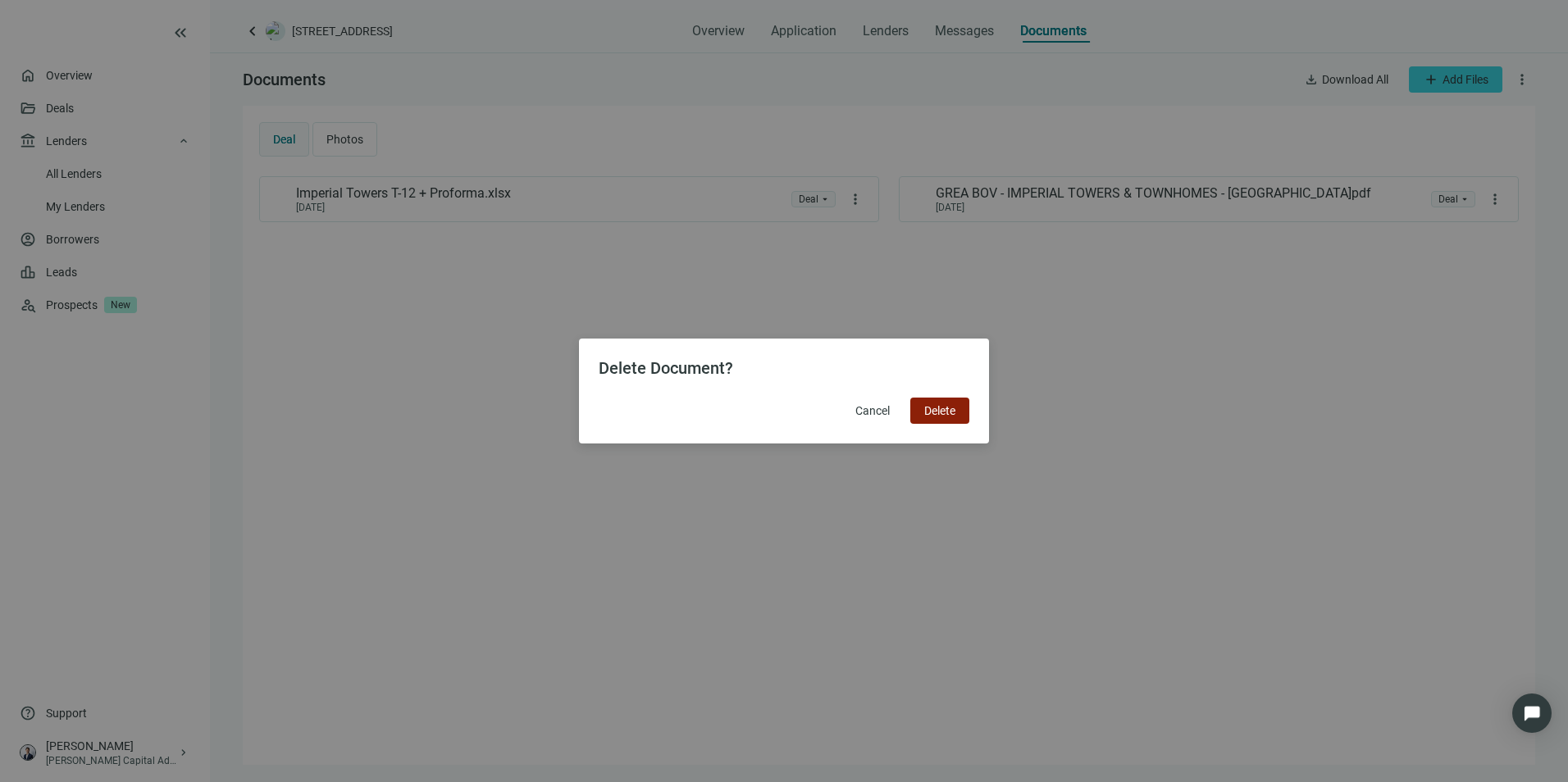
click at [939, 418] on button "Delete" at bounding box center [940, 410] width 59 height 27
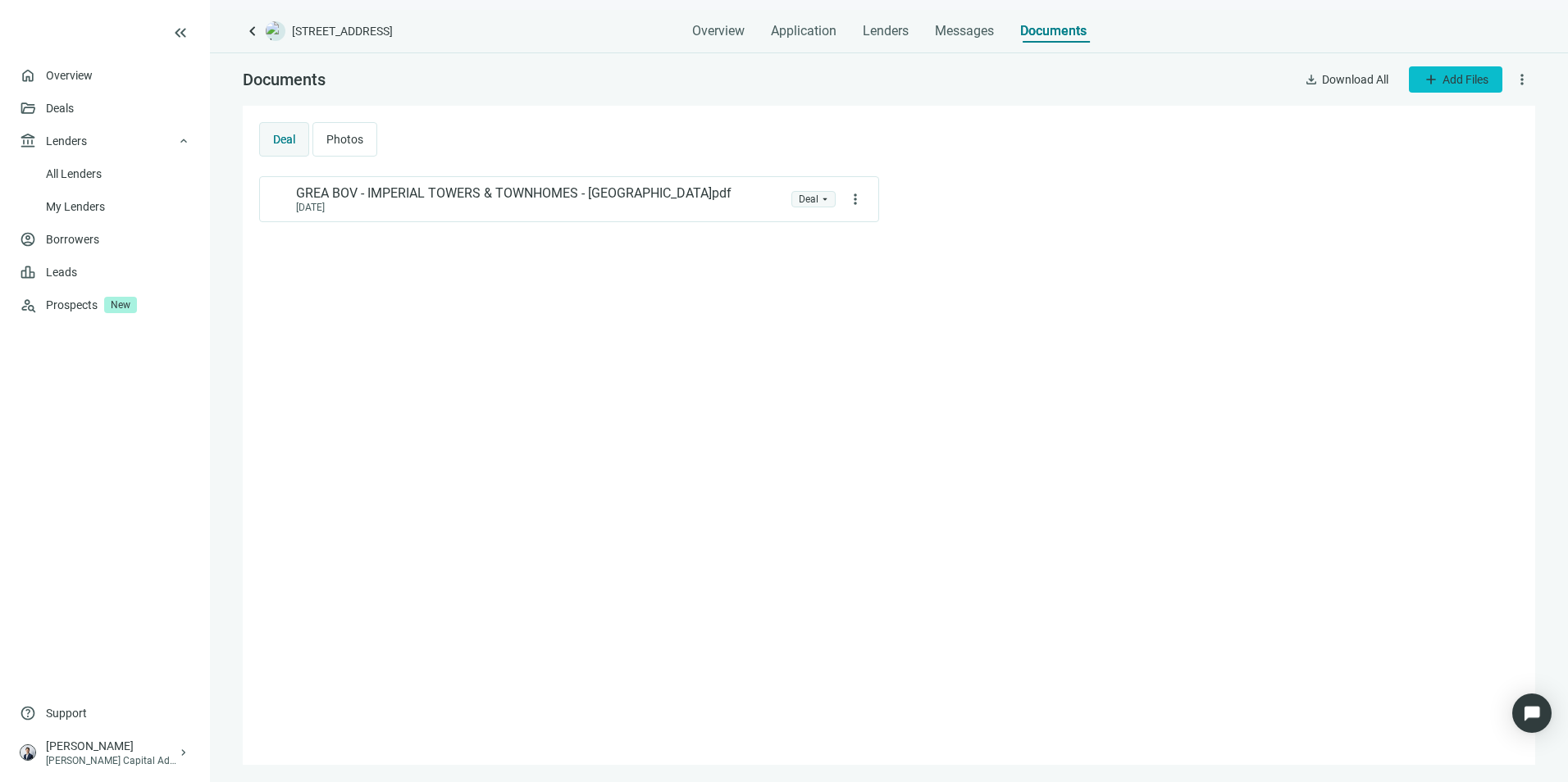
click at [1443, 77] on span "Add Files" at bounding box center [1465, 80] width 46 height 13
click at [1433, 112] on span "Upload new" at bounding box center [1454, 117] width 60 height 13
click at [1439, 72] on button "add Add Files" at bounding box center [1456, 80] width 93 height 27
click at [1436, 108] on div "Upload new" at bounding box center [1469, 117] width 124 height 29
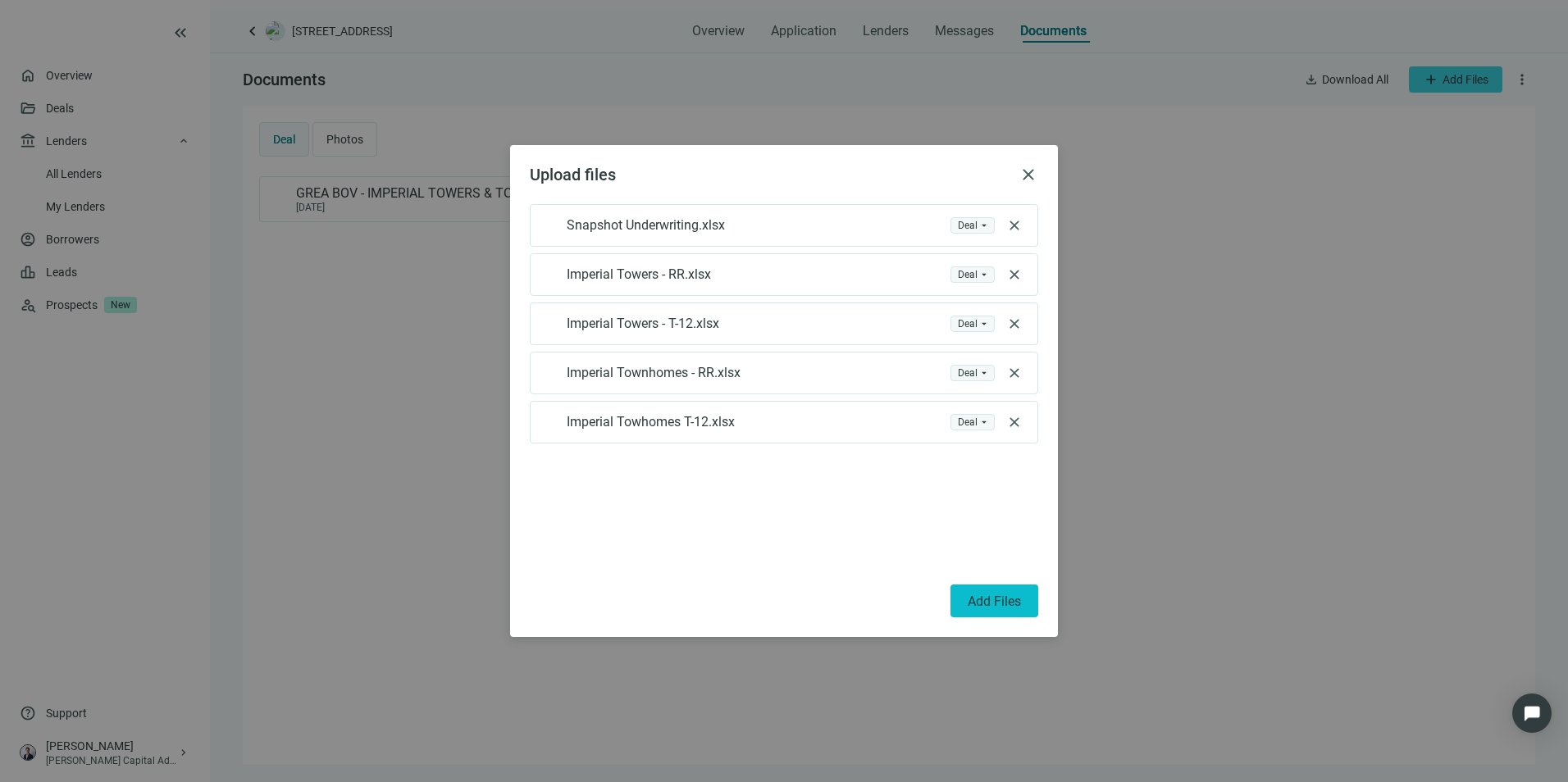
click at [1009, 586] on button "Add Files" at bounding box center [995, 602] width 88 height 33
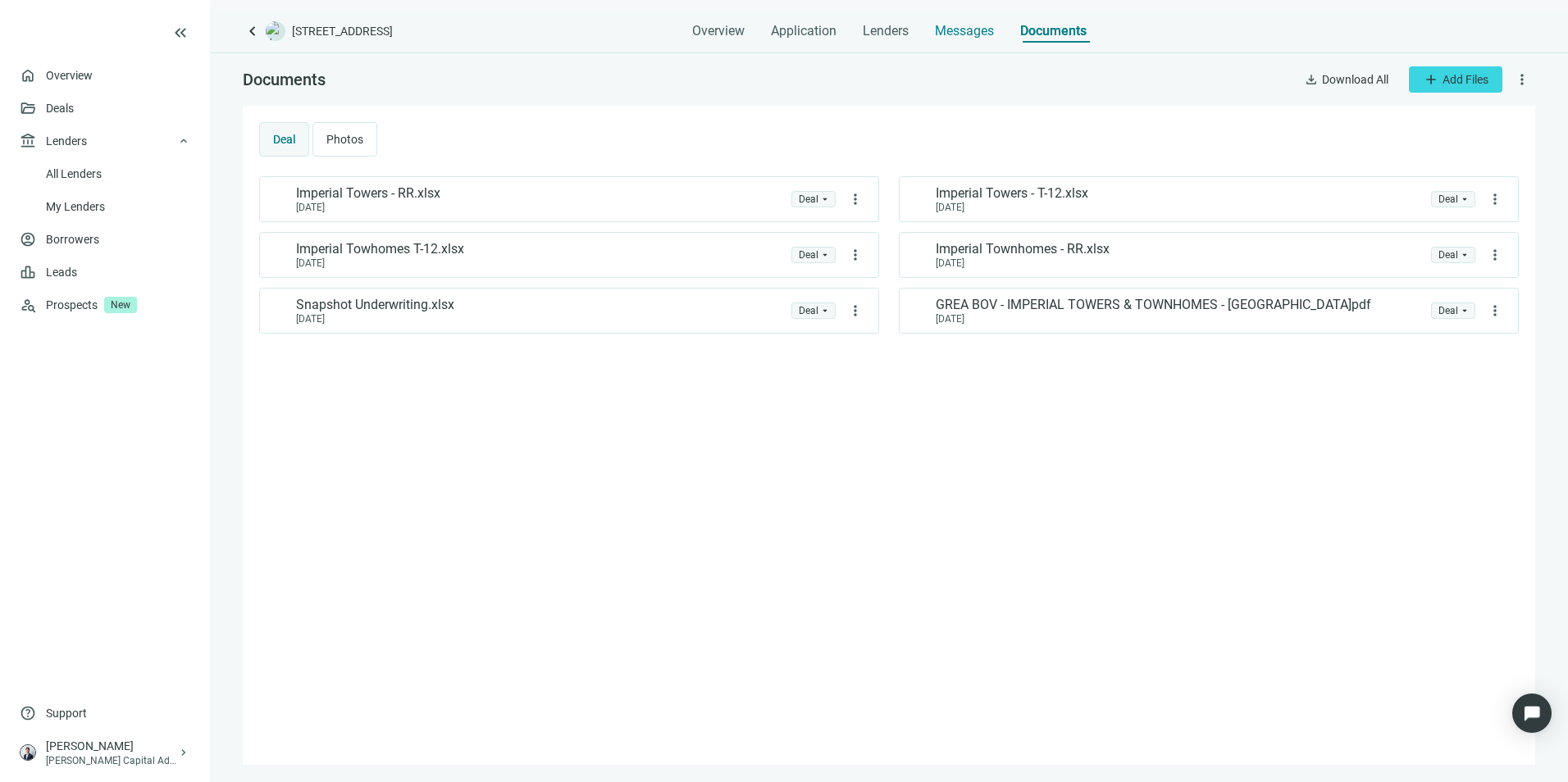
click at [947, 28] on span "Messages" at bounding box center [964, 30] width 59 height 16
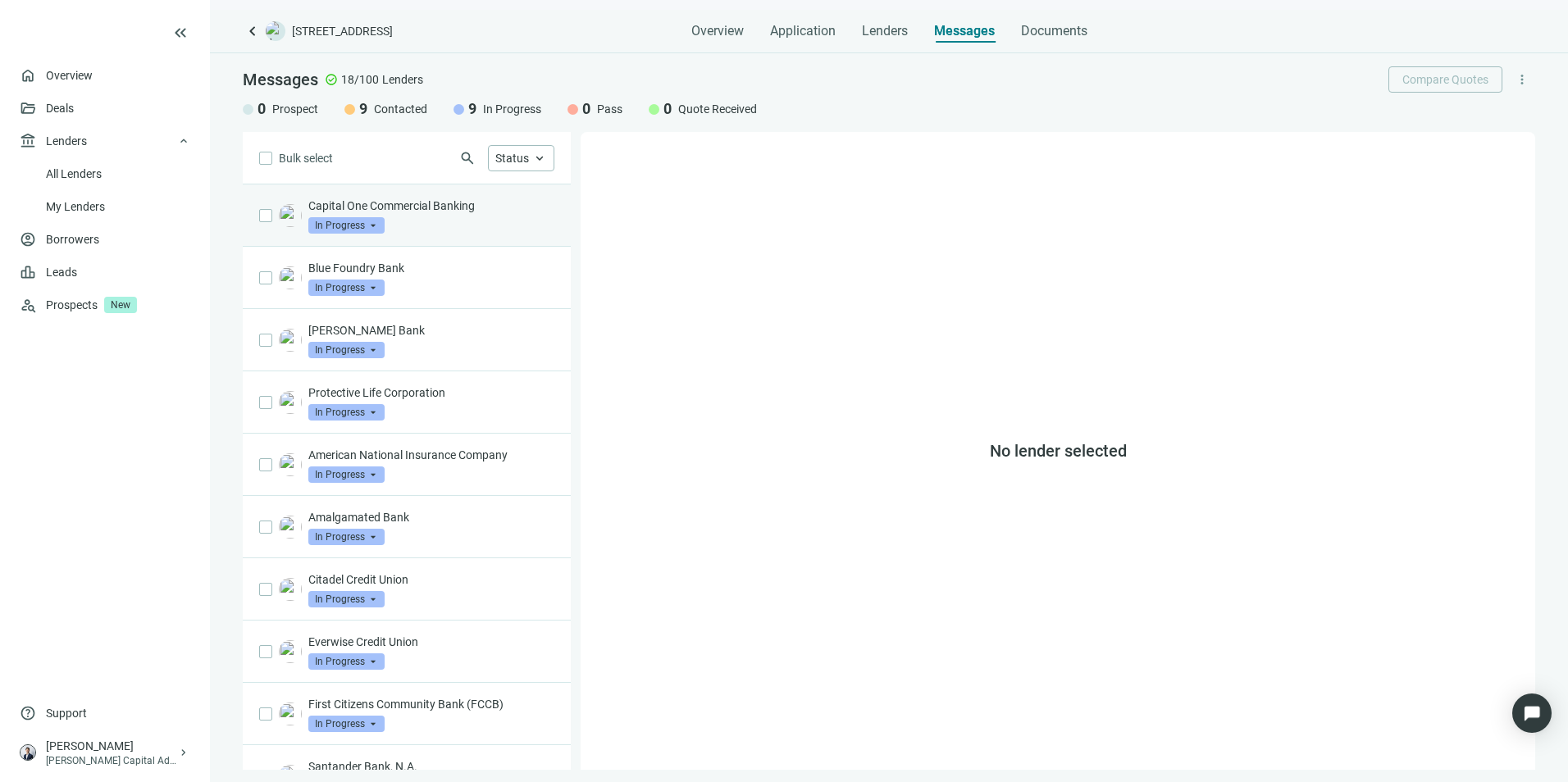
click at [457, 227] on div "Capital One Commercial Banking In Progress arrow_drop_down" at bounding box center [431, 215] width 246 height 36
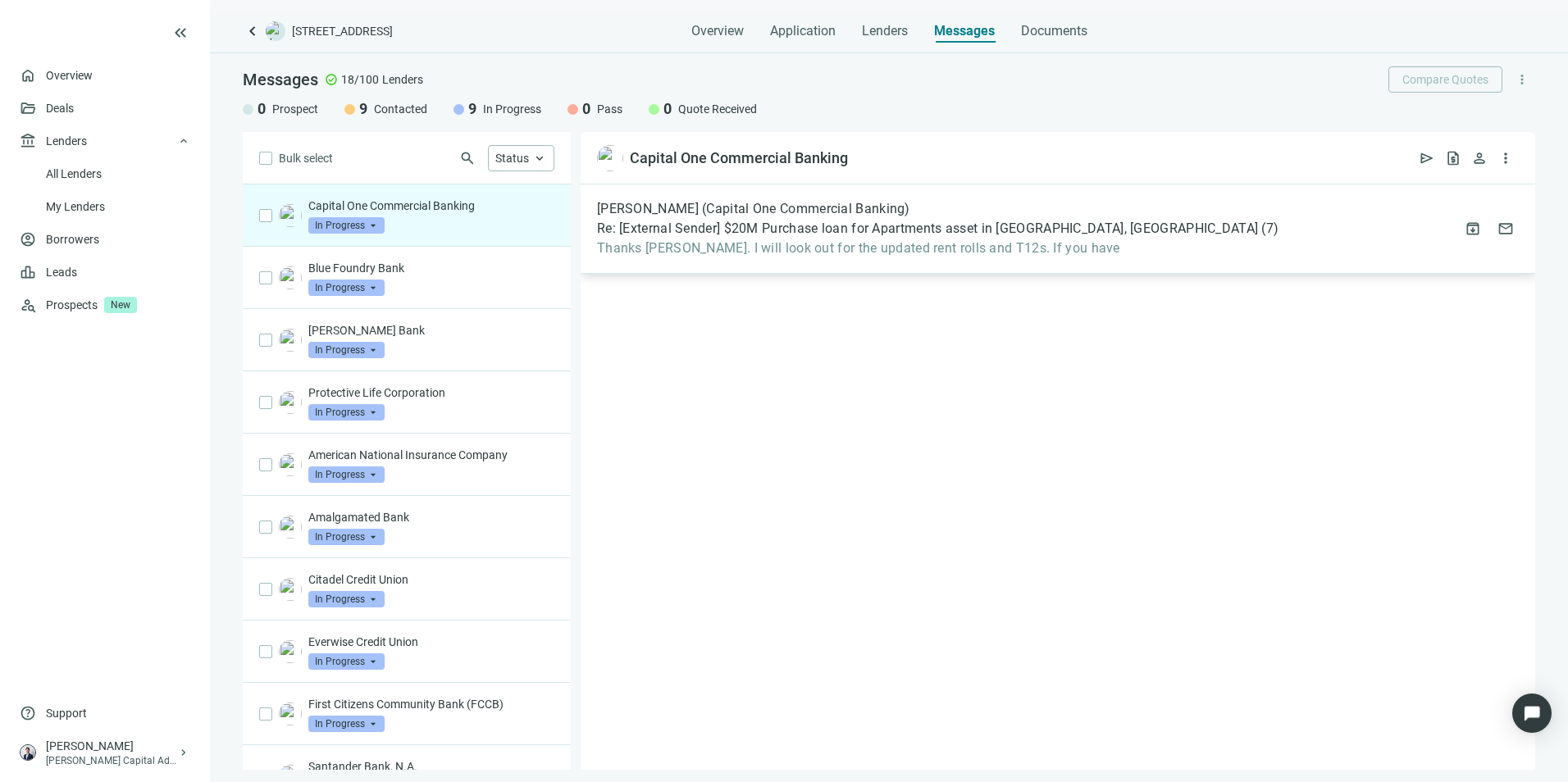
click at [874, 233] on span "Re: [External Sender] $20M Purchase loan for Apartments asset in [GEOGRAPHIC_DA…" at bounding box center [928, 229] width 661 height 16
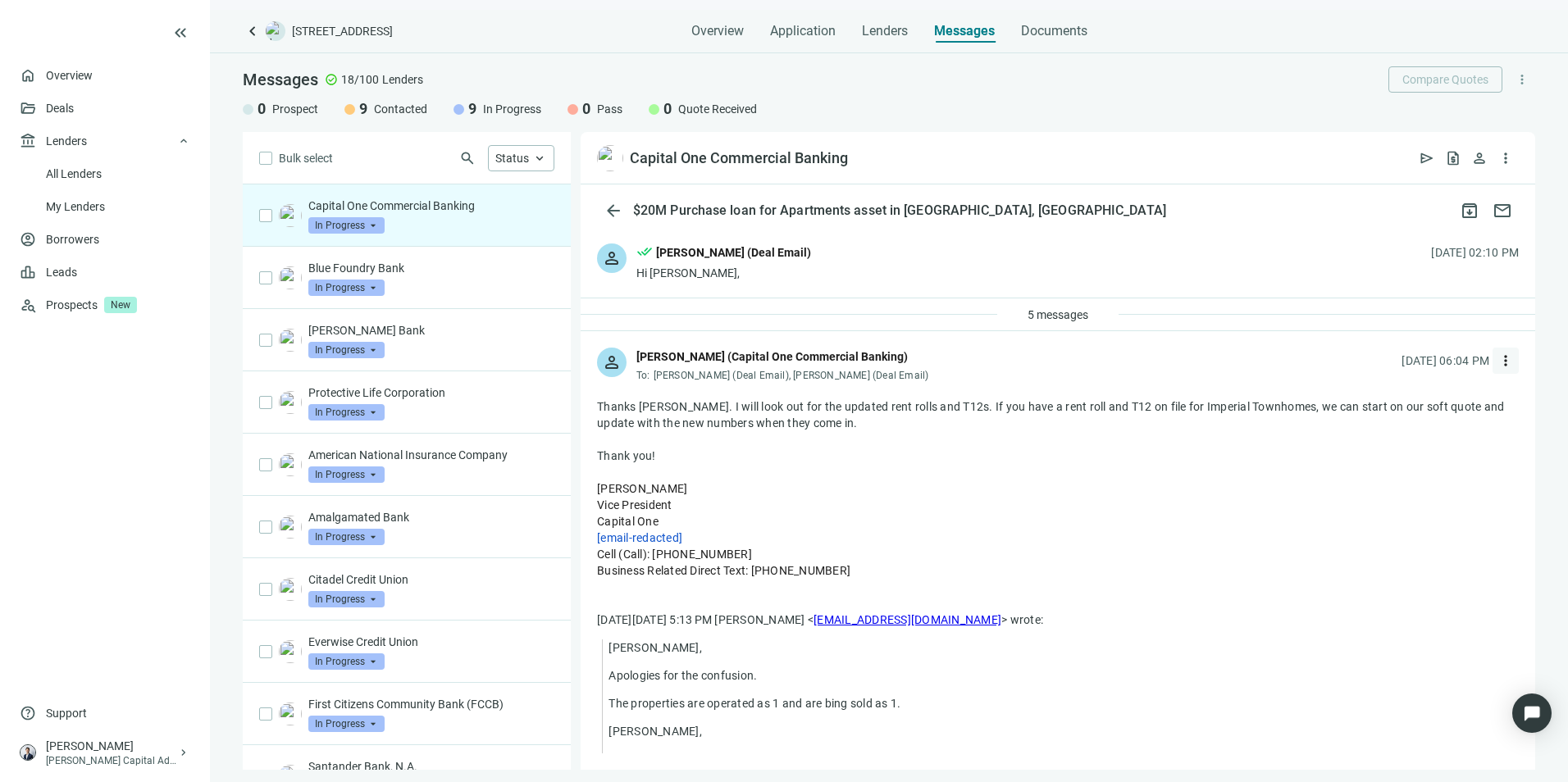
click at [1497, 365] on span "more_vert" at bounding box center [1506, 361] width 16 height 16
click at [1410, 401] on div "reply Reply" at bounding box center [1416, 398] width 174 height 29
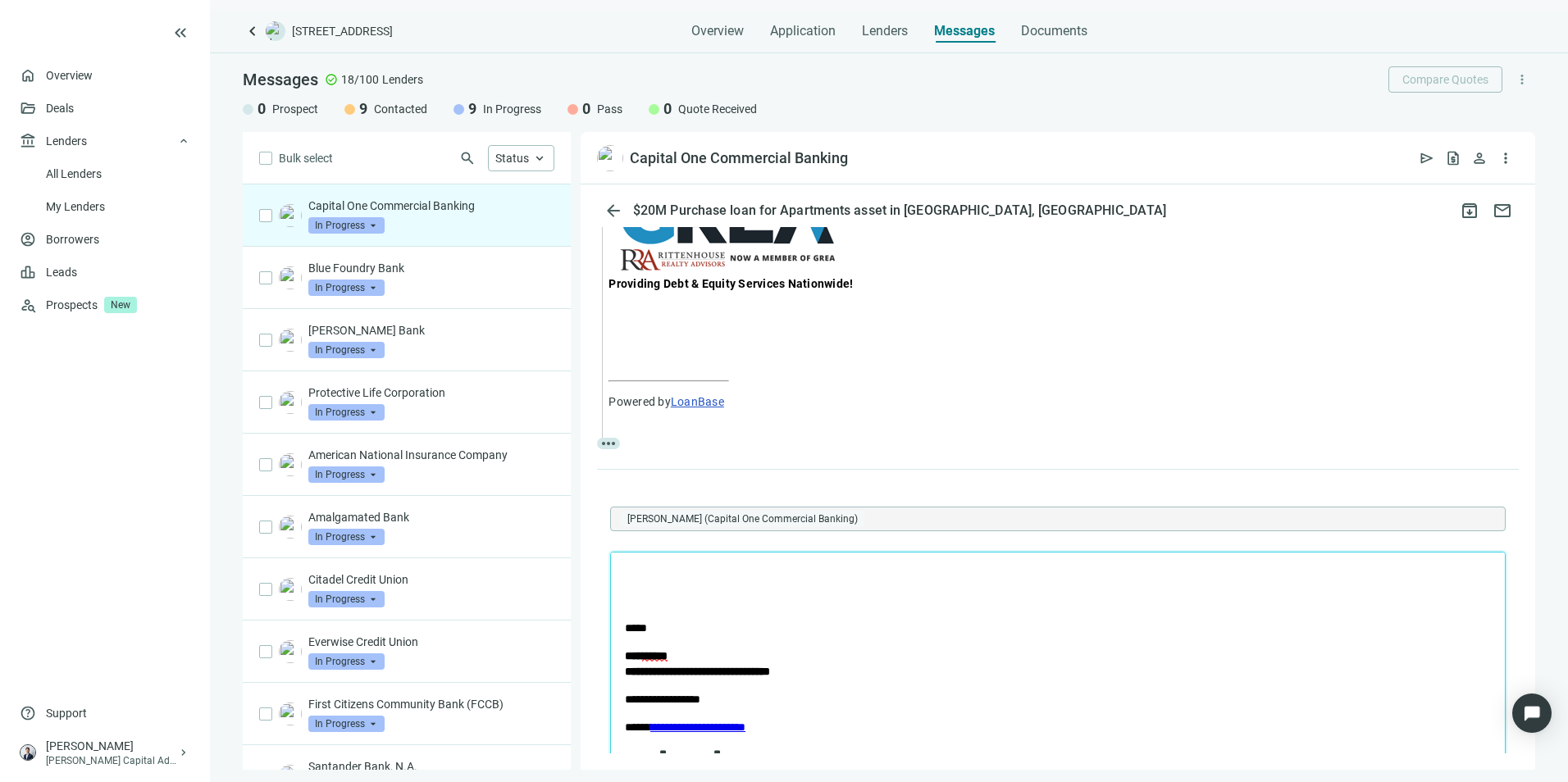
scroll to position [820, 0]
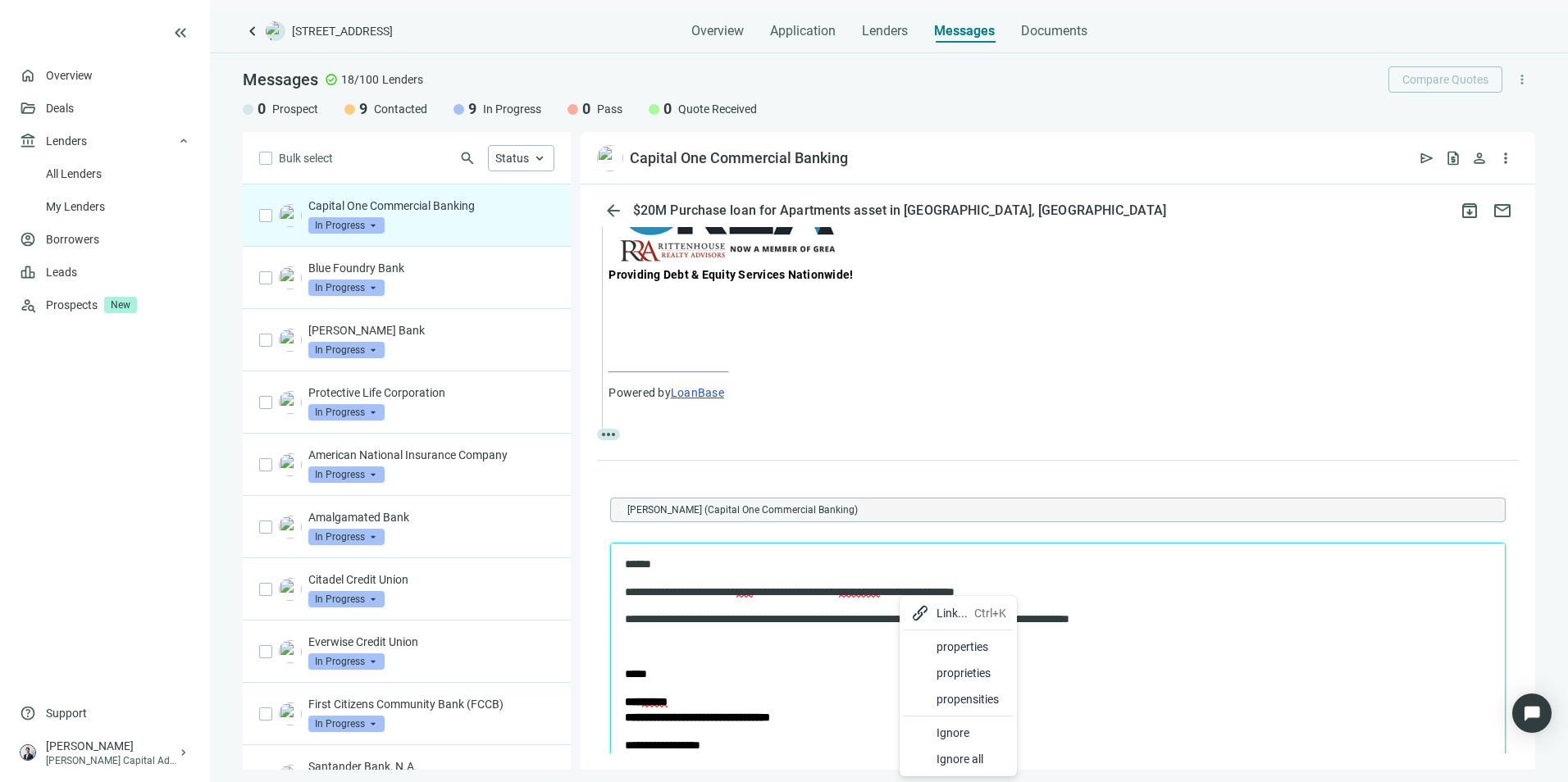
click at [923, 643] on div at bounding box center [920, 646] width 19 height 19
click at [1187, 623] on p "**********" at bounding box center [1043, 619] width 837 height 16
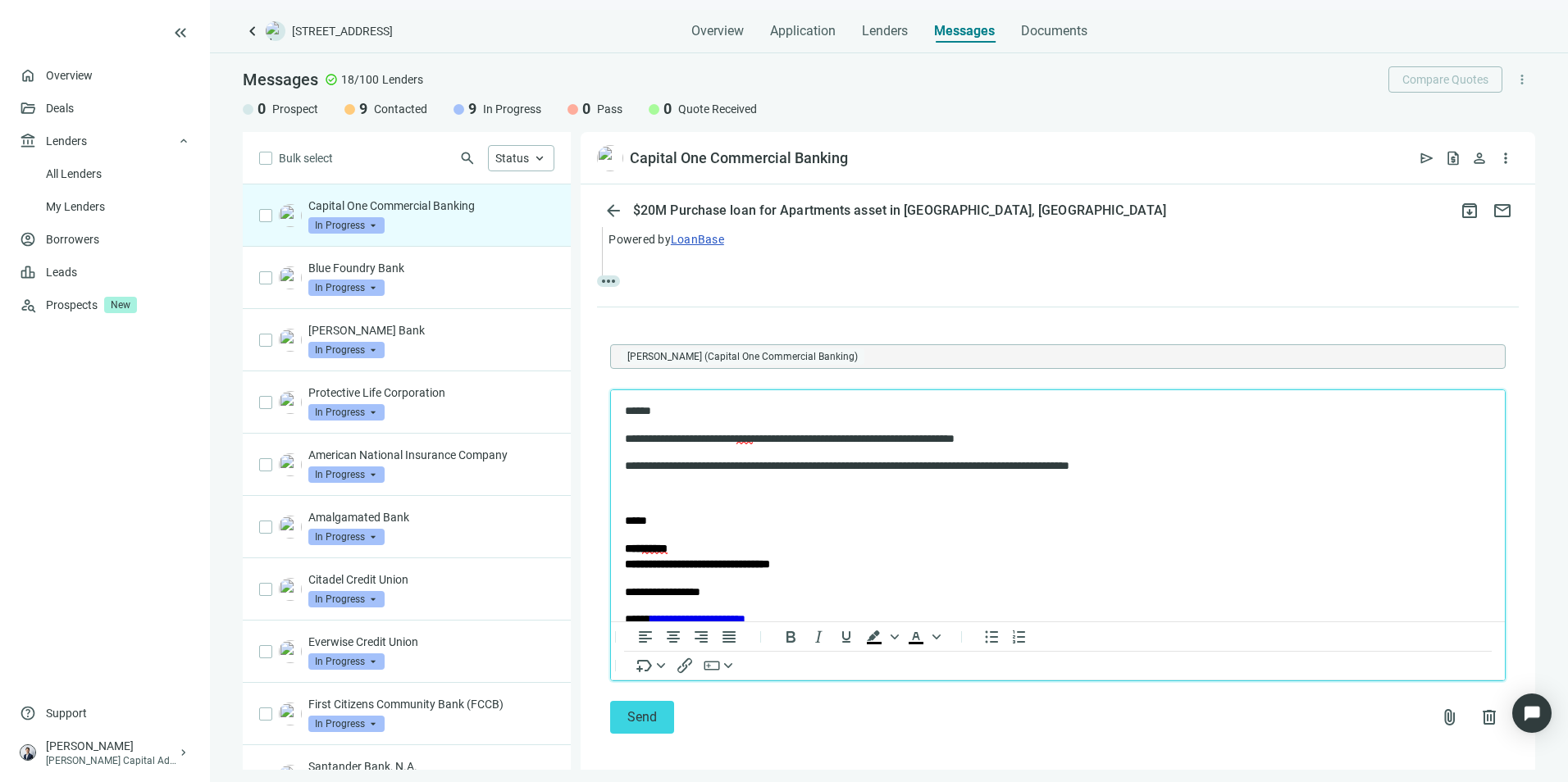
scroll to position [984, 0]
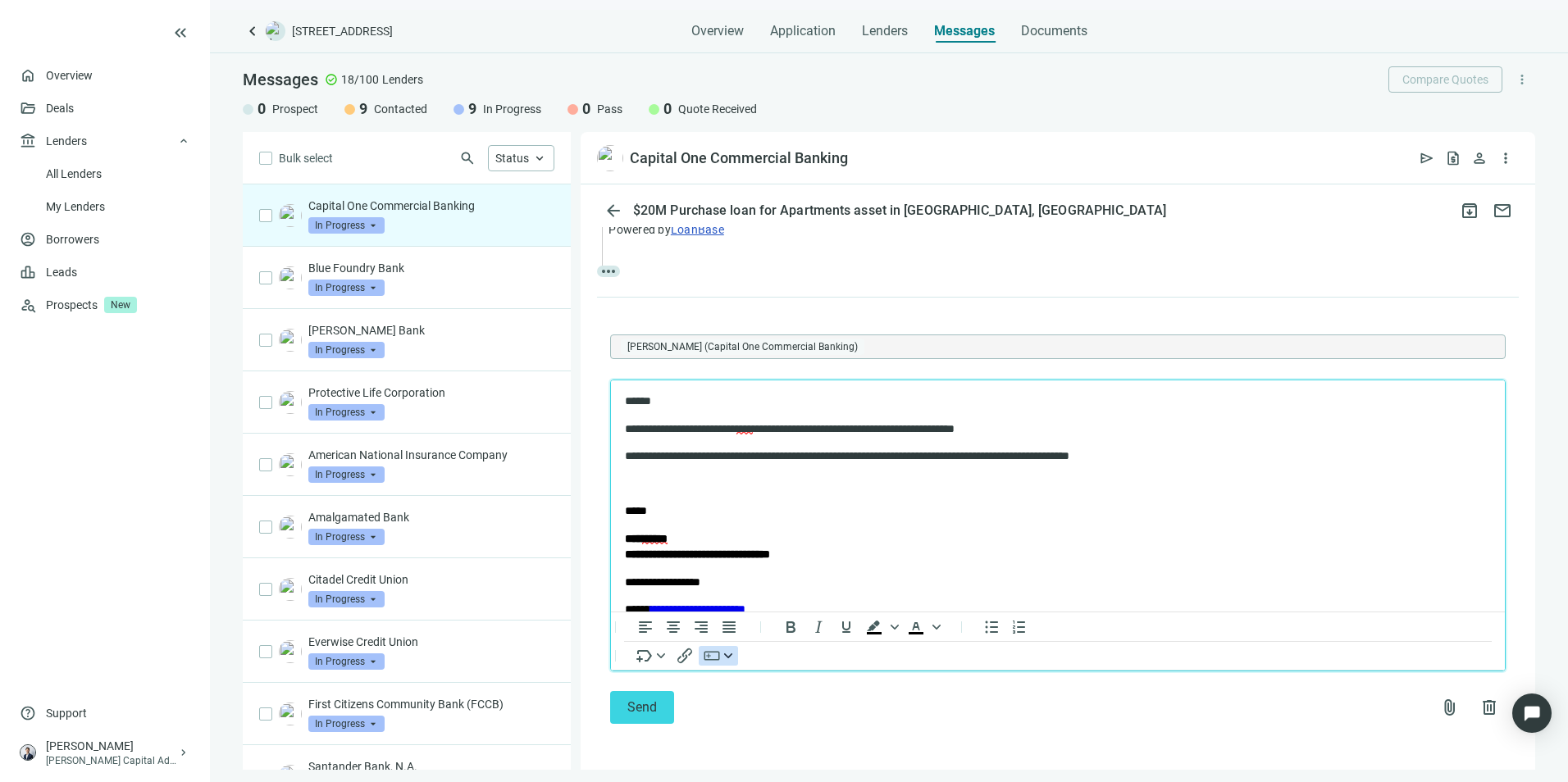
click at [733, 654] on button "button" at bounding box center [718, 655] width 39 height 19
click at [789, 580] on div "Deal Room button" at bounding box center [797, 579] width 169 height 19
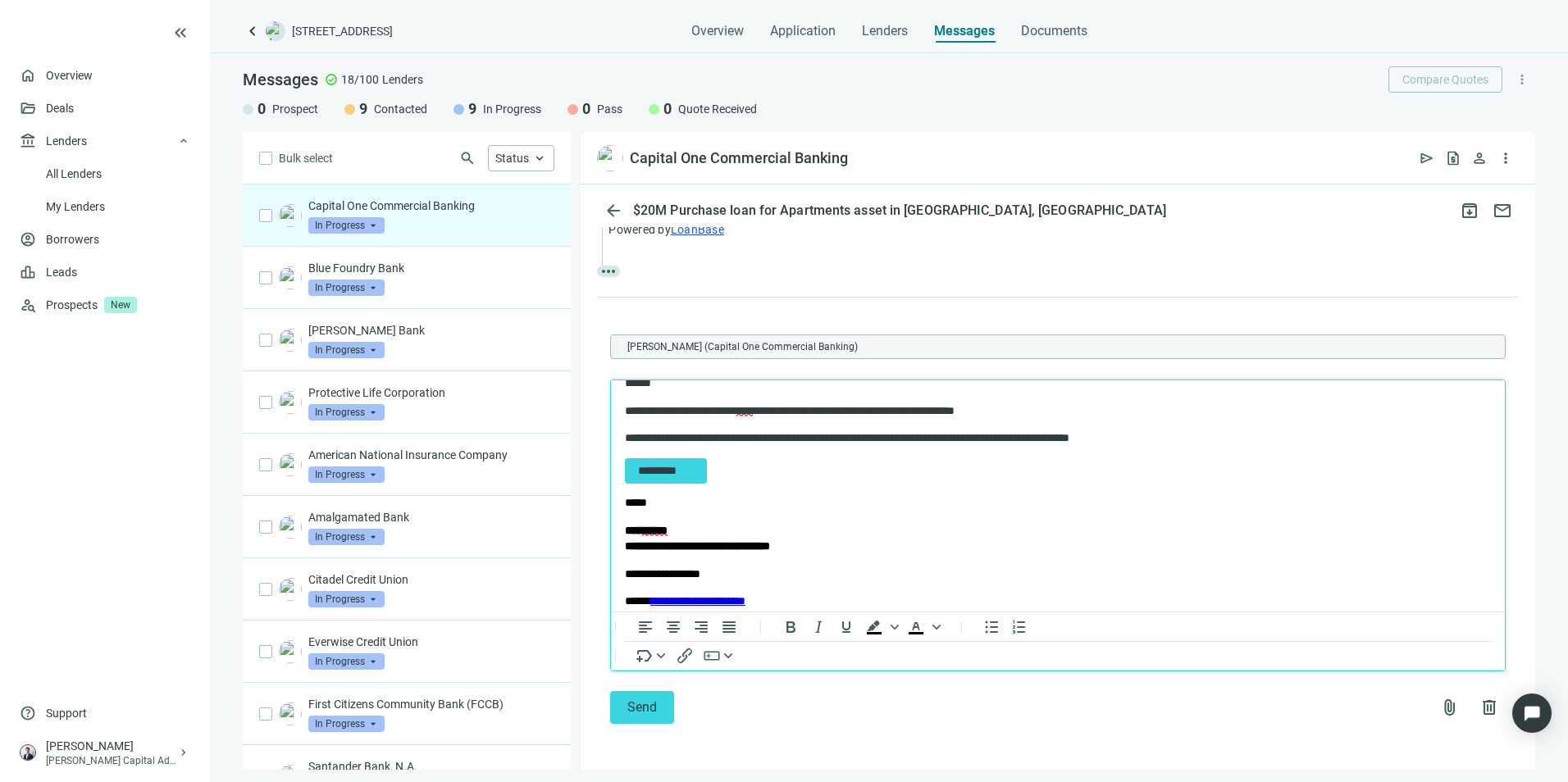
scroll to position [0, 0]
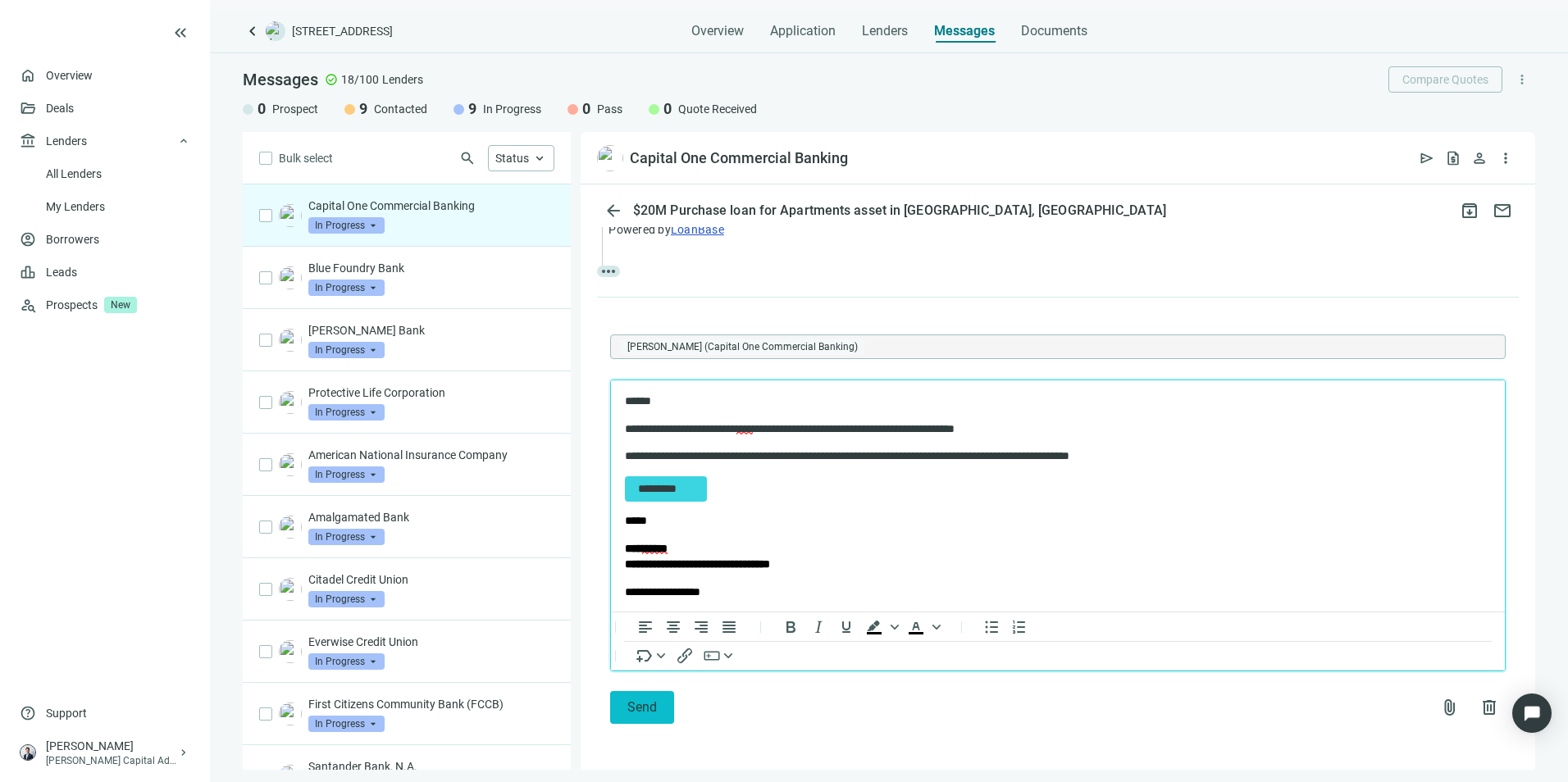
click at [652, 705] on span "Send" at bounding box center [642, 707] width 29 height 16
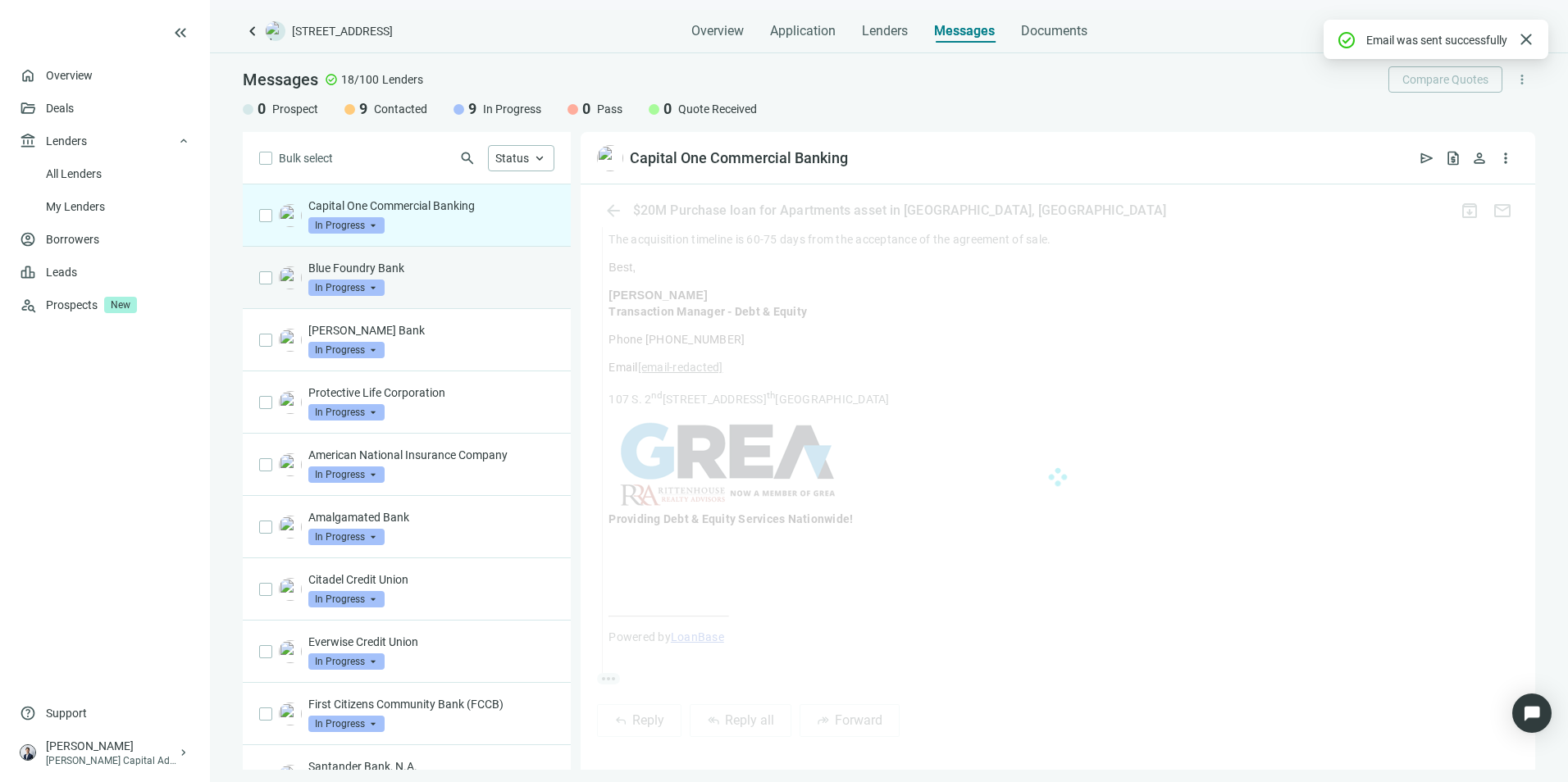
scroll to position [987, 0]
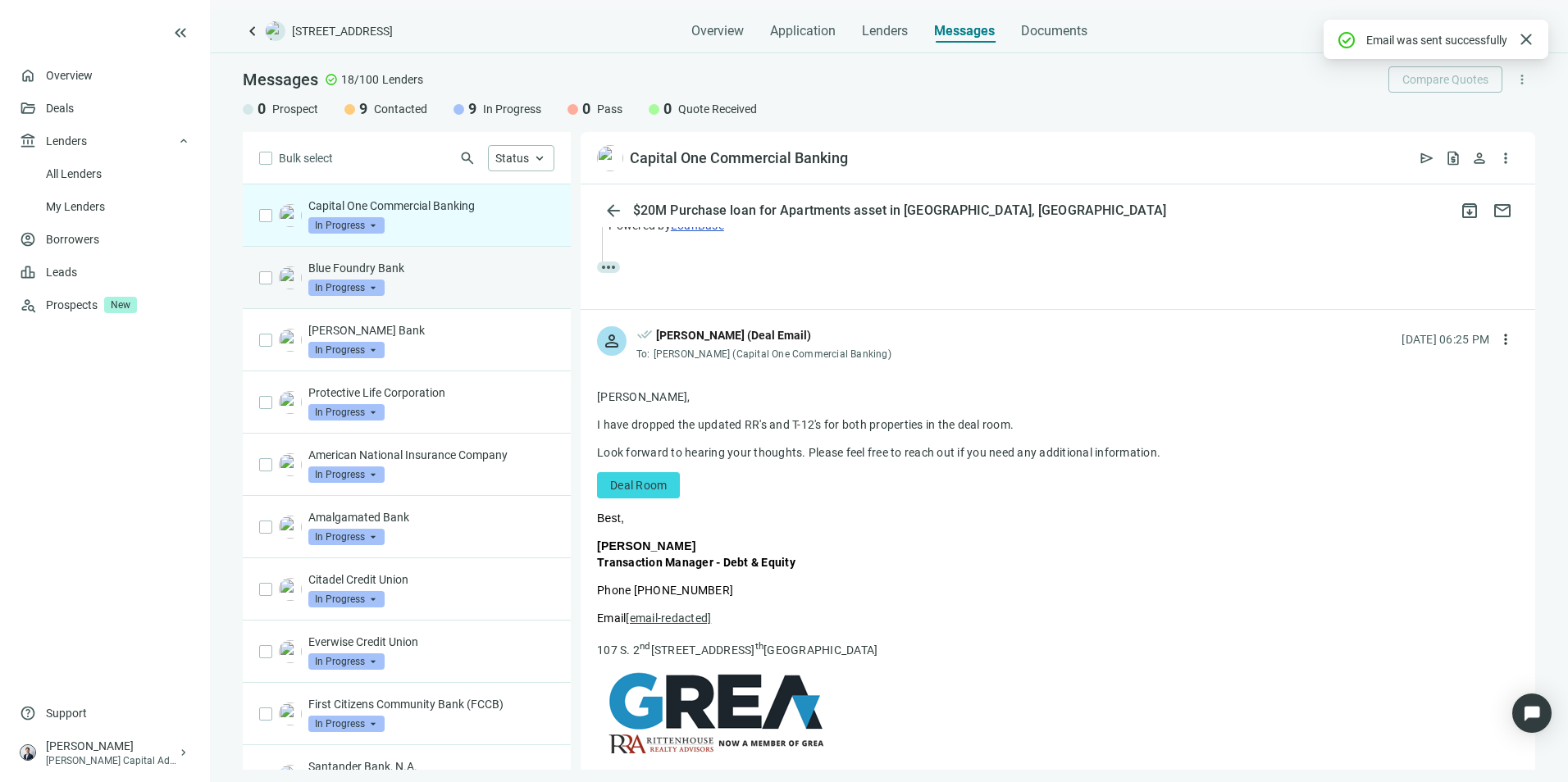
click at [463, 280] on div "Blue Foundry Bank In Progress arrow_drop_down" at bounding box center [431, 277] width 246 height 36
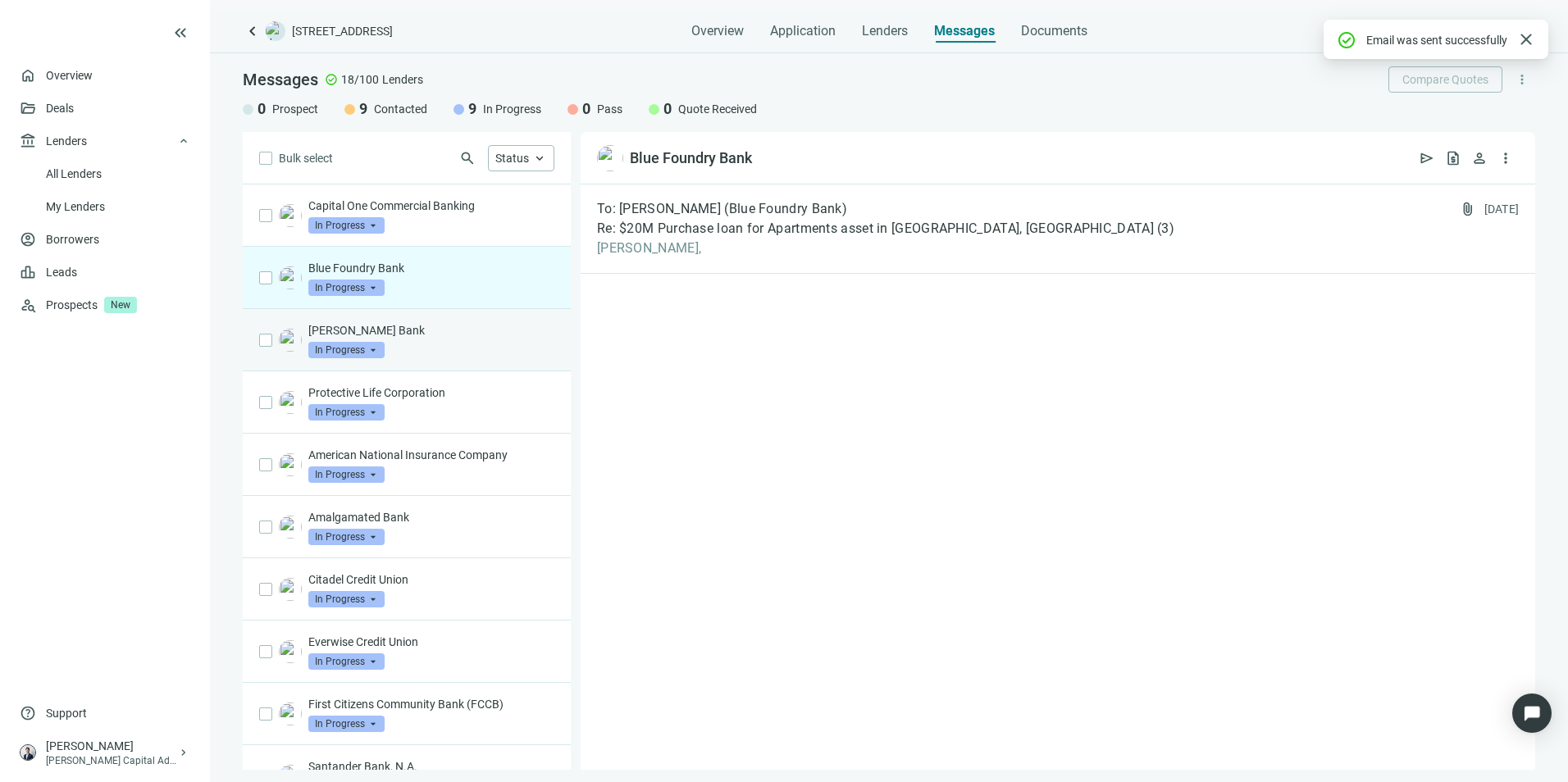
click at [474, 353] on div "[PERSON_NAME] Bank In Progress arrow_drop_down" at bounding box center [431, 340] width 246 height 36
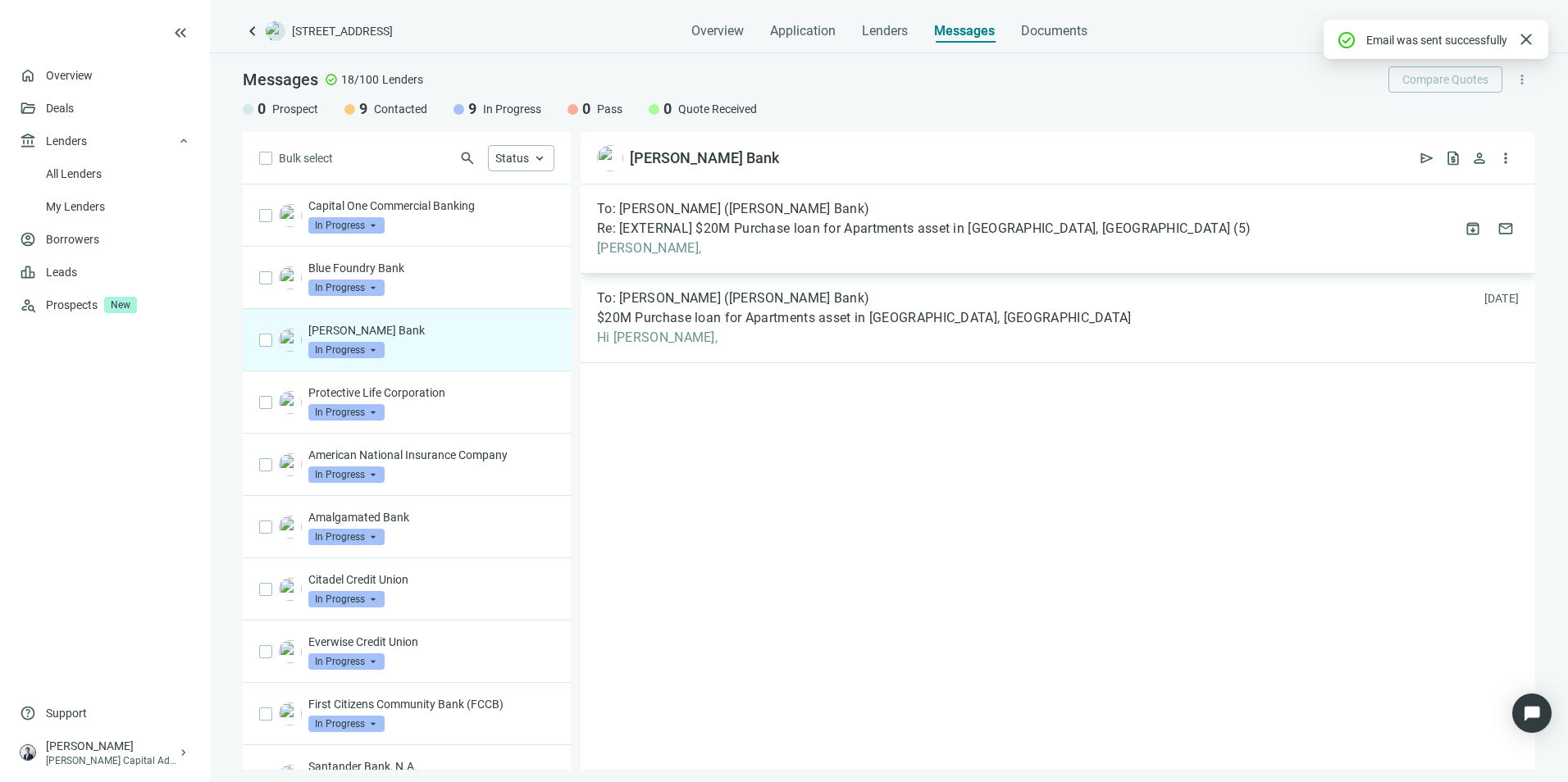
click at [783, 236] on span "Re: [EXTERNAL] $20M Purchase loan for Apartments asset in [GEOGRAPHIC_DATA], [G…" at bounding box center [913, 229] width 633 height 16
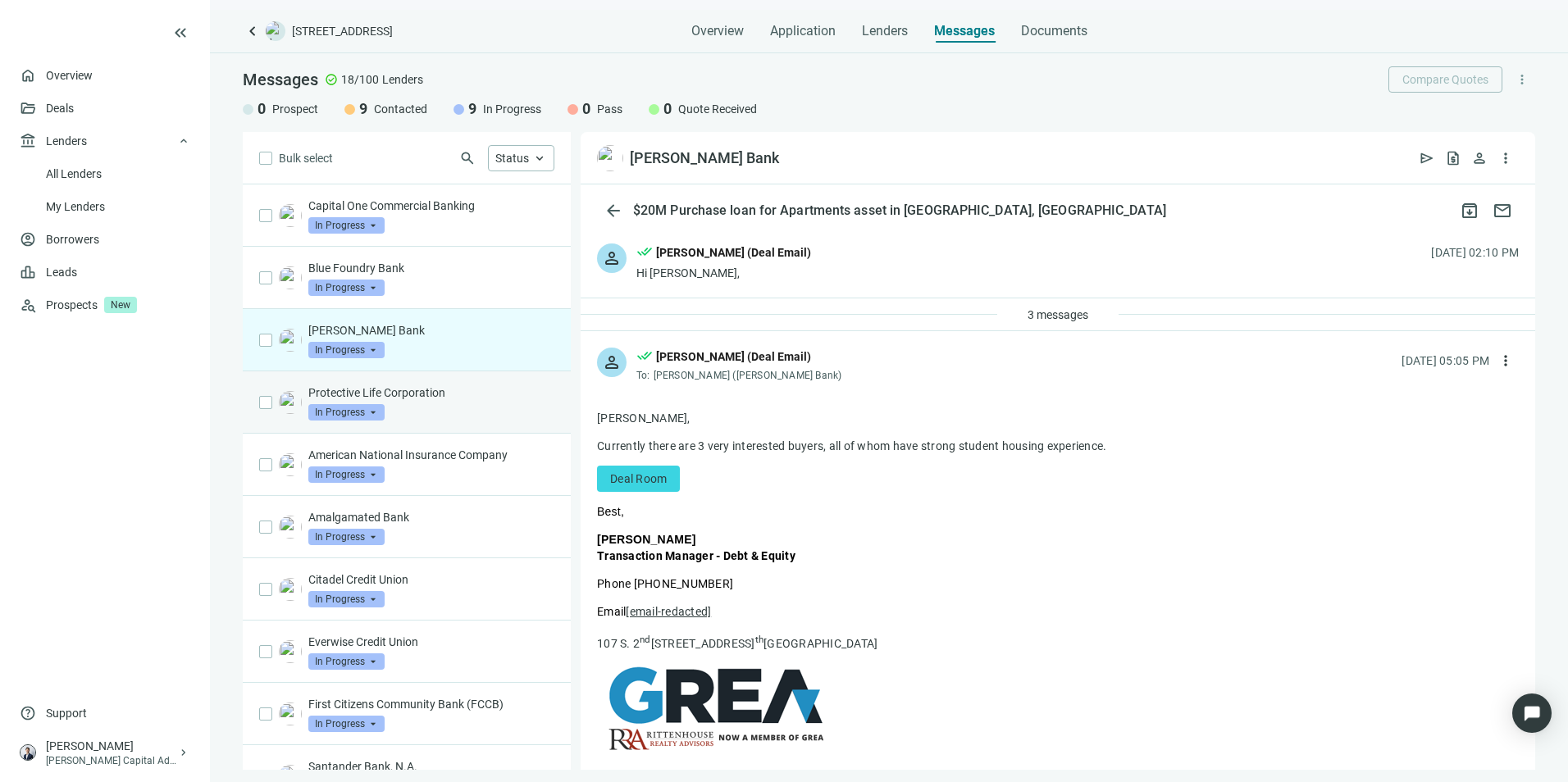
click at [489, 413] on div "Protective Life Corporation In Progress arrow_drop_down" at bounding box center [431, 402] width 246 height 36
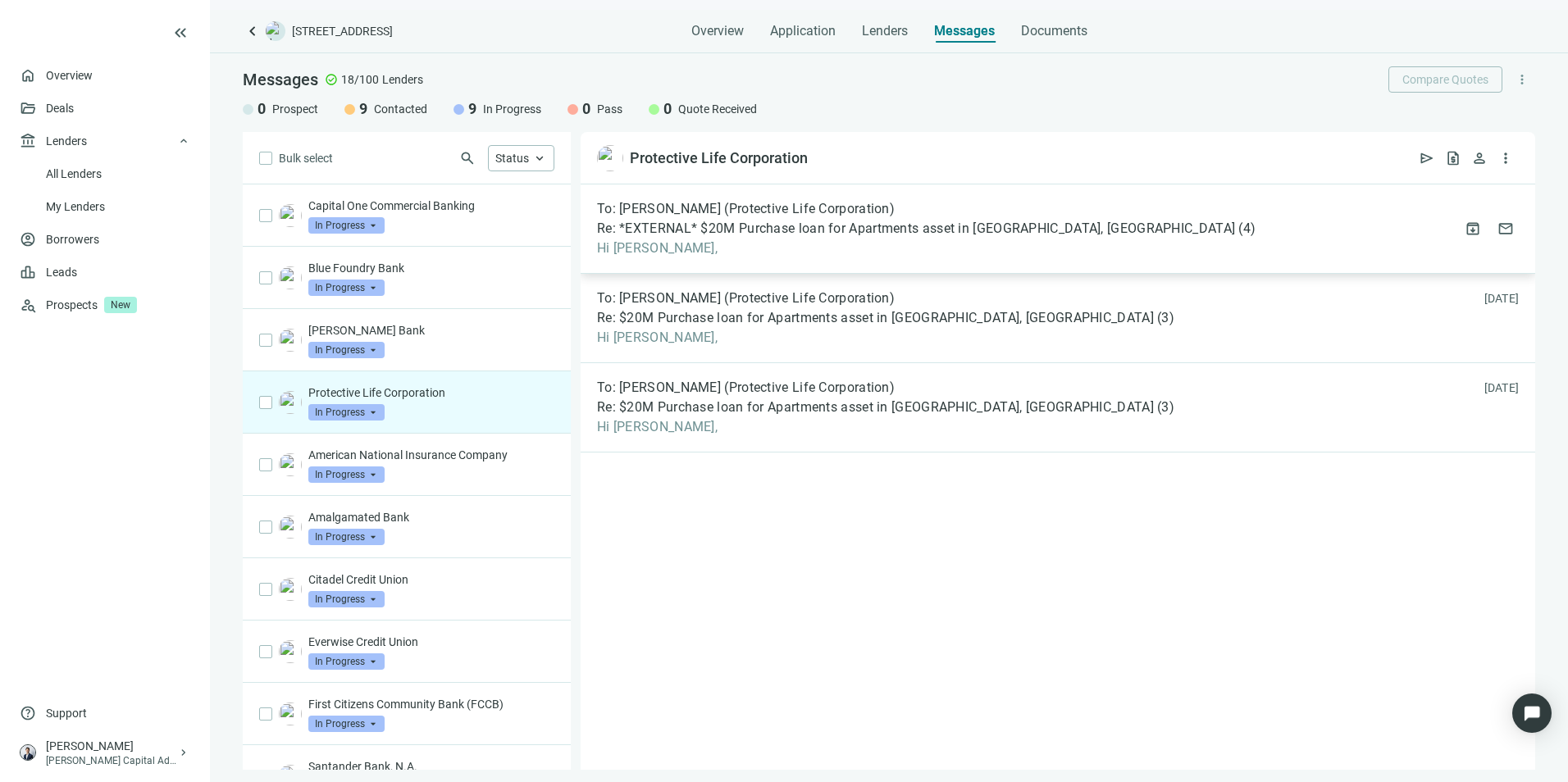
click at [852, 257] on div "To: [PERSON_NAME] (Protective Life Corporation) Re: *EXTERNAL* $20M Purchase lo…" at bounding box center [1058, 229] width 954 height 90
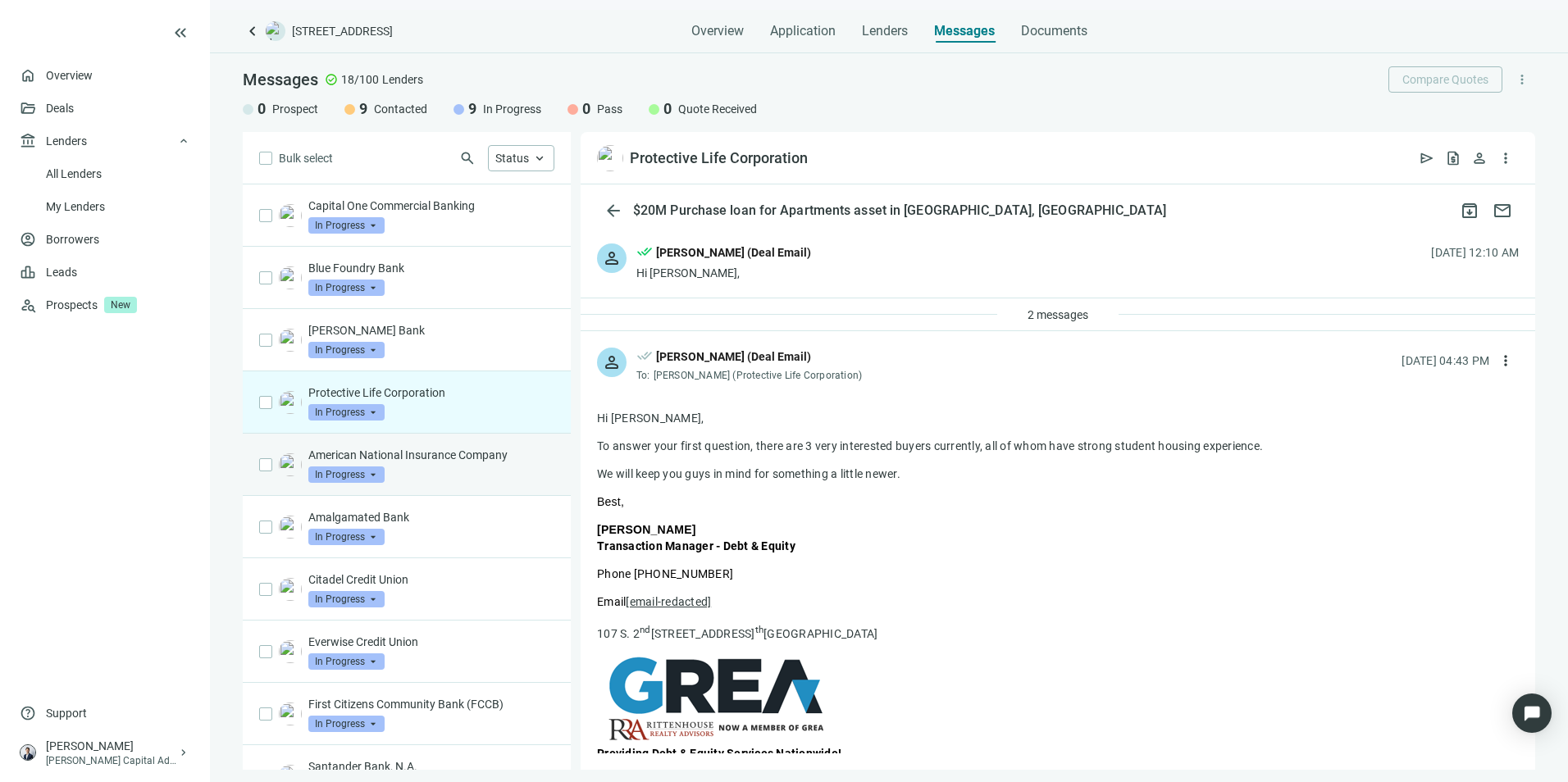
click at [487, 474] on div "American National Insurance Company In Progress arrow_drop_down" at bounding box center [431, 464] width 246 height 36
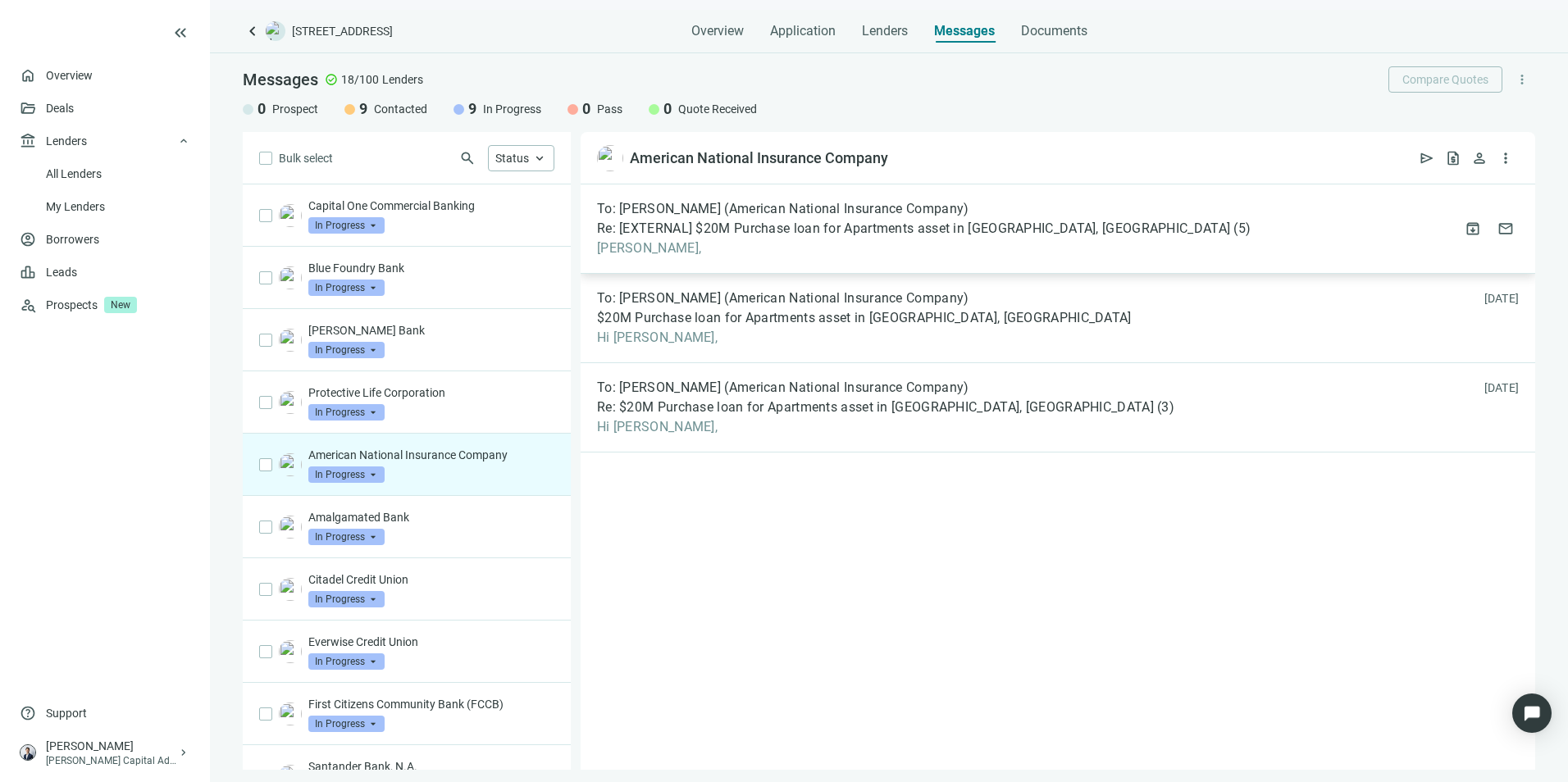
click at [1046, 257] on div "To: [PERSON_NAME] (American National Insurance Company) Re: [EXTERNAL] $20M Pur…" at bounding box center [1058, 229] width 954 height 90
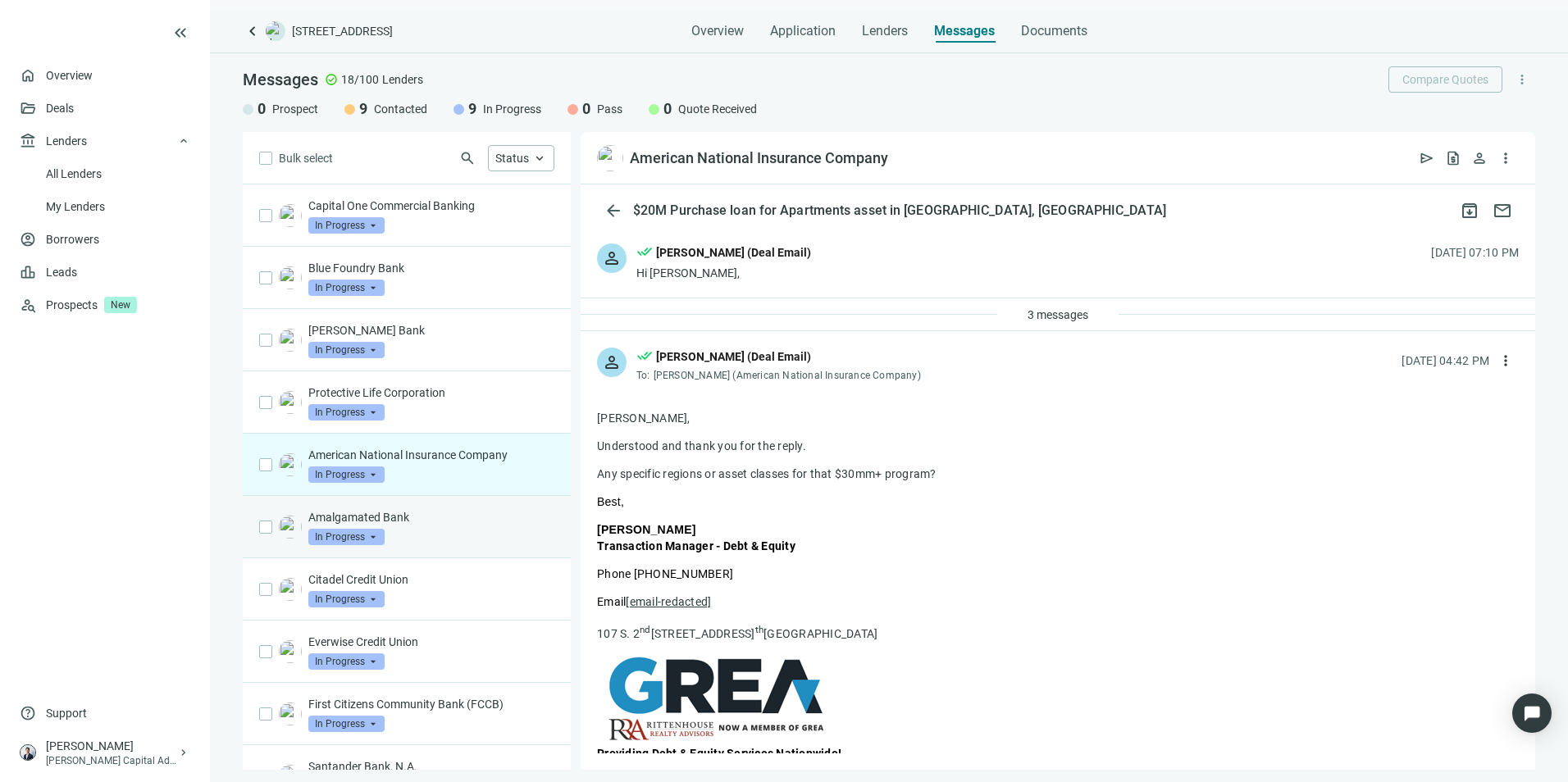
click at [489, 552] on div "Amalgamated Bank In Progress arrow_drop_down" at bounding box center [407, 527] width 328 height 62
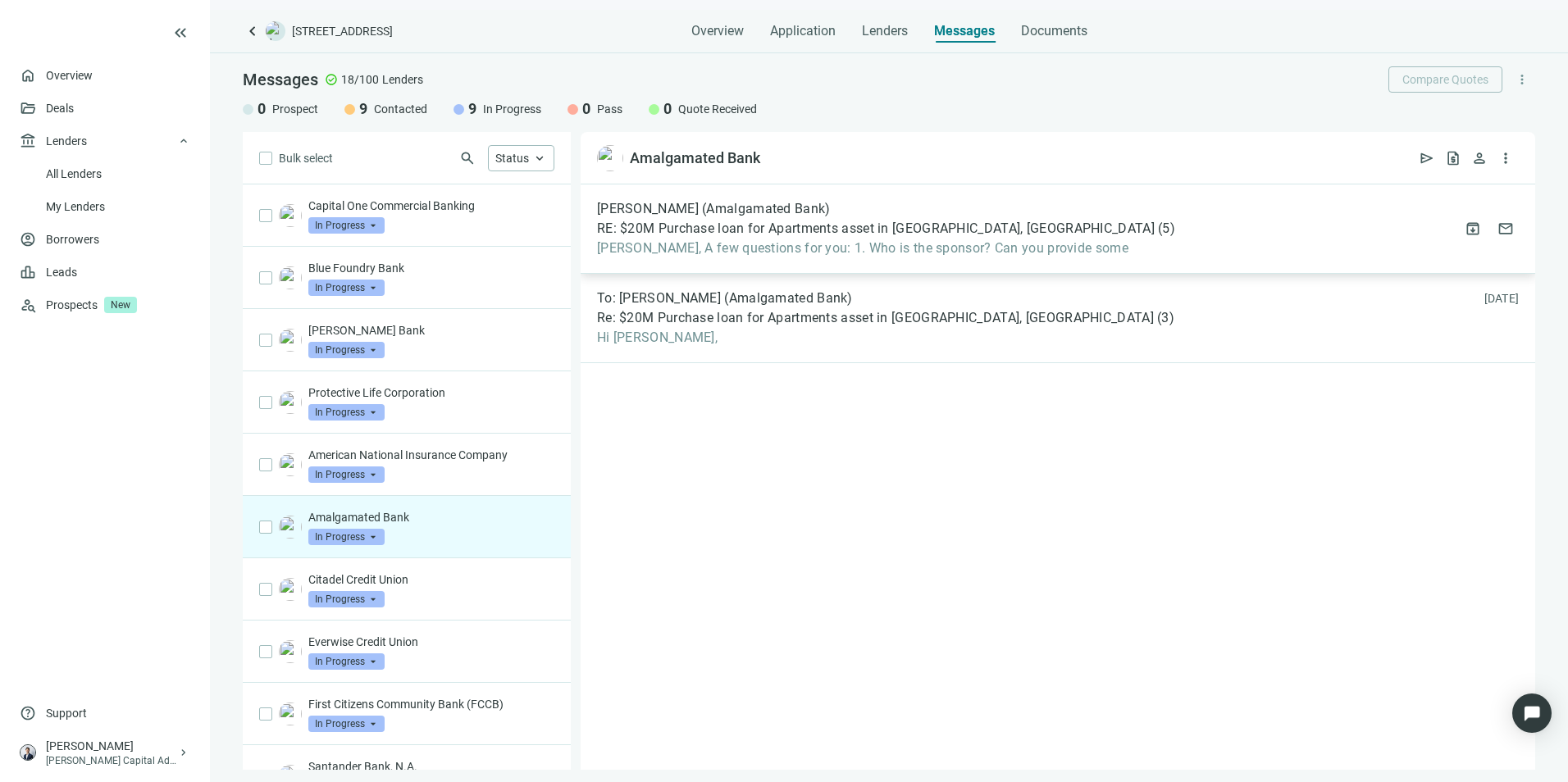
click at [915, 241] on span "[PERSON_NAME], A few questions for you: 1. Who is the sponsor? Can you provide …" at bounding box center [886, 248] width 578 height 16
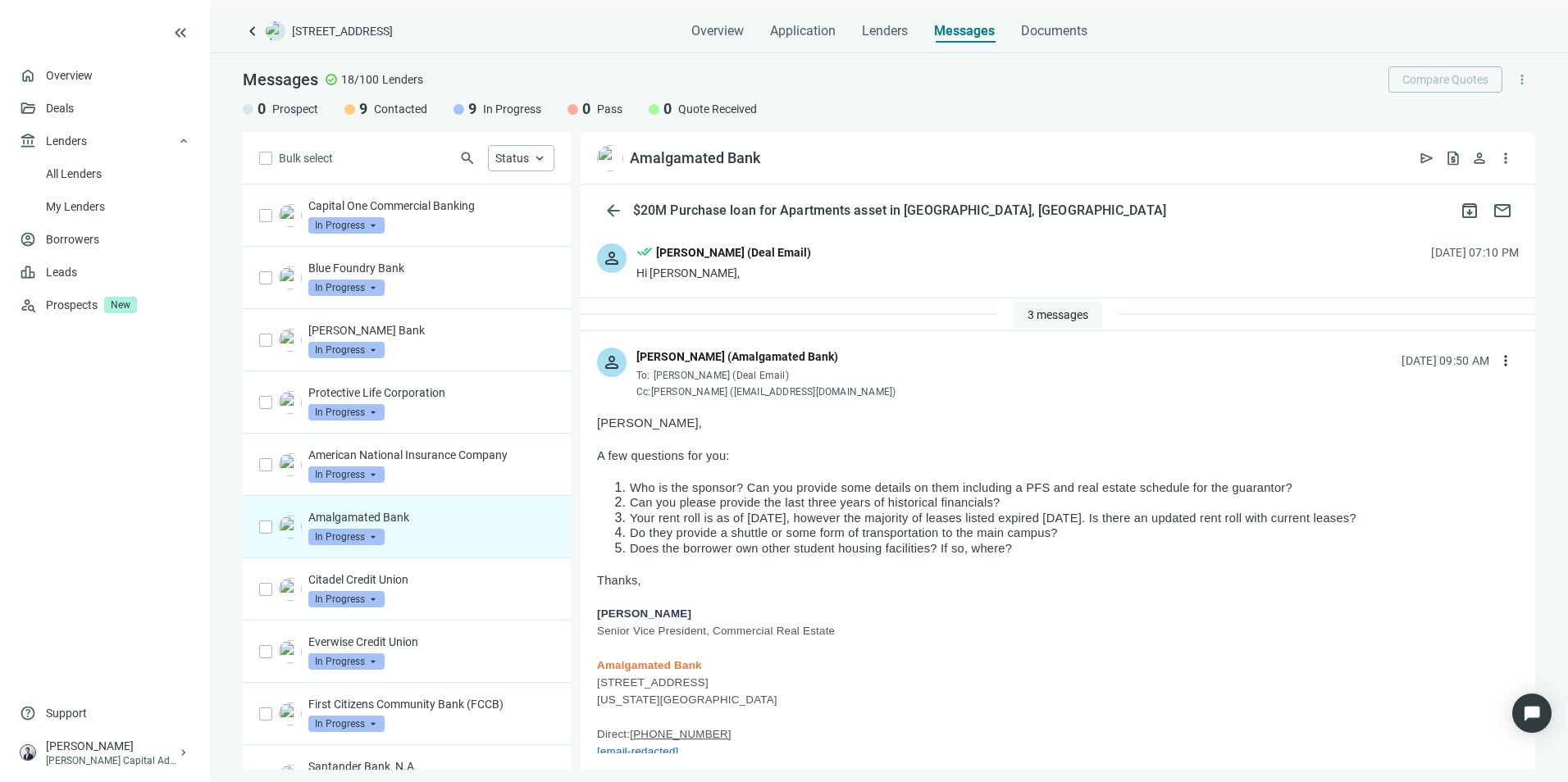
click at [1058, 310] on span "3 messages" at bounding box center [1058, 315] width 60 height 13
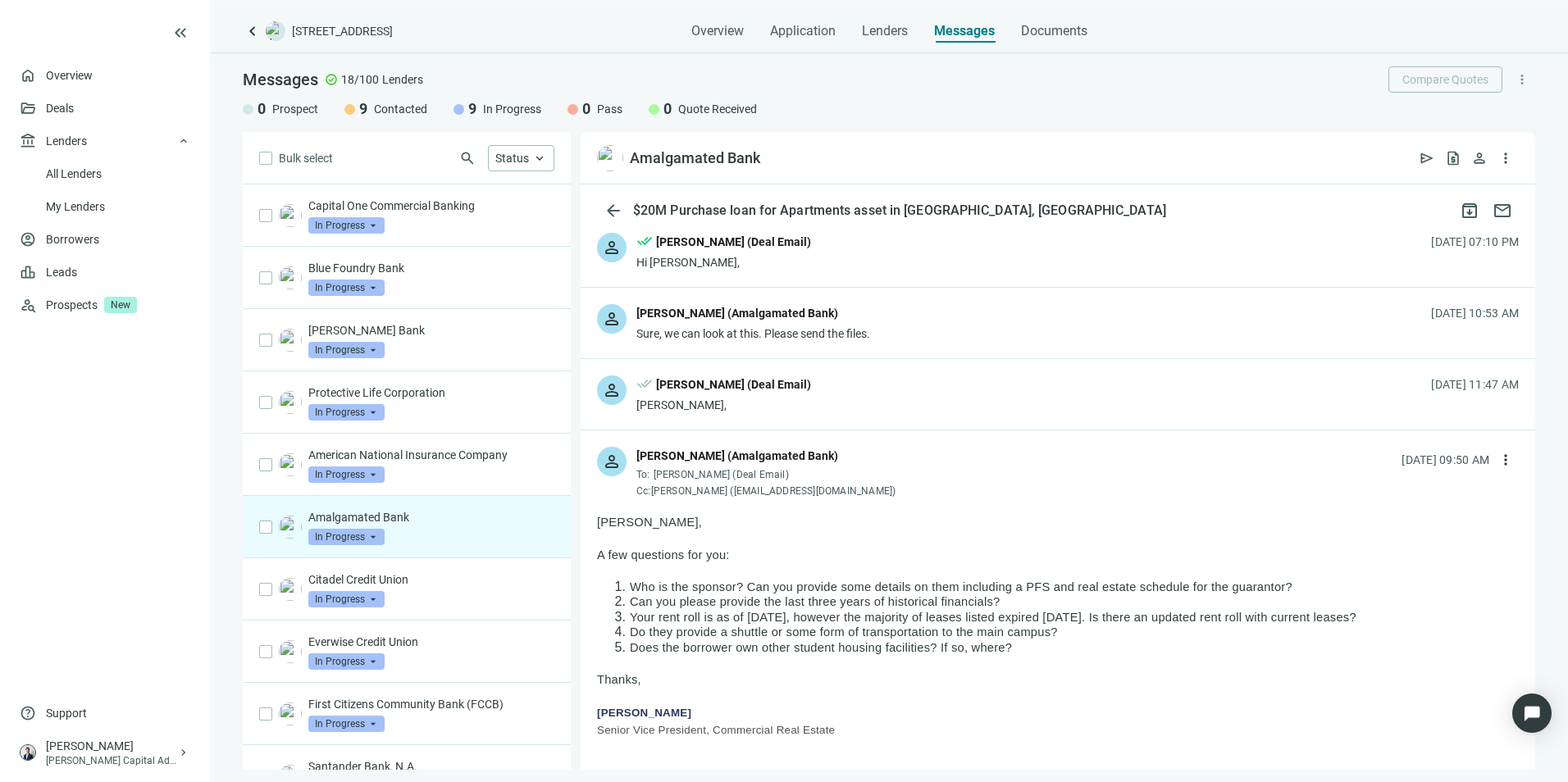
scroll to position [164, 0]
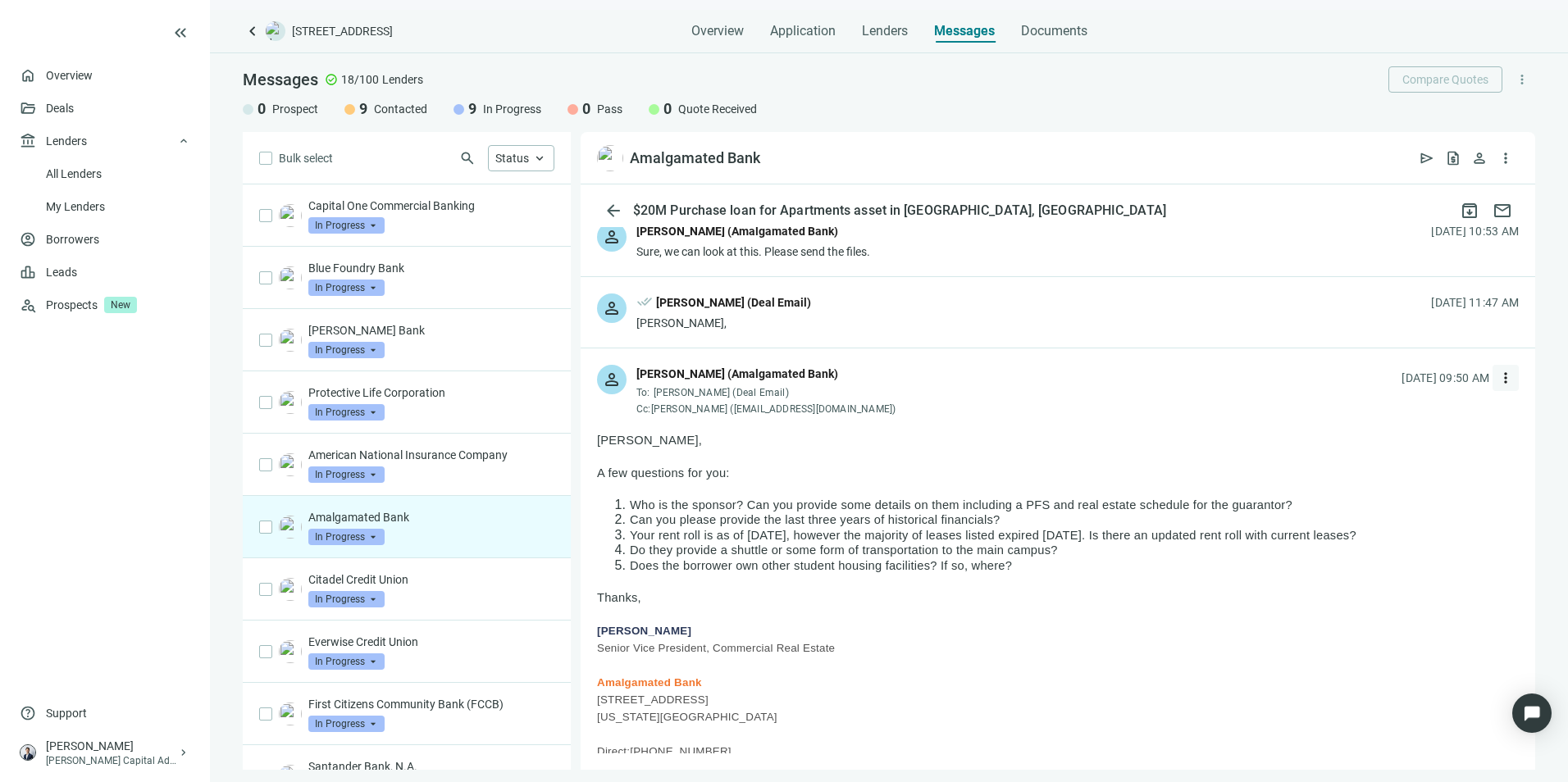
click at [1497, 373] on span "more_vert" at bounding box center [1506, 378] width 16 height 16
click at [1429, 412] on div "reply Reply" at bounding box center [1416, 416] width 174 height 29
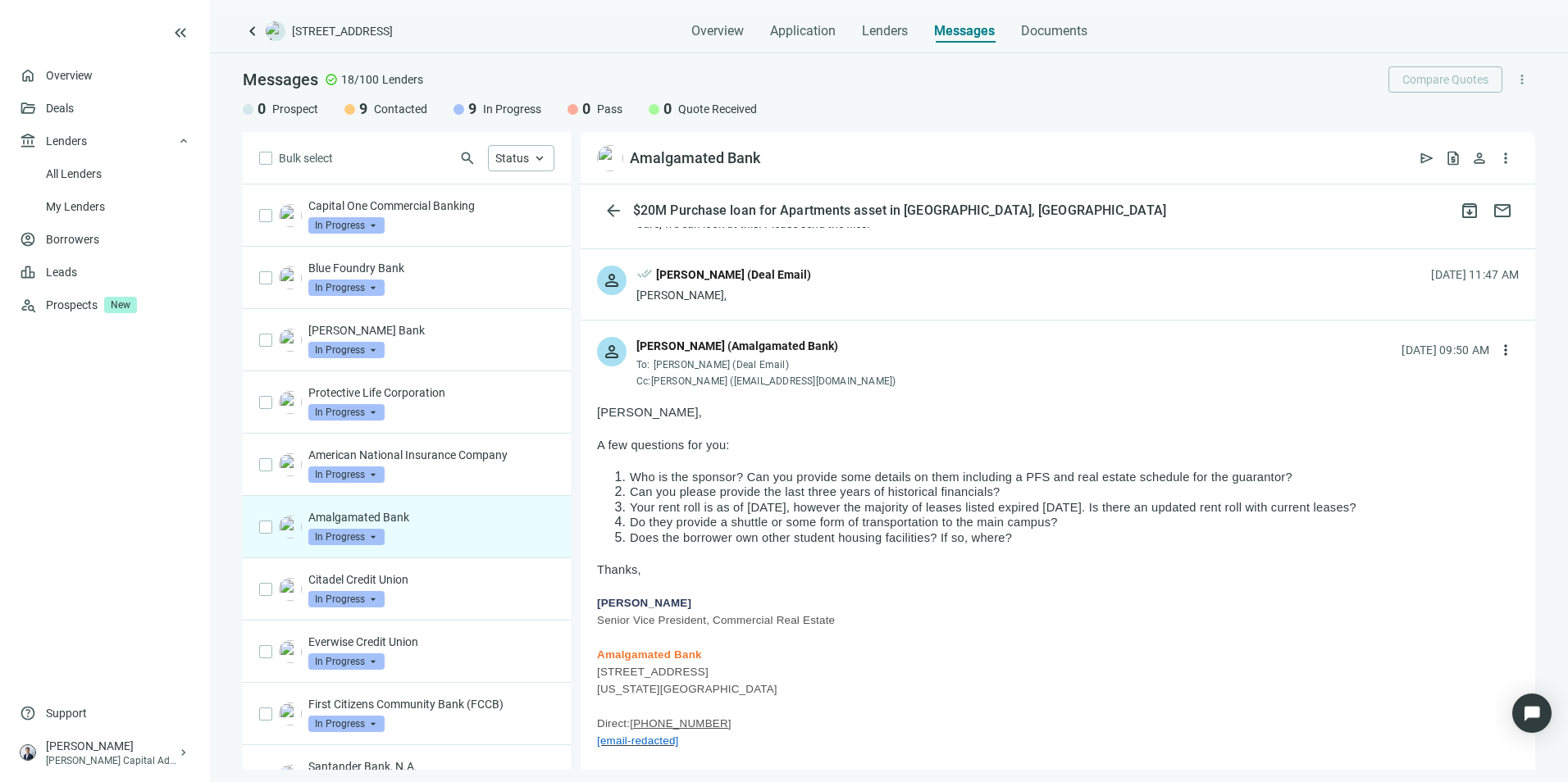
scroll to position [163, 0]
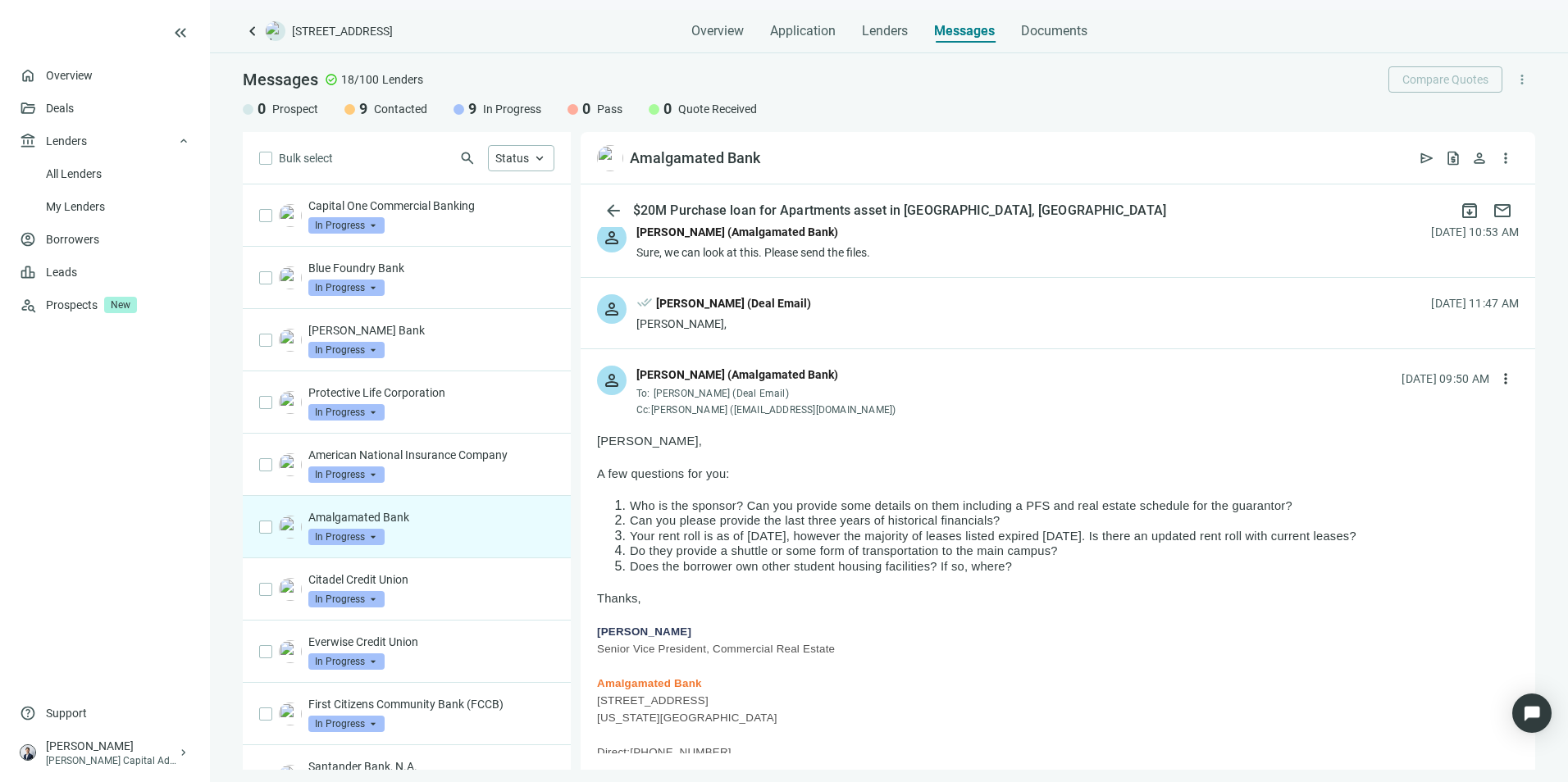
click at [780, 323] on div "[PERSON_NAME]," at bounding box center [724, 324] width 175 height 16
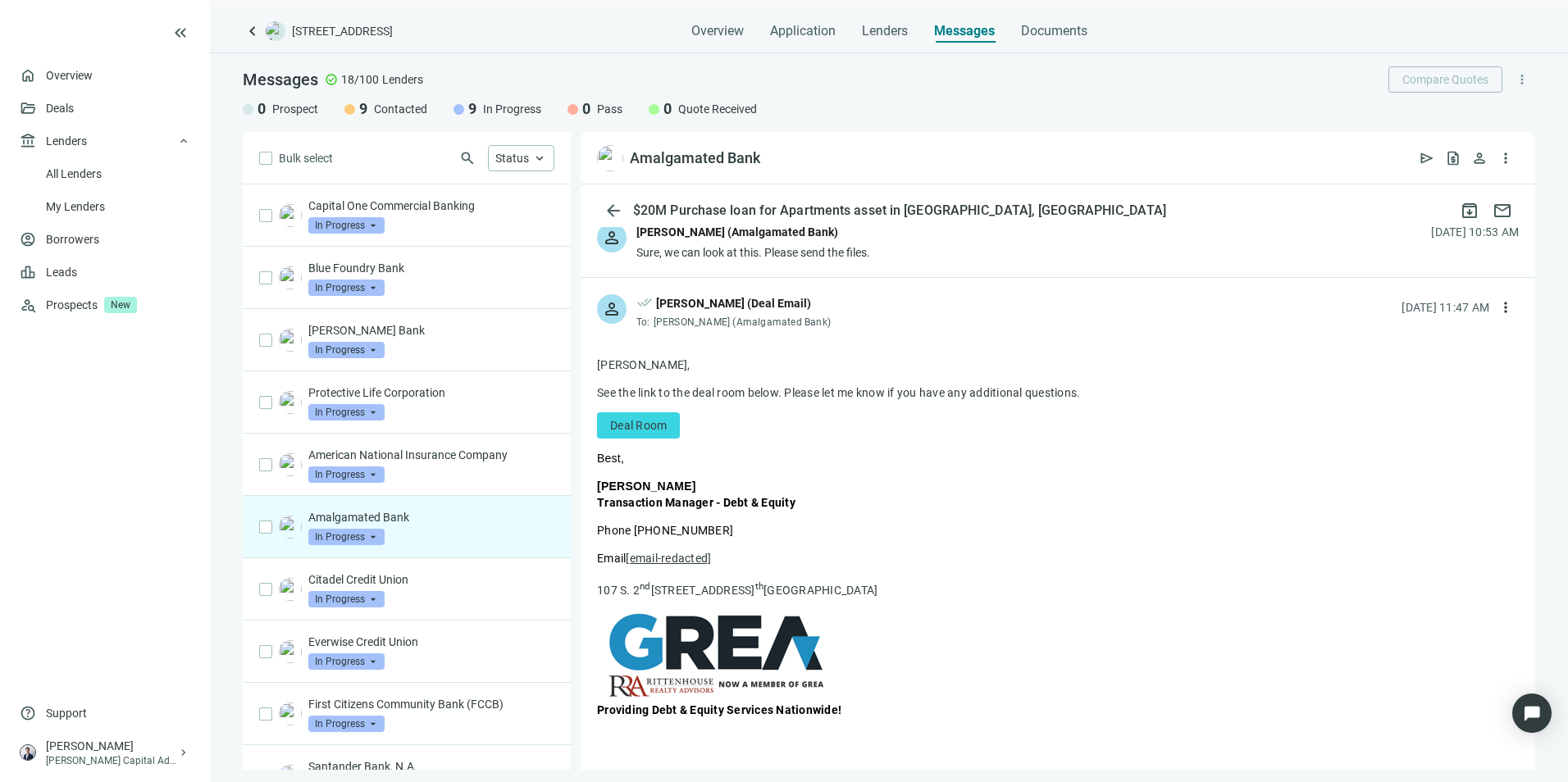
click at [840, 311] on div "person done_all [PERSON_NAME] (Deal Email) To: [PERSON_NAME] (Amalgamated Bank)…" at bounding box center [1058, 305] width 954 height 54
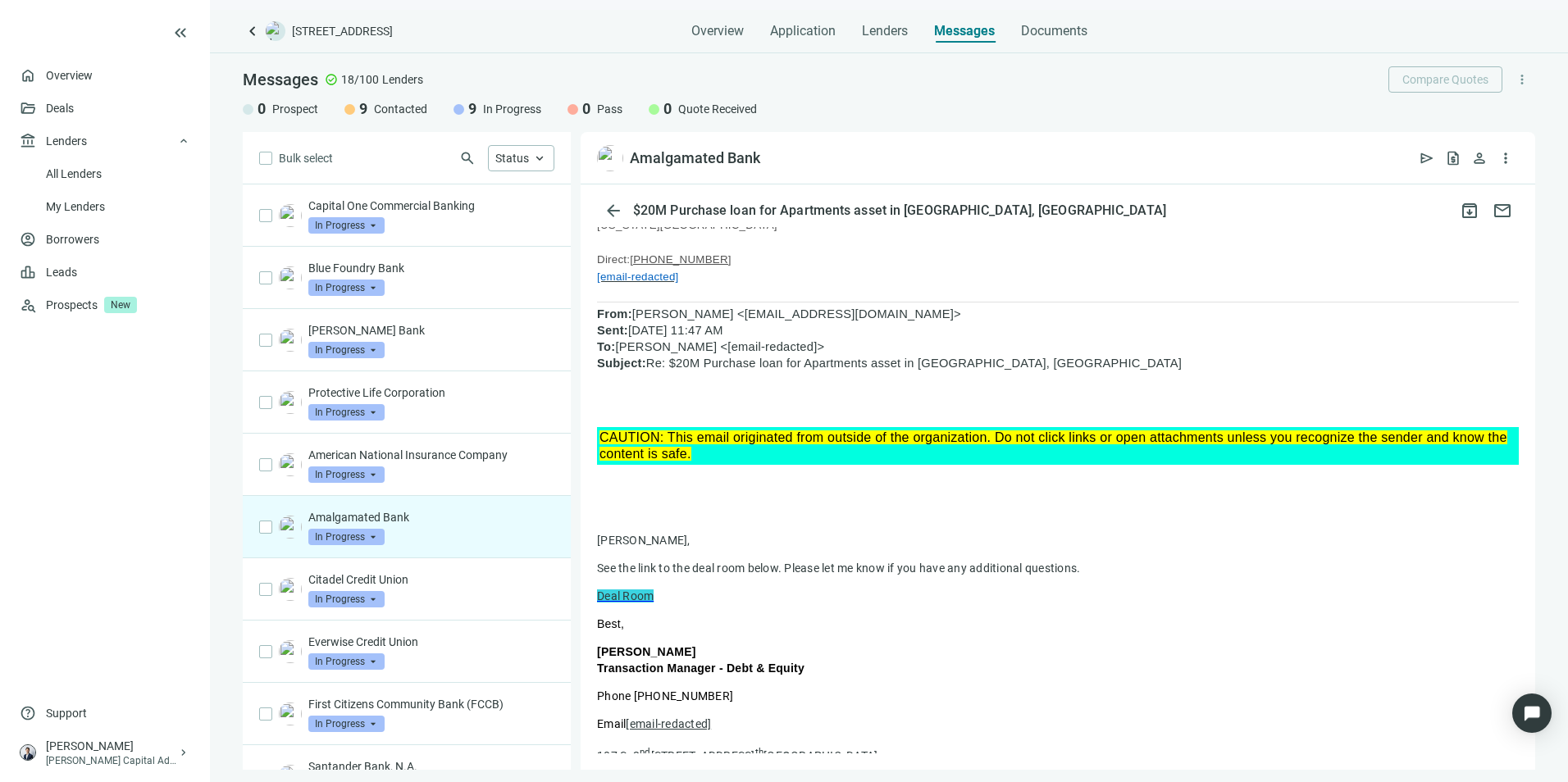
scroll to position [246, 0]
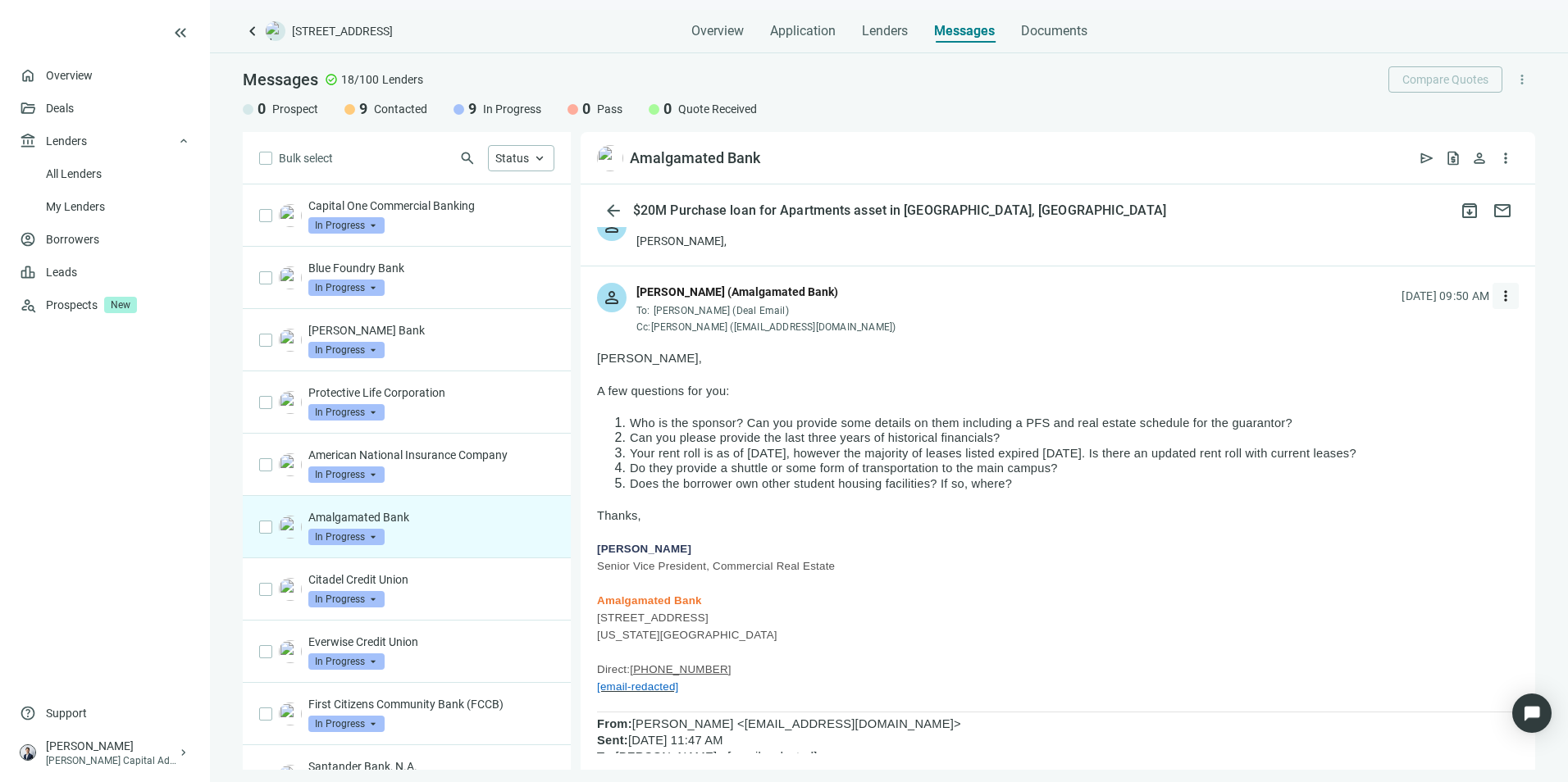
click at [1500, 293] on button "more_vert" at bounding box center [1506, 296] width 27 height 27
click at [1436, 331] on div "reply Reply" at bounding box center [1416, 333] width 174 height 29
click at [1497, 299] on span "more_vert" at bounding box center [1506, 296] width 16 height 16
click at [1376, 333] on span "Reply" at bounding box center [1384, 333] width 27 height 13
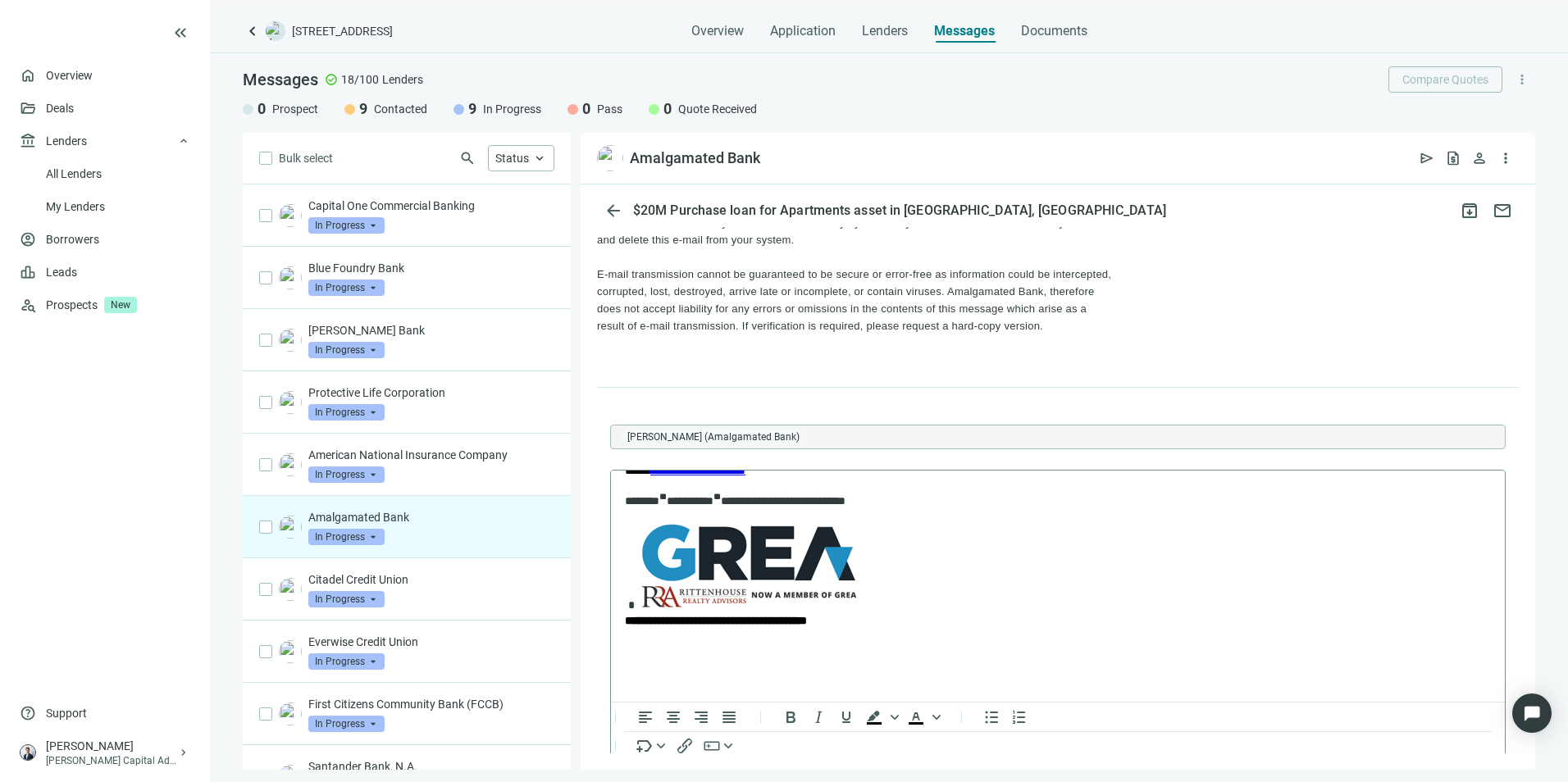
scroll to position [0, 0]
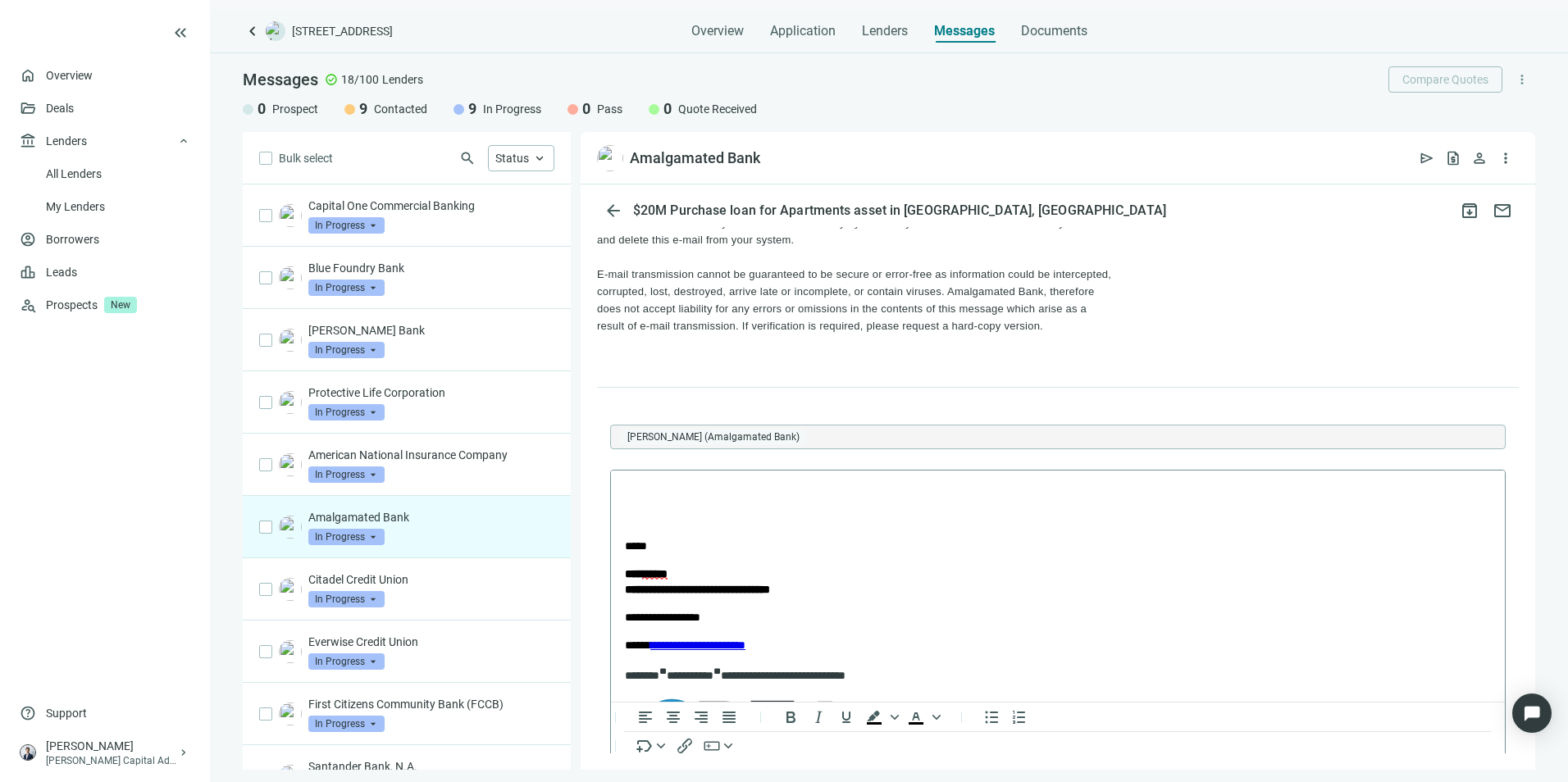
click at [702, 500] on body "**********" at bounding box center [1058, 673] width 867 height 380
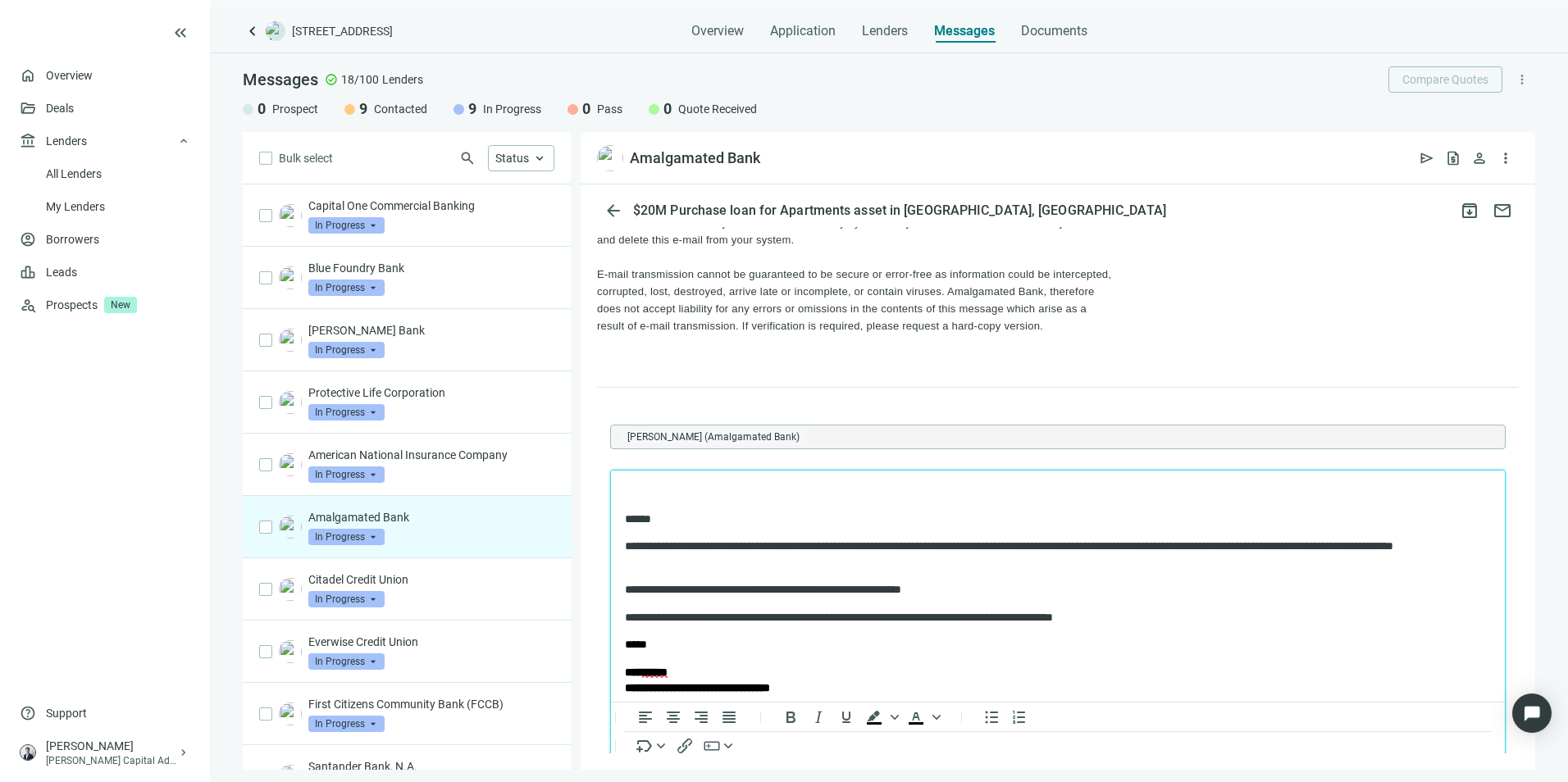
click at [661, 496] on p "Rich Text Area. Press ALT-0 for help." at bounding box center [1058, 492] width 866 height 16
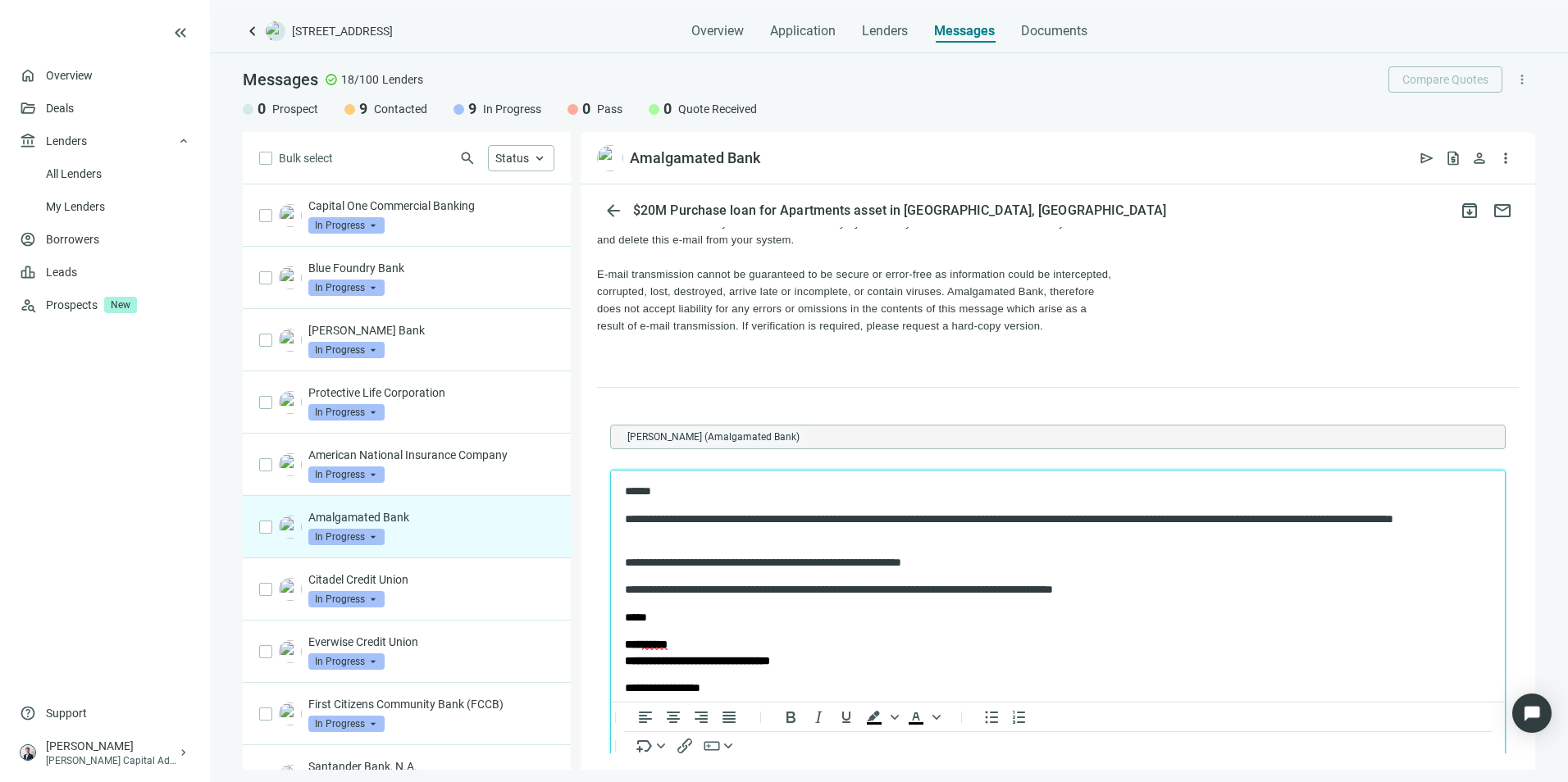
click at [1179, 588] on p "**********" at bounding box center [1043, 591] width 837 height 16
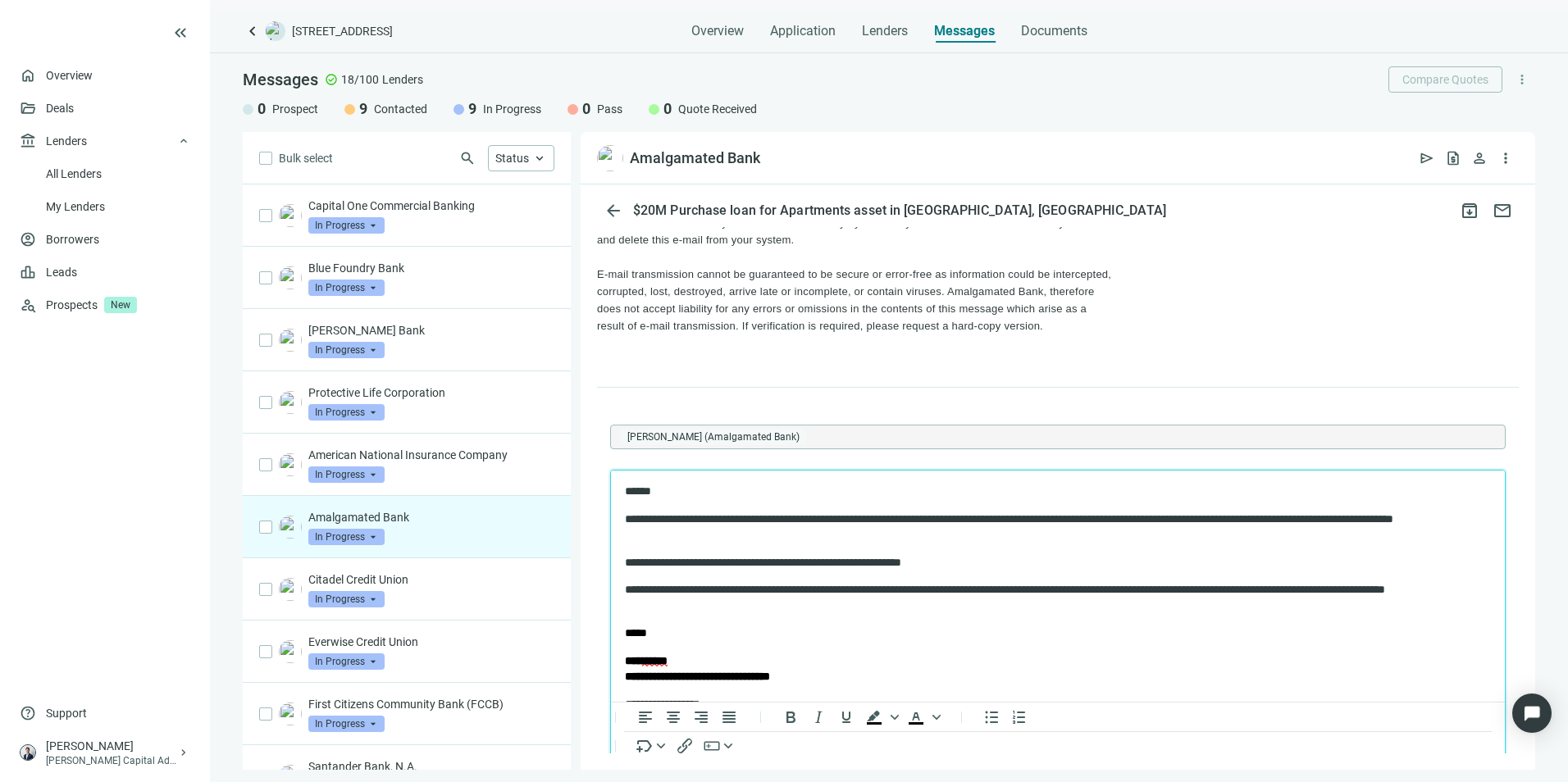
click at [1148, 585] on p "**********" at bounding box center [1043, 598] width 837 height 32
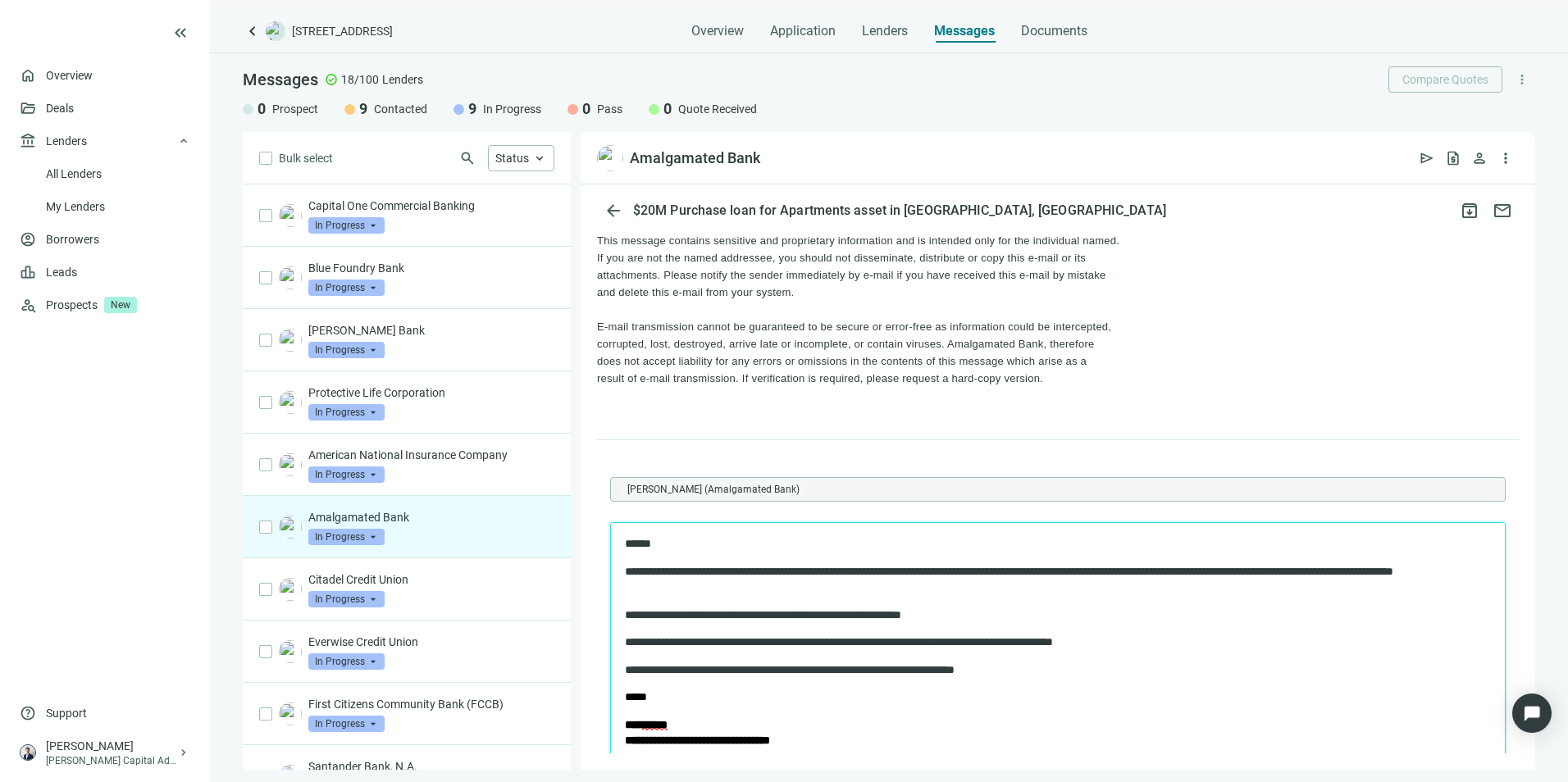
scroll to position [3362, 0]
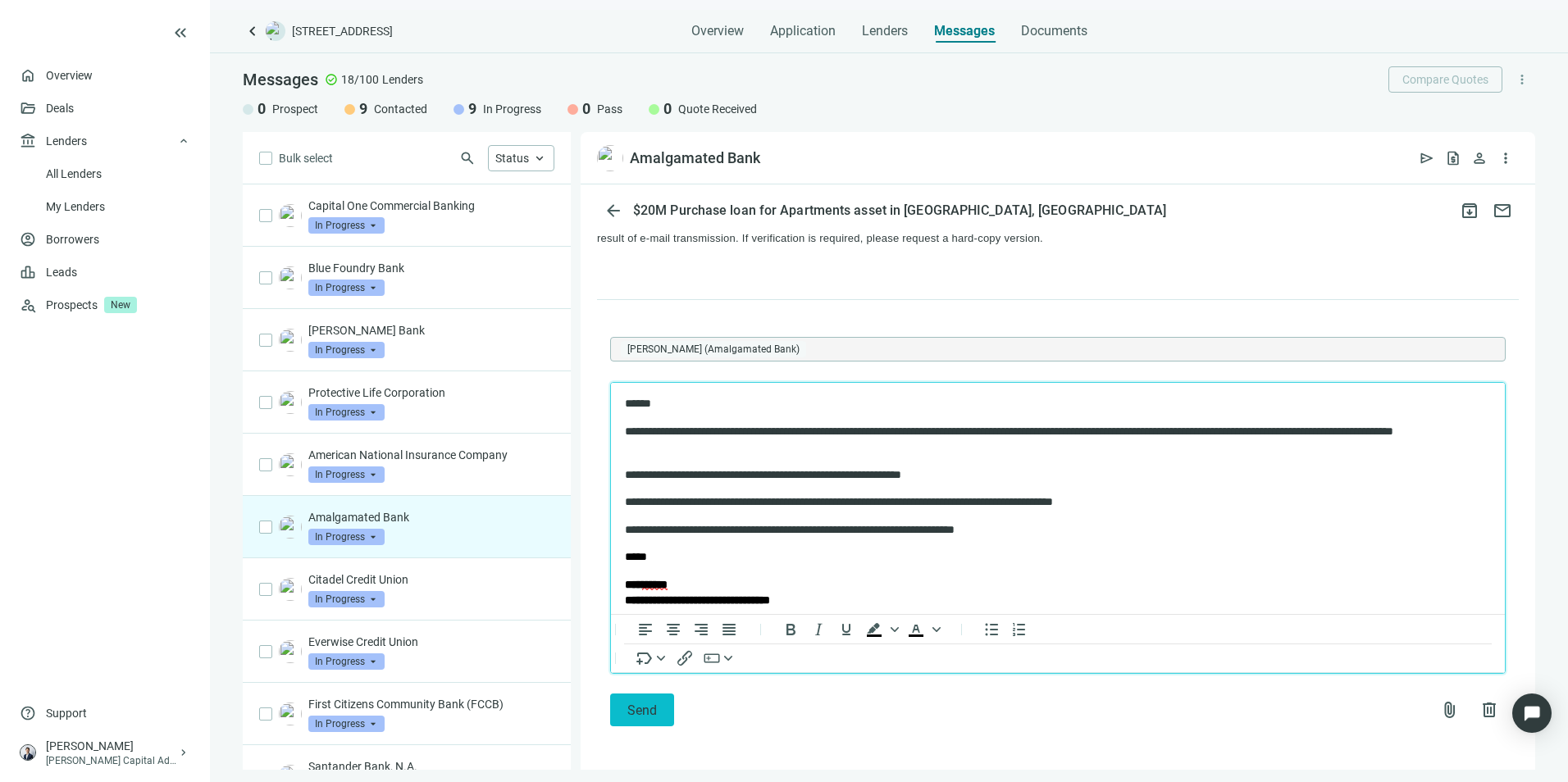
click at [632, 704] on span "Send" at bounding box center [642, 710] width 29 height 16
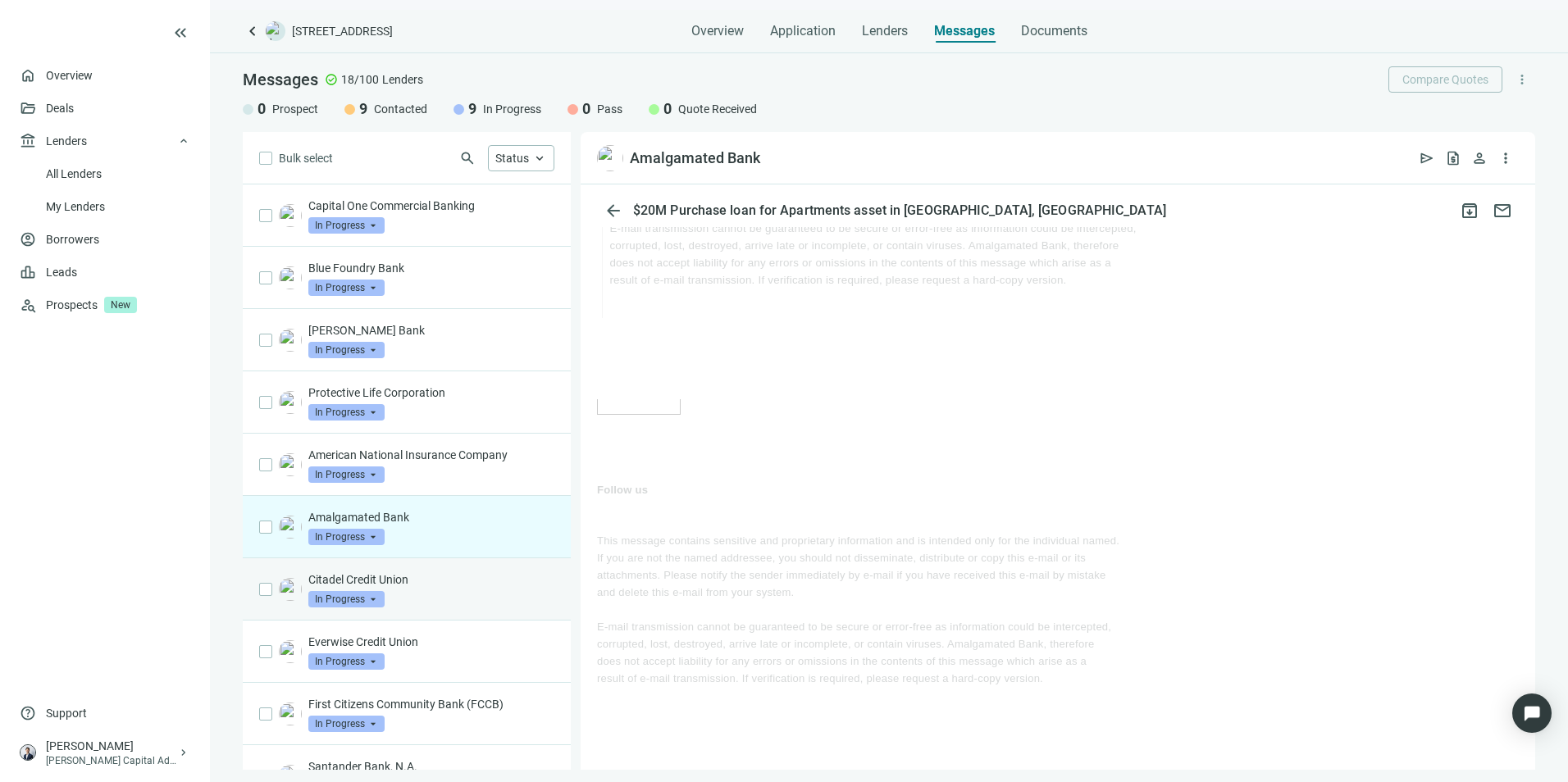
scroll to position [3124, 0]
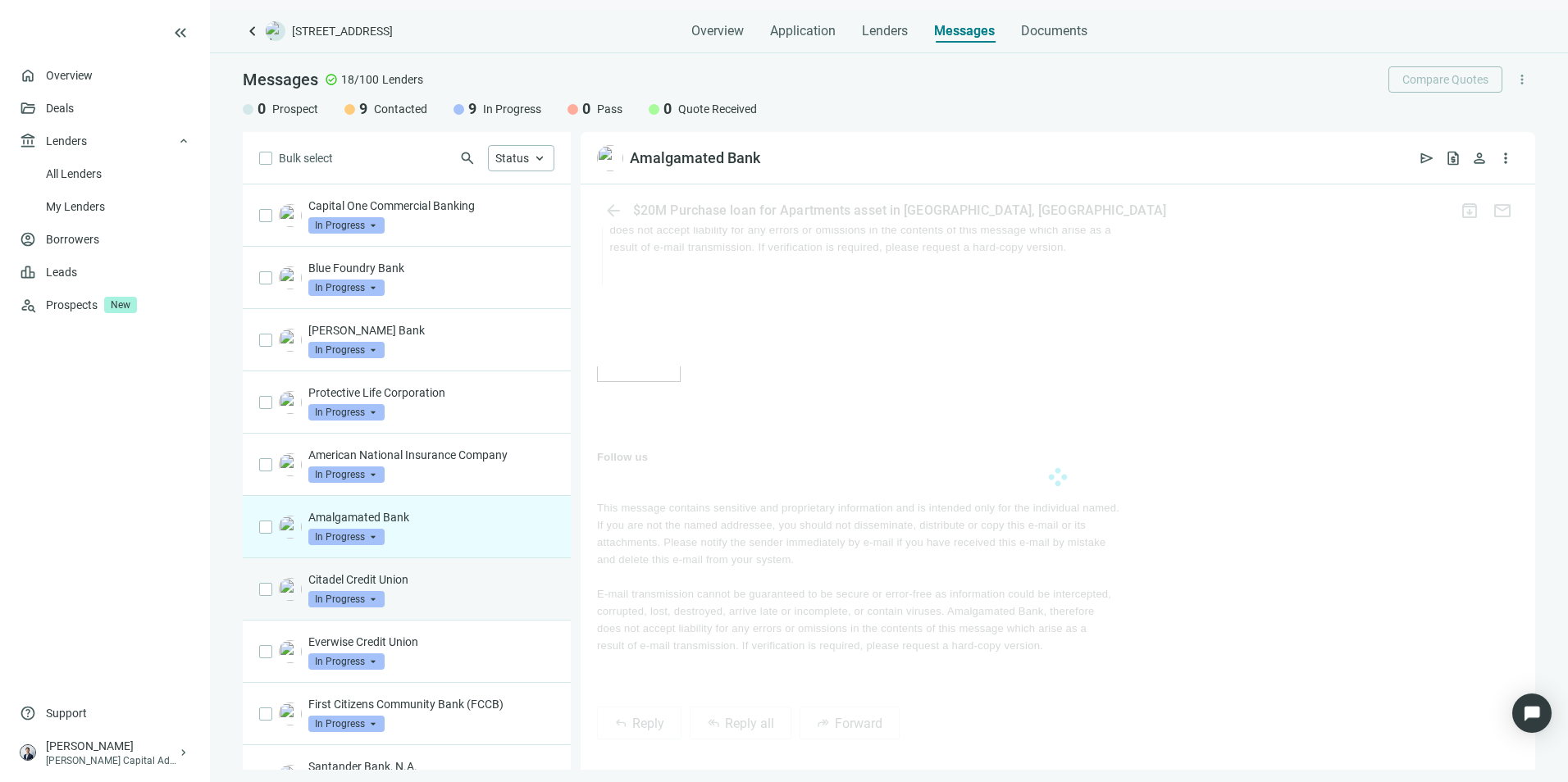
click at [462, 601] on div "Citadel Credit Union In Progress arrow_drop_down" at bounding box center [431, 589] width 246 height 36
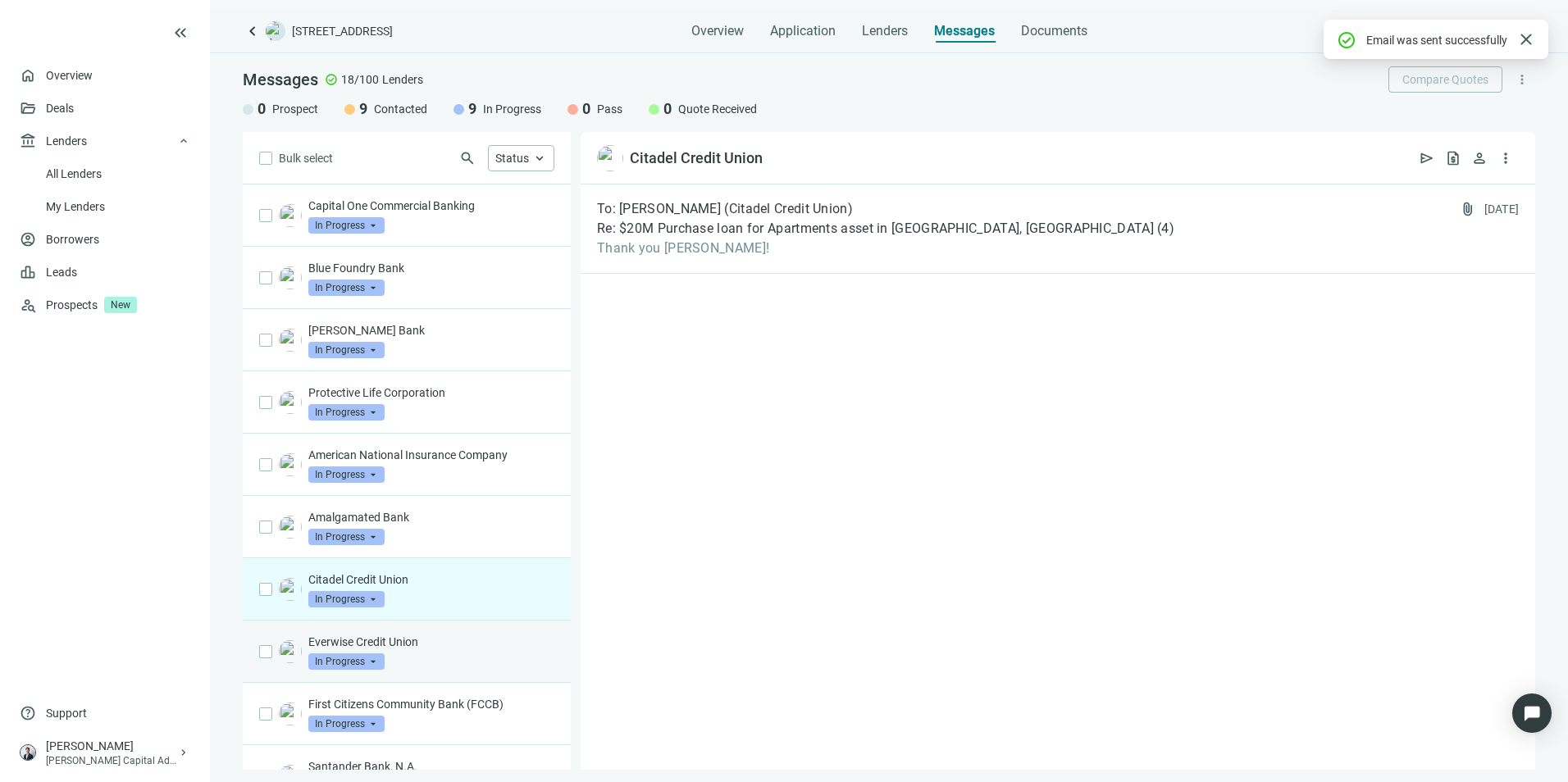
click at [417, 649] on p "Everwise Credit Union" at bounding box center [431, 642] width 246 height 16
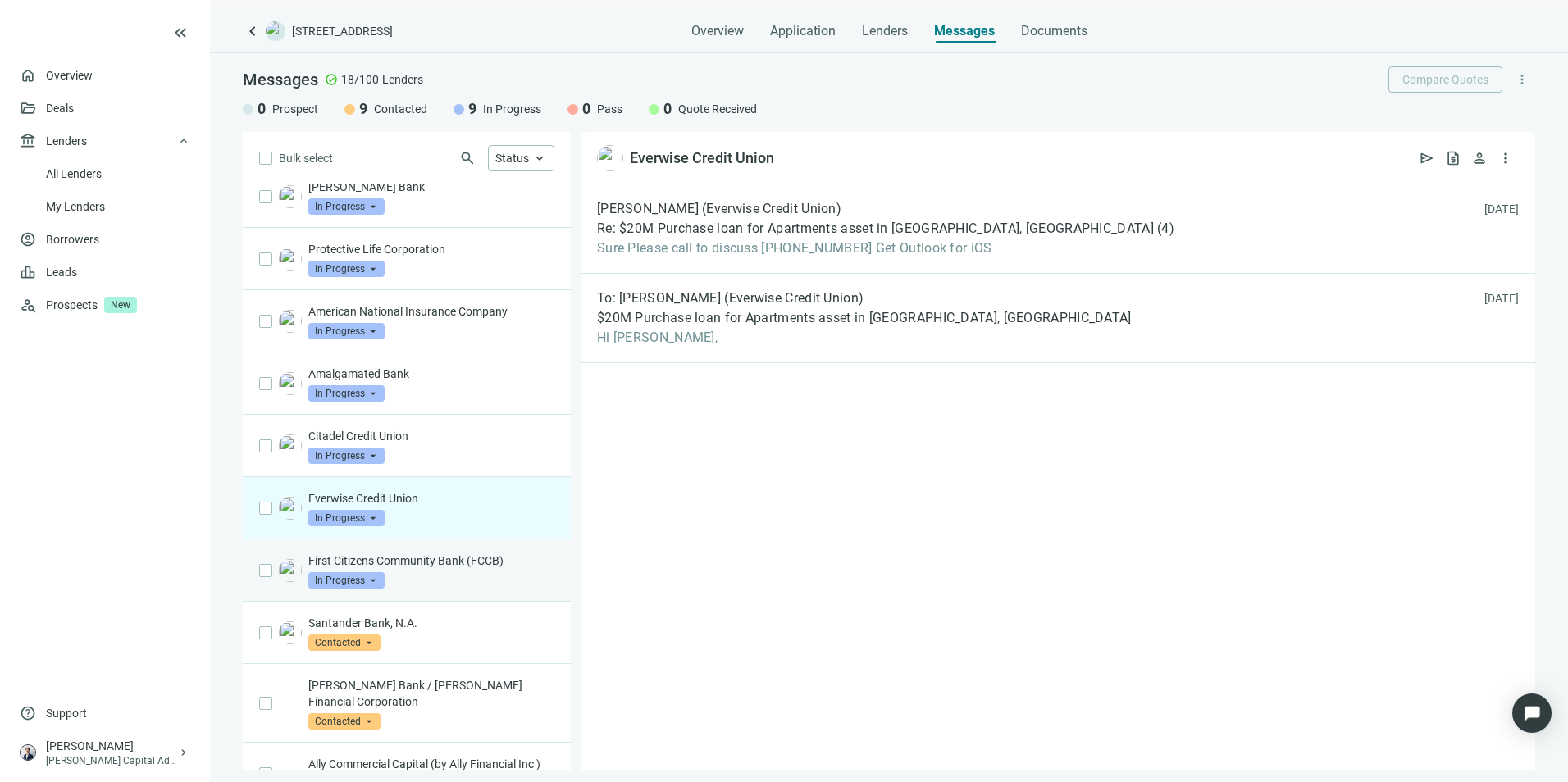
scroll to position [246, 0]
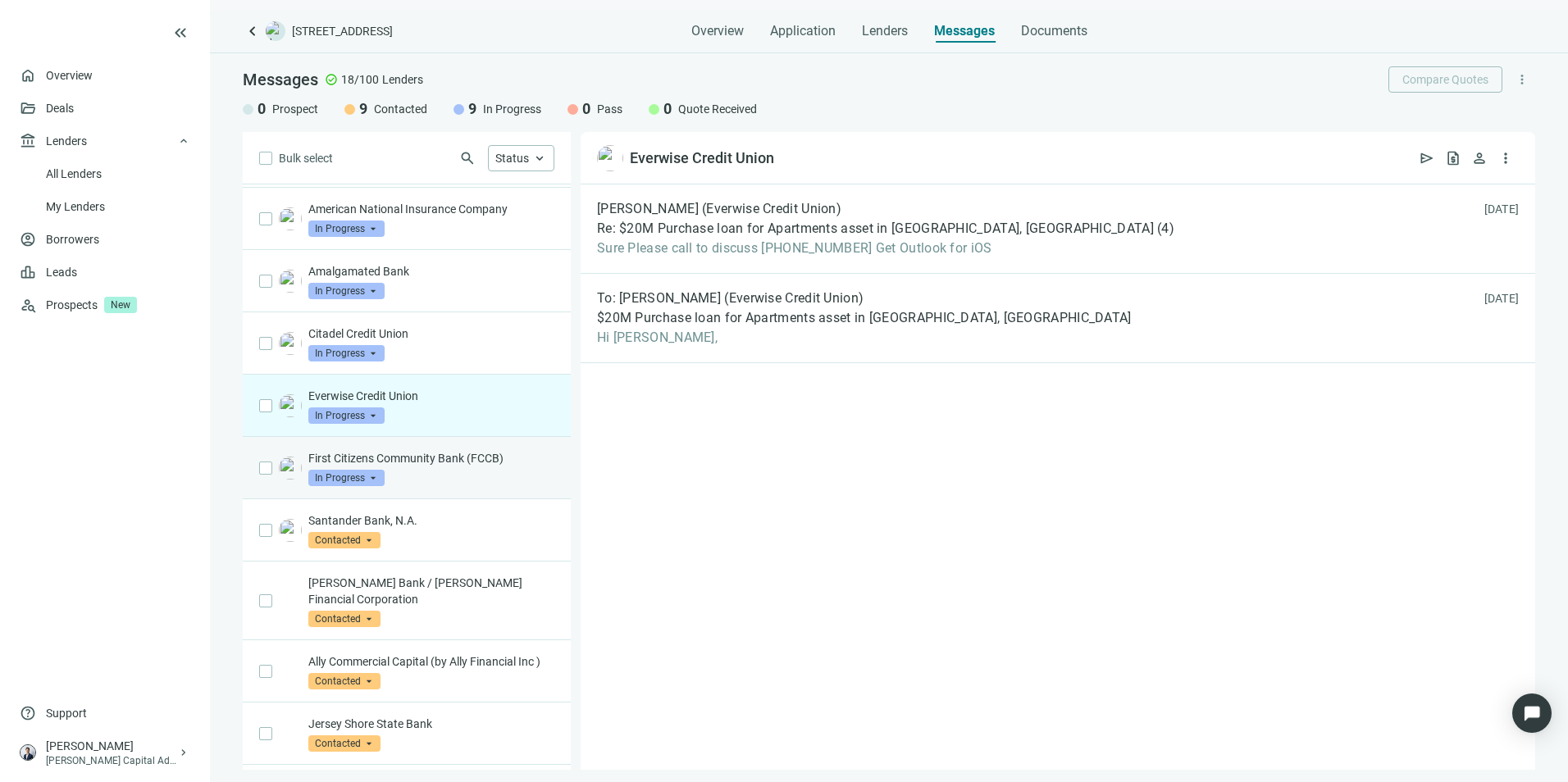
click at [476, 463] on p "First Citizens Community Bank (FCCB)" at bounding box center [431, 459] width 246 height 16
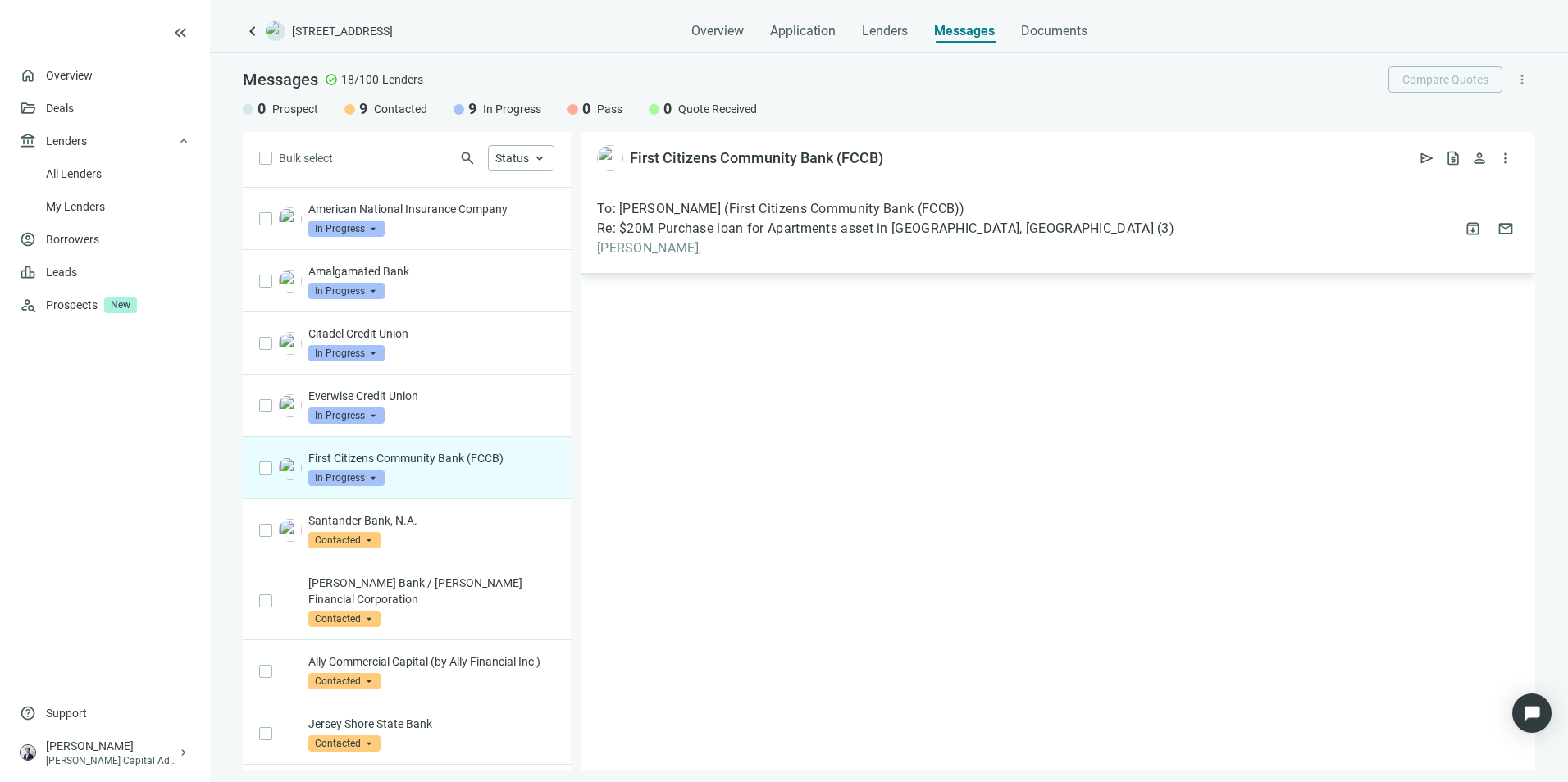
click at [879, 249] on span "[PERSON_NAME]," at bounding box center [886, 248] width 577 height 16
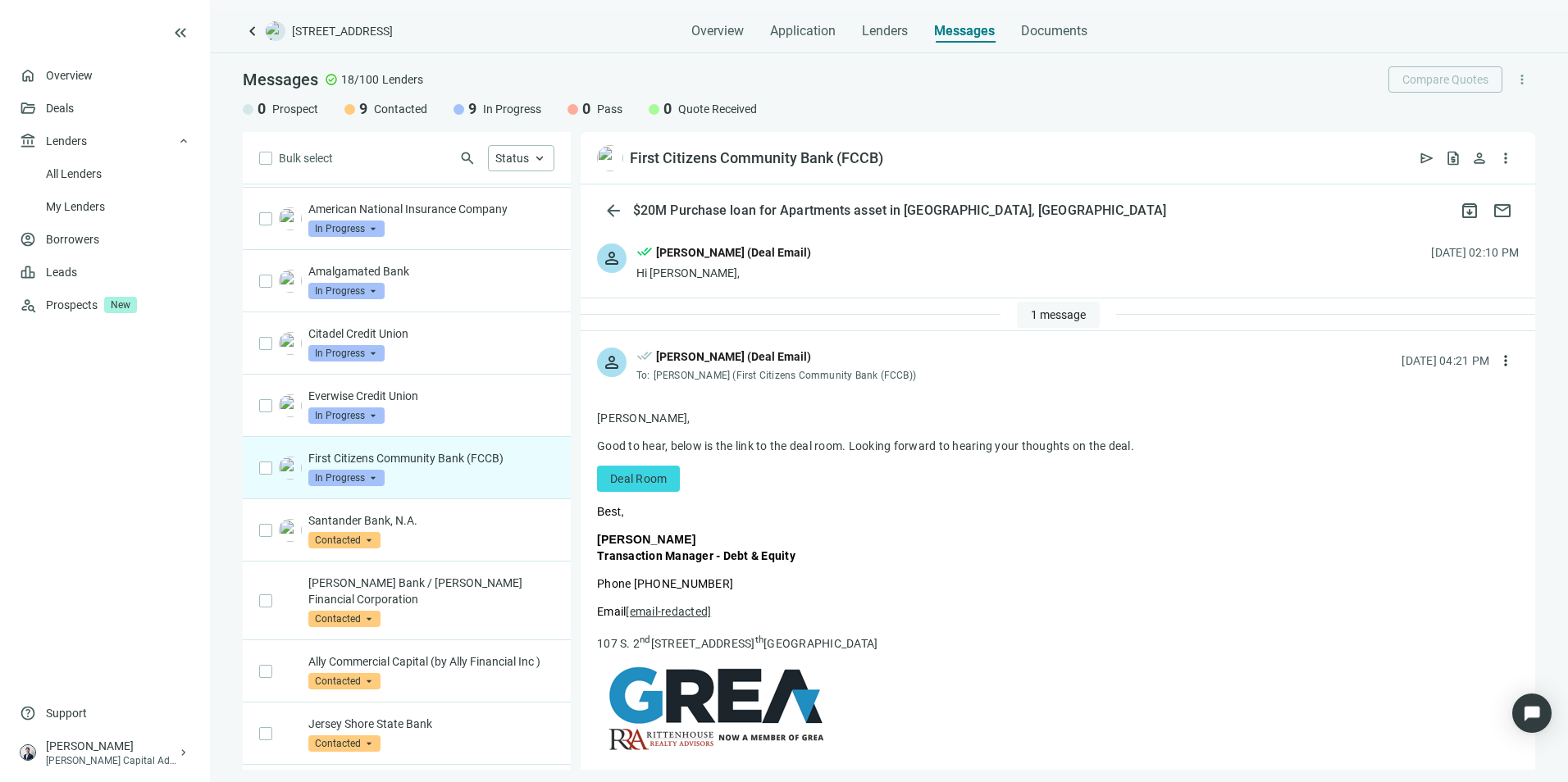
click at [1036, 313] on span "1 message" at bounding box center [1059, 315] width 55 height 13
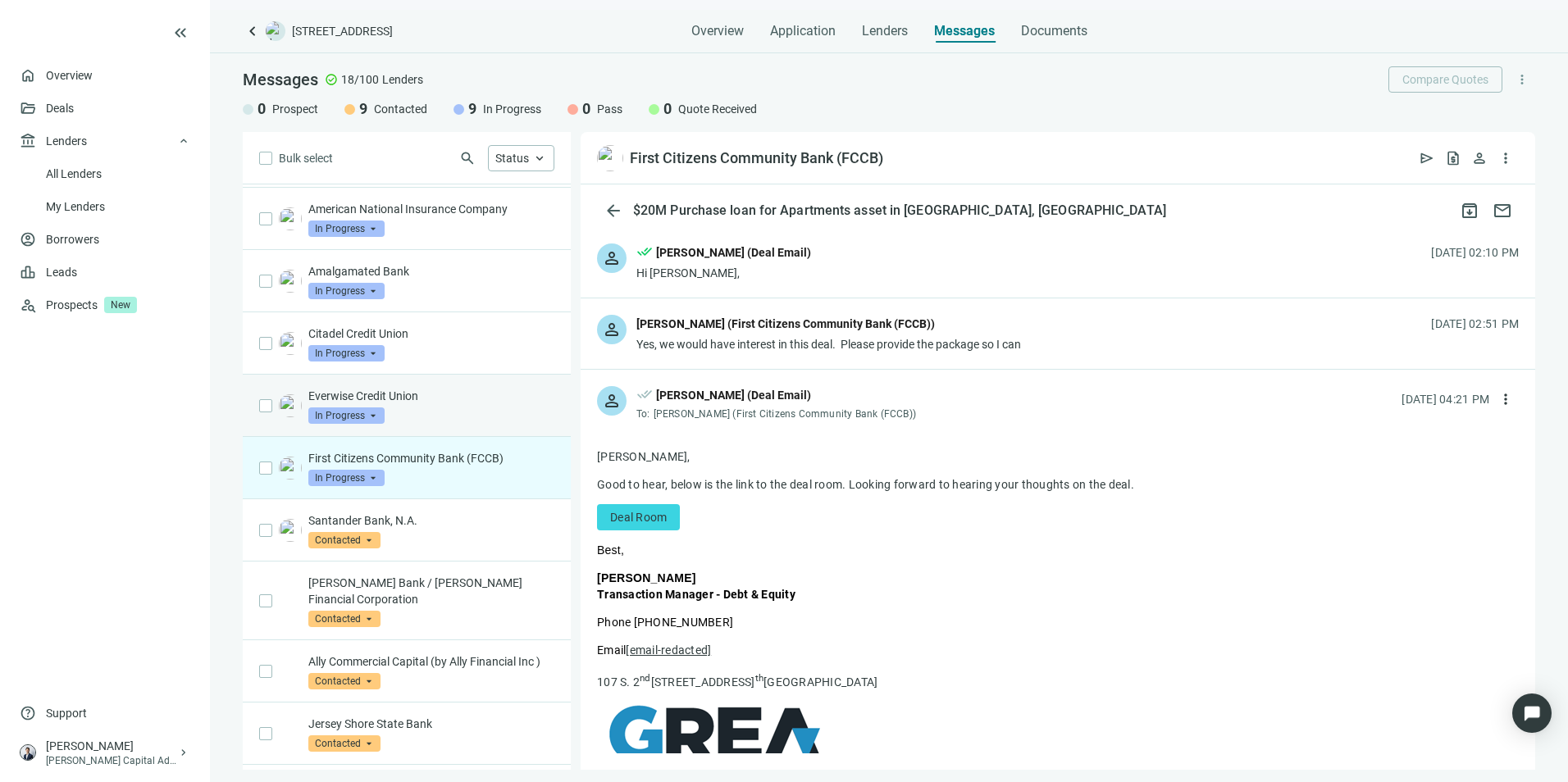
click at [420, 417] on div "Everwise Credit Union In Progress arrow_drop_down" at bounding box center [431, 406] width 246 height 36
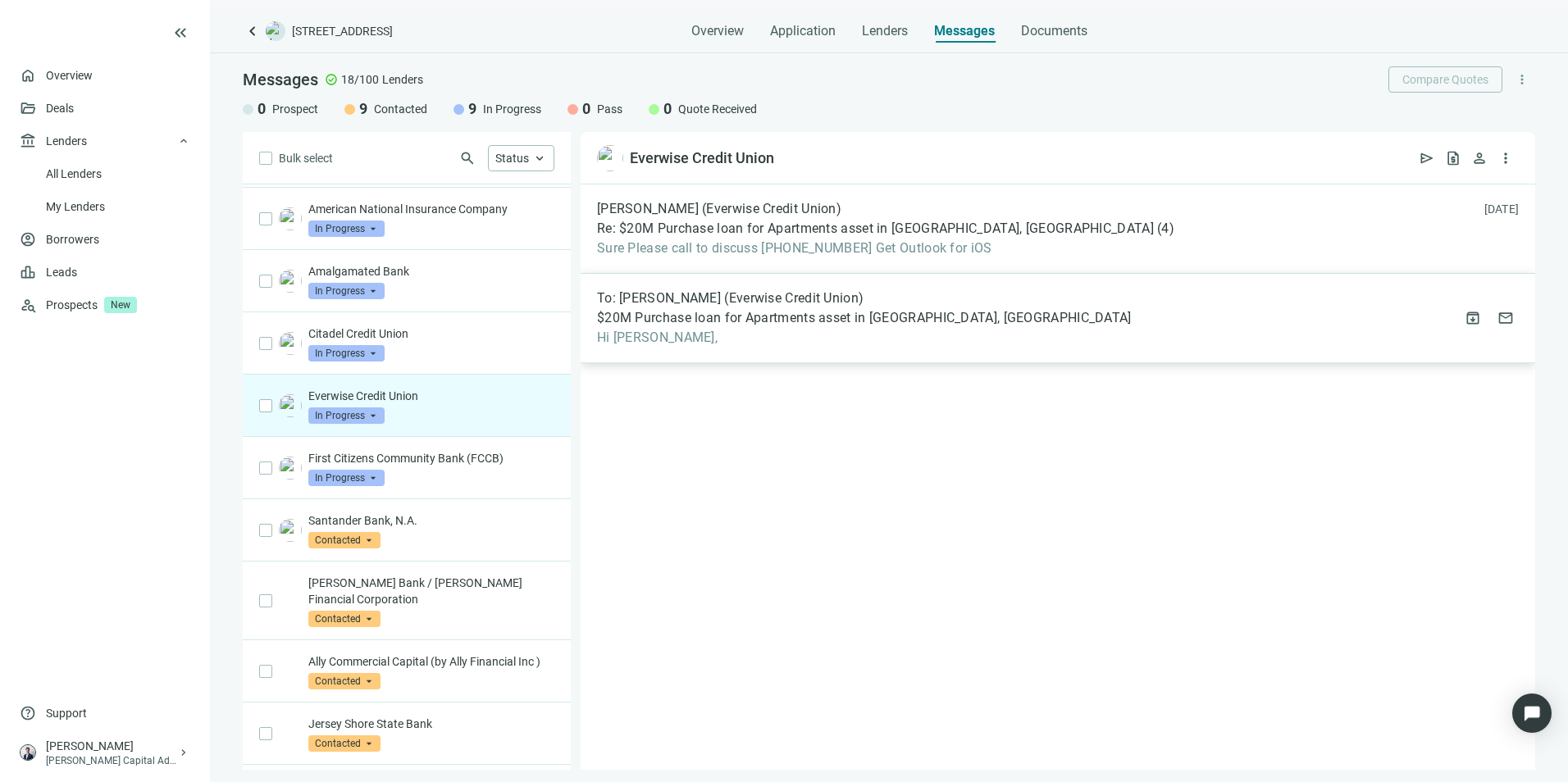
click at [996, 337] on div "To: [PERSON_NAME] (Everwise Credit Union) $20M Purchase loan for Apartments ass…" at bounding box center [1058, 319] width 954 height 90
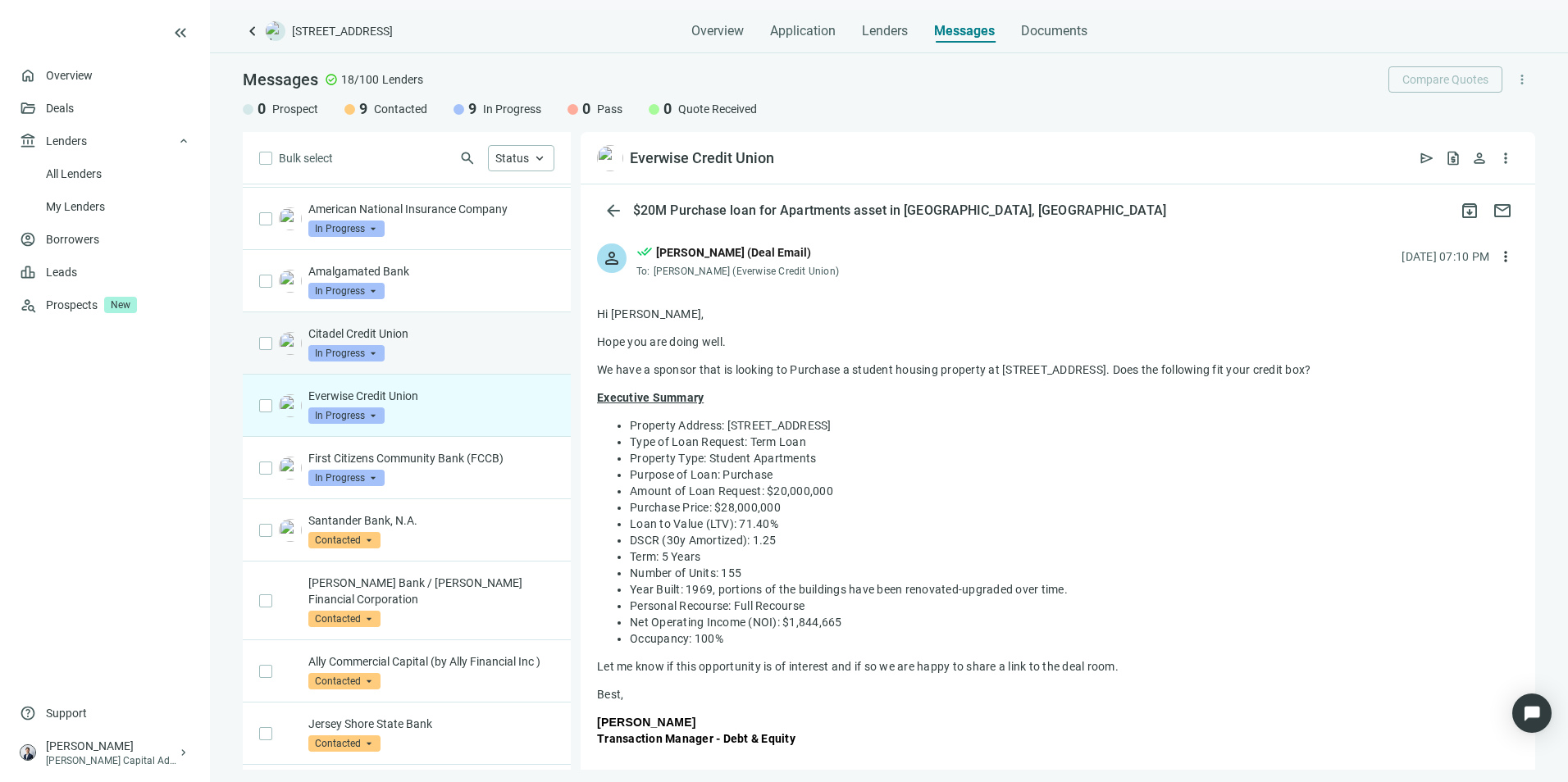
click at [436, 351] on div "Citadel Credit Union In Progress arrow_drop_down" at bounding box center [431, 343] width 246 height 36
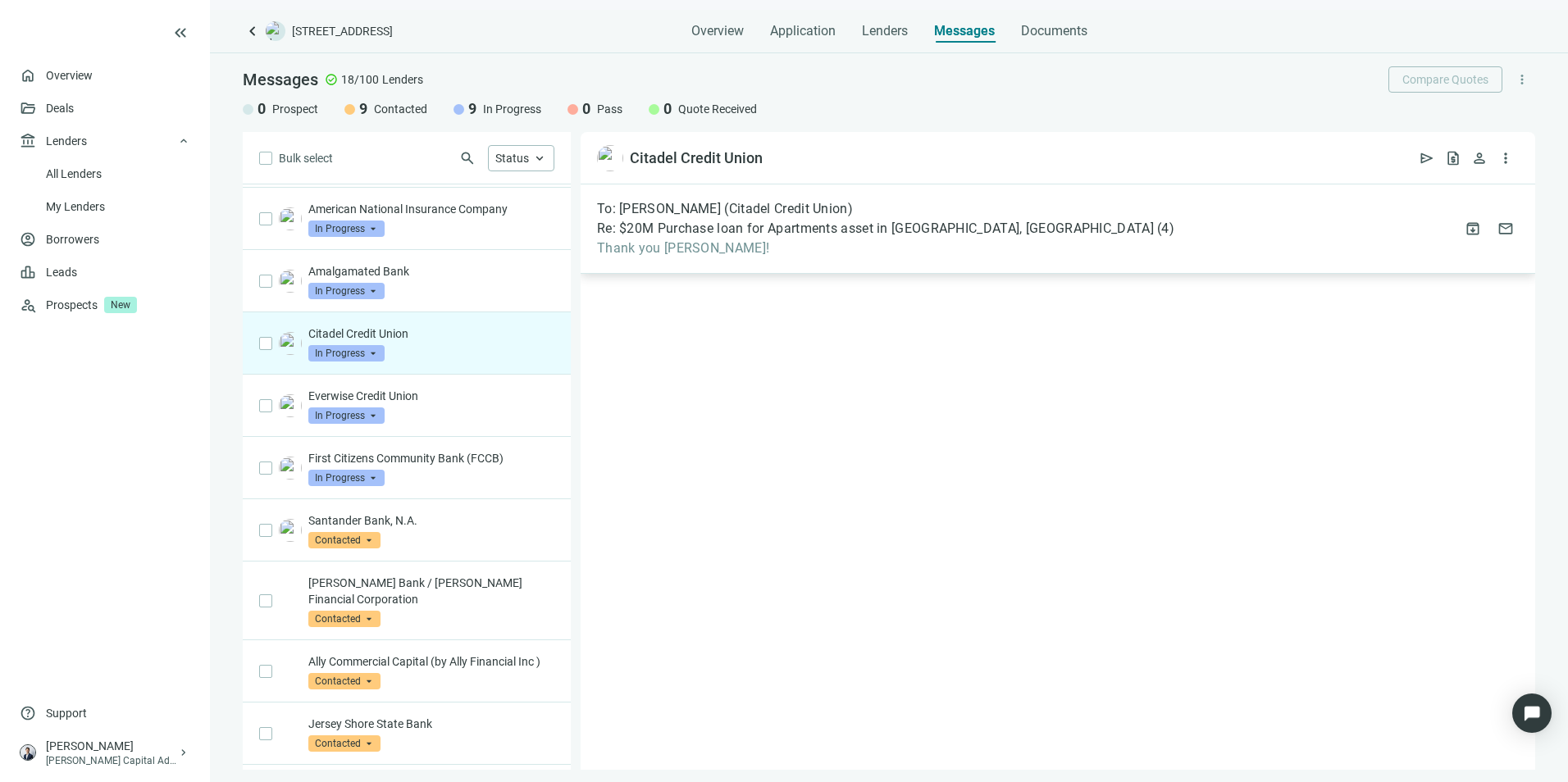
click at [924, 248] on span "Thank you [PERSON_NAME]!" at bounding box center [886, 248] width 577 height 16
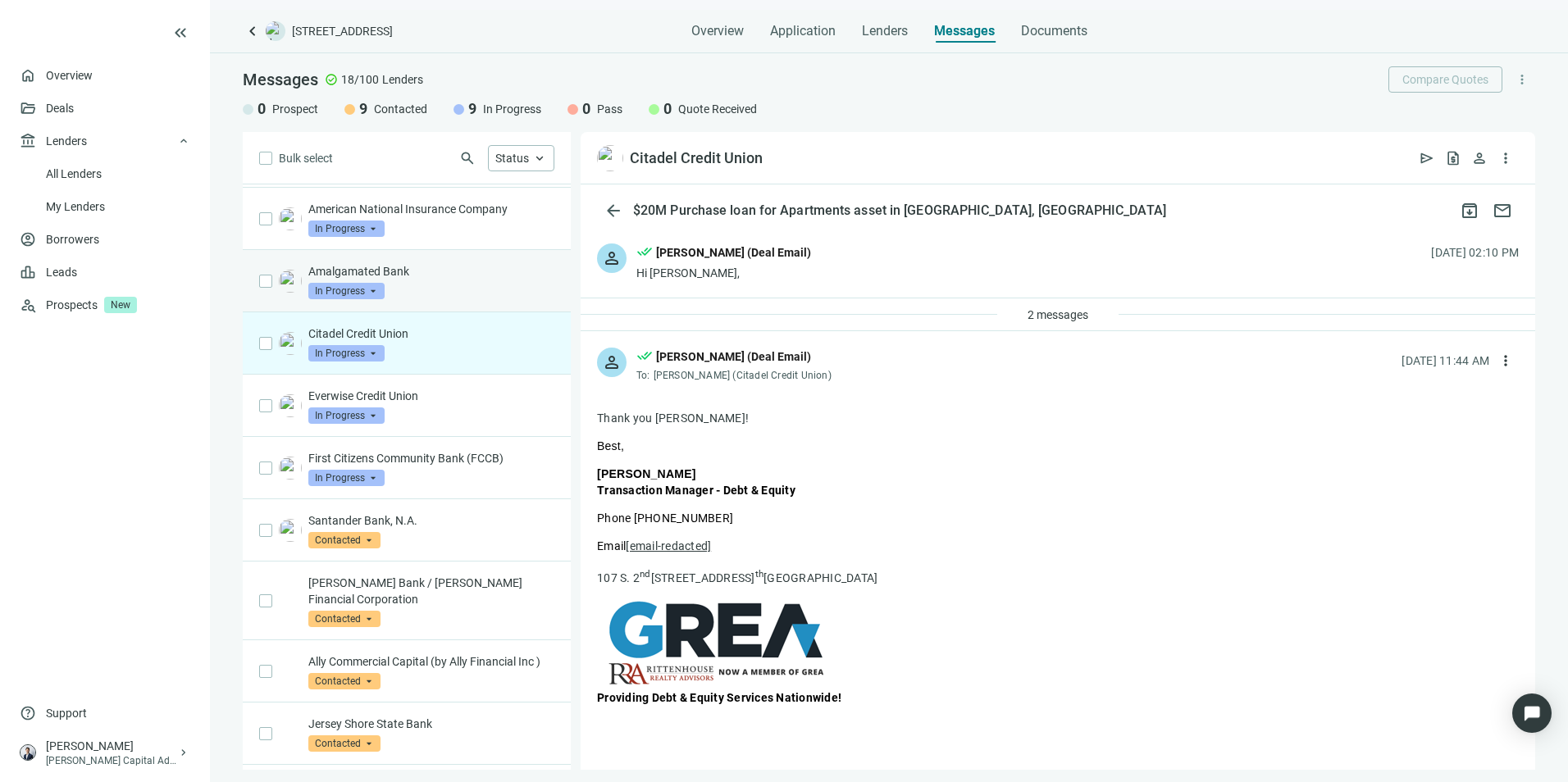
click at [483, 269] on p "Amalgamated Bank" at bounding box center [431, 271] width 246 height 16
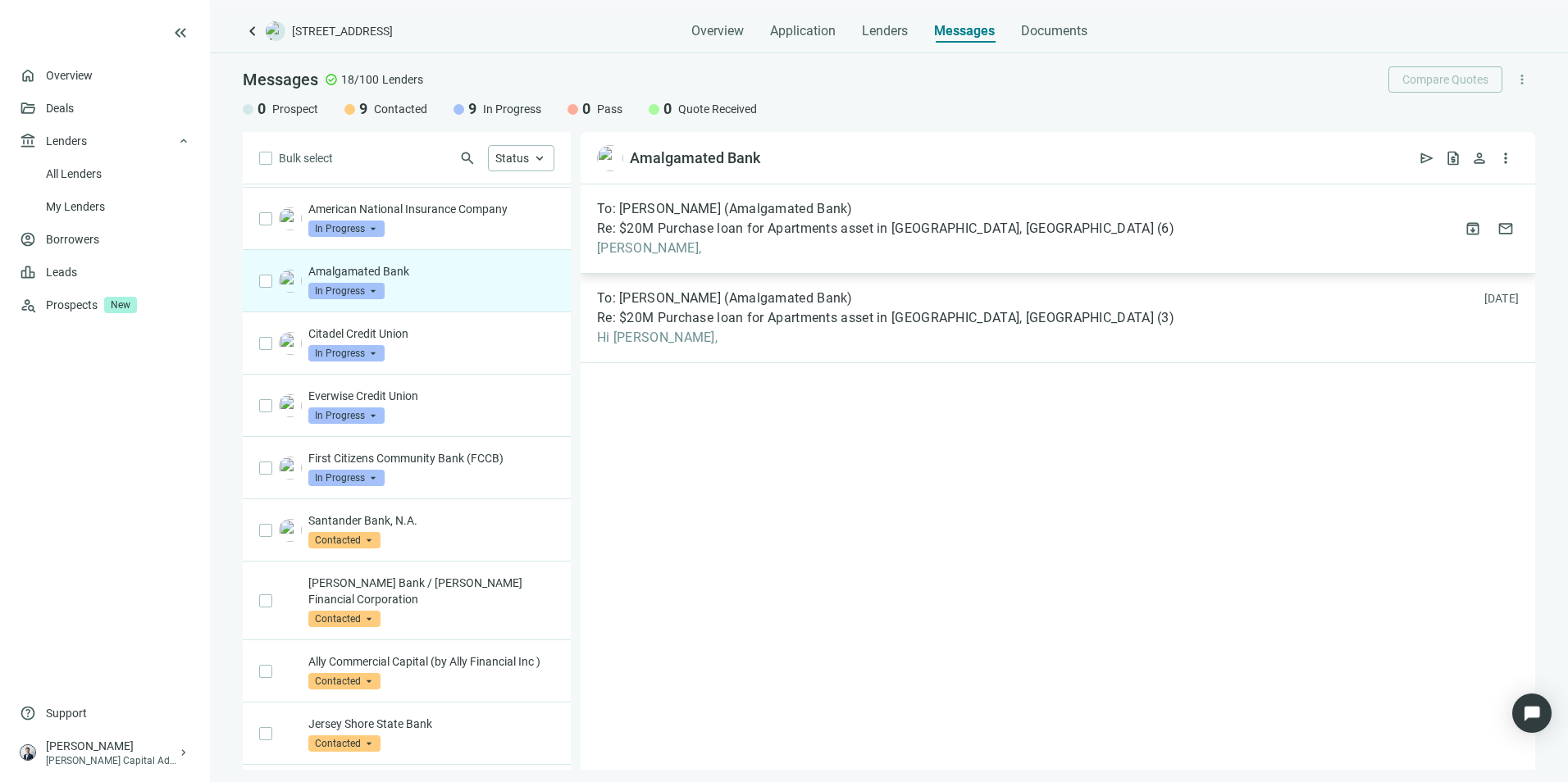
click at [953, 265] on div "To: [PERSON_NAME] (Amalgamated Bank) Re: $20M Purchase loan for Apartments asse…" at bounding box center [1058, 229] width 954 height 90
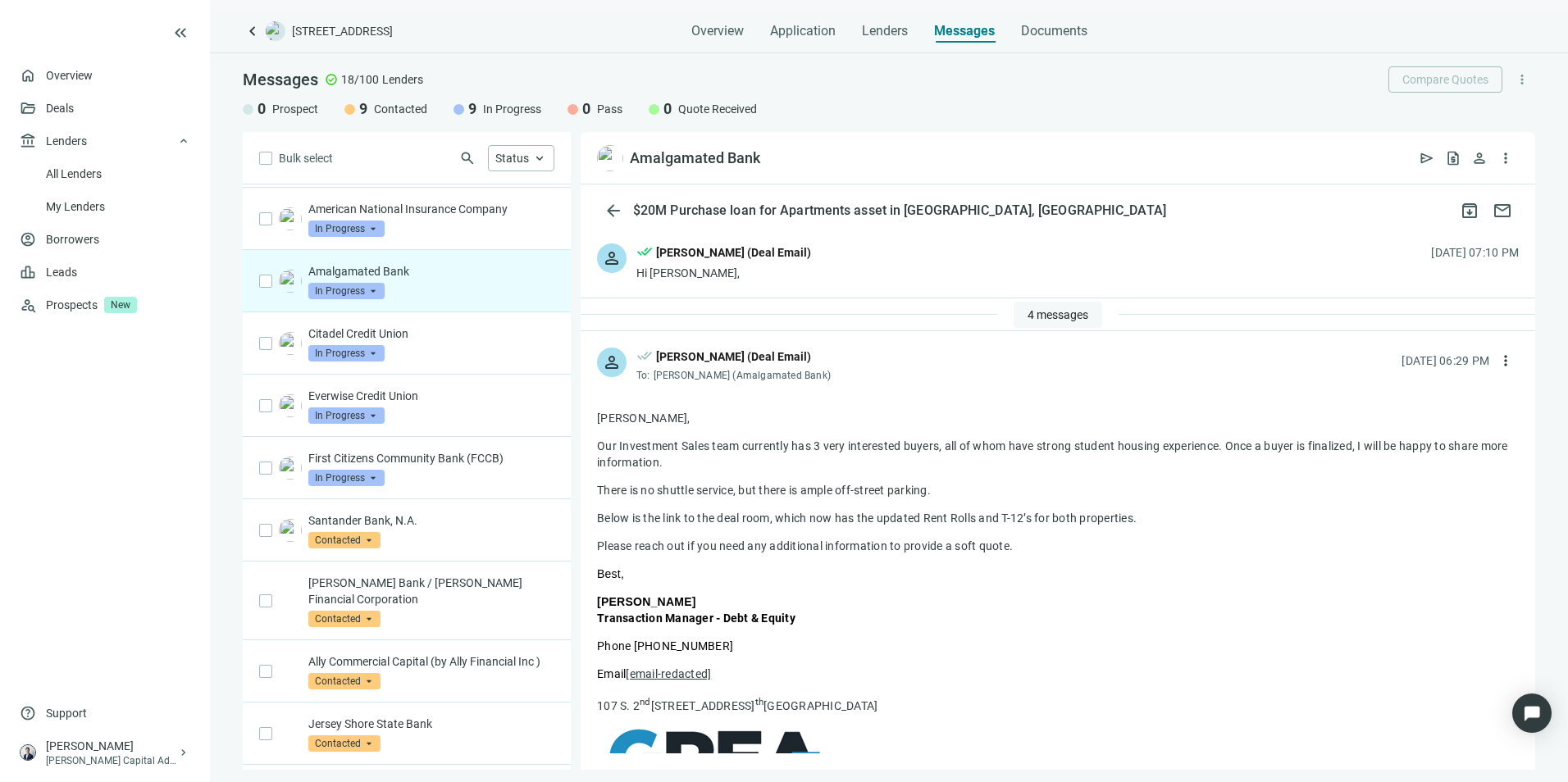
click at [1055, 319] on span "4 messages" at bounding box center [1058, 315] width 60 height 13
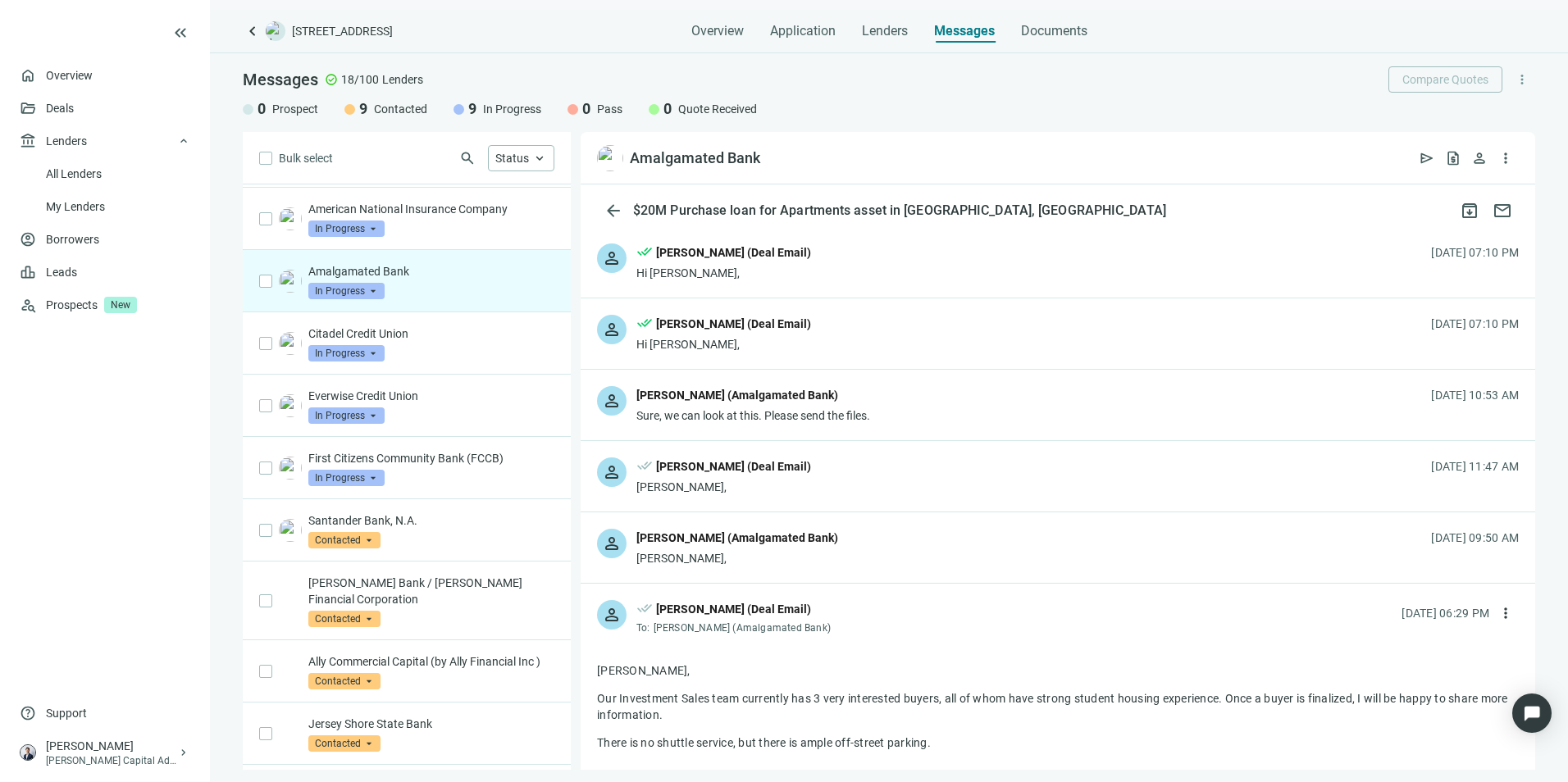
click at [901, 546] on div "person [PERSON_NAME] (Amalgamated Bank) [PERSON_NAME], [DATE] 09:50 AM" at bounding box center [1058, 548] width 954 height 71
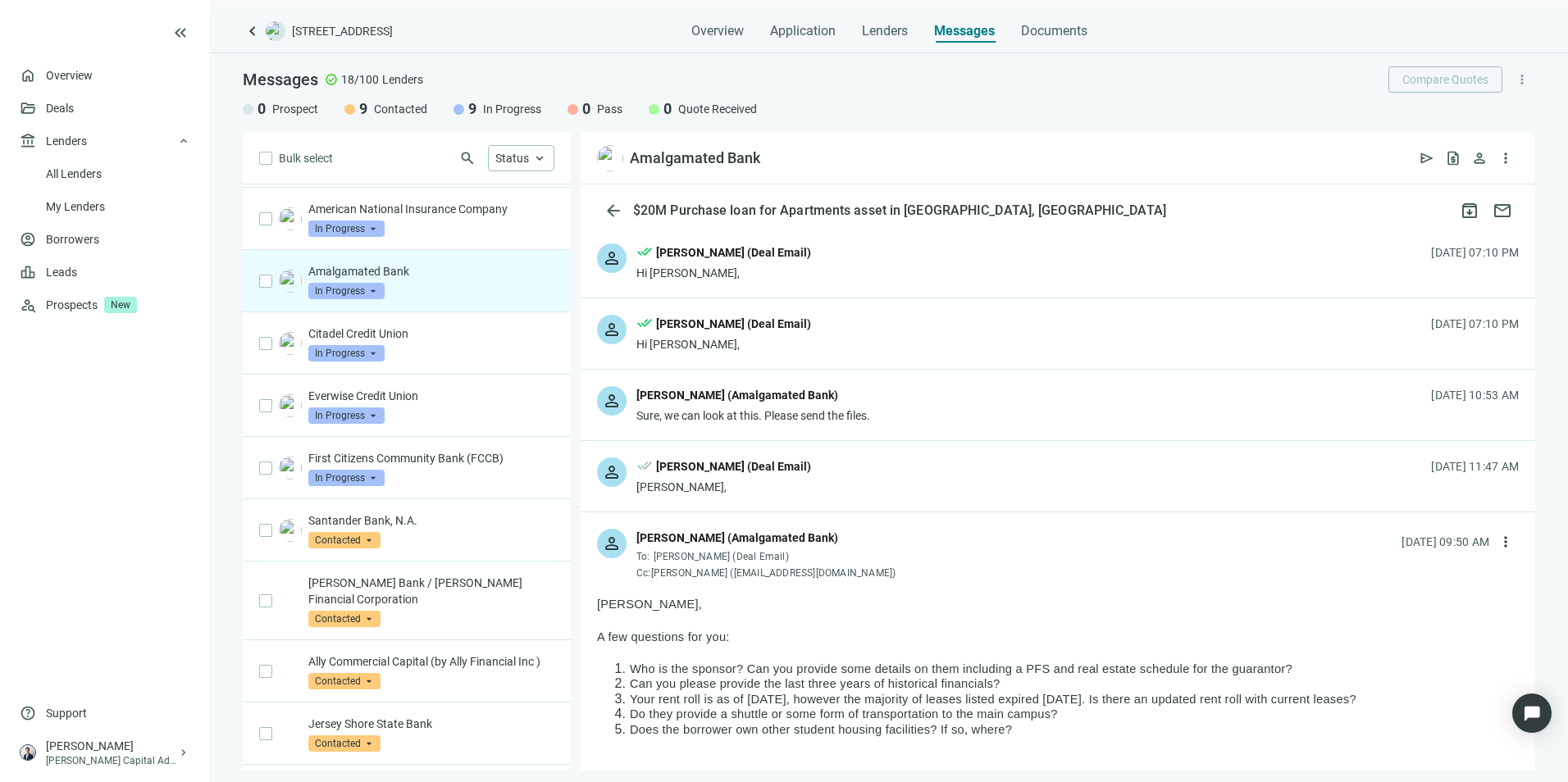
click at [974, 482] on div "person done_all [PERSON_NAME] (Deal Email) [PERSON_NAME], [DATE] 11:47 AM" at bounding box center [1058, 476] width 954 height 71
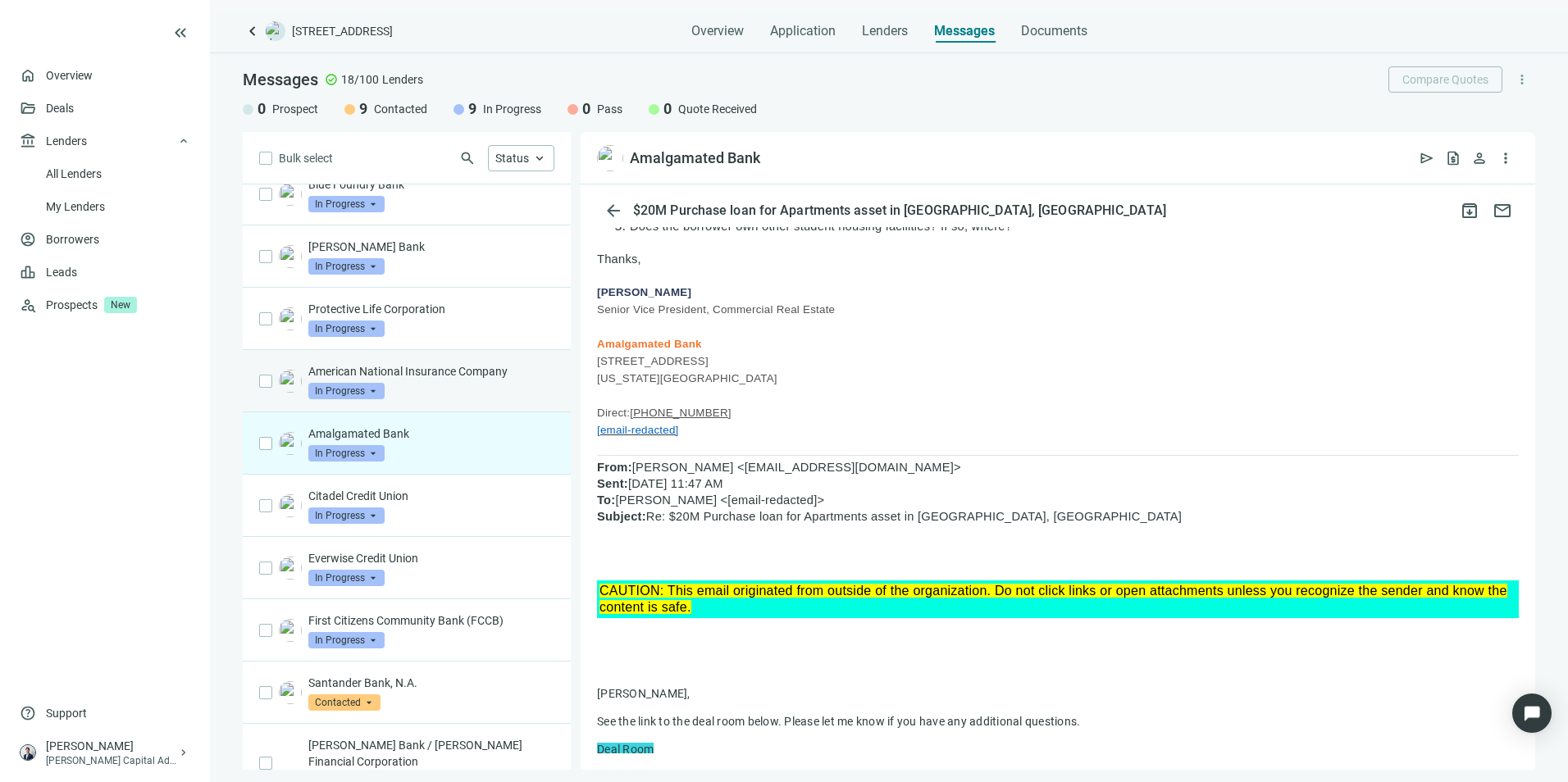
scroll to position [82, 0]
click at [475, 394] on div "American National Insurance Company In Progress arrow_drop_down" at bounding box center [431, 383] width 246 height 36
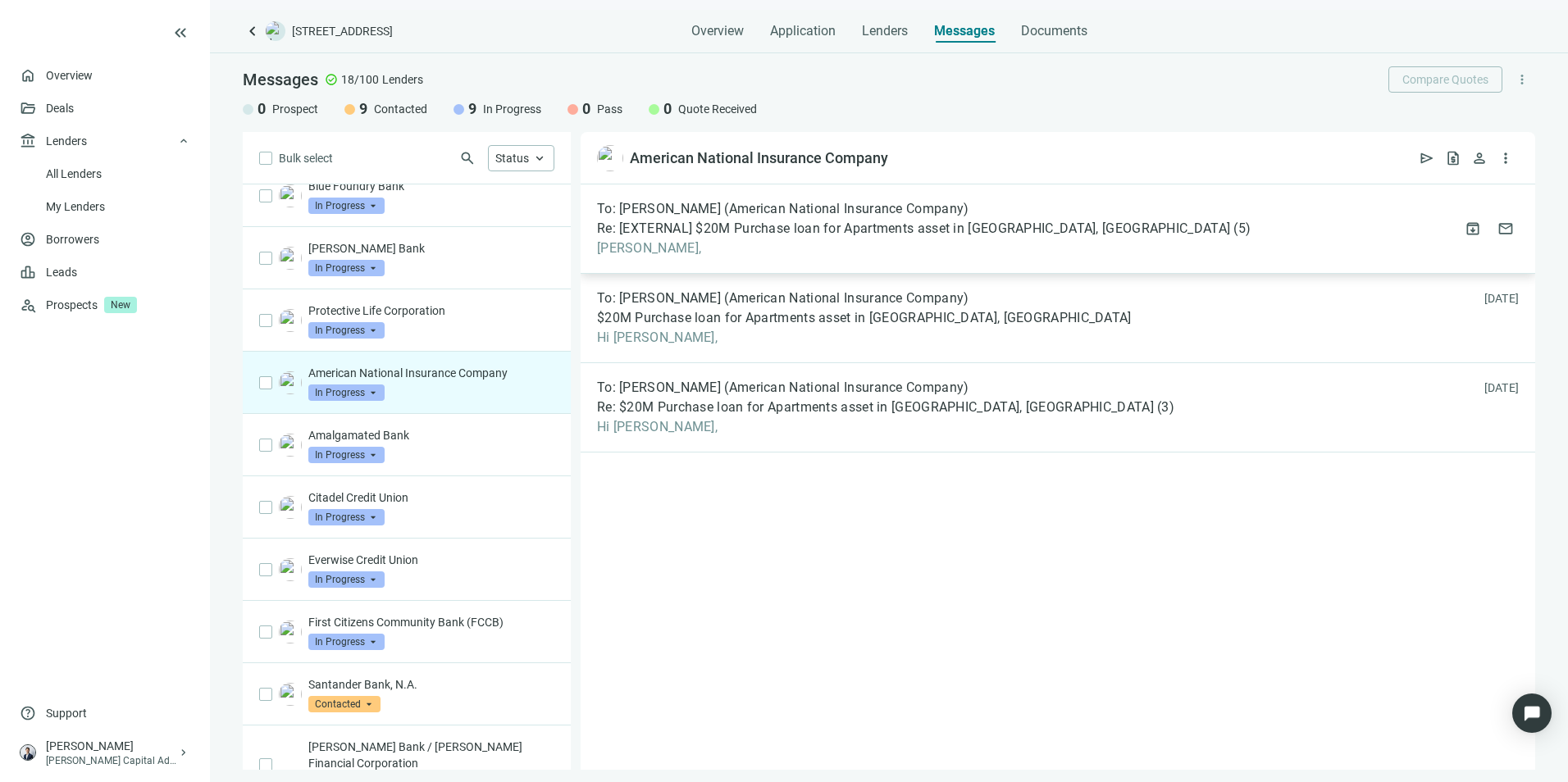
click at [901, 201] on div "To: [PERSON_NAME] (American National Insurance Company) Re: [EXTERNAL] $20M Pur…" at bounding box center [1058, 229] width 954 height 90
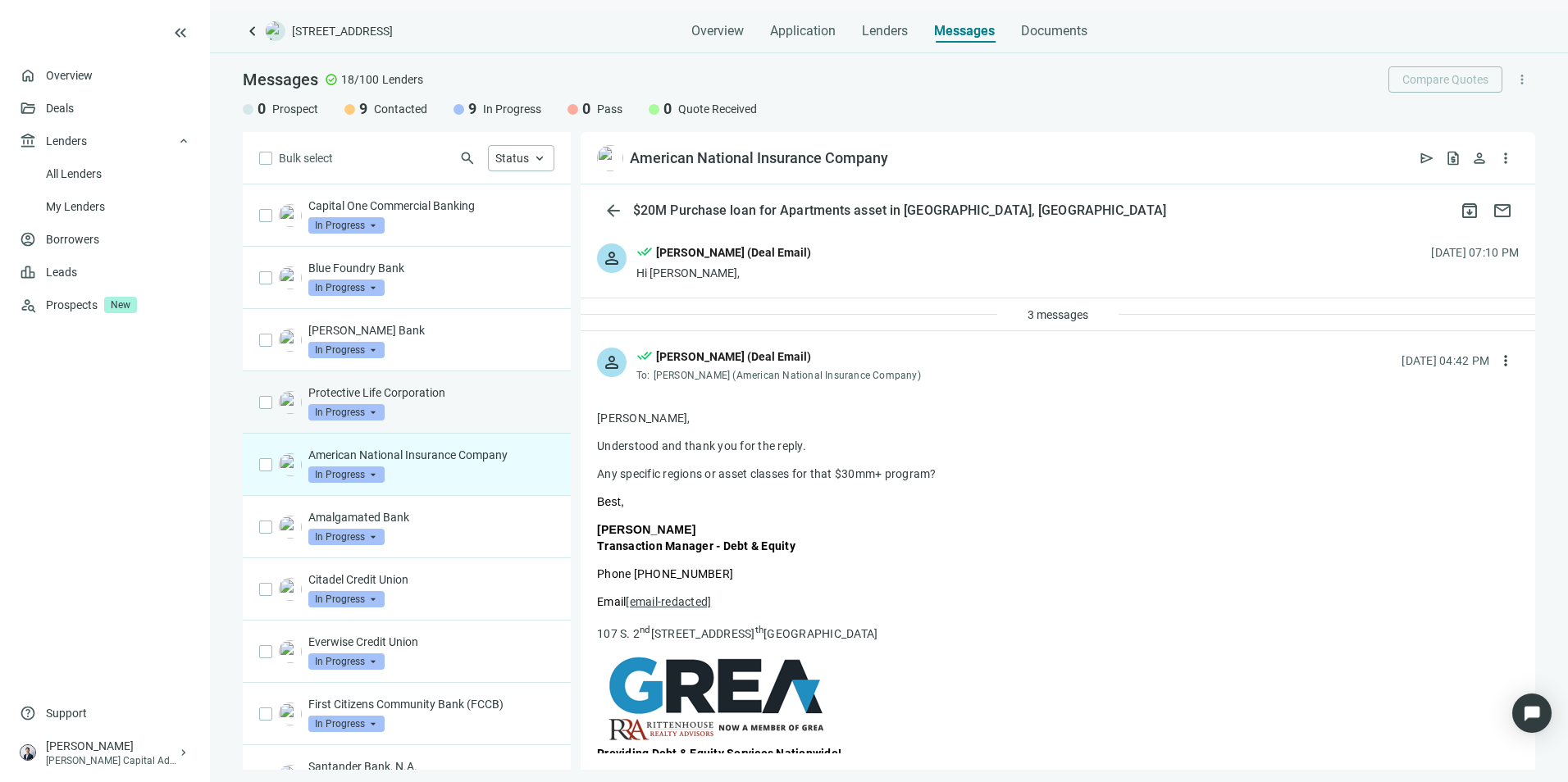
click at [458, 404] on div "Protective Life Corporation In Progress arrow_drop_down" at bounding box center [431, 402] width 246 height 36
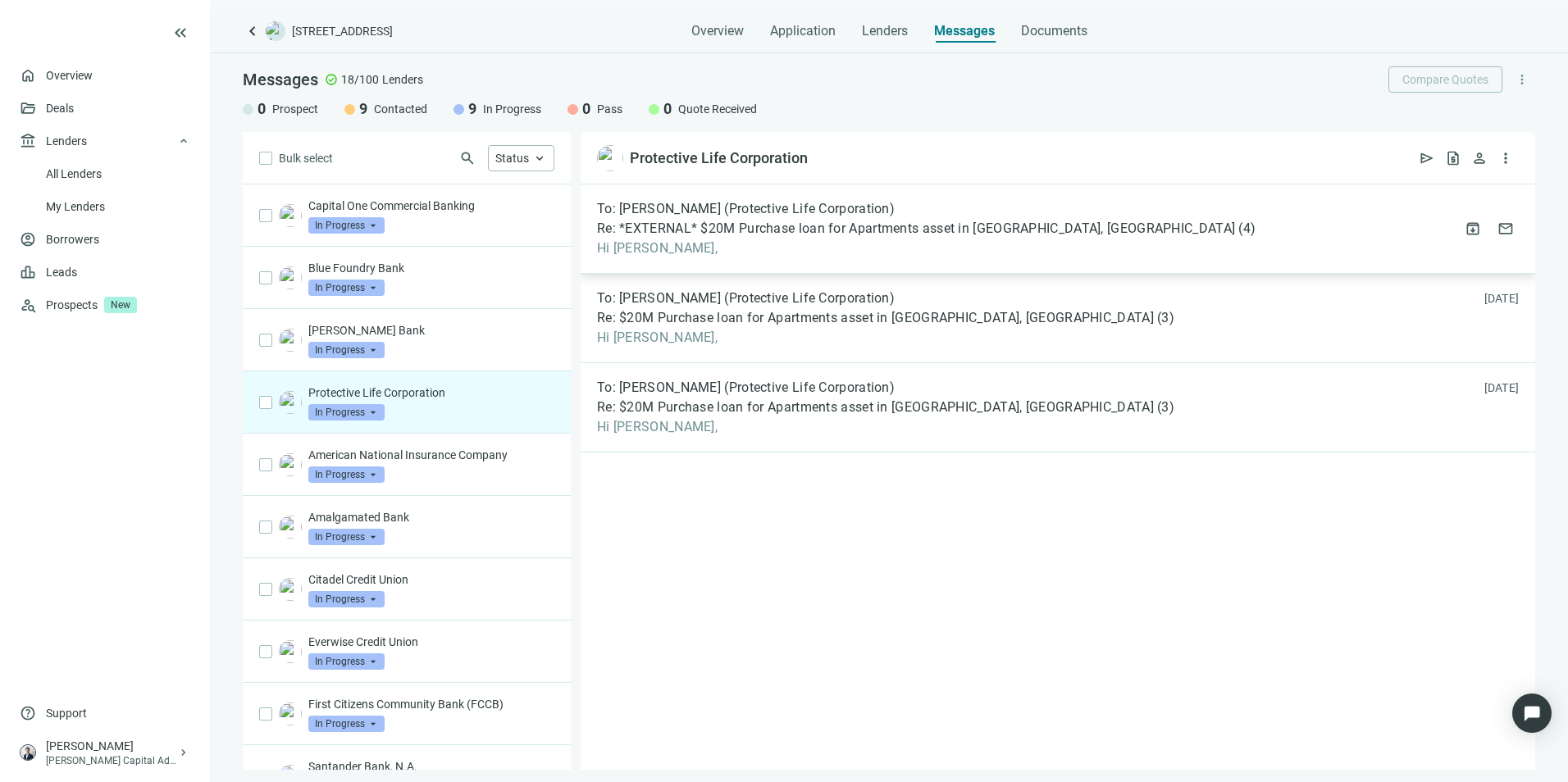
click at [1017, 248] on span "Hi [PERSON_NAME]," at bounding box center [926, 248] width 659 height 16
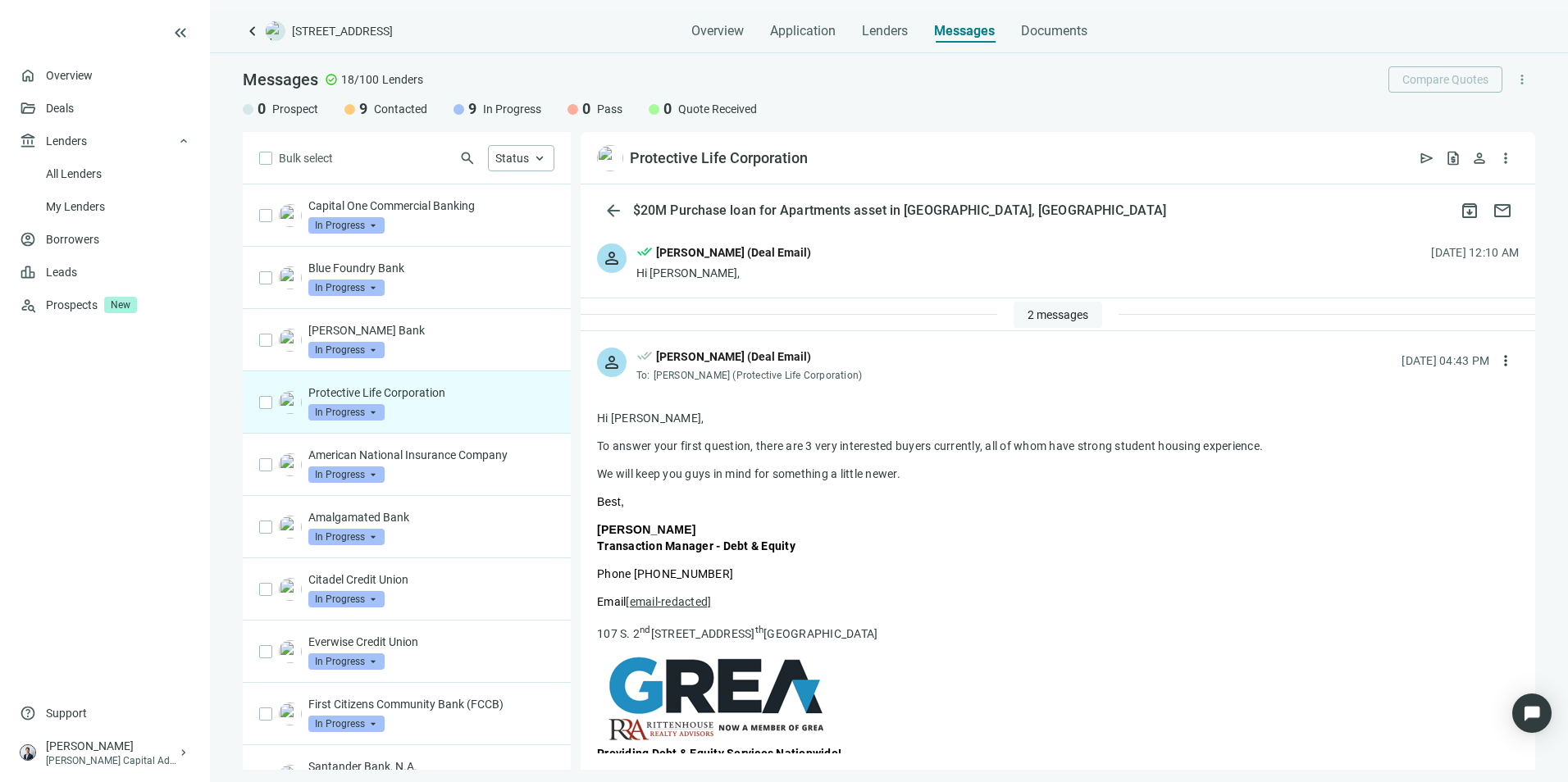
click at [1078, 303] on button "2 messages" at bounding box center [1058, 315] width 89 height 27
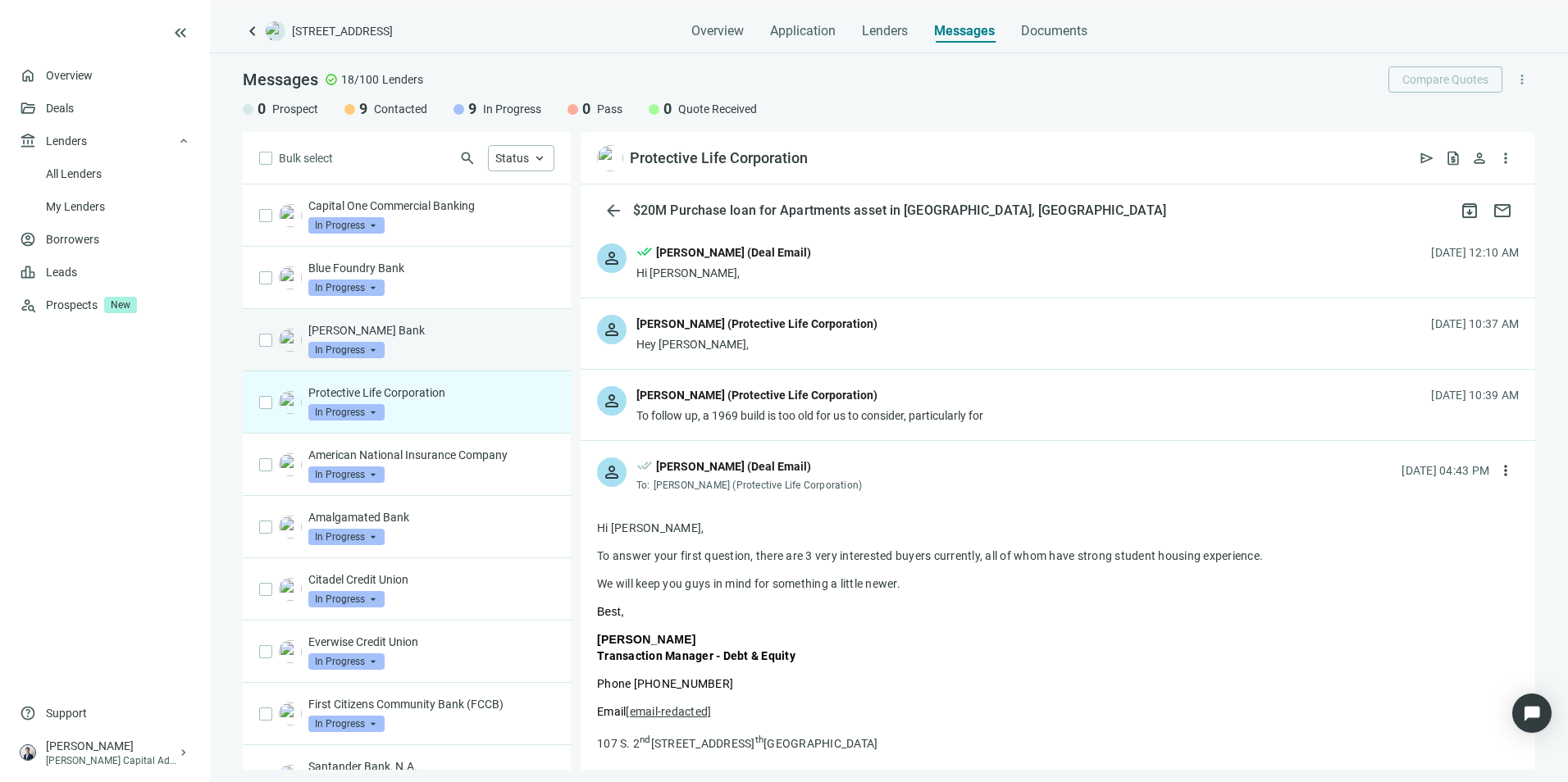
click at [462, 343] on div "[PERSON_NAME] Bank In Progress arrow_drop_down" at bounding box center [431, 340] width 246 height 36
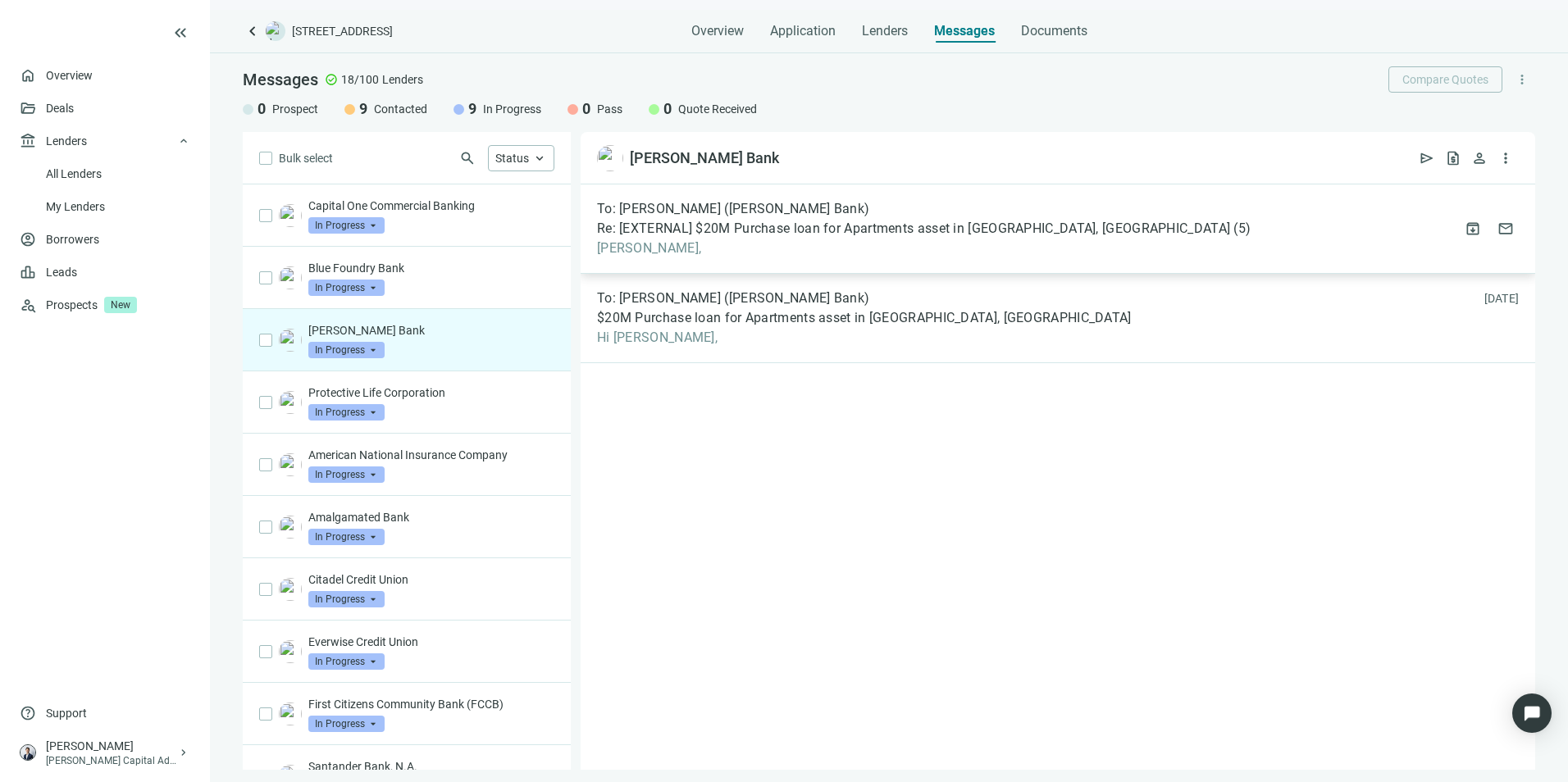
click at [912, 241] on span "[PERSON_NAME]," at bounding box center [924, 248] width 654 height 16
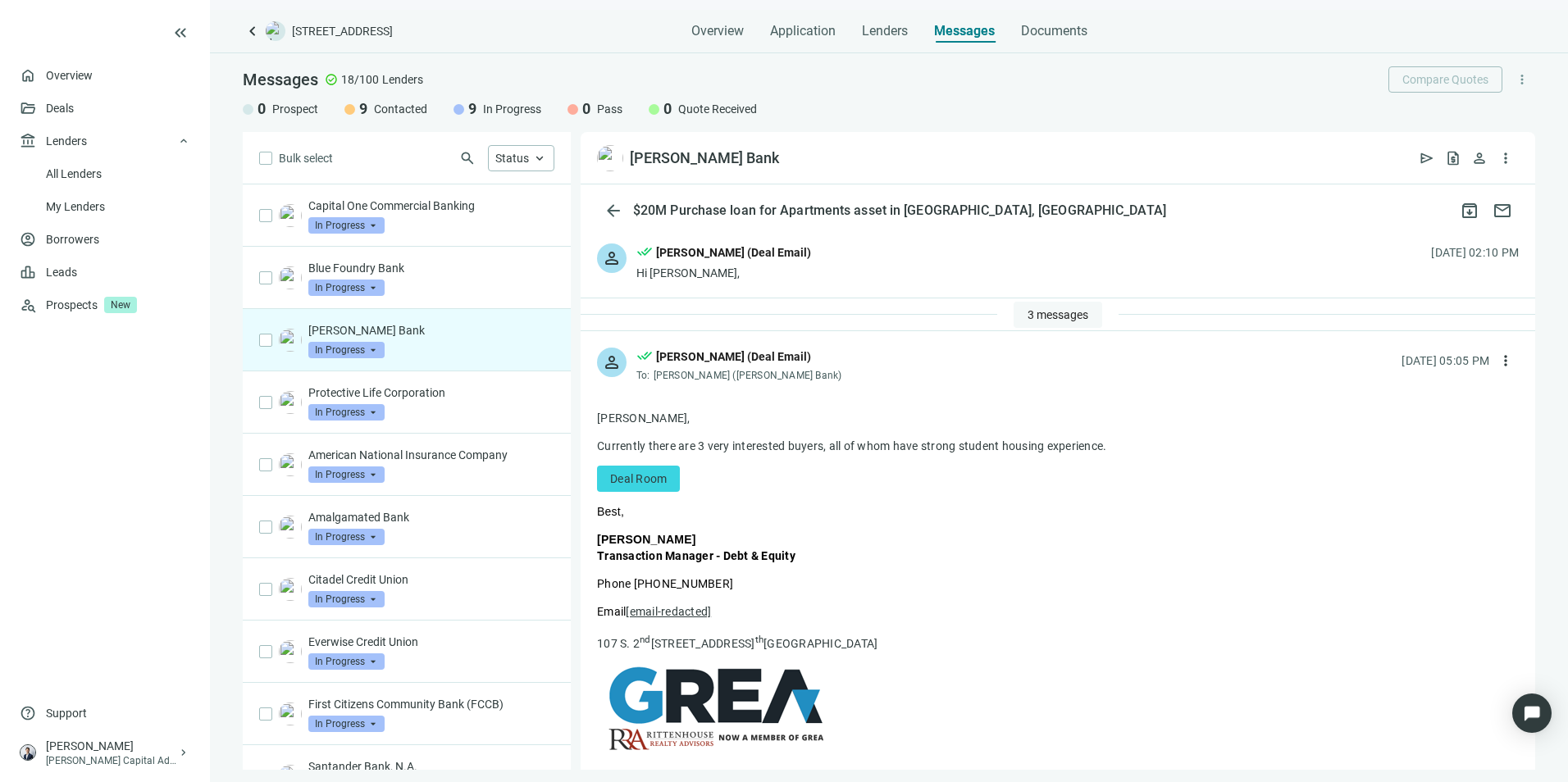
click at [1049, 311] on span "3 messages" at bounding box center [1058, 315] width 60 height 13
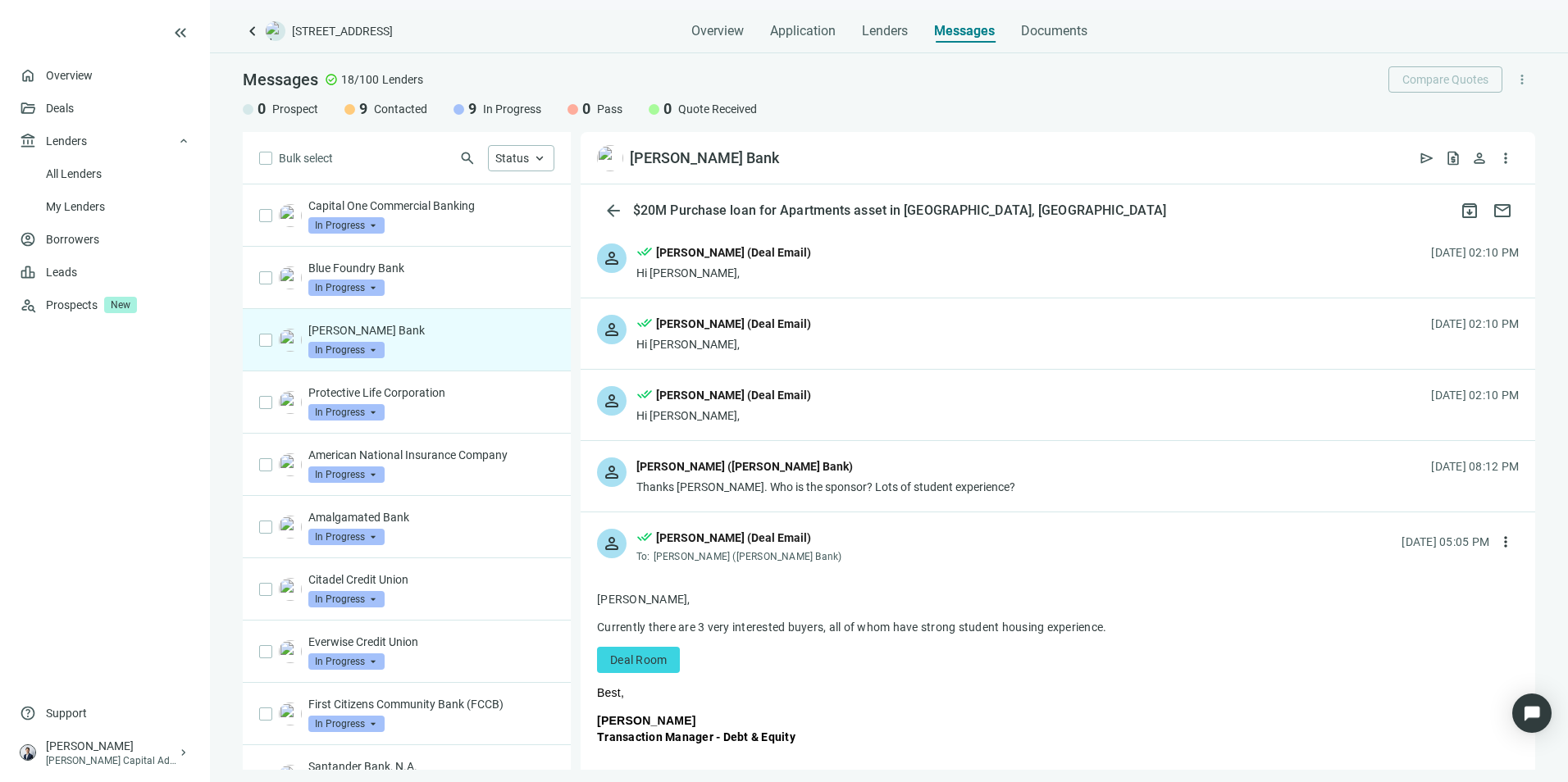
click at [953, 398] on div "person done_all [PERSON_NAME] (Deal Email) Hi [PERSON_NAME], [DATE] 02:10 PM" at bounding box center [1058, 405] width 954 height 71
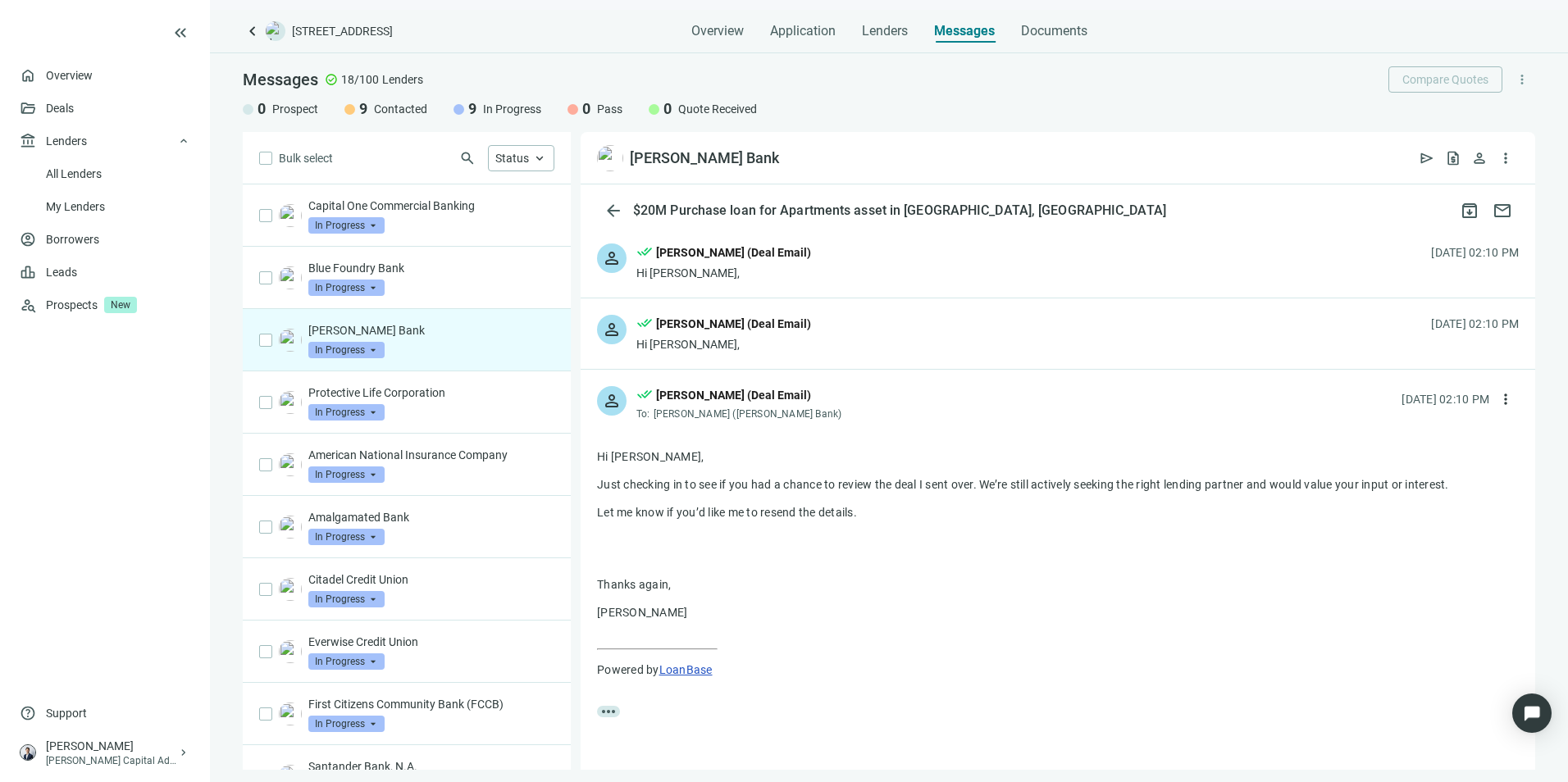
click at [963, 406] on div "person done_all [PERSON_NAME] (Deal Email) To: [PERSON_NAME] ([PERSON_NAME] Ban…" at bounding box center [1058, 396] width 954 height 54
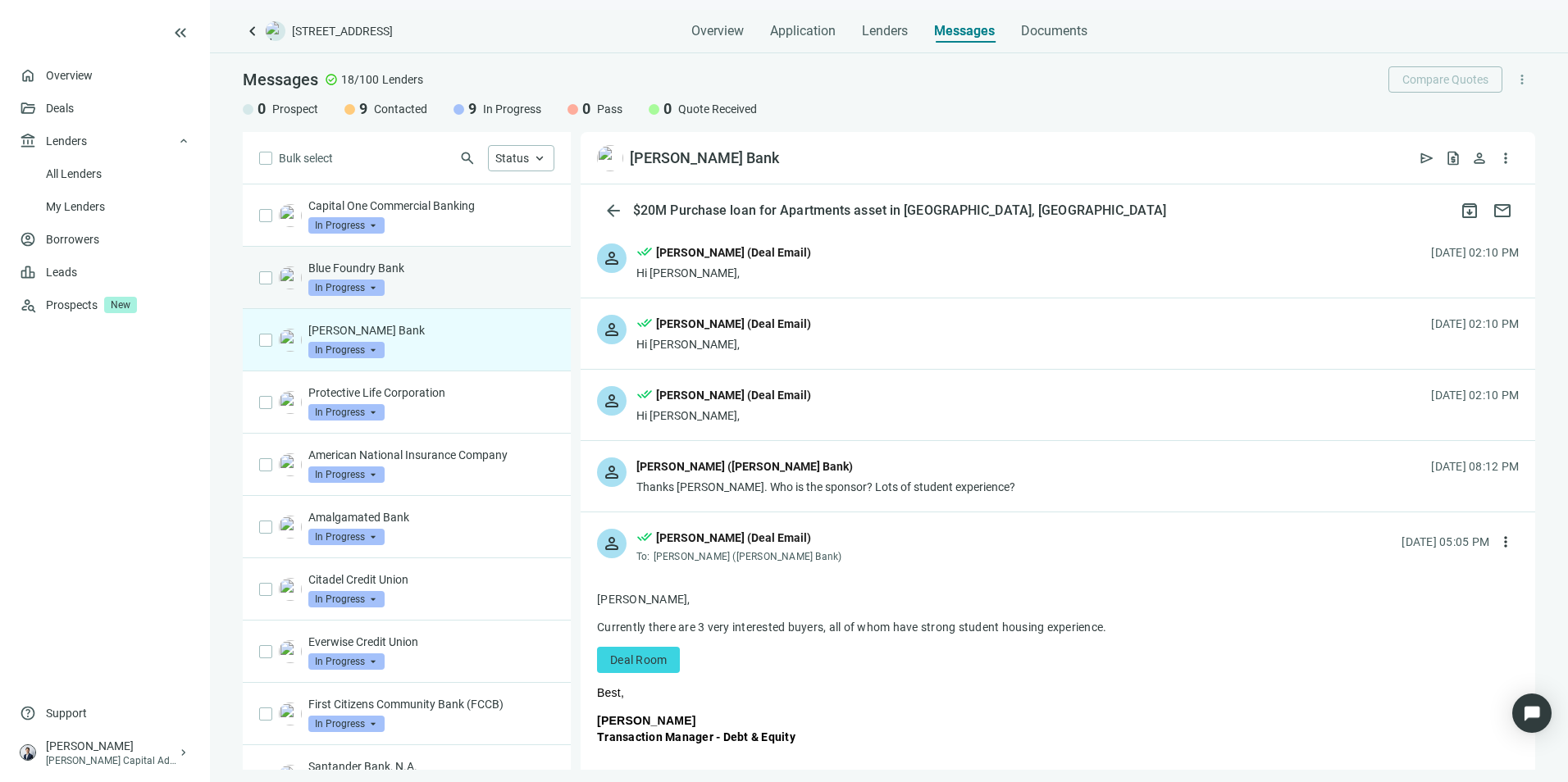
click at [448, 278] on div "Blue Foundry Bank In Progress arrow_drop_down" at bounding box center [431, 277] width 246 height 36
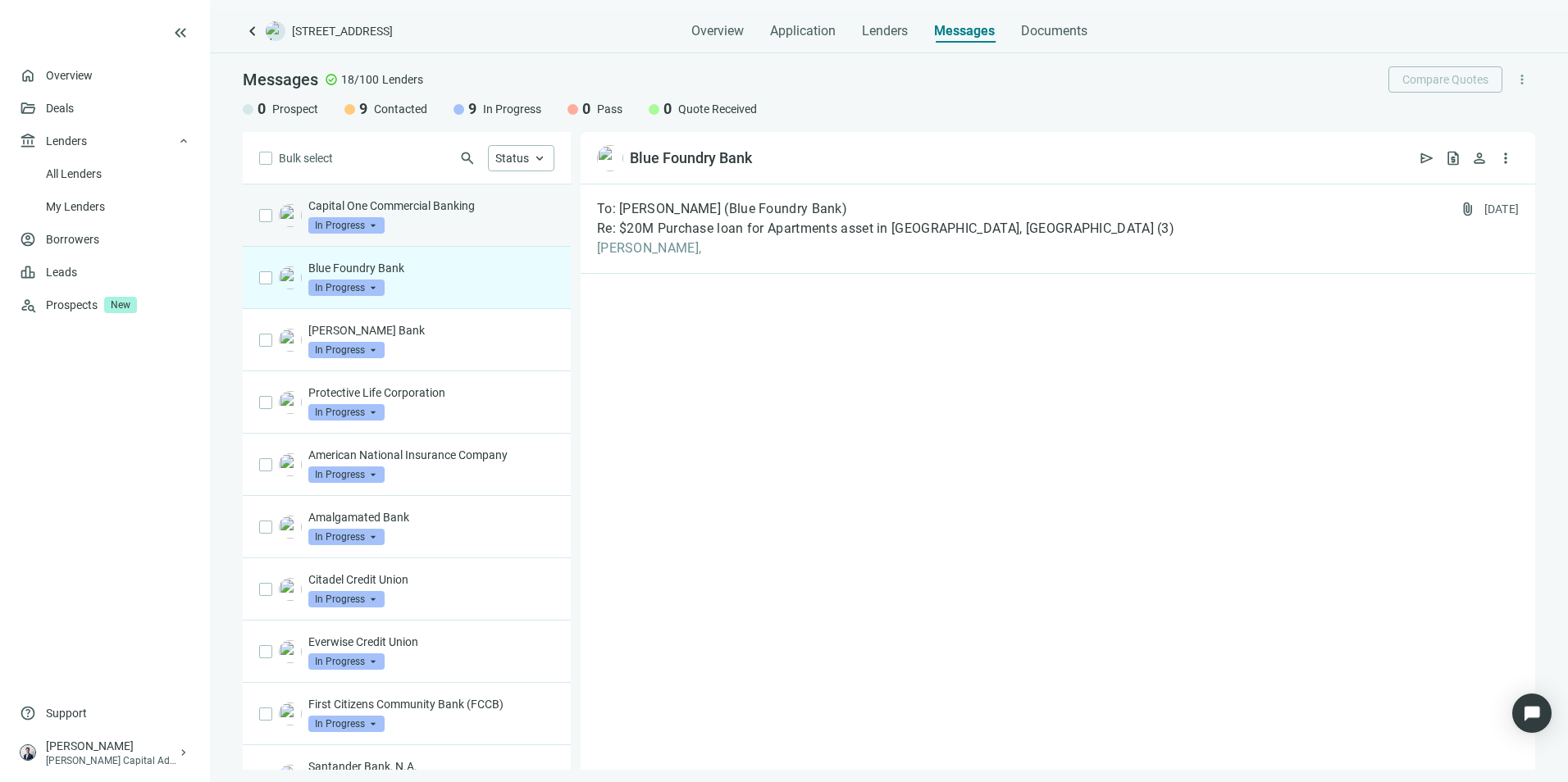
click at [424, 208] on p "Capital One Commercial Banking" at bounding box center [431, 206] width 246 height 16
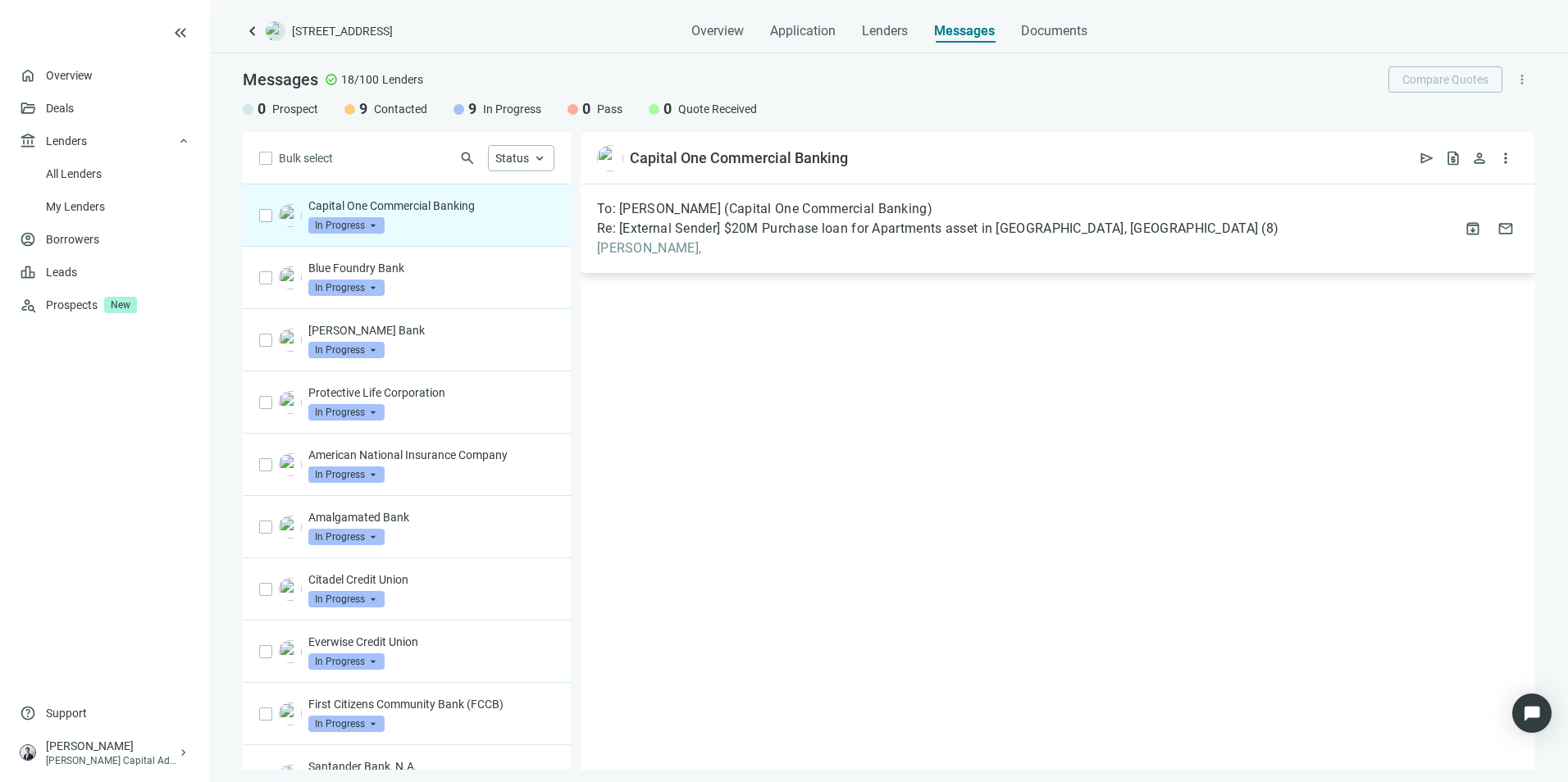
click at [777, 247] on span "[PERSON_NAME]," at bounding box center [938, 248] width 681 height 16
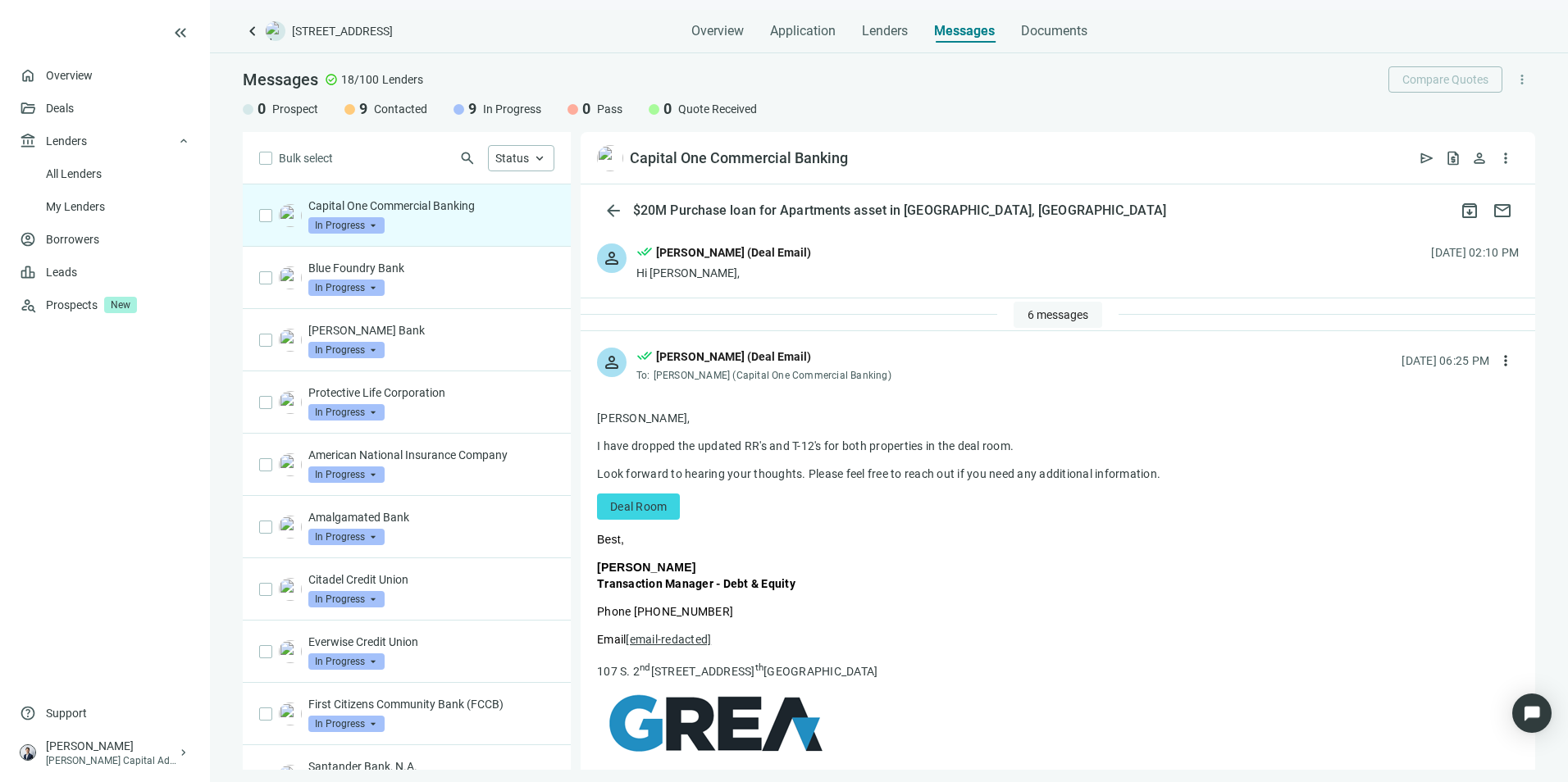
click at [1058, 315] on span "6 messages" at bounding box center [1058, 315] width 60 height 13
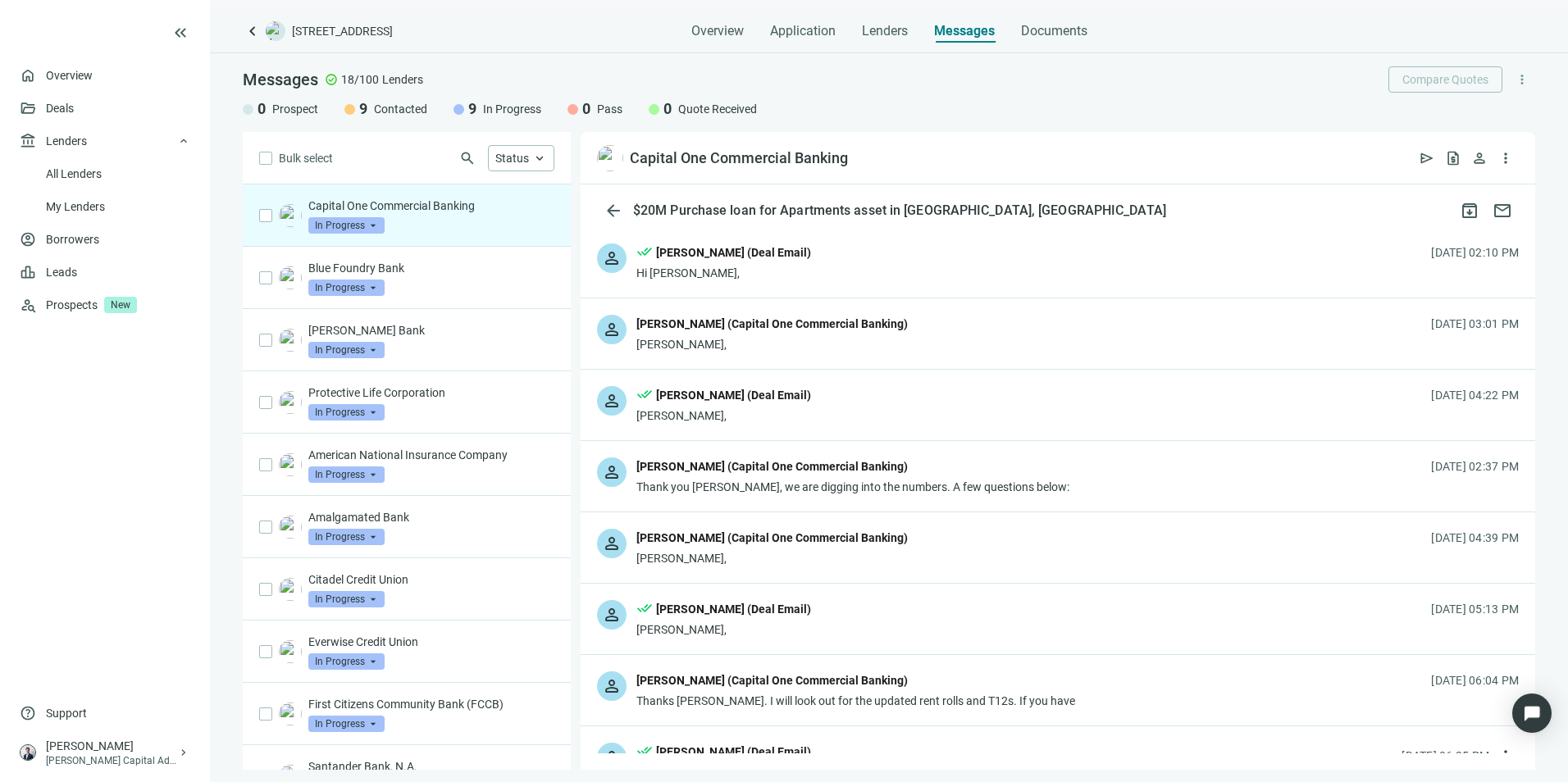
click at [884, 278] on div "person done_all [PERSON_NAME] (Deal Email) Hi [PERSON_NAME], [DATE] 02:10 PM" at bounding box center [1058, 262] width 954 height 71
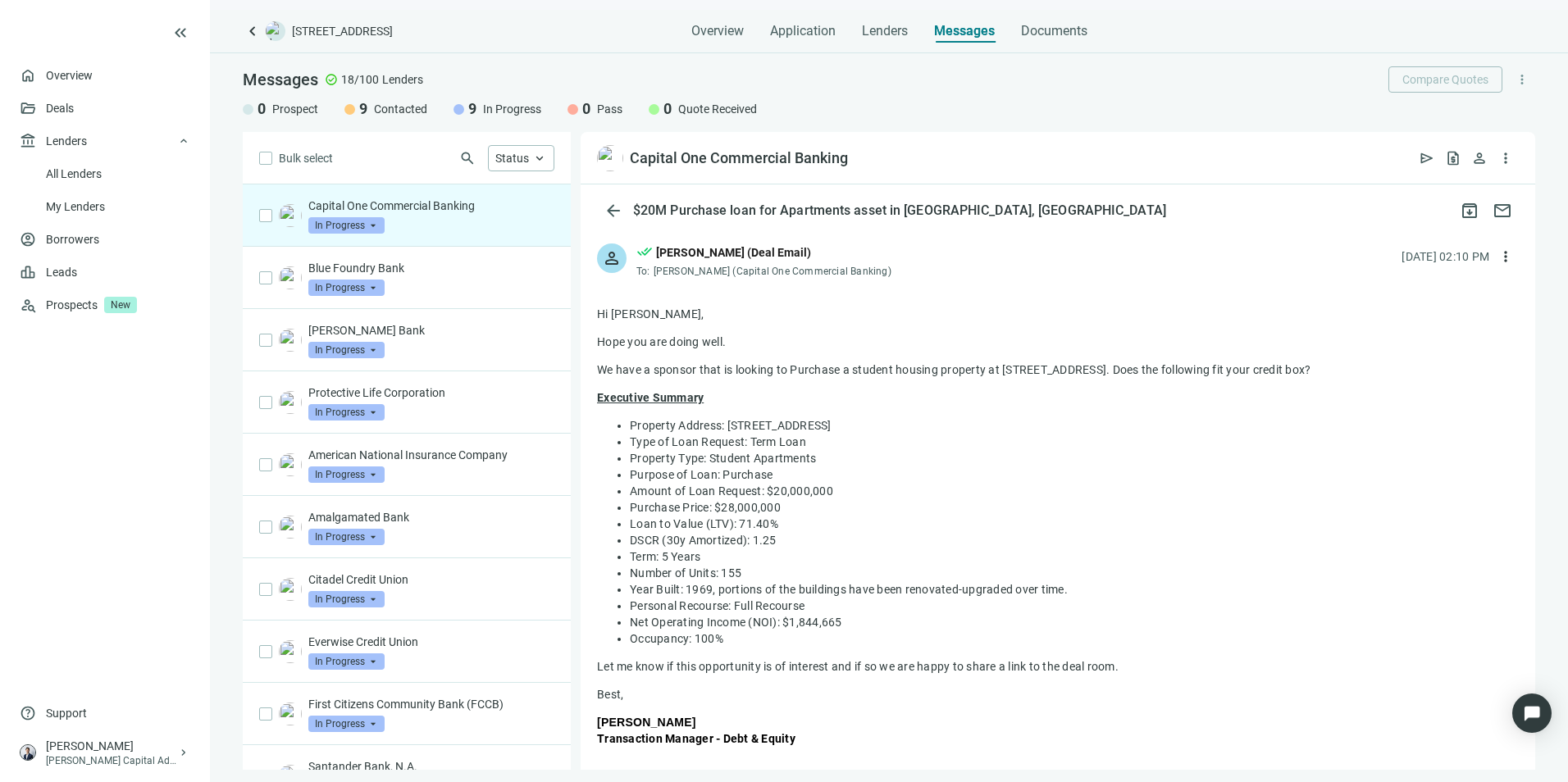
click at [907, 277] on div "person done_all [PERSON_NAME] (Deal Email) To: [PERSON_NAME] (Capital One Comme…" at bounding box center [1058, 254] width 954 height 54
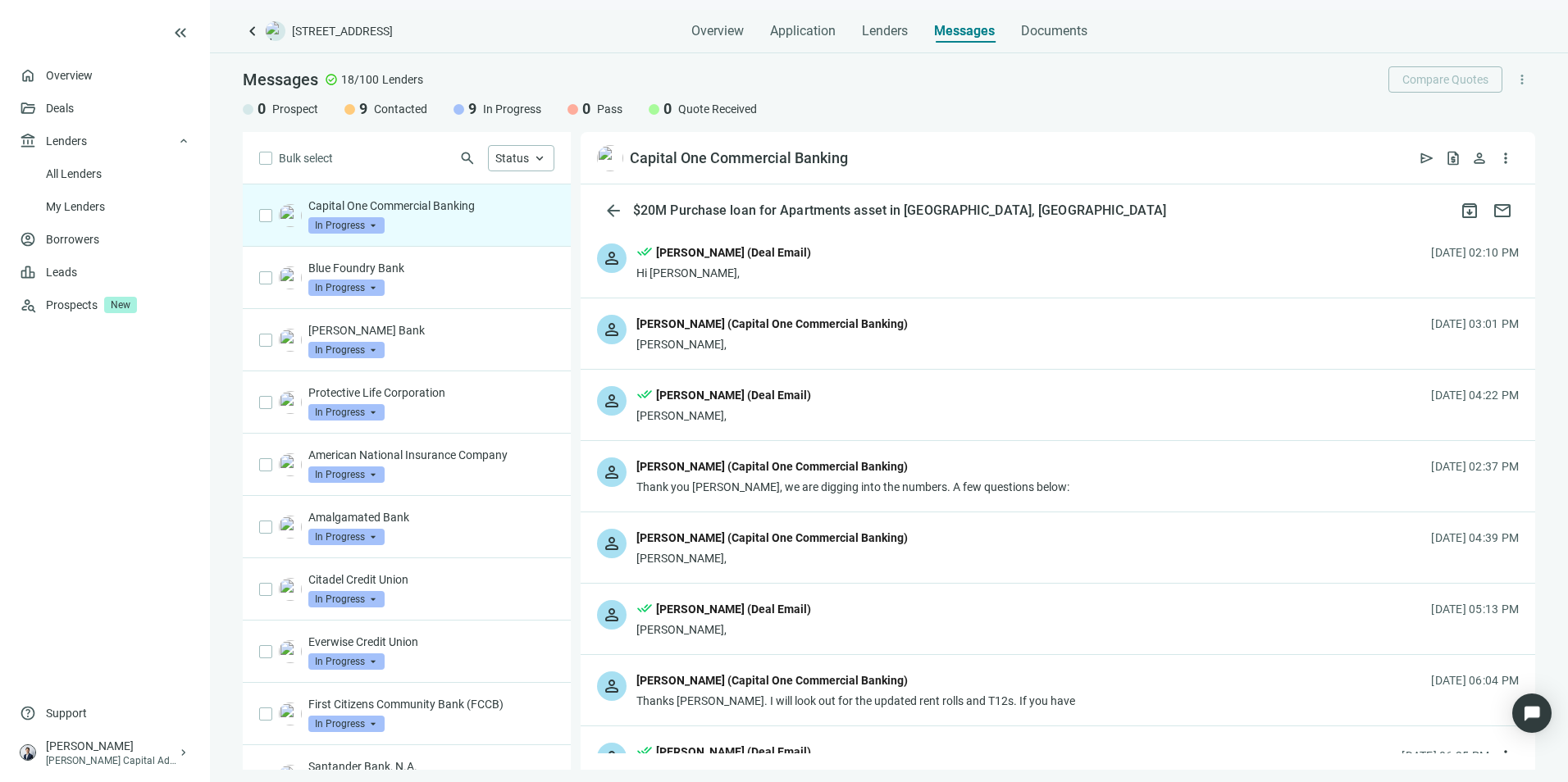
click at [890, 322] on div "person [PERSON_NAME] (Capital One Commercial Banking) [PERSON_NAME], [DATE] 03:…" at bounding box center [1058, 333] width 954 height 71
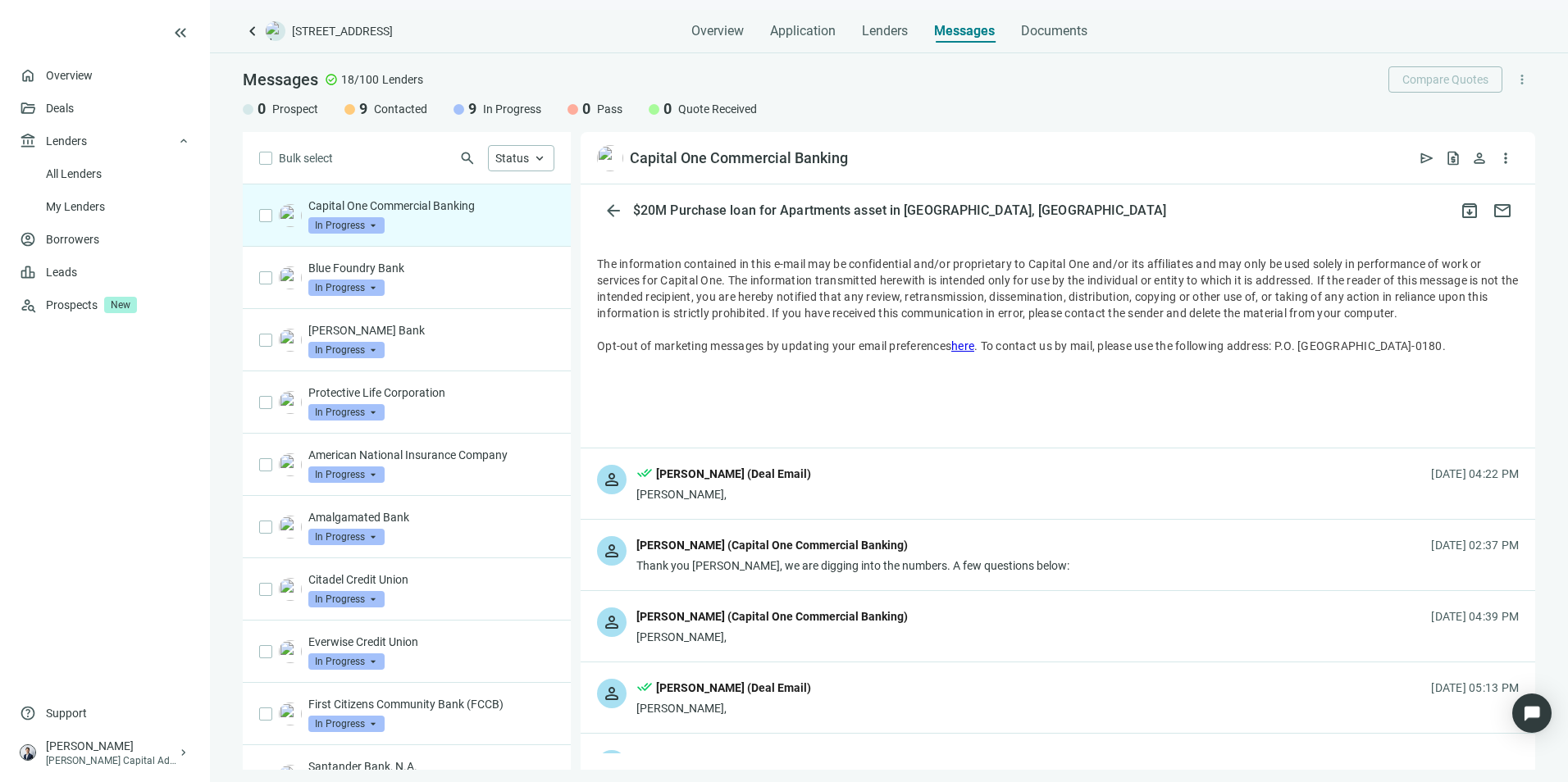
scroll to position [1476, 0]
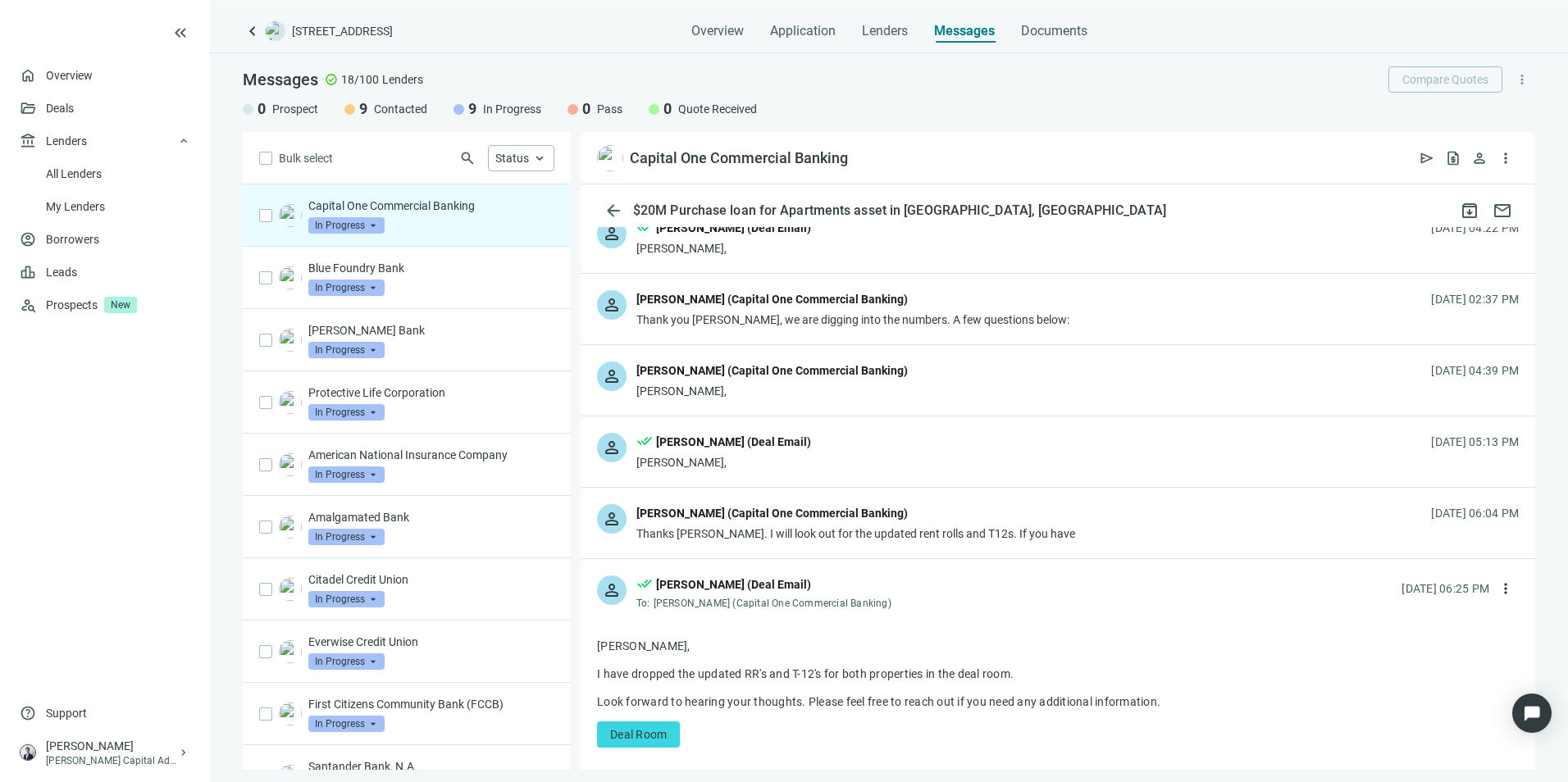
click at [1076, 307] on div "person [PERSON_NAME] (Capital One Commercial Banking) Thank you [PERSON_NAME], …" at bounding box center [1058, 309] width 954 height 71
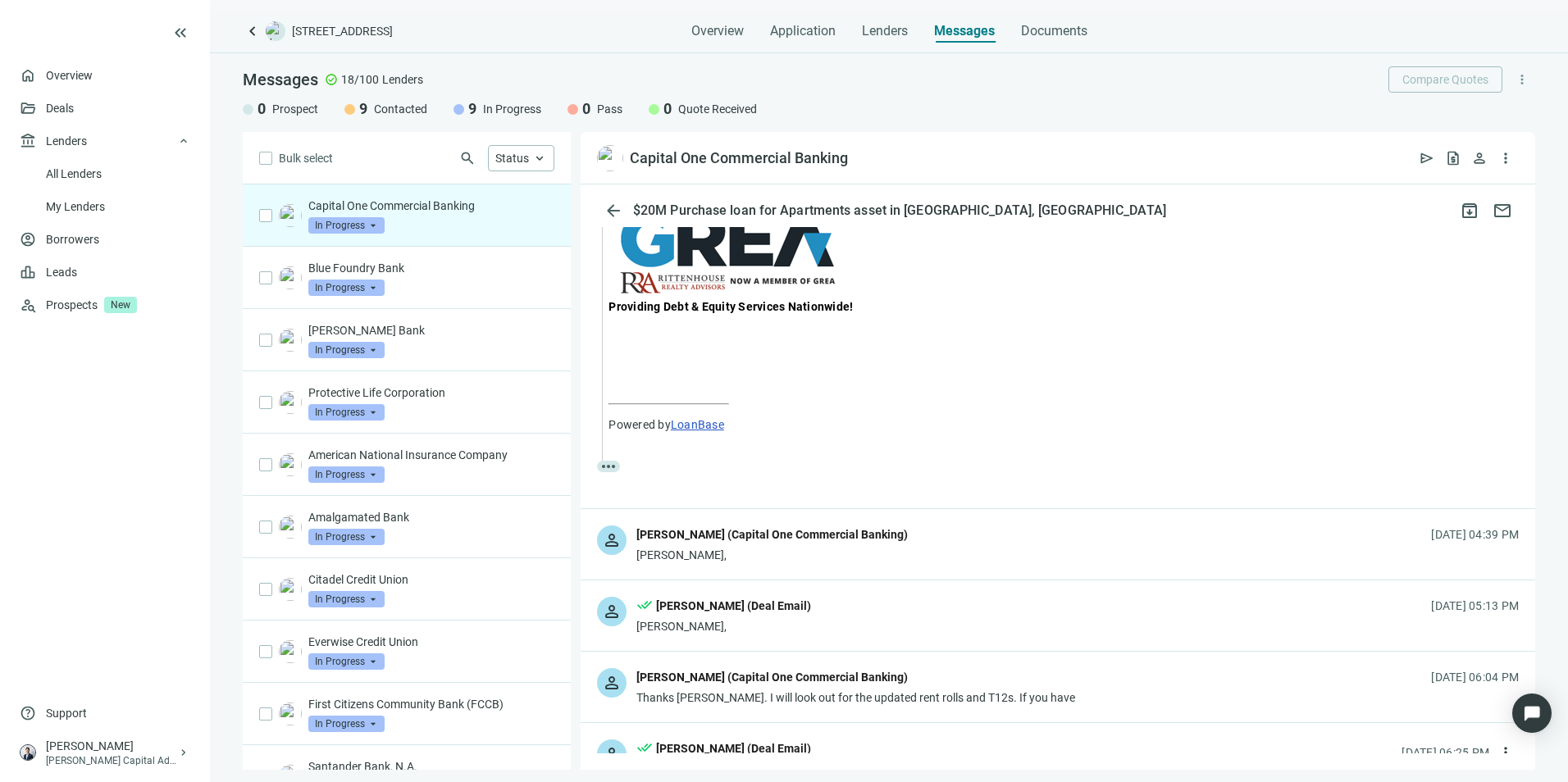
scroll to position [2297, 0]
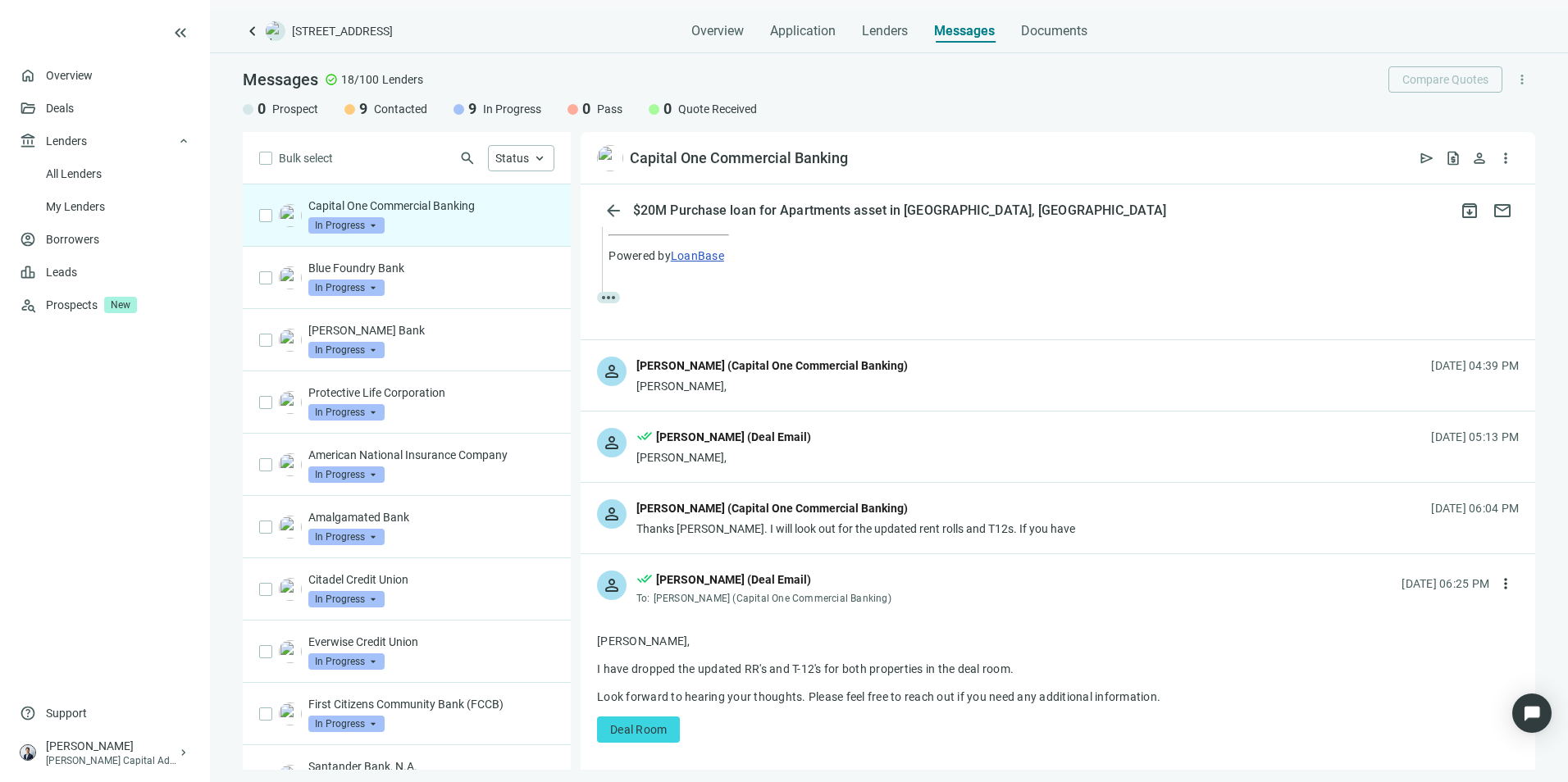
click at [922, 360] on div "person [PERSON_NAME] (Capital One Commercial Banking) [PERSON_NAME], [DATE] 04:…" at bounding box center [1058, 375] width 954 height 71
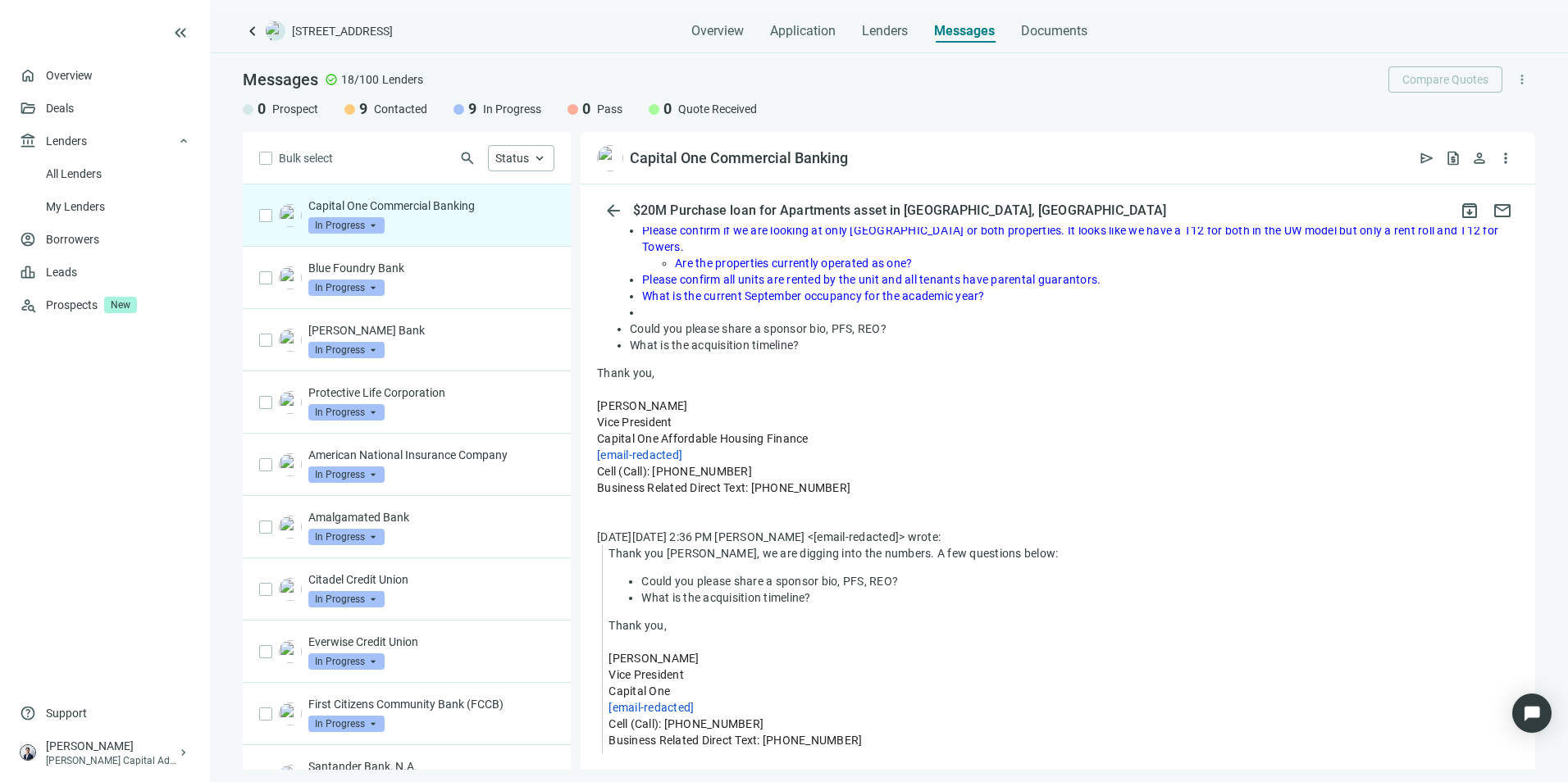
scroll to position [2870, 0]
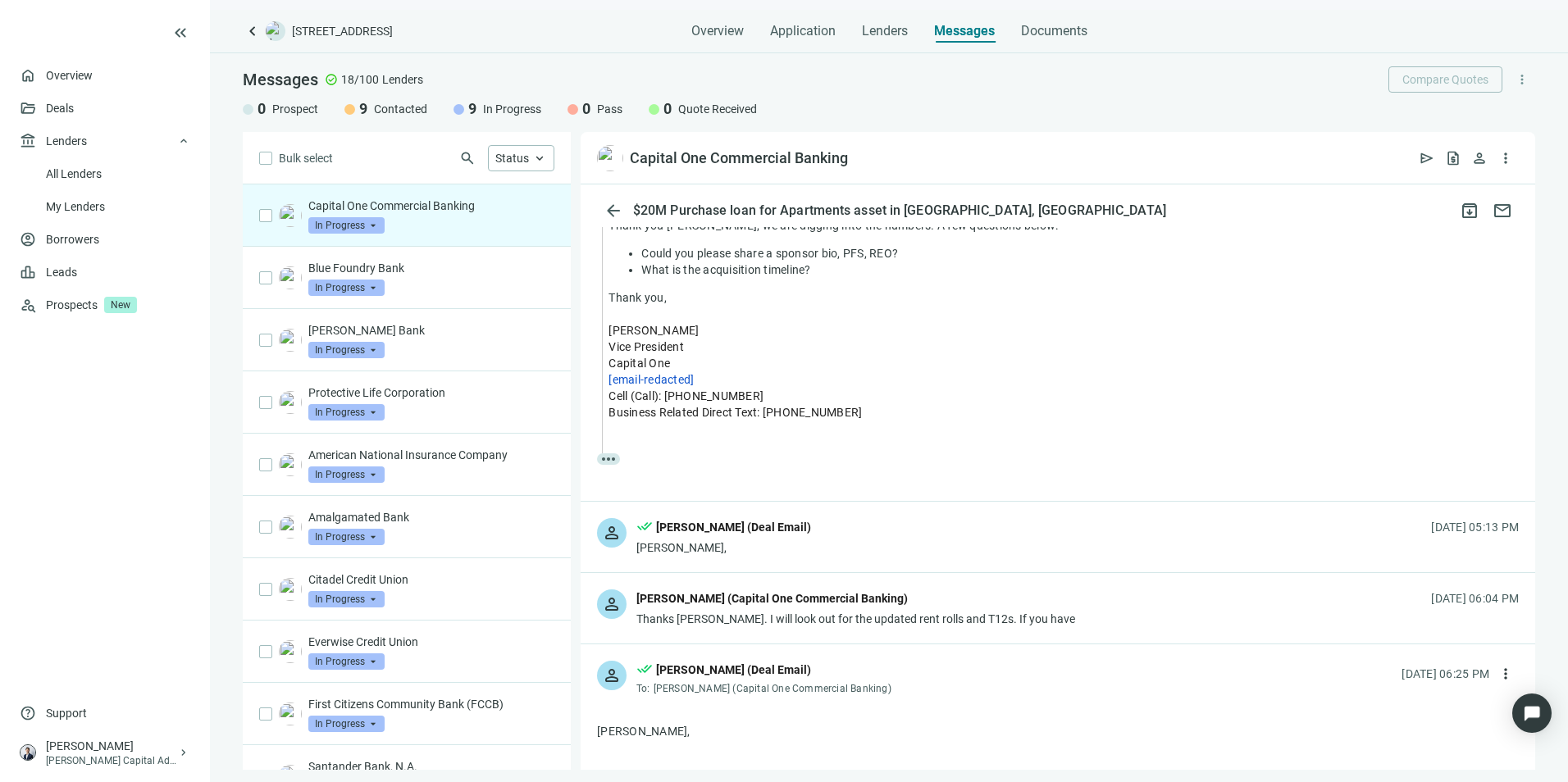
click at [939, 551] on div "person done_all [PERSON_NAME] (Deal Email) [PERSON_NAME], [DATE] 05:13 PM" at bounding box center [1058, 537] width 954 height 71
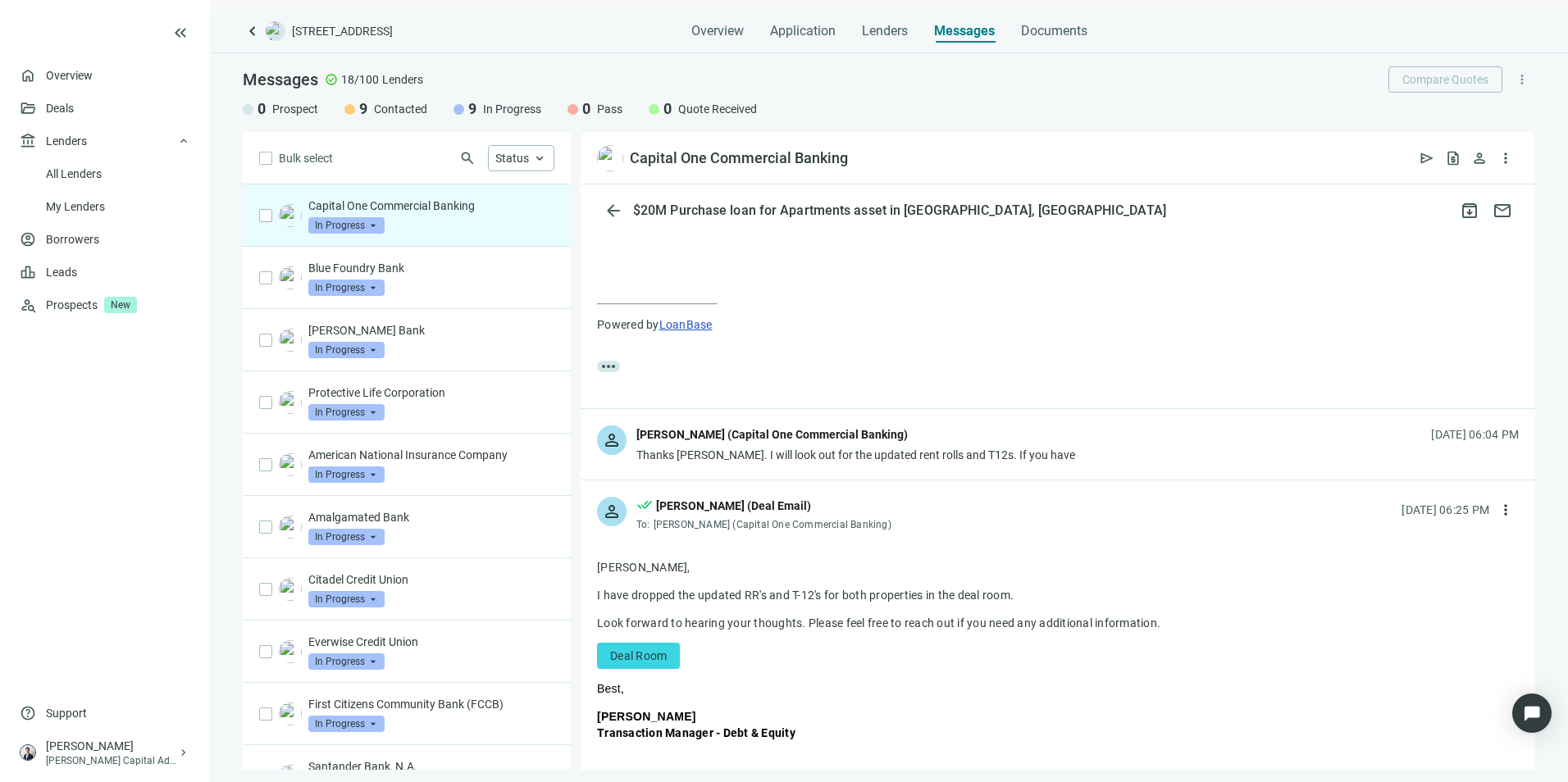
scroll to position [3773, 0]
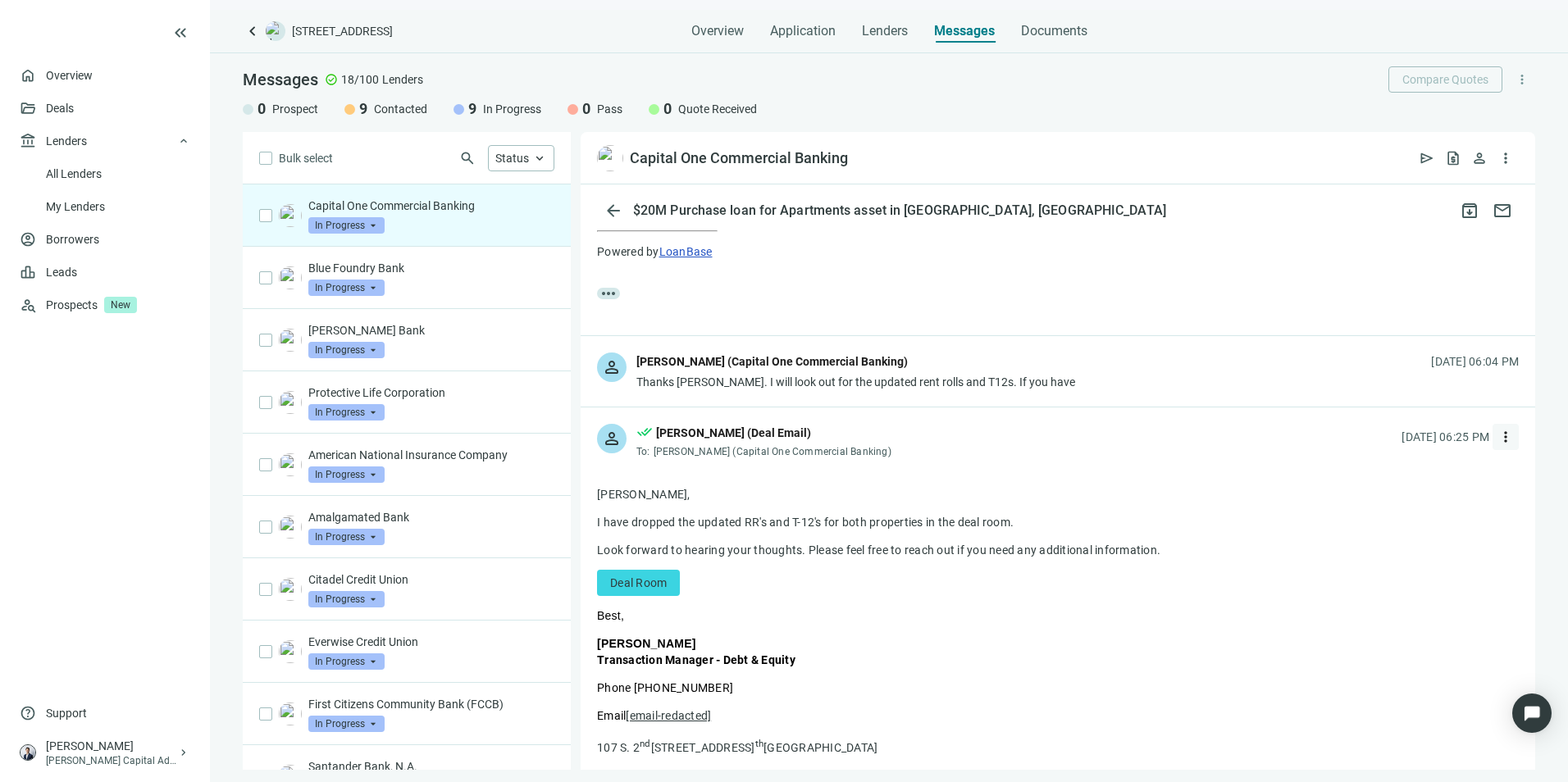
click at [1499, 451] on button "more_vert" at bounding box center [1506, 437] width 27 height 27
click at [472, 208] on p "Capital One Commercial Banking" at bounding box center [419, 206] width 221 height 16
click at [610, 211] on span "arrow_back" at bounding box center [613, 210] width 19 height 19
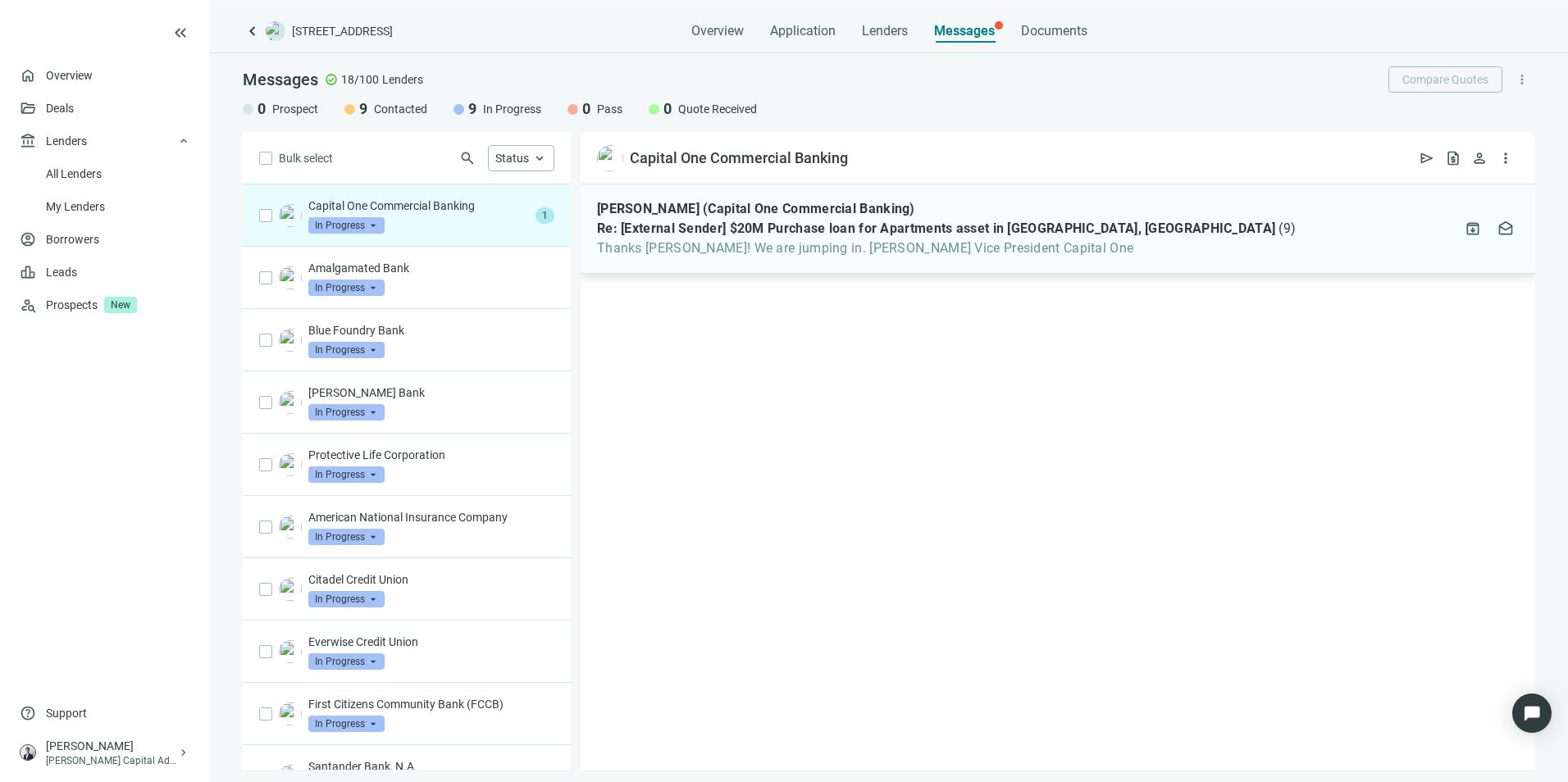
click at [915, 253] on span "Thanks [PERSON_NAME]! We are jumping in. [PERSON_NAME] Vice President Capital O…" at bounding box center [946, 248] width 699 height 16
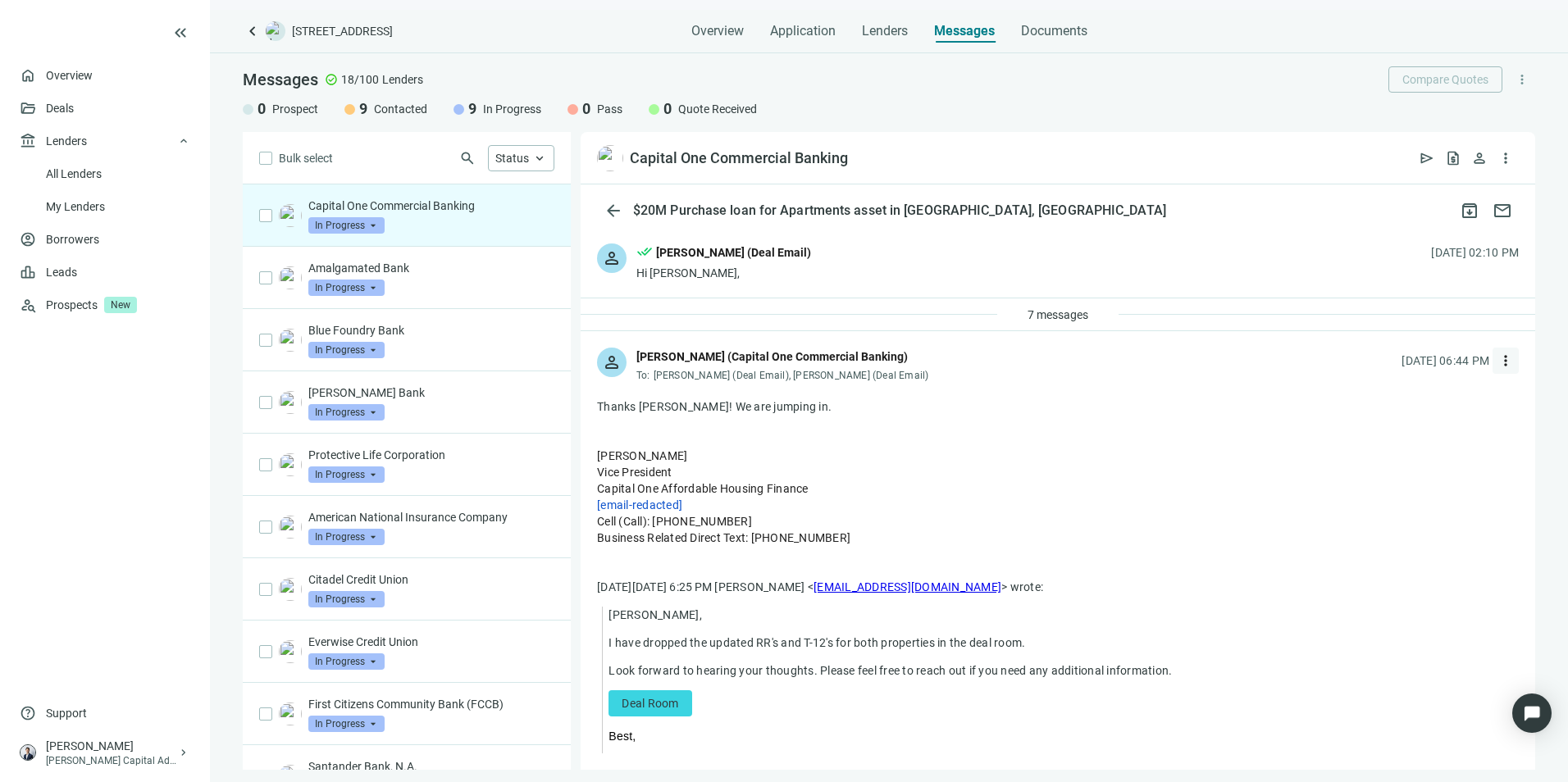
click at [1493, 366] on button "more_vert" at bounding box center [1506, 361] width 27 height 27
click at [1430, 402] on div "reply Reply" at bounding box center [1416, 398] width 174 height 29
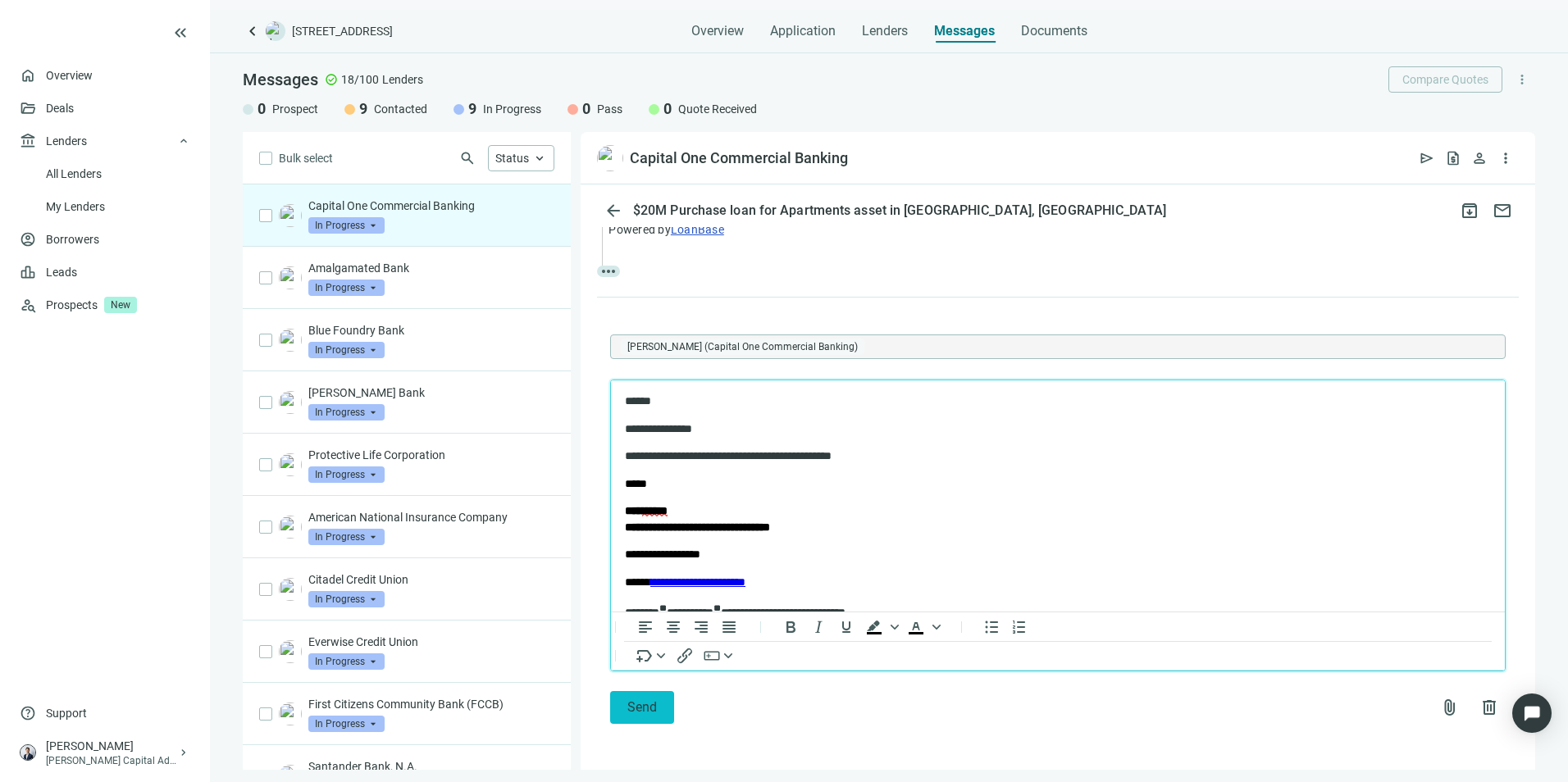
click at [644, 701] on span "Send" at bounding box center [642, 707] width 29 height 16
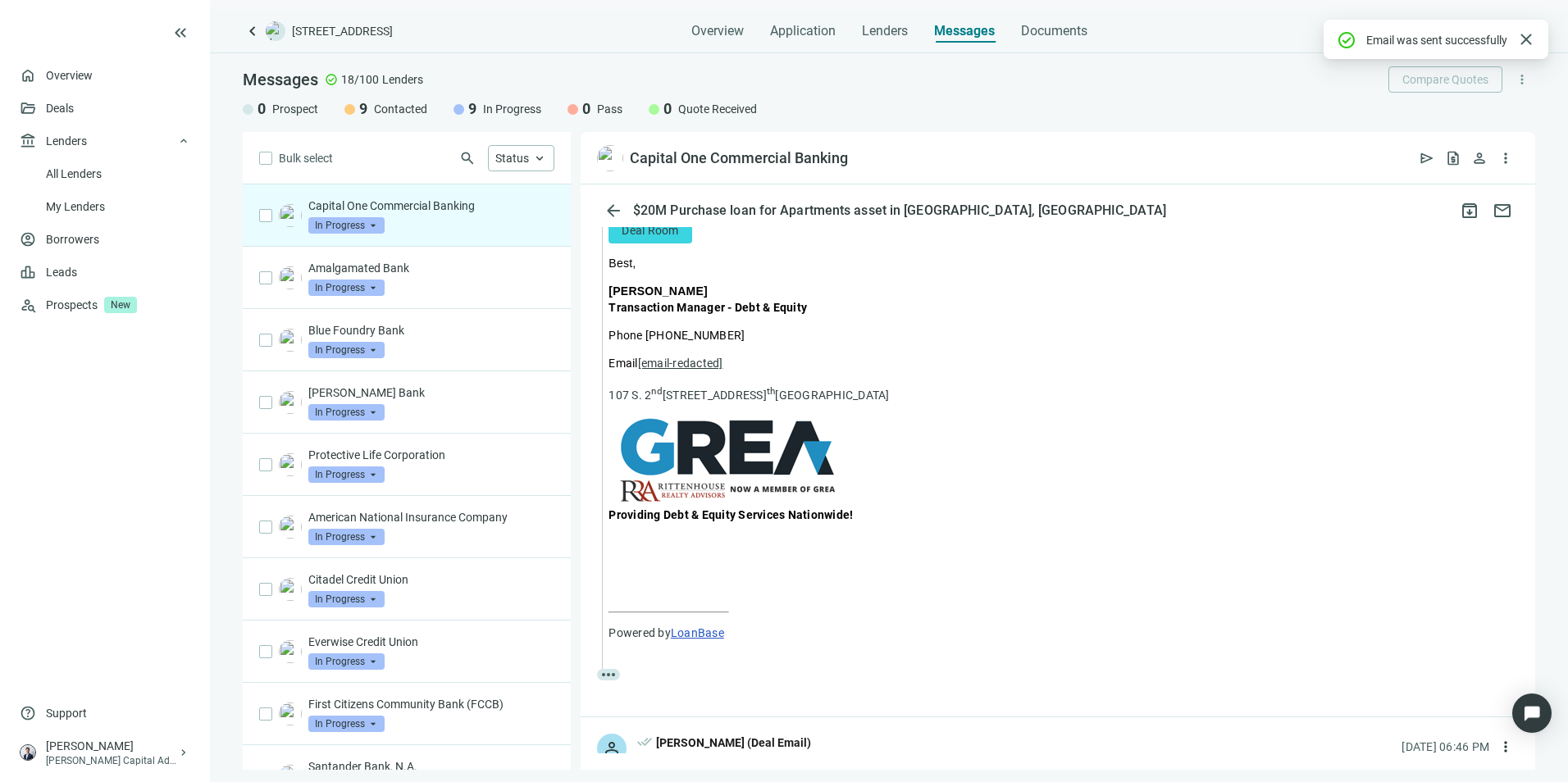
scroll to position [881, 0]
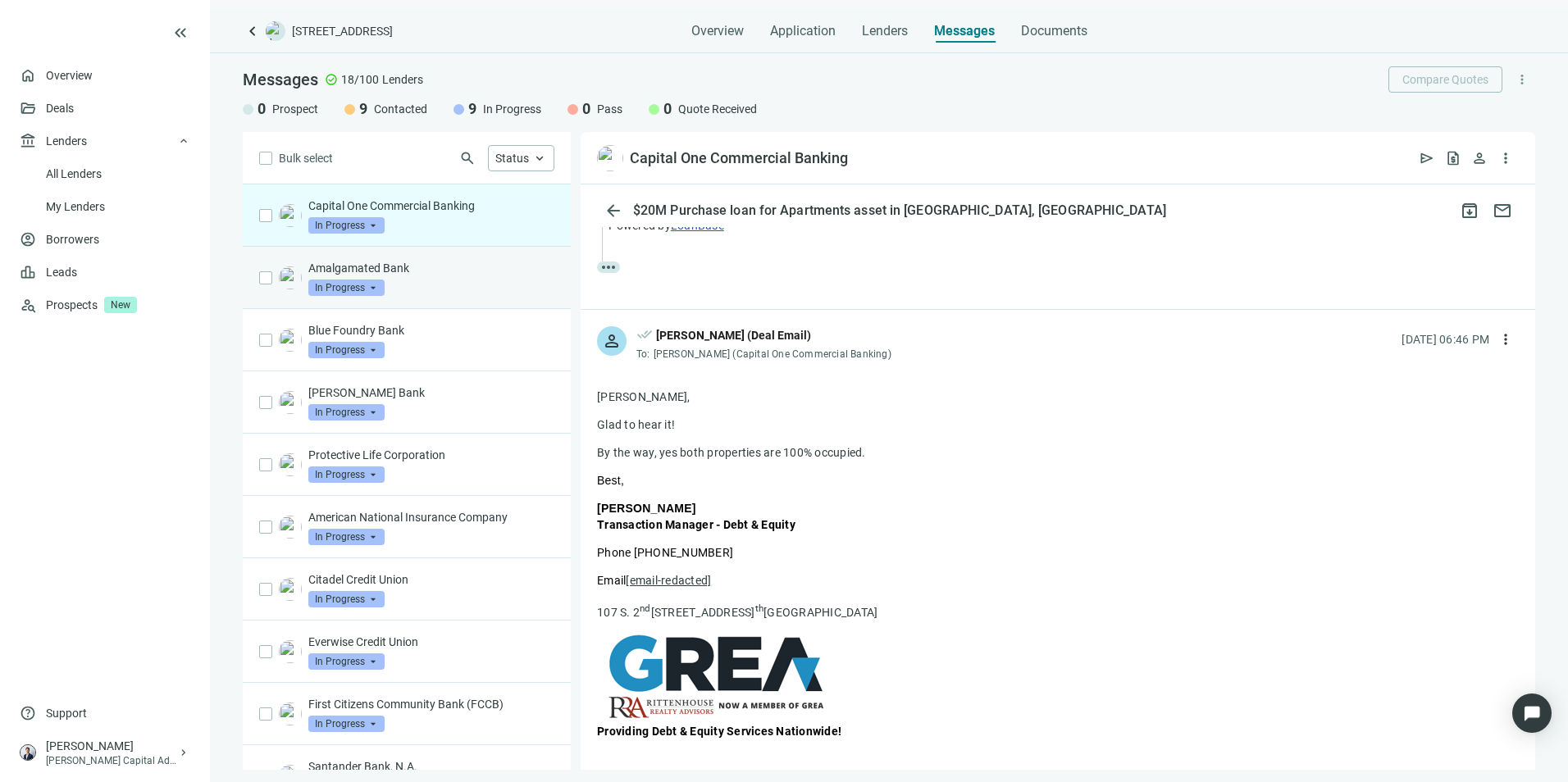
click at [442, 293] on div "Amalgamated Bank In Progress arrow_drop_down" at bounding box center [431, 277] width 246 height 36
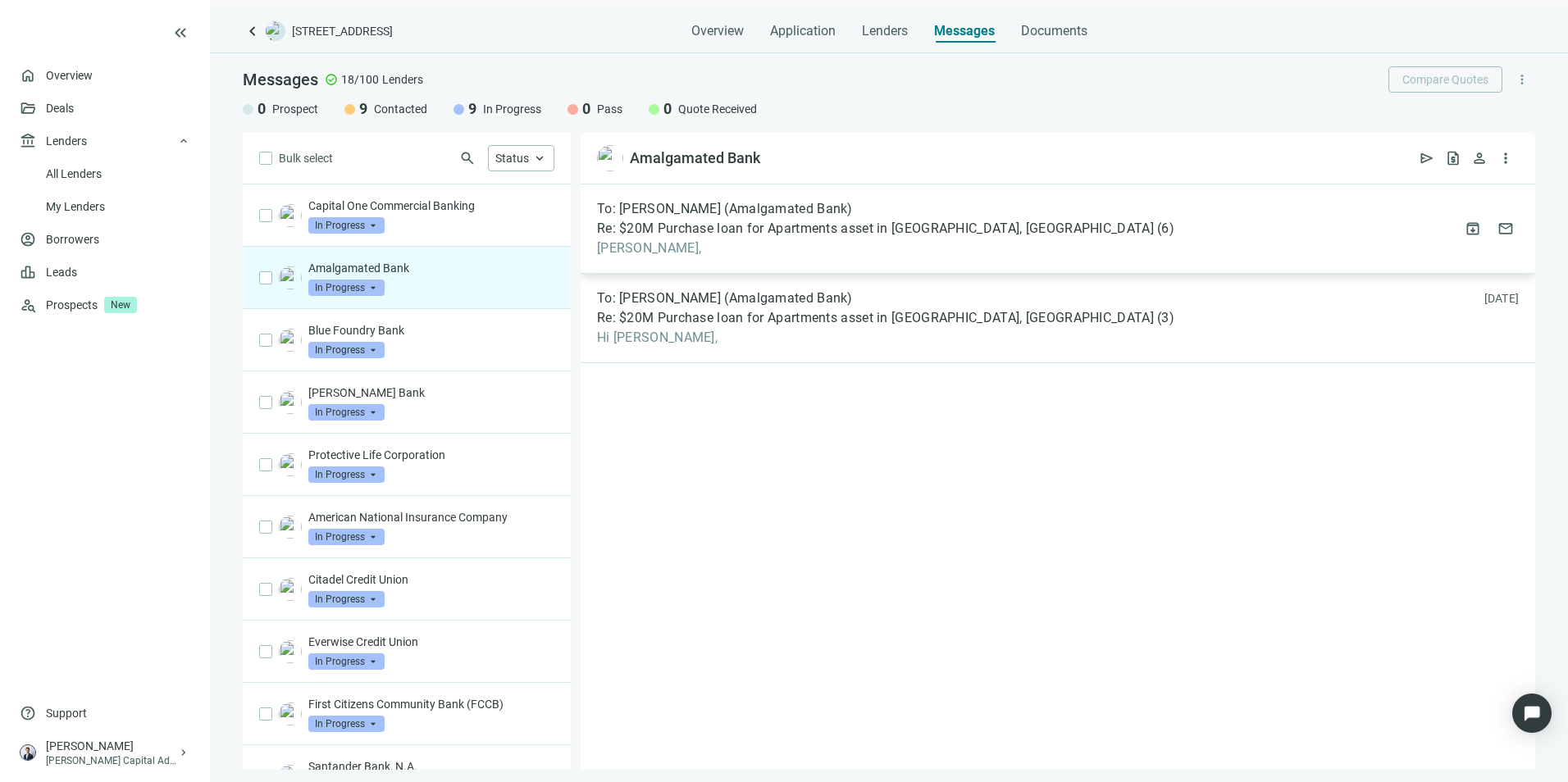
click at [812, 247] on span "[PERSON_NAME]," at bounding box center [886, 248] width 577 height 16
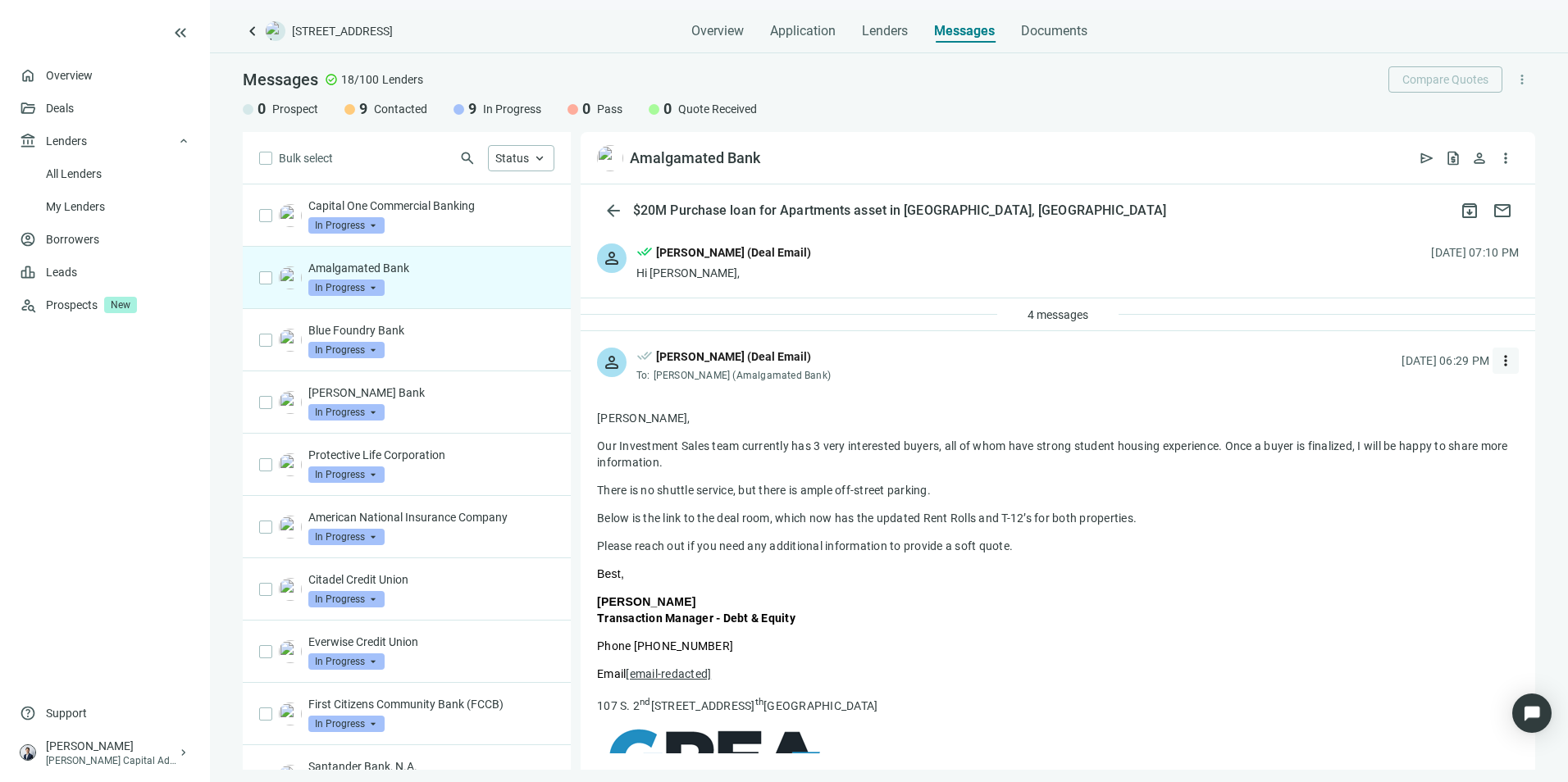
click at [1497, 358] on span "more_vert" at bounding box center [1506, 361] width 16 height 16
click at [1441, 399] on div "reply Reply" at bounding box center [1416, 398] width 174 height 29
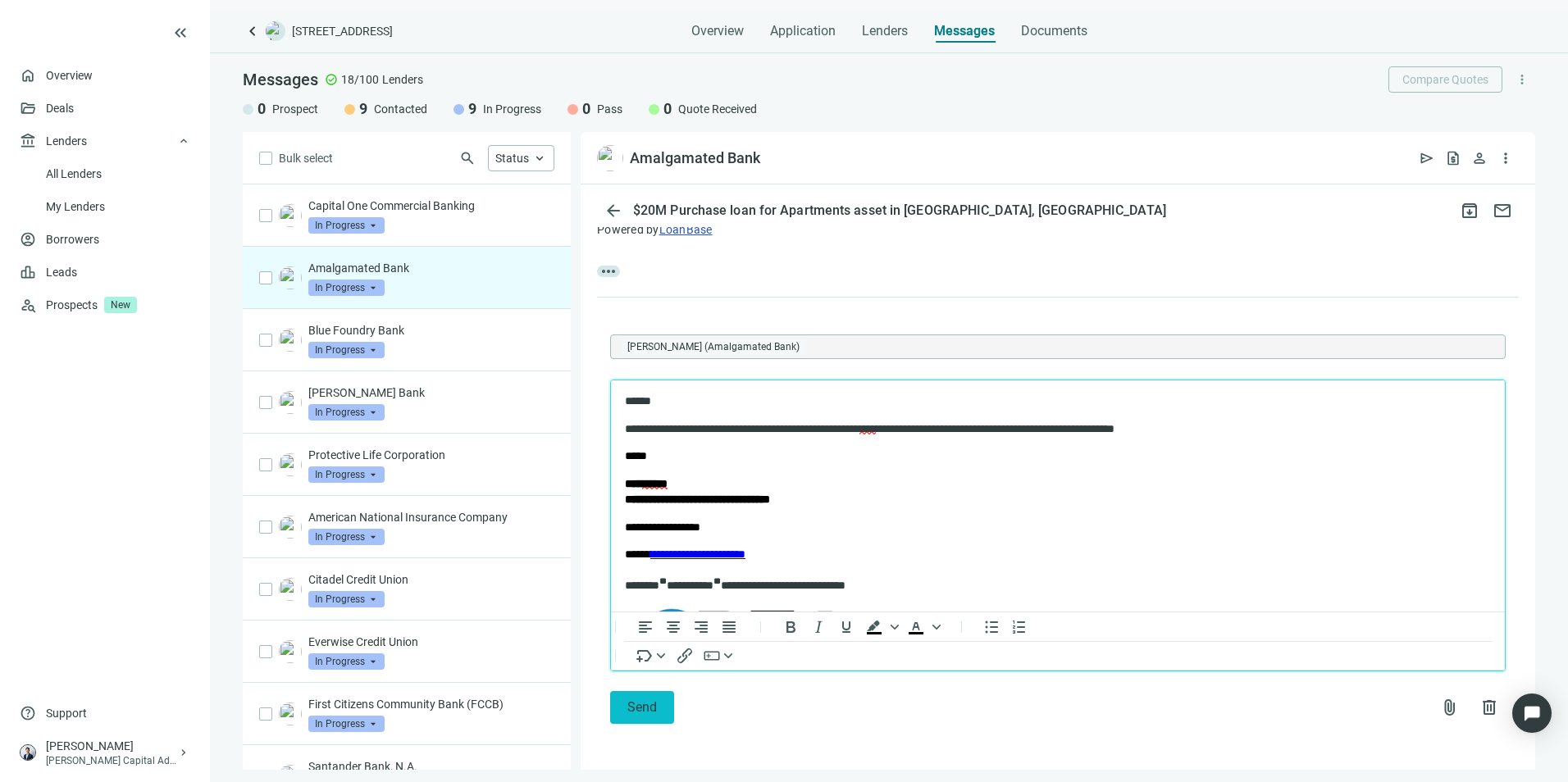
click at [653, 708] on span "Send" at bounding box center [642, 707] width 29 height 16
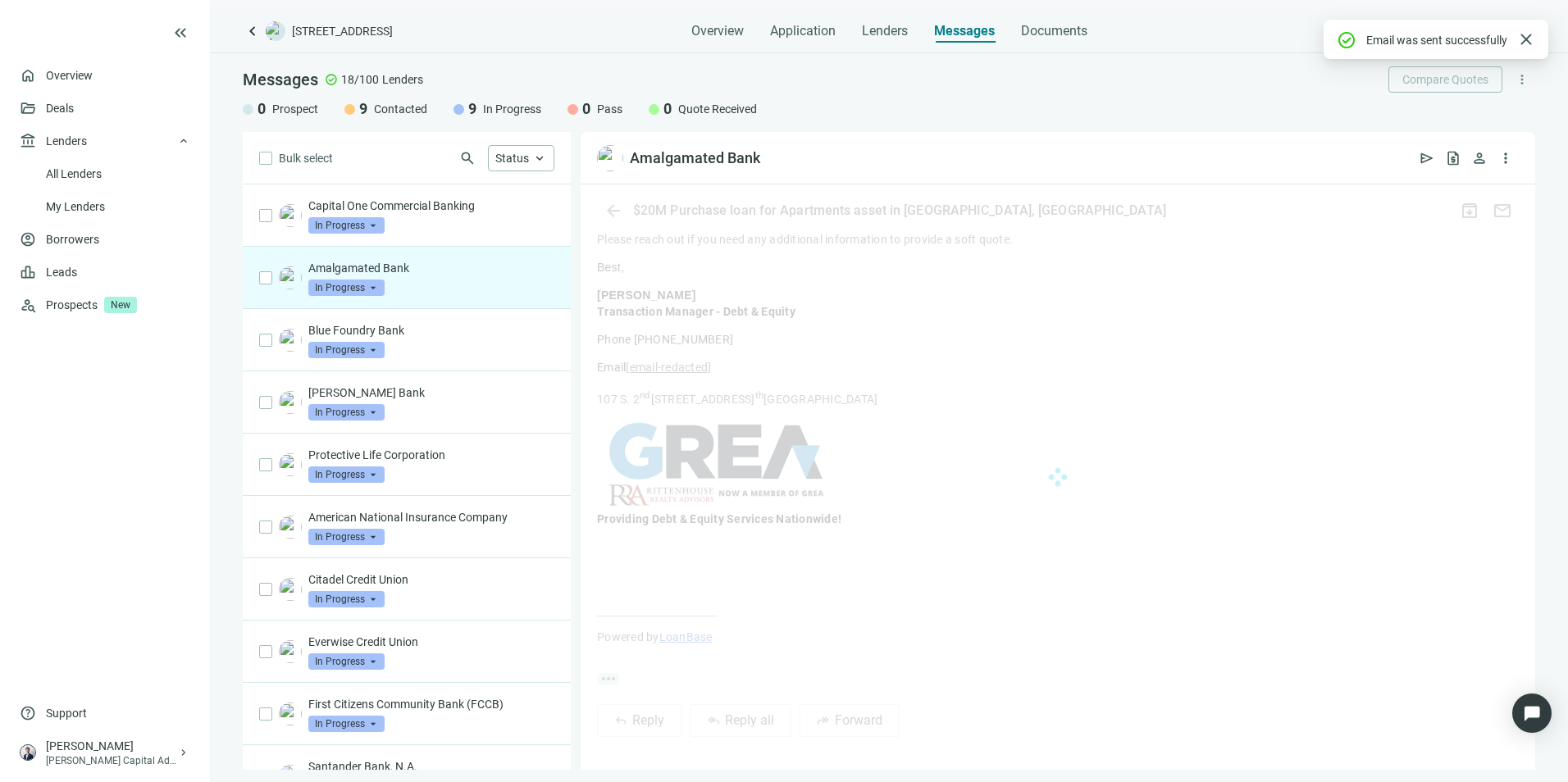
scroll to position [718, 0]
